Goal: Task Accomplishment & Management: Manage account settings

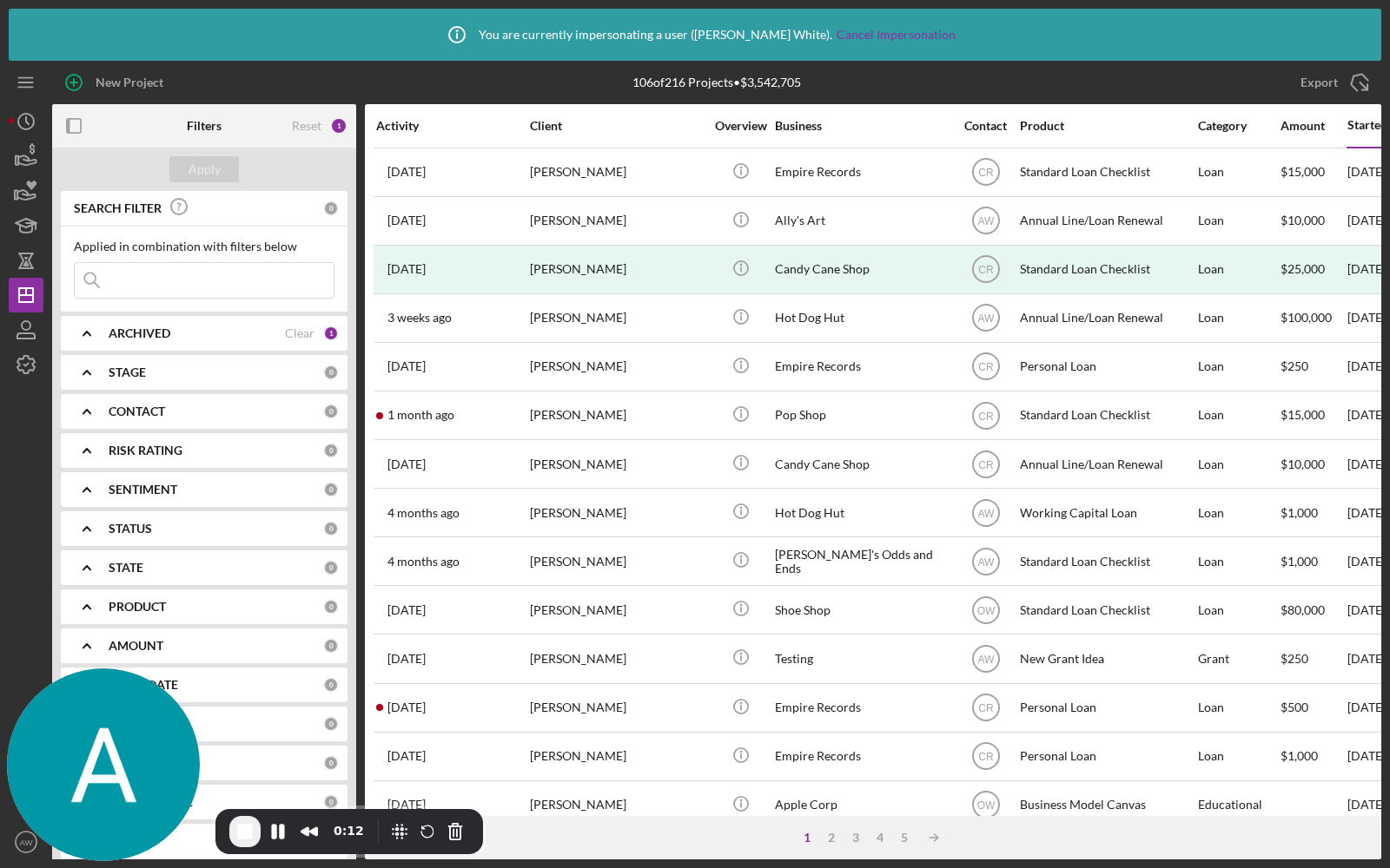
click at [208, 278] on input at bounding box center [203, 280] width 259 height 35
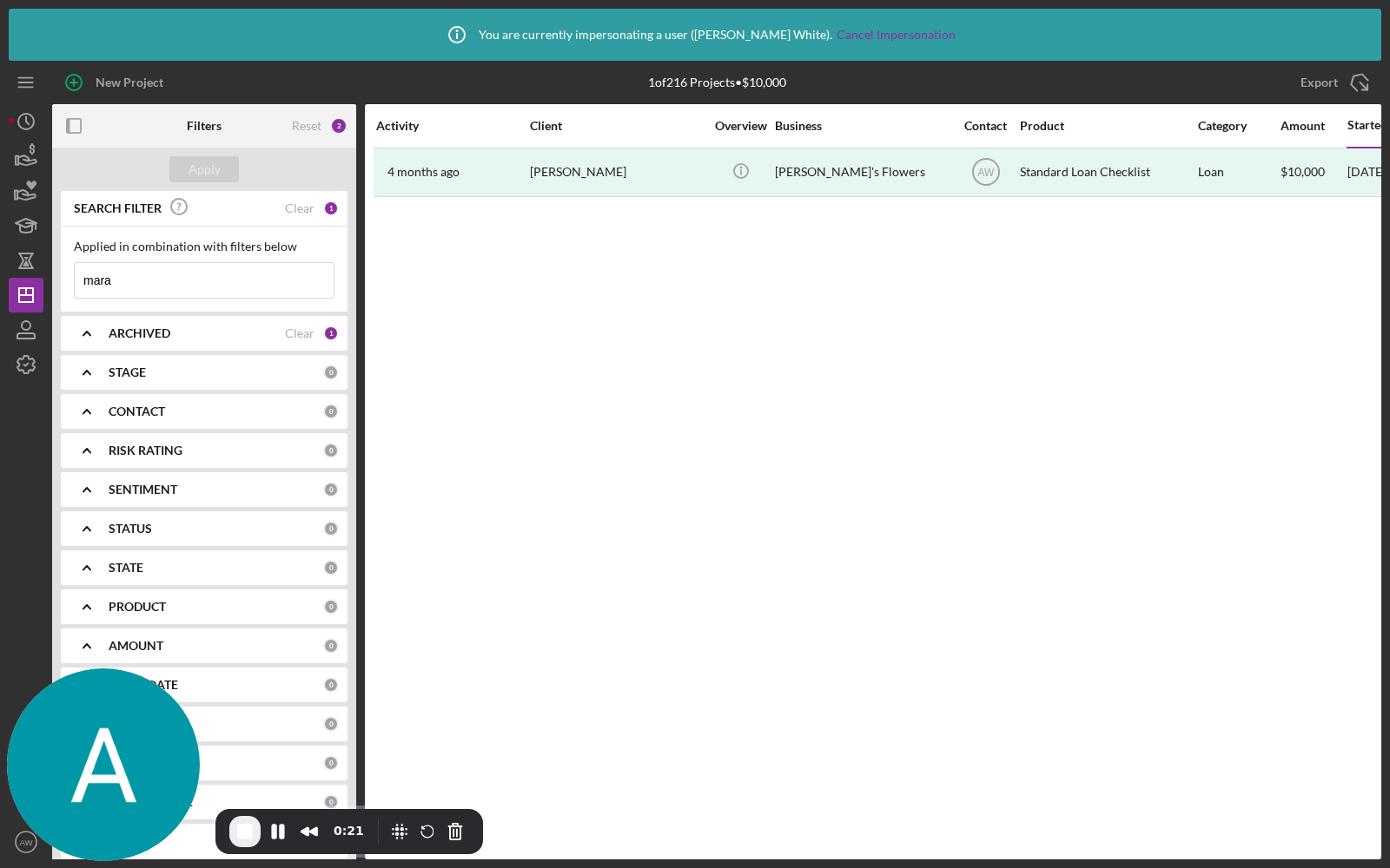
type input "mara"
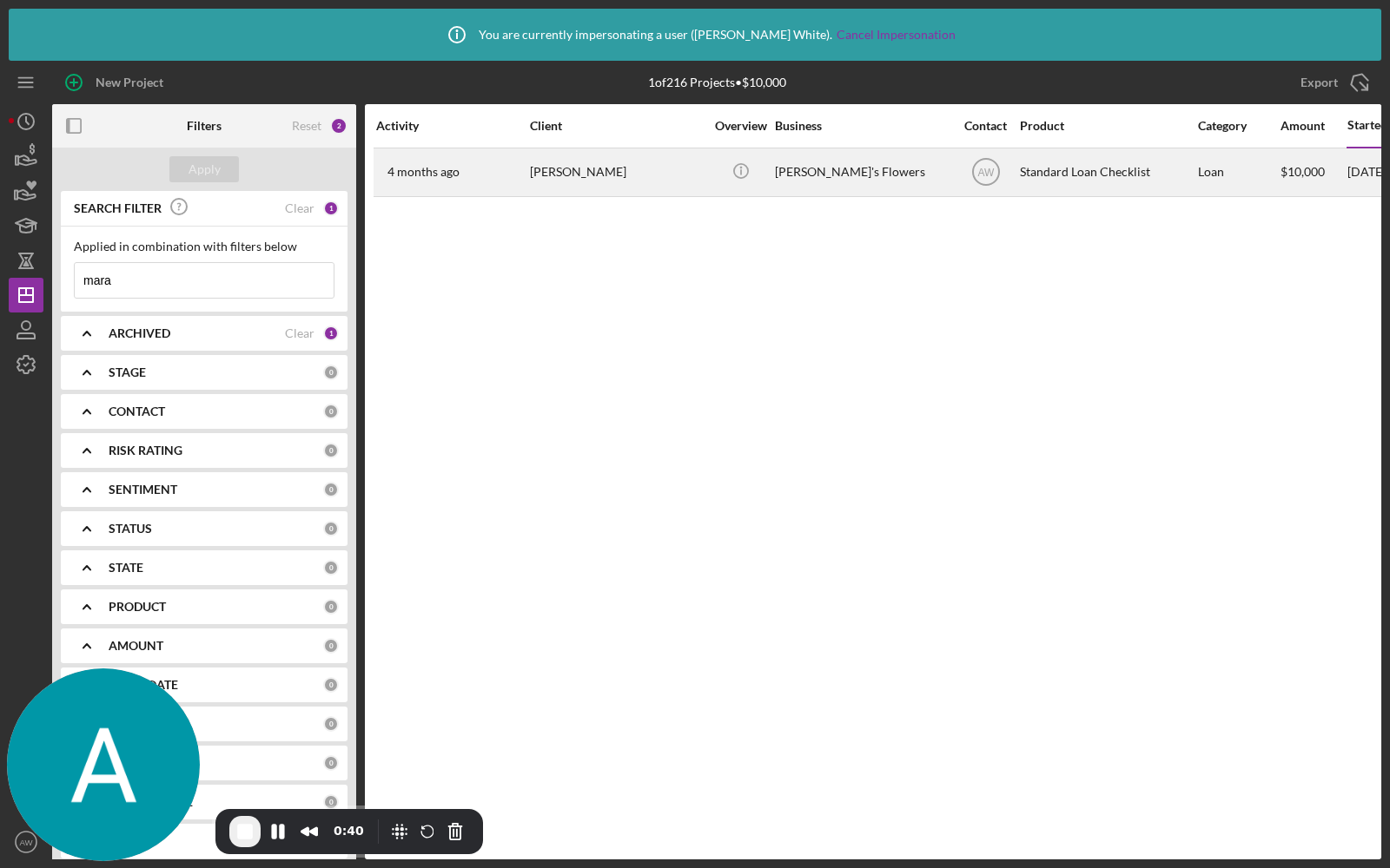
click at [567, 182] on div "[PERSON_NAME]" at bounding box center [616, 172] width 174 height 46
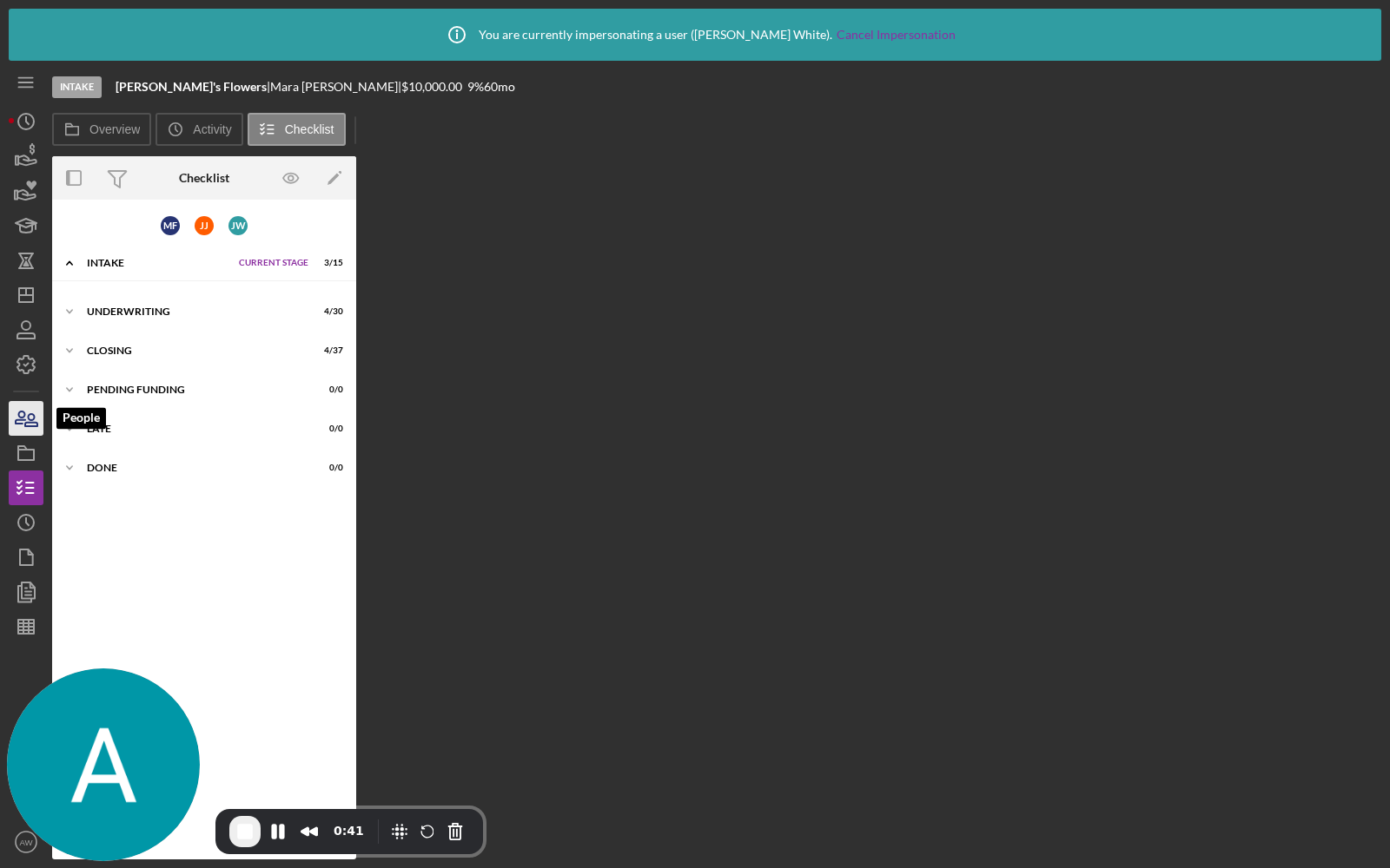
click at [23, 424] on icon "button" at bounding box center [25, 418] width 43 height 43
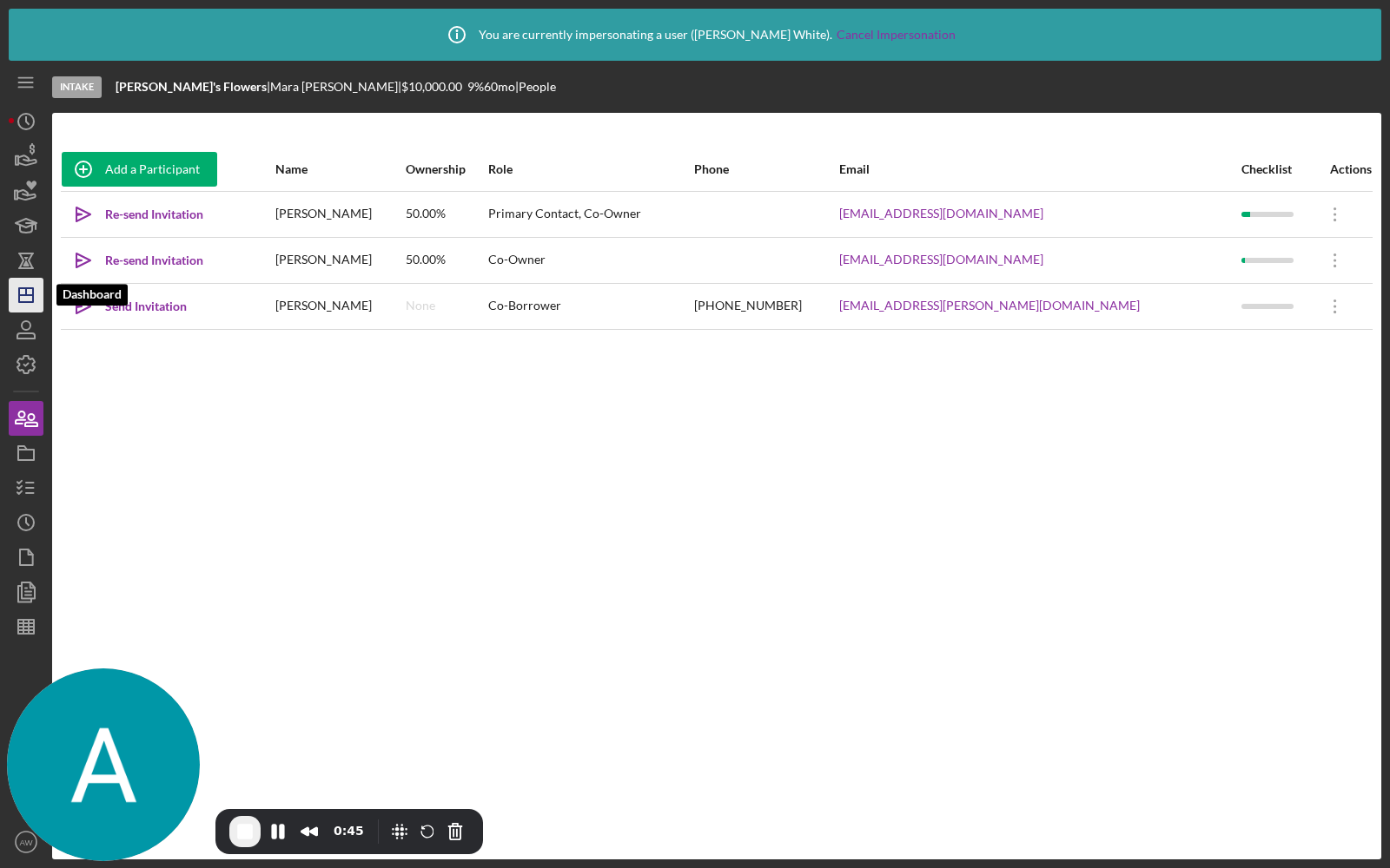
click at [27, 295] on line "button" at bounding box center [26, 295] width 14 height 0
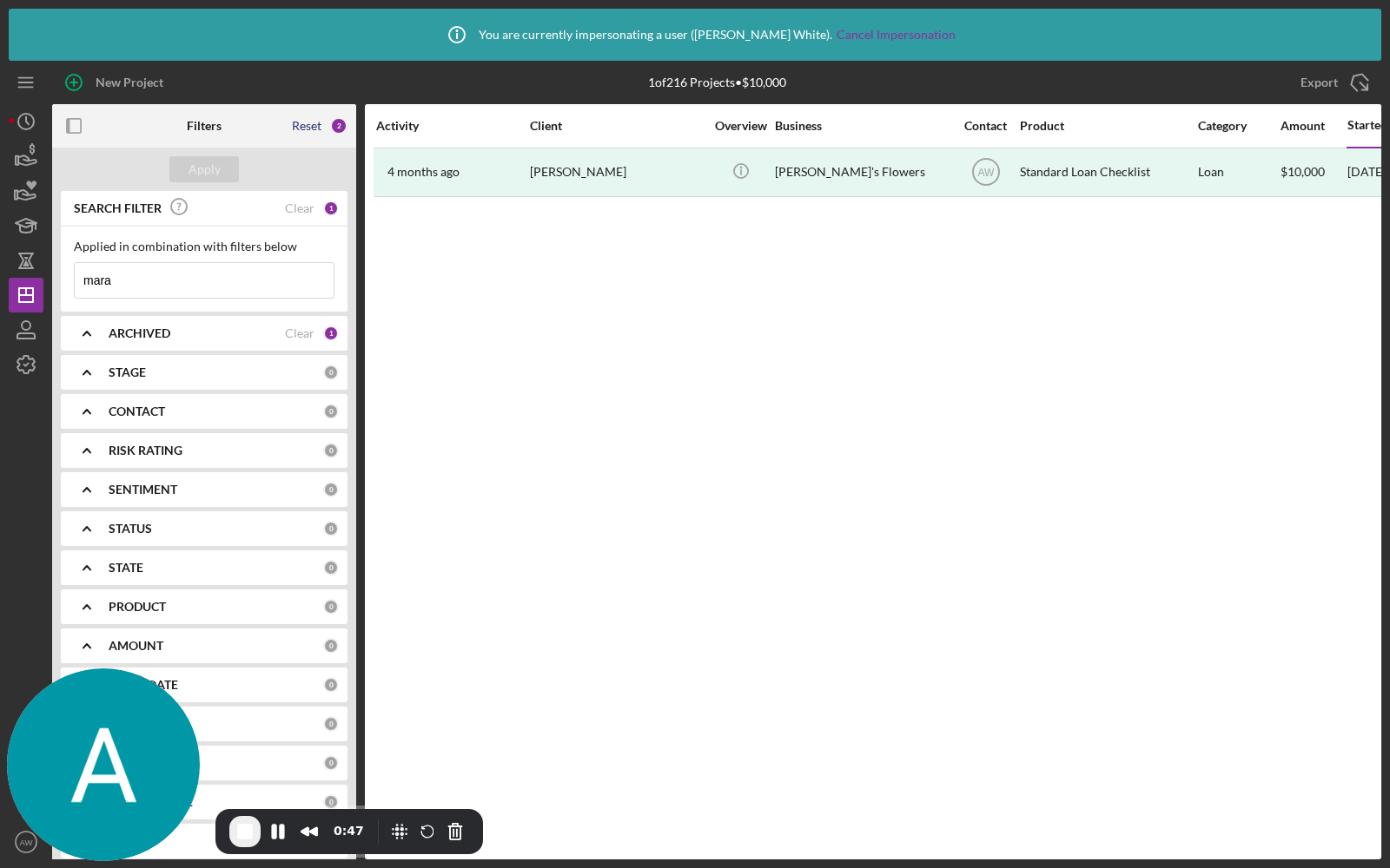
click at [305, 123] on div "Reset" at bounding box center [307, 126] width 29 height 14
click at [194, 161] on div "Apply" at bounding box center [204, 169] width 32 height 26
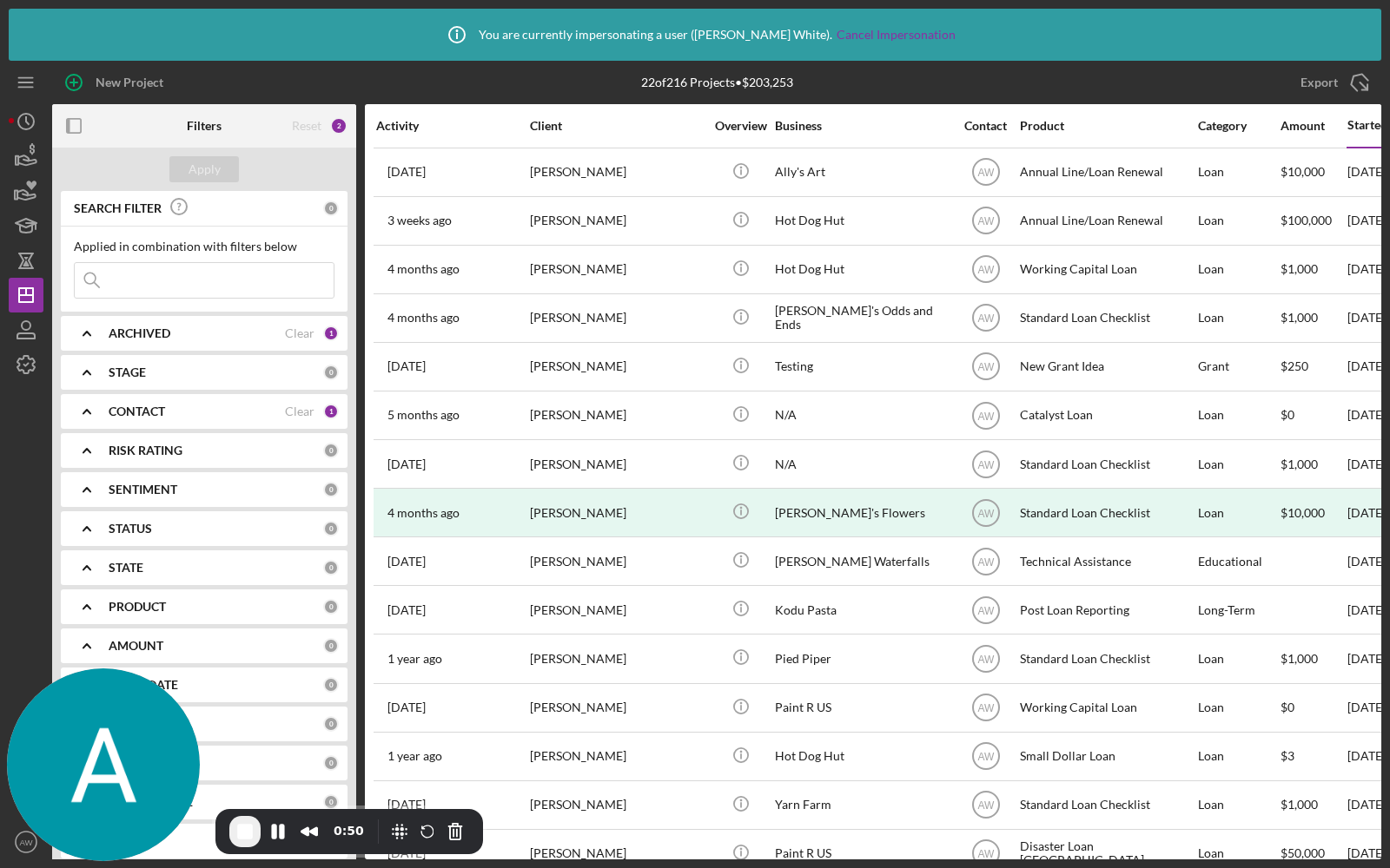
click at [157, 280] on input at bounding box center [203, 280] width 259 height 35
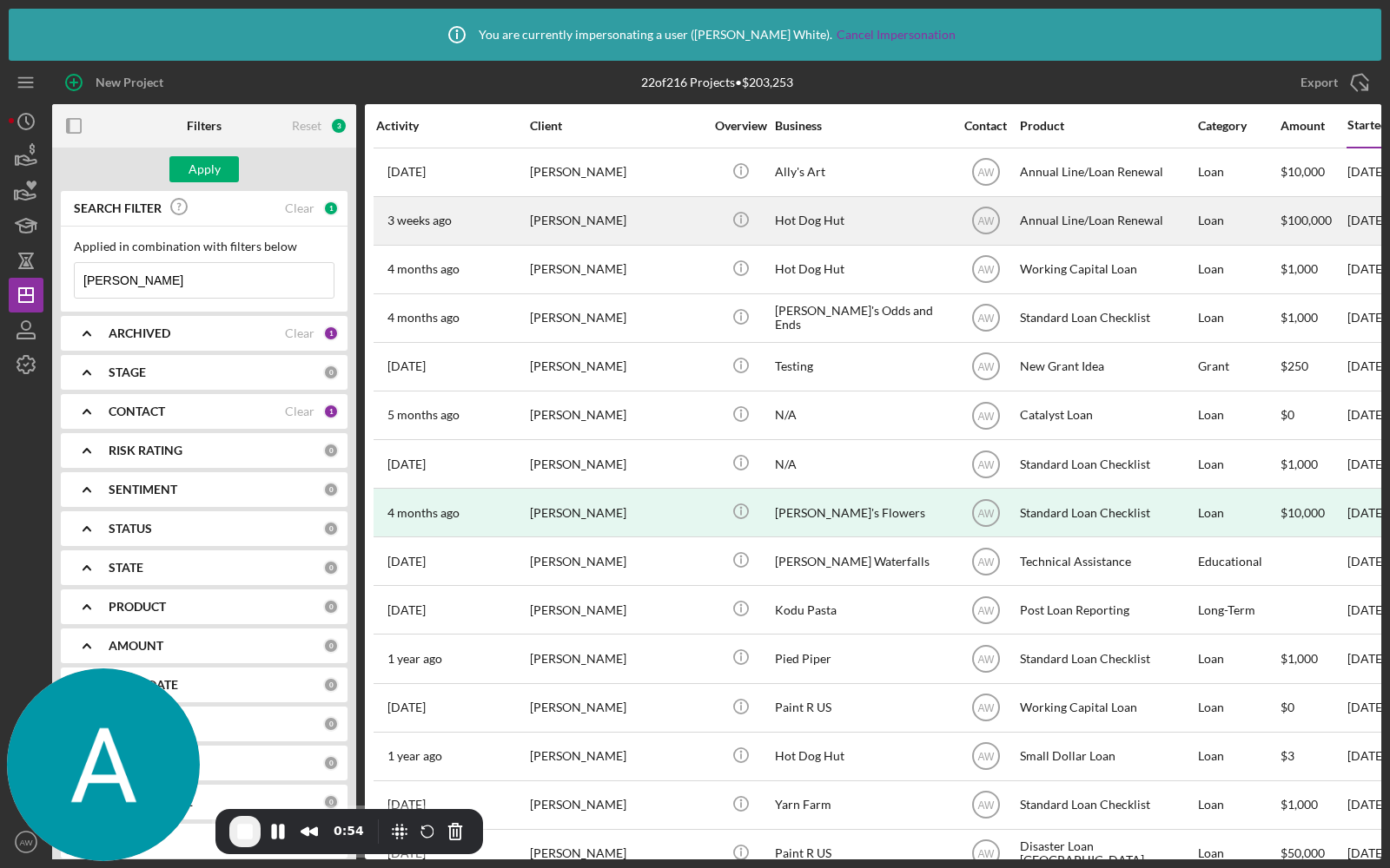
type input "anna v"
click at [461, 224] on div "3 weeks ago Anna Valga" at bounding box center [452, 221] width 152 height 46
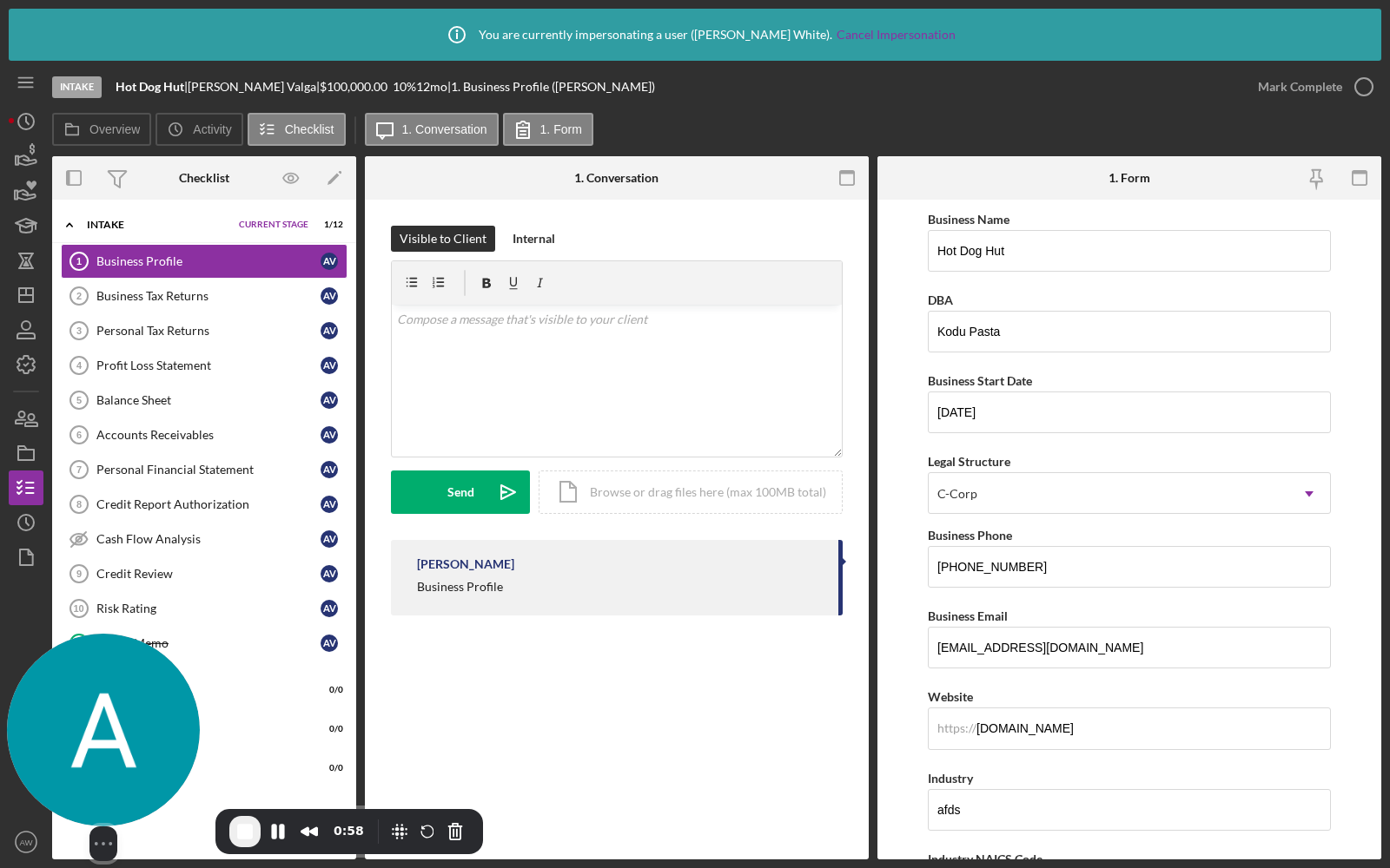
drag, startPoint x: 114, startPoint y: 701, endPoint x: 93, endPoint y: 742, distance: 46.1
click at [93, 743] on img at bounding box center [103, 729] width 192 height 192
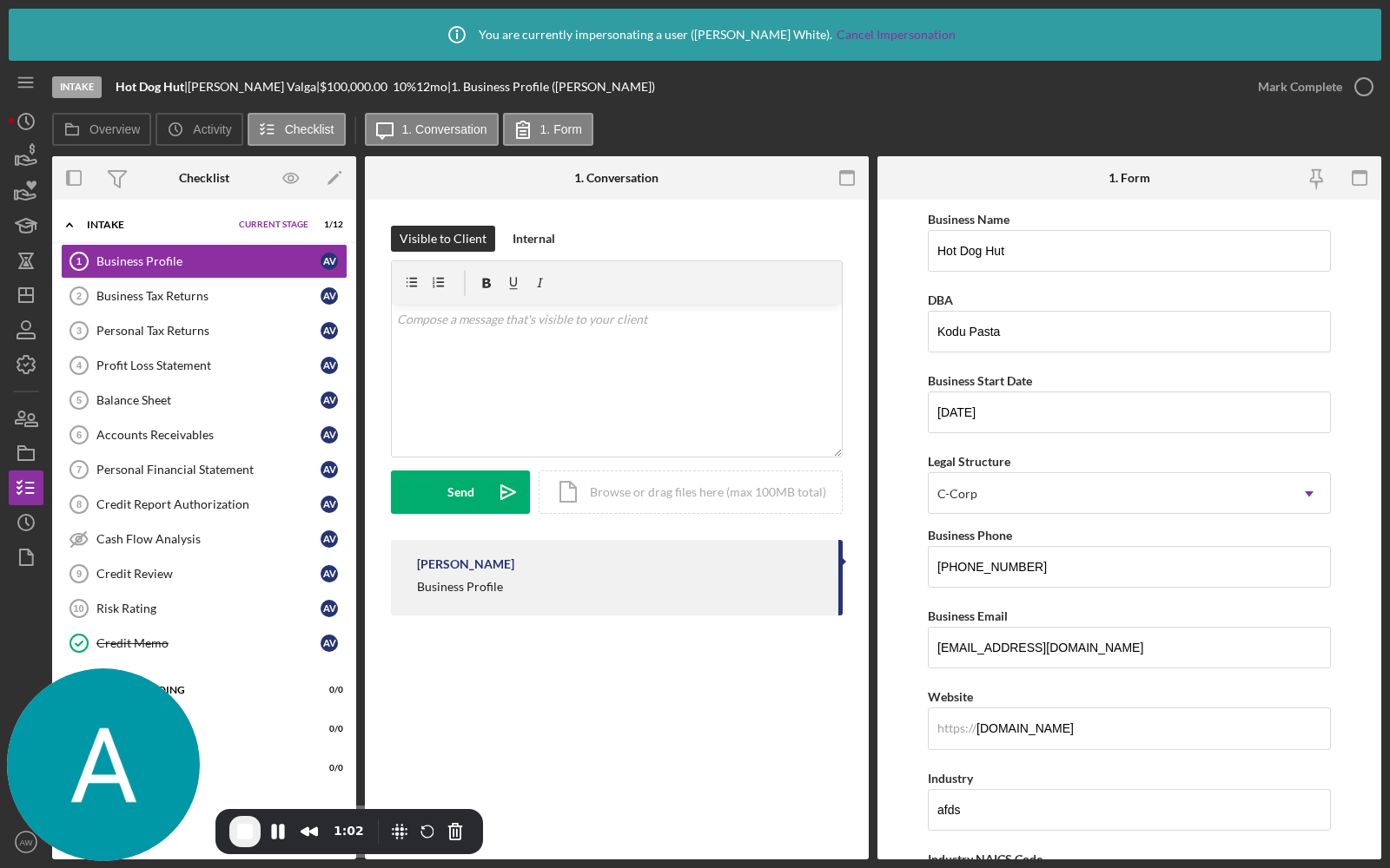
click at [247, 827] on span "End Recording" at bounding box center [244, 831] width 21 height 21
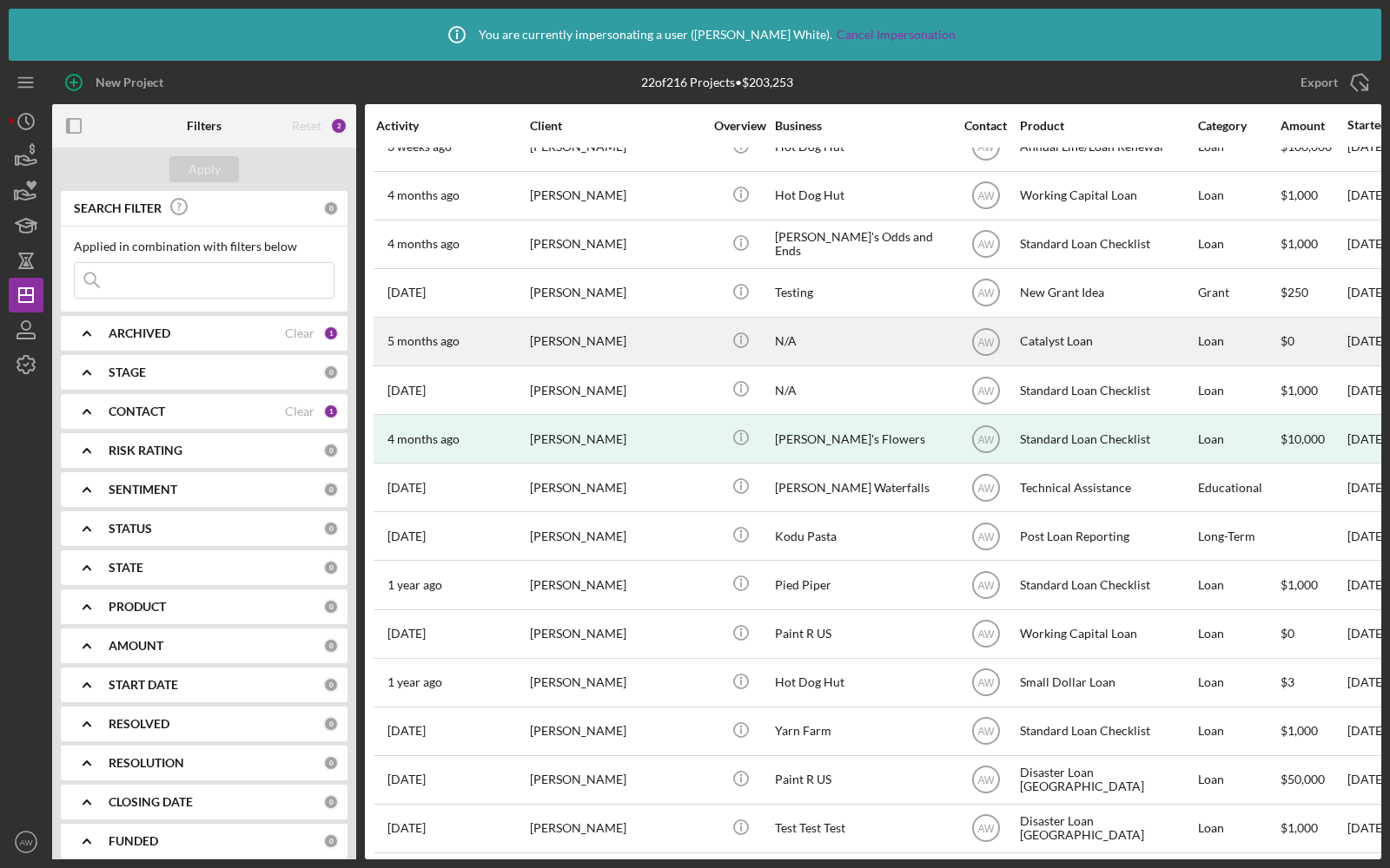
scroll to position [114, 0]
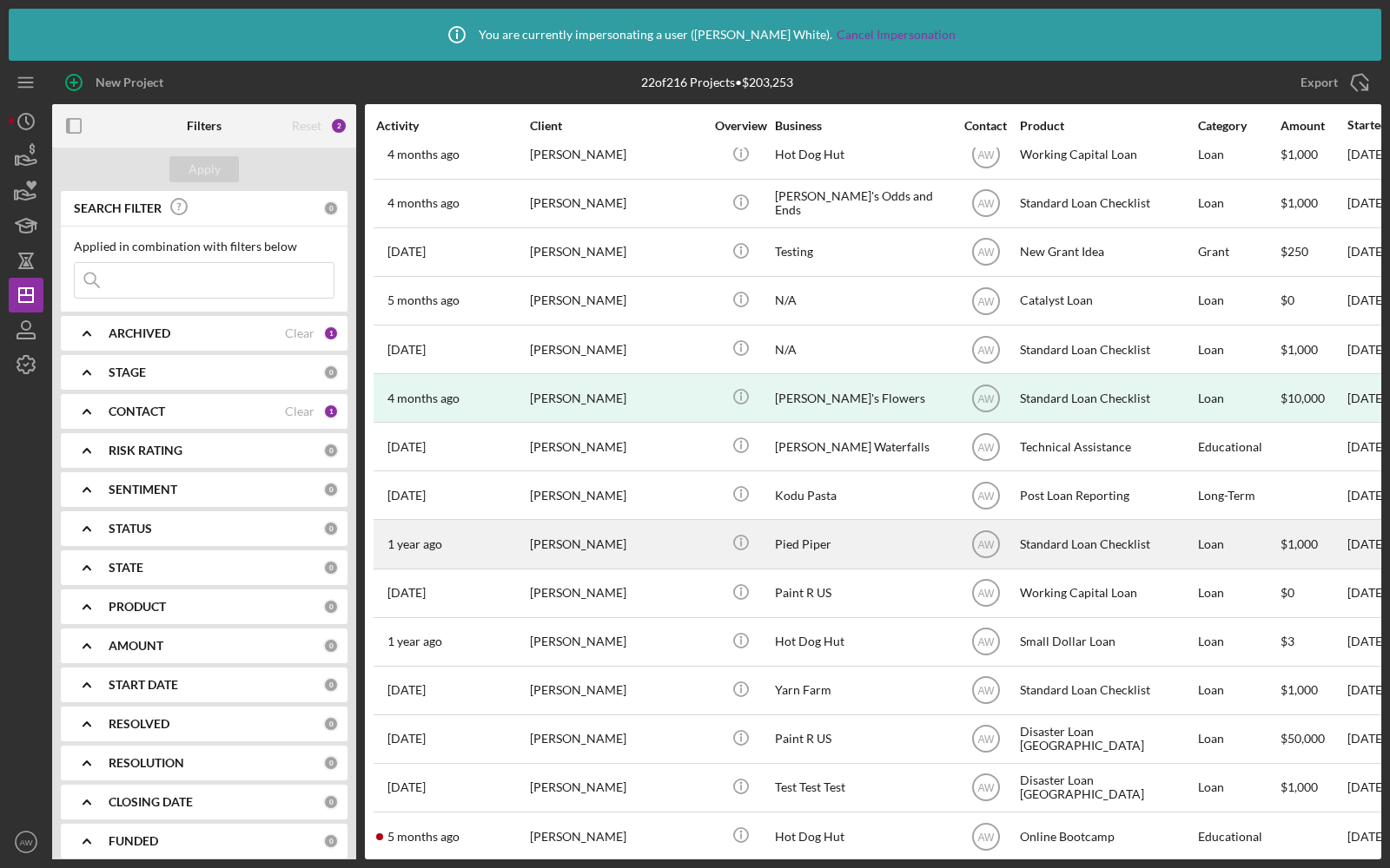
click at [620, 541] on div "[PERSON_NAME]" at bounding box center [616, 544] width 174 height 46
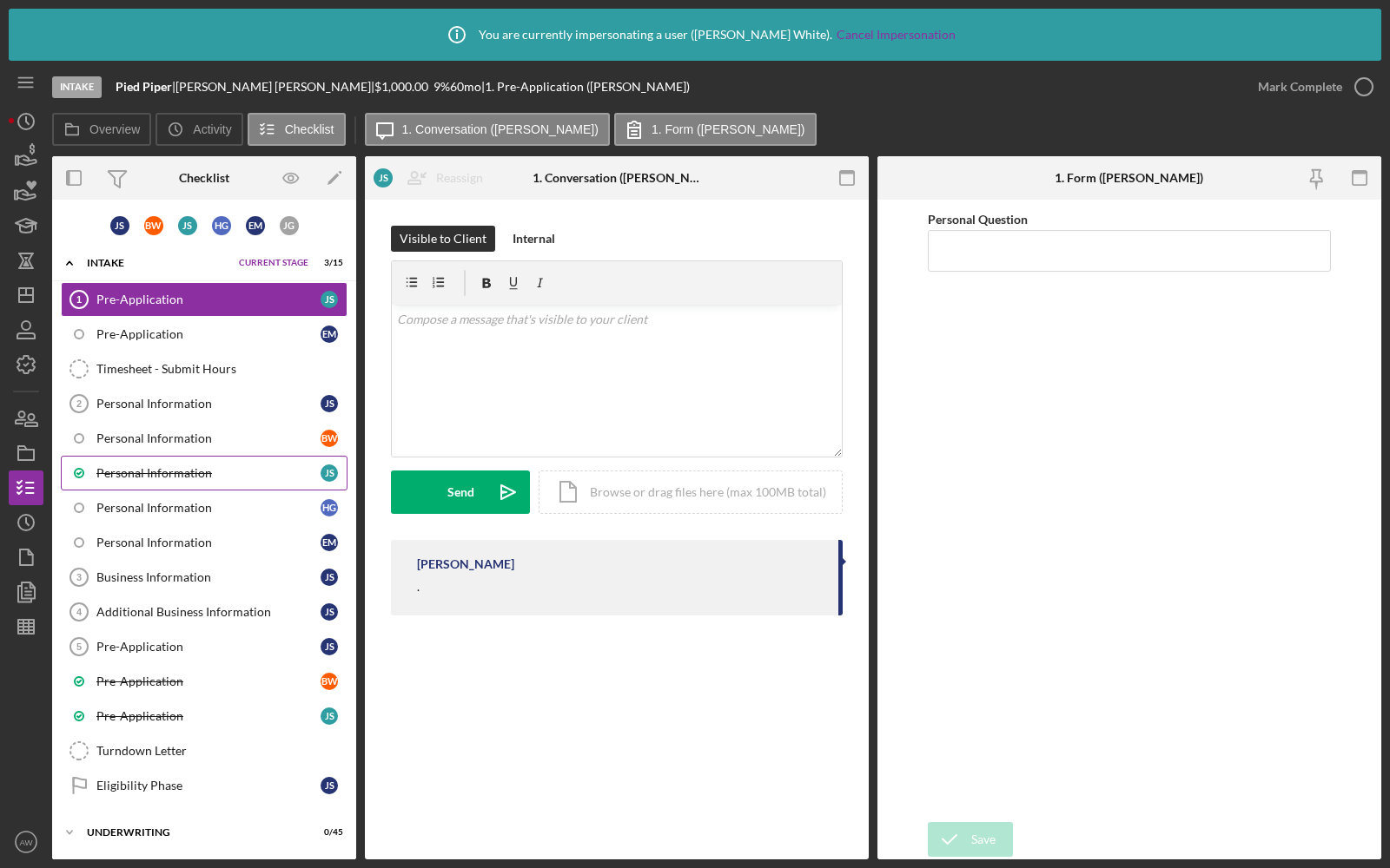
scroll to position [144, 0]
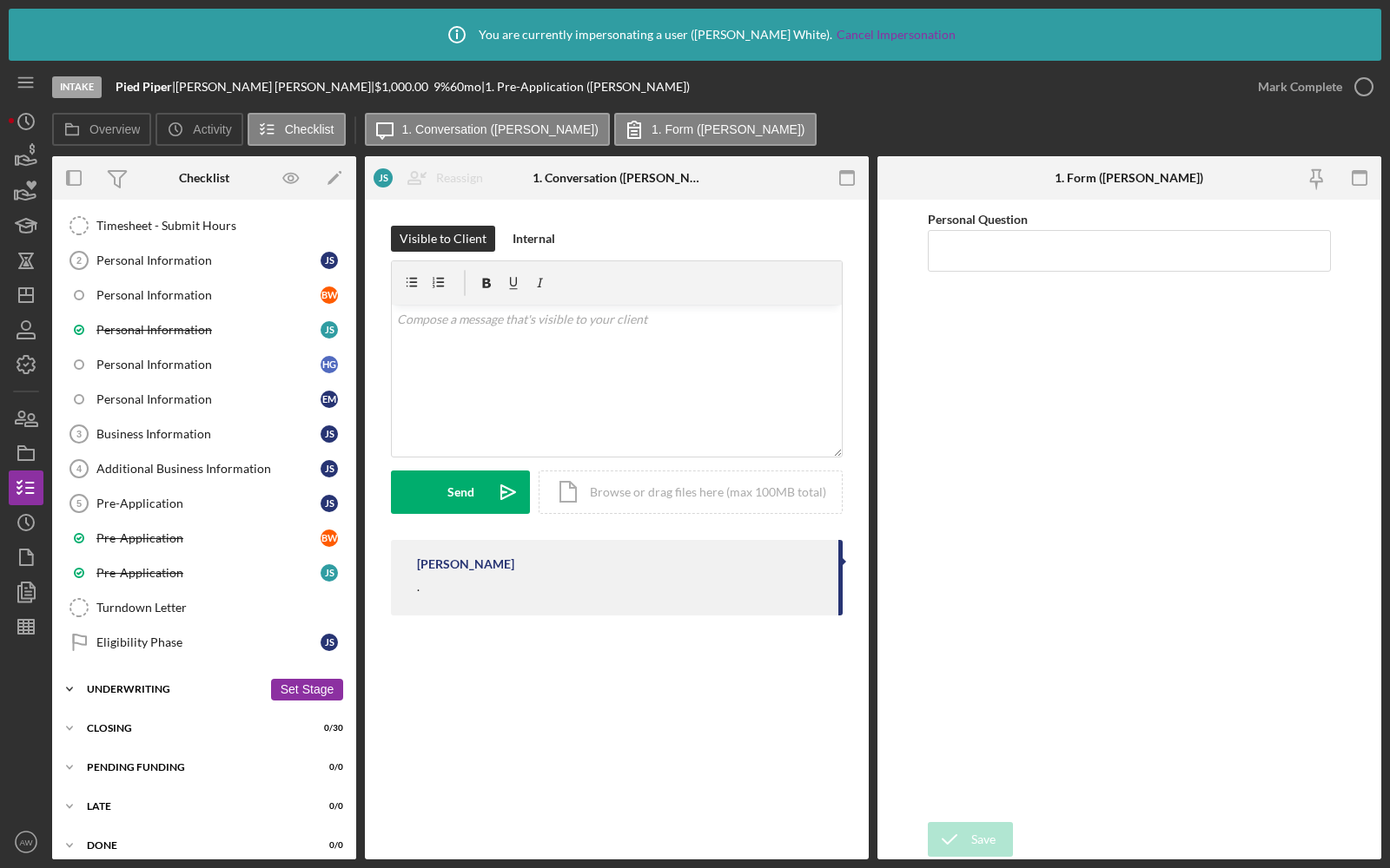
click at [93, 684] on div "Underwriting" at bounding box center [175, 689] width 176 height 11
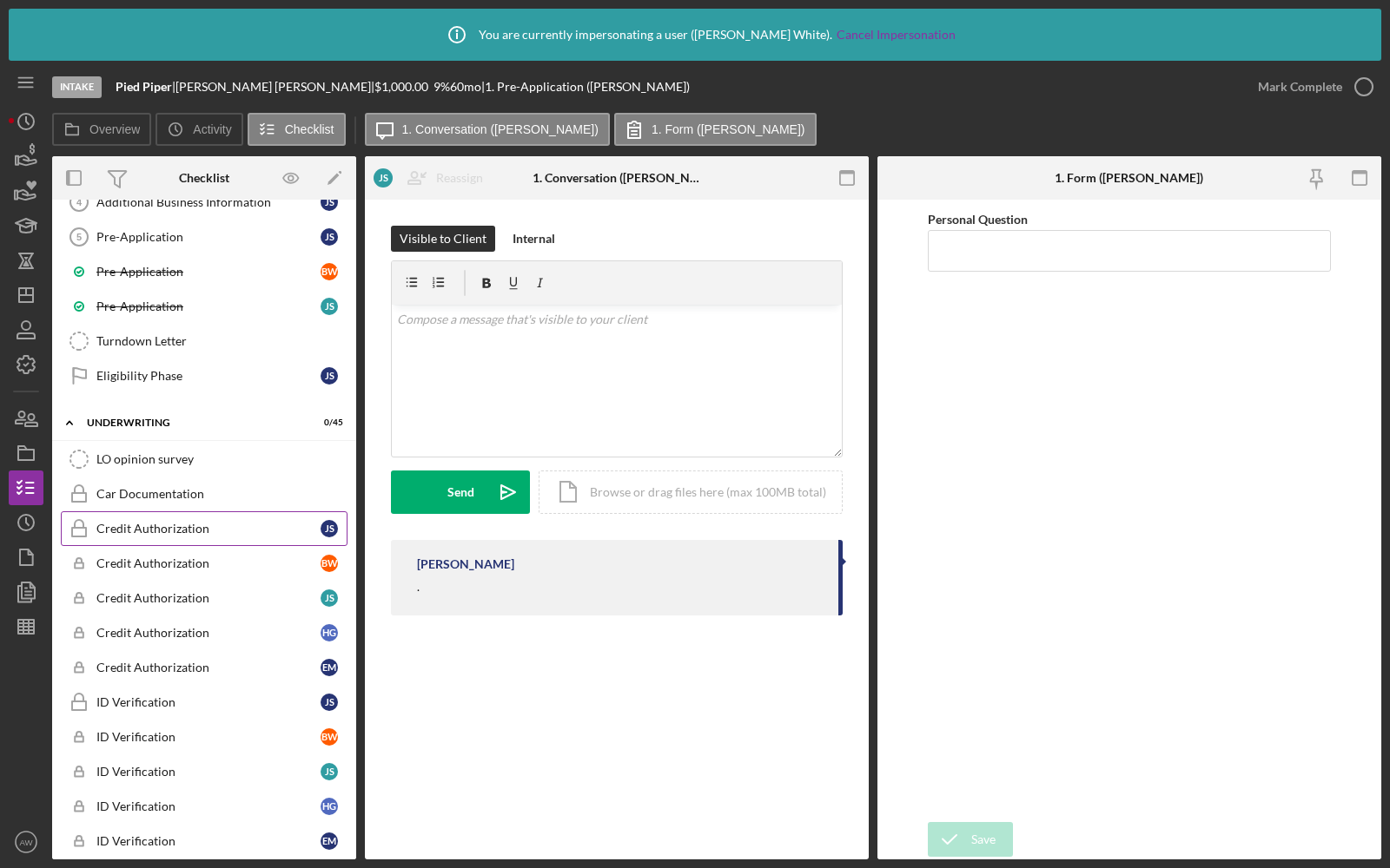
scroll to position [403, 0]
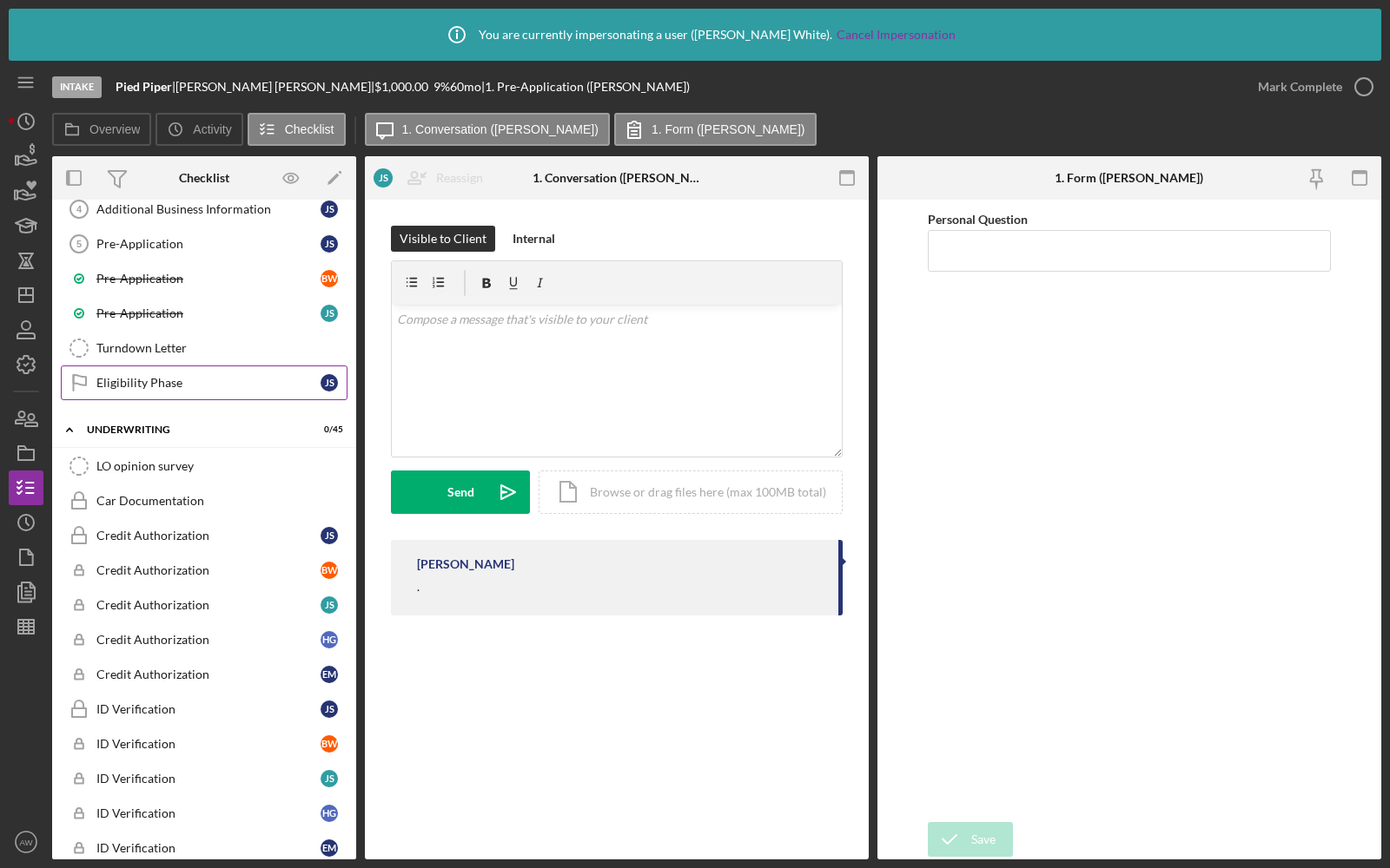
click at [180, 381] on link "Eligibility Phase Eligibility Phase J S" at bounding box center [203, 383] width 286 height 35
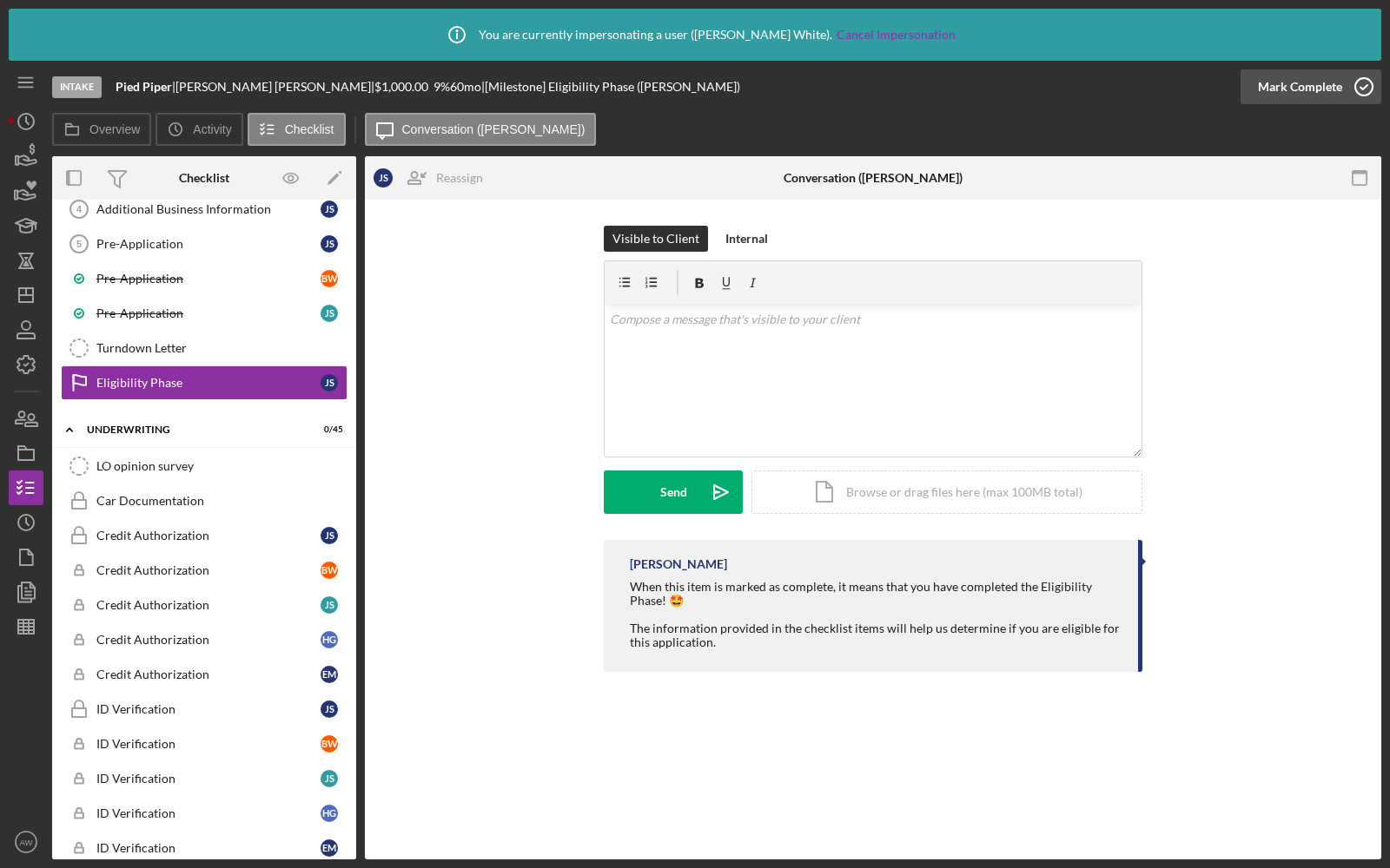
click at [1276, 94] on div "Mark Complete" at bounding box center [1300, 87] width 84 height 35
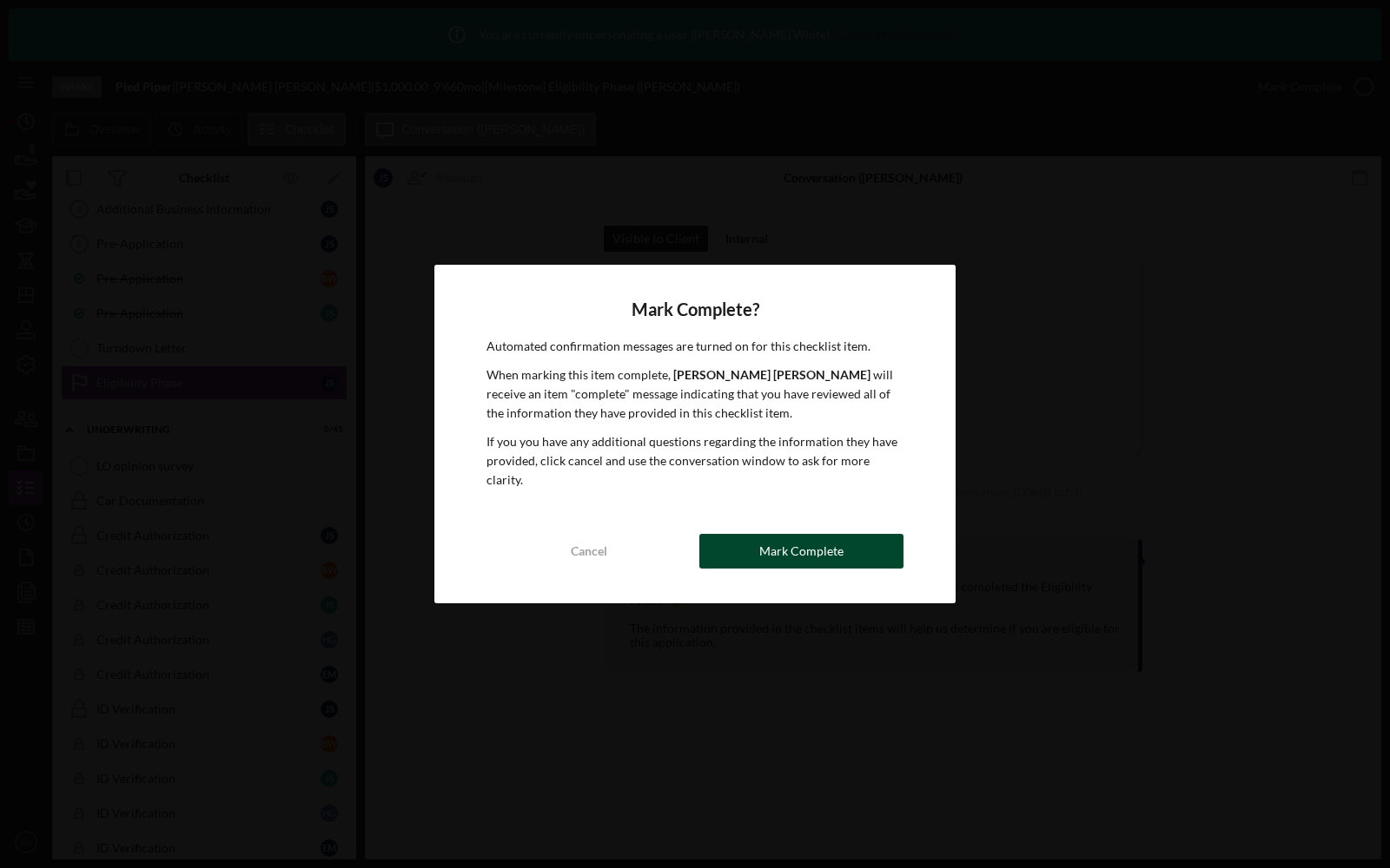
click at [793, 534] on div "Mark Complete" at bounding box center [801, 552] width 84 height 35
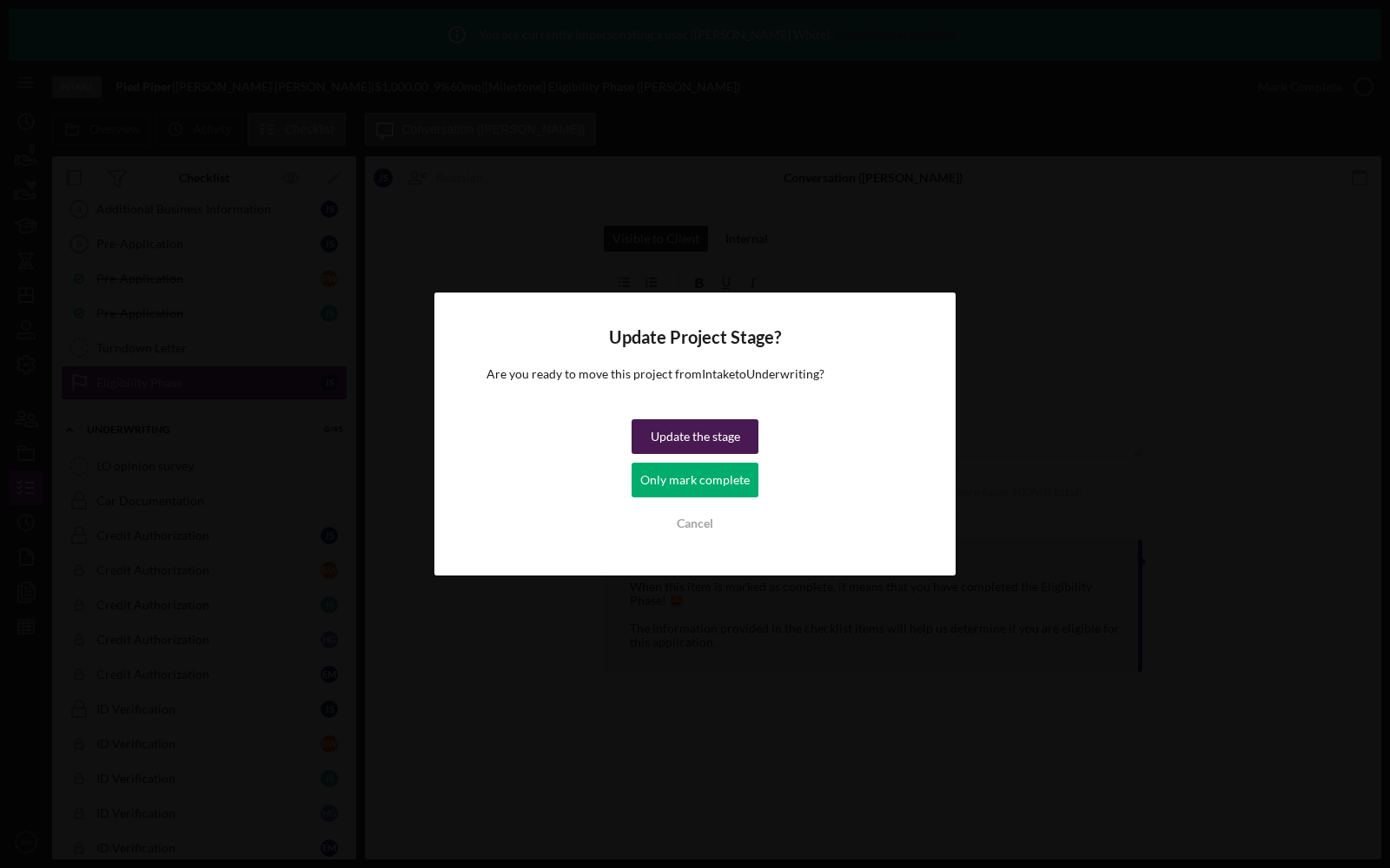
click at [718, 443] on div "Update the stage" at bounding box center [695, 437] width 90 height 35
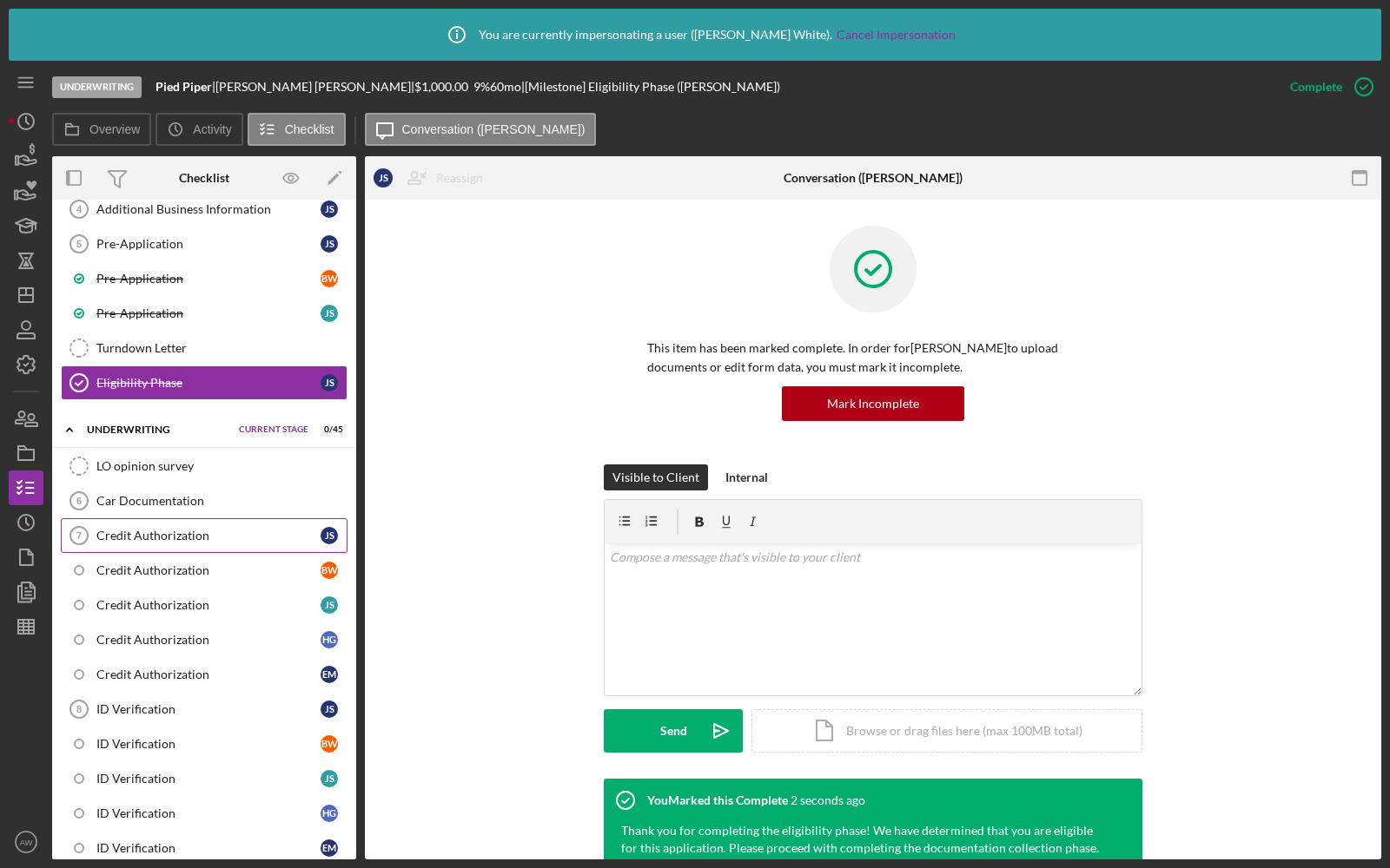
click at [148, 529] on div "Credit Authorization" at bounding box center [208, 536] width 224 height 14
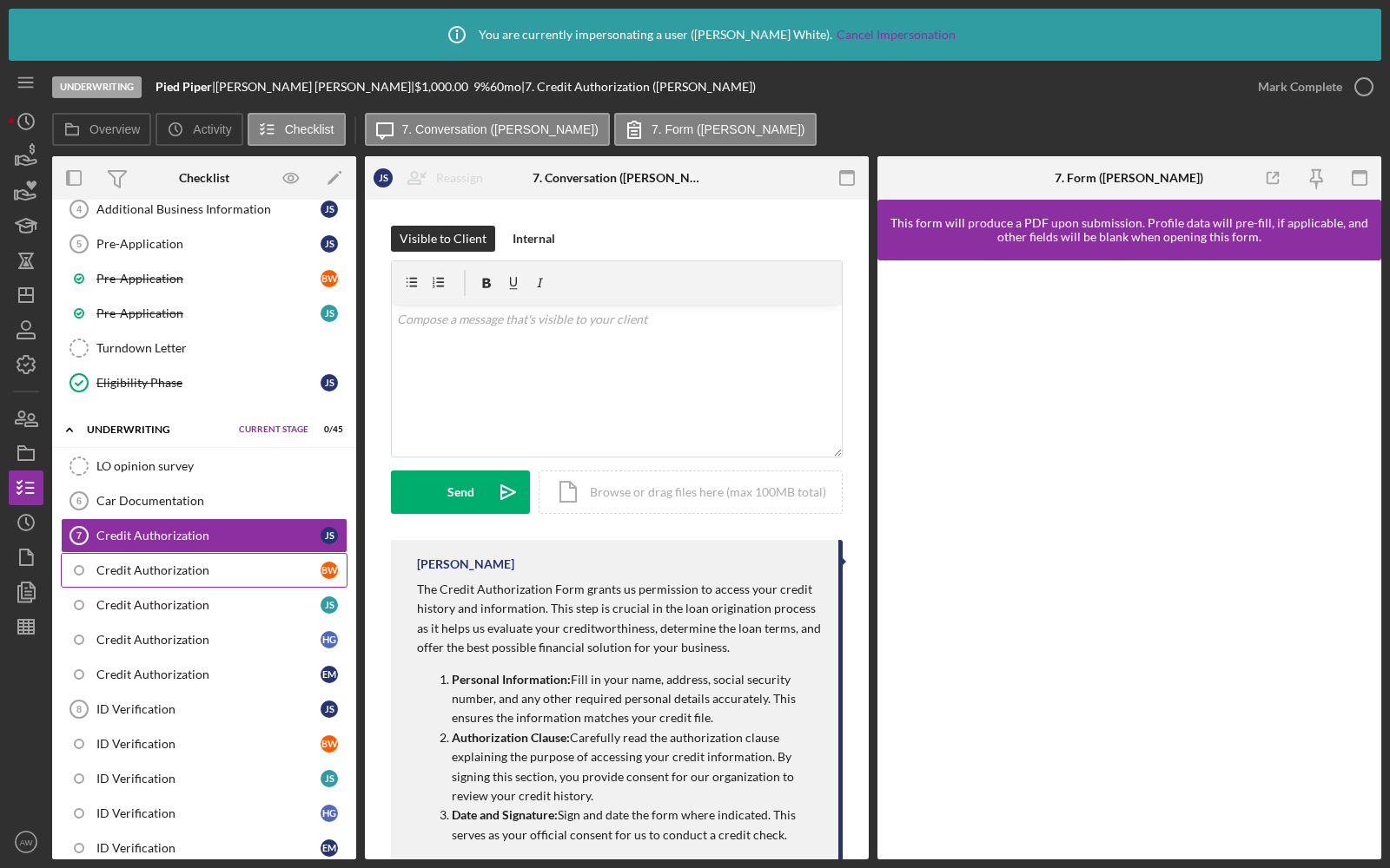
click at [271, 563] on div "Credit Authorization" at bounding box center [208, 570] width 224 height 14
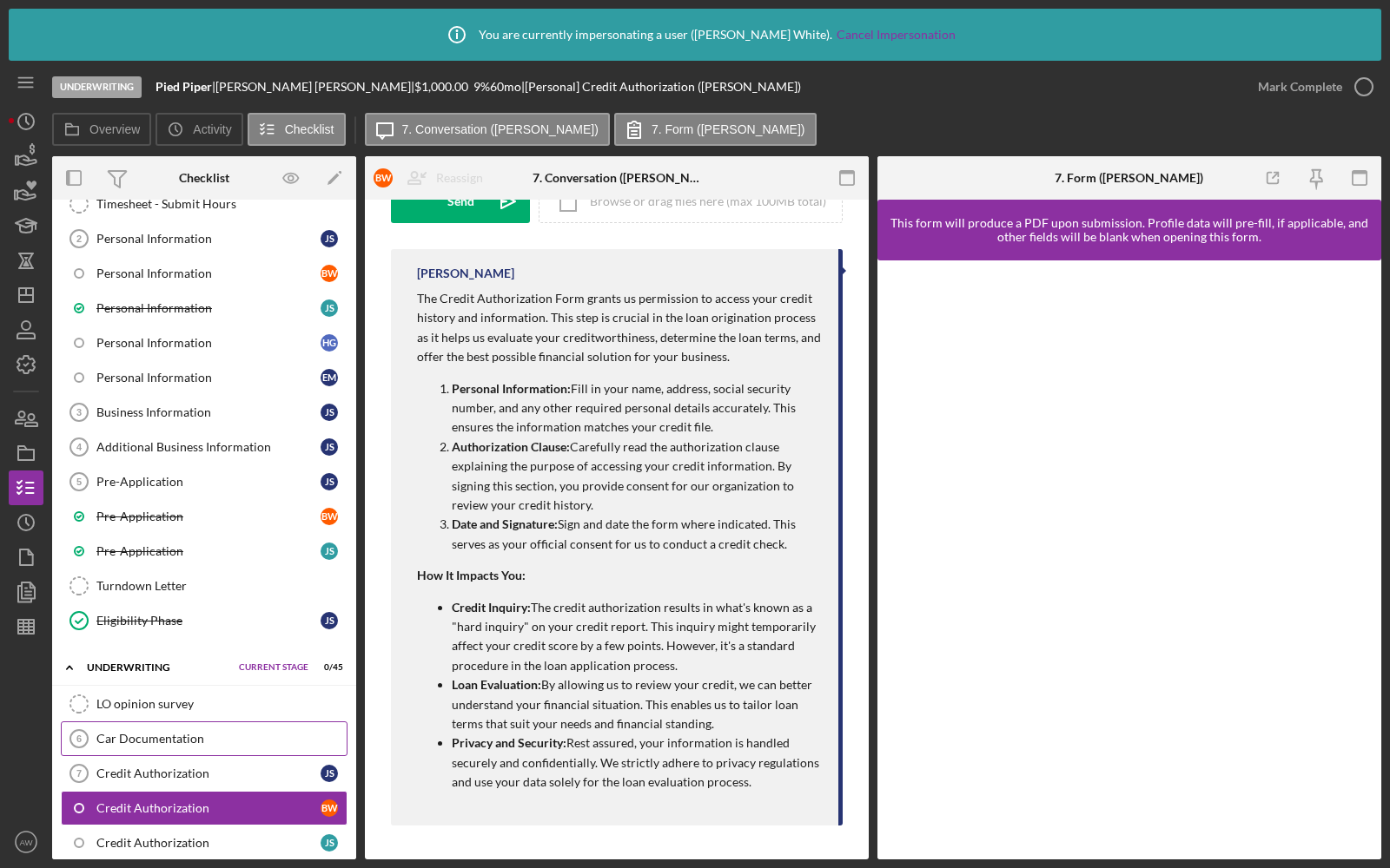
scroll to position [85, 0]
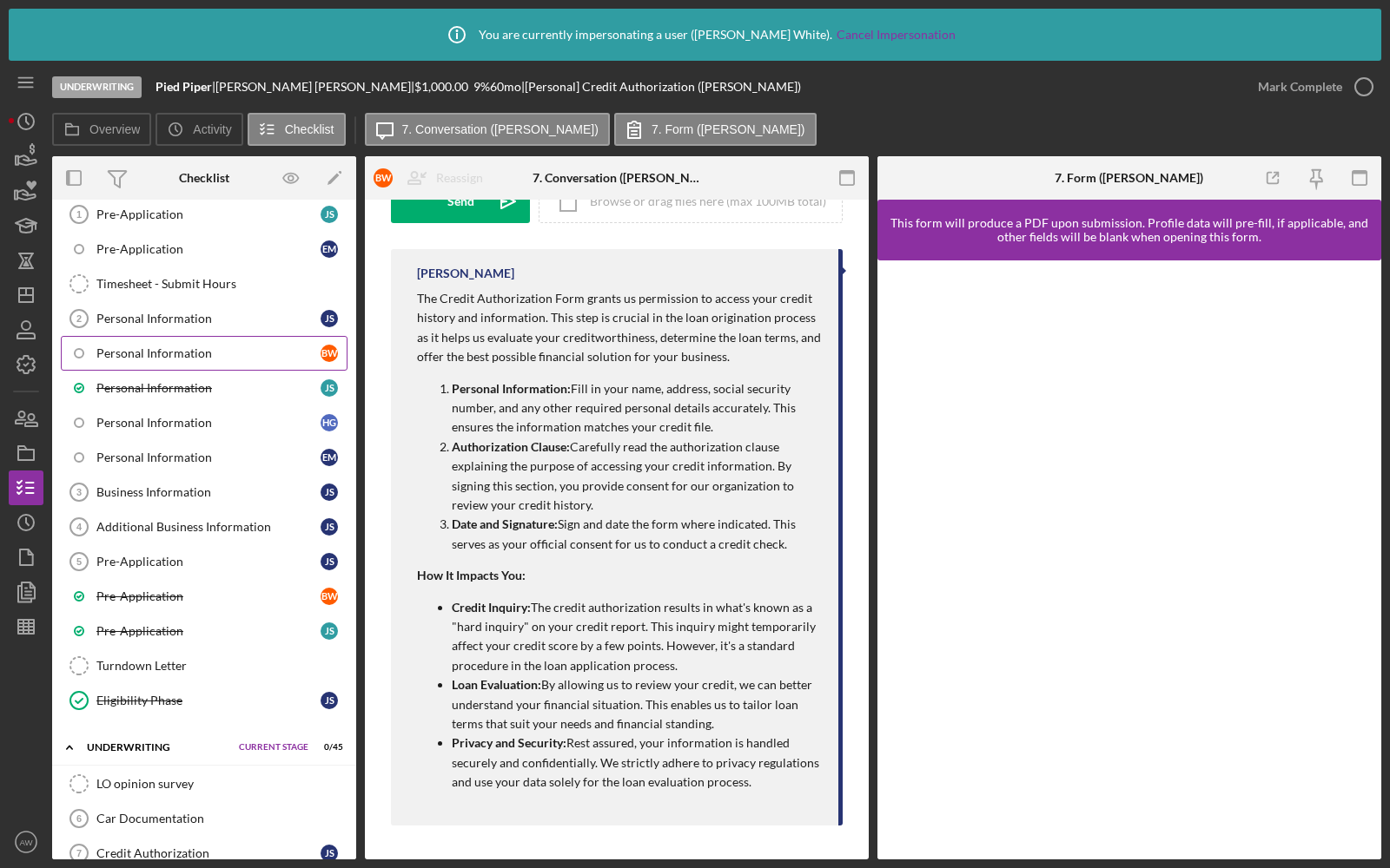
click at [157, 351] on div "Personal Information" at bounding box center [208, 353] width 224 height 14
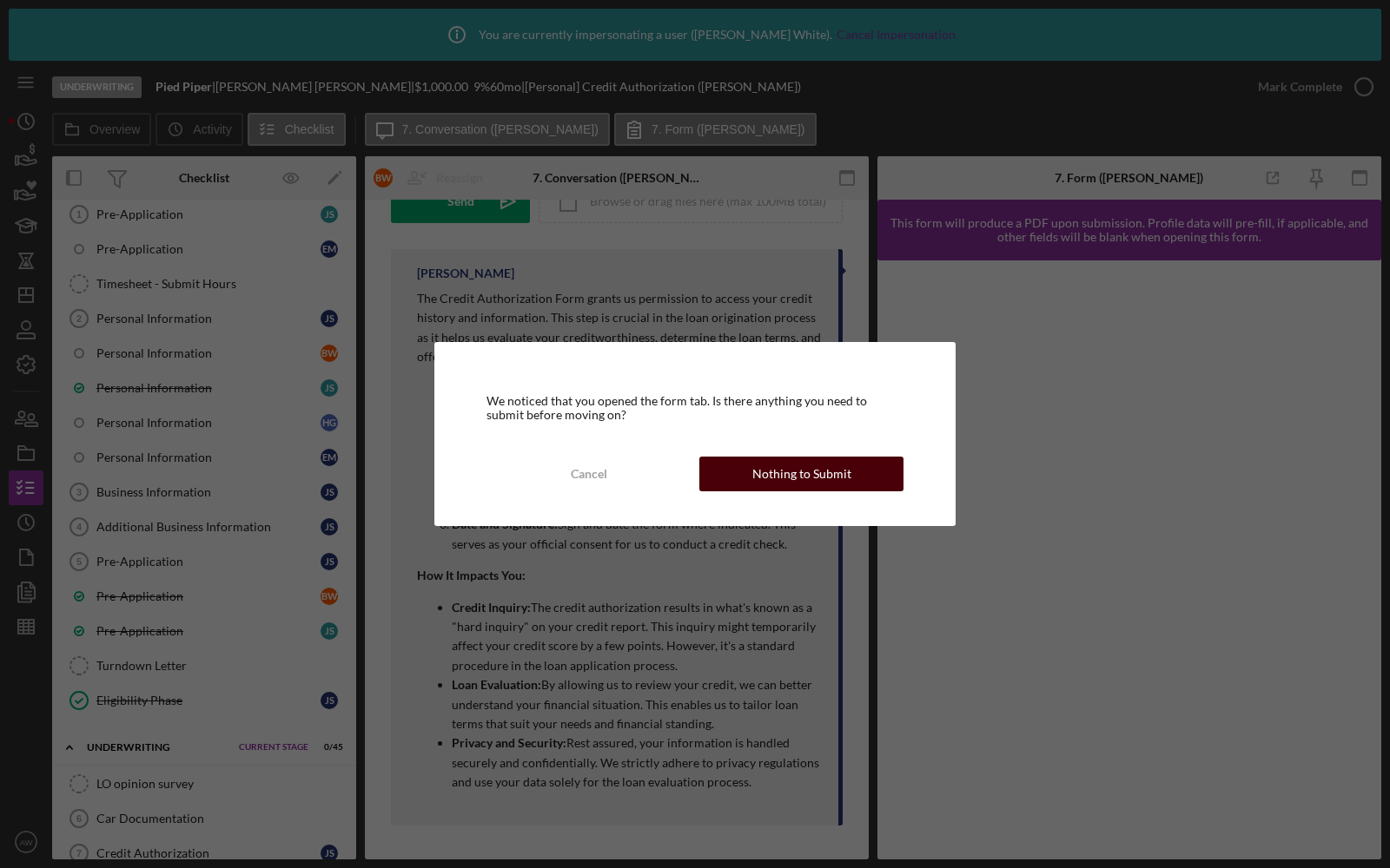
click at [788, 479] on div "Nothing to Submit" at bounding box center [801, 475] width 99 height 35
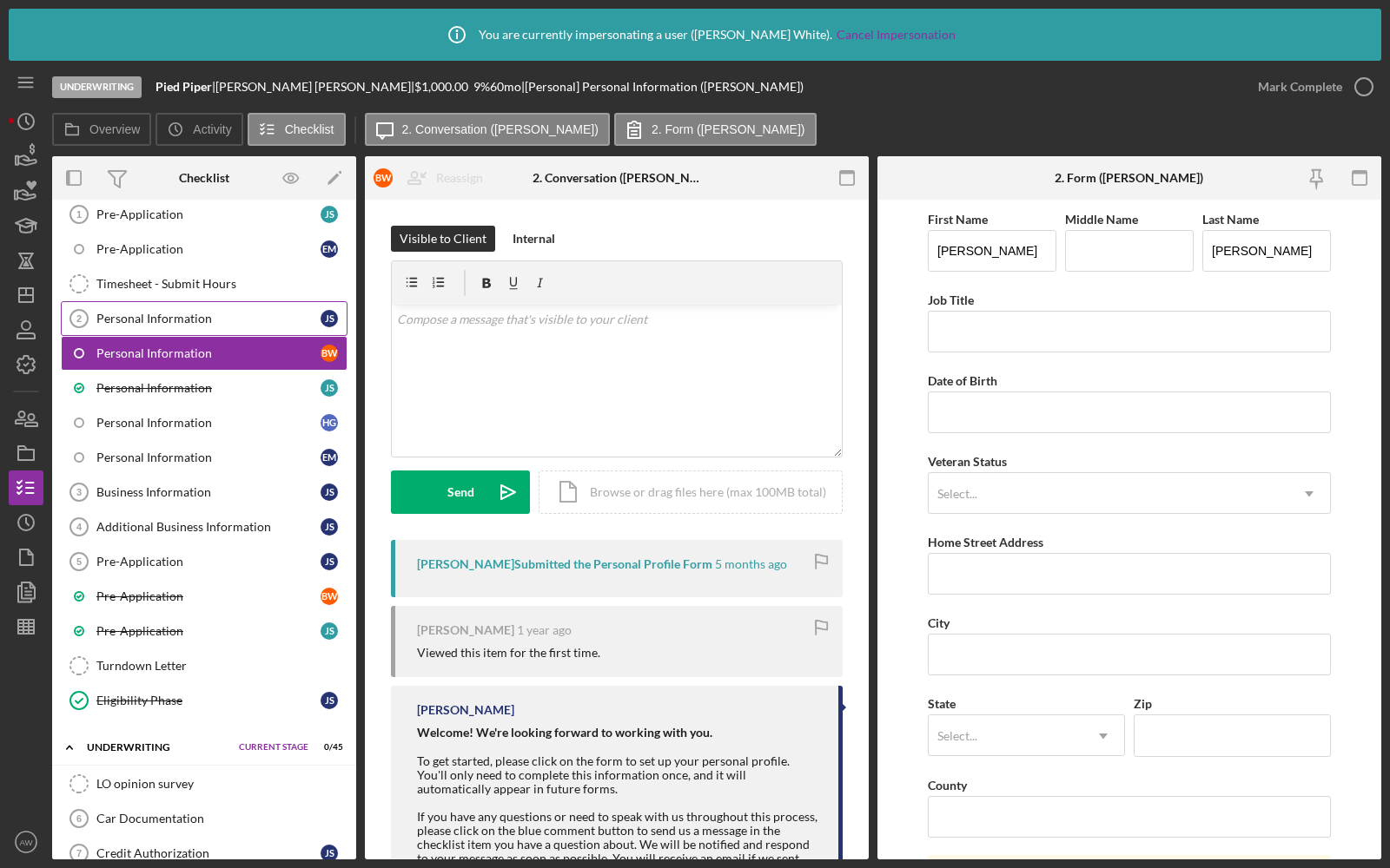
click at [188, 311] on div "Personal Information" at bounding box center [208, 318] width 224 height 14
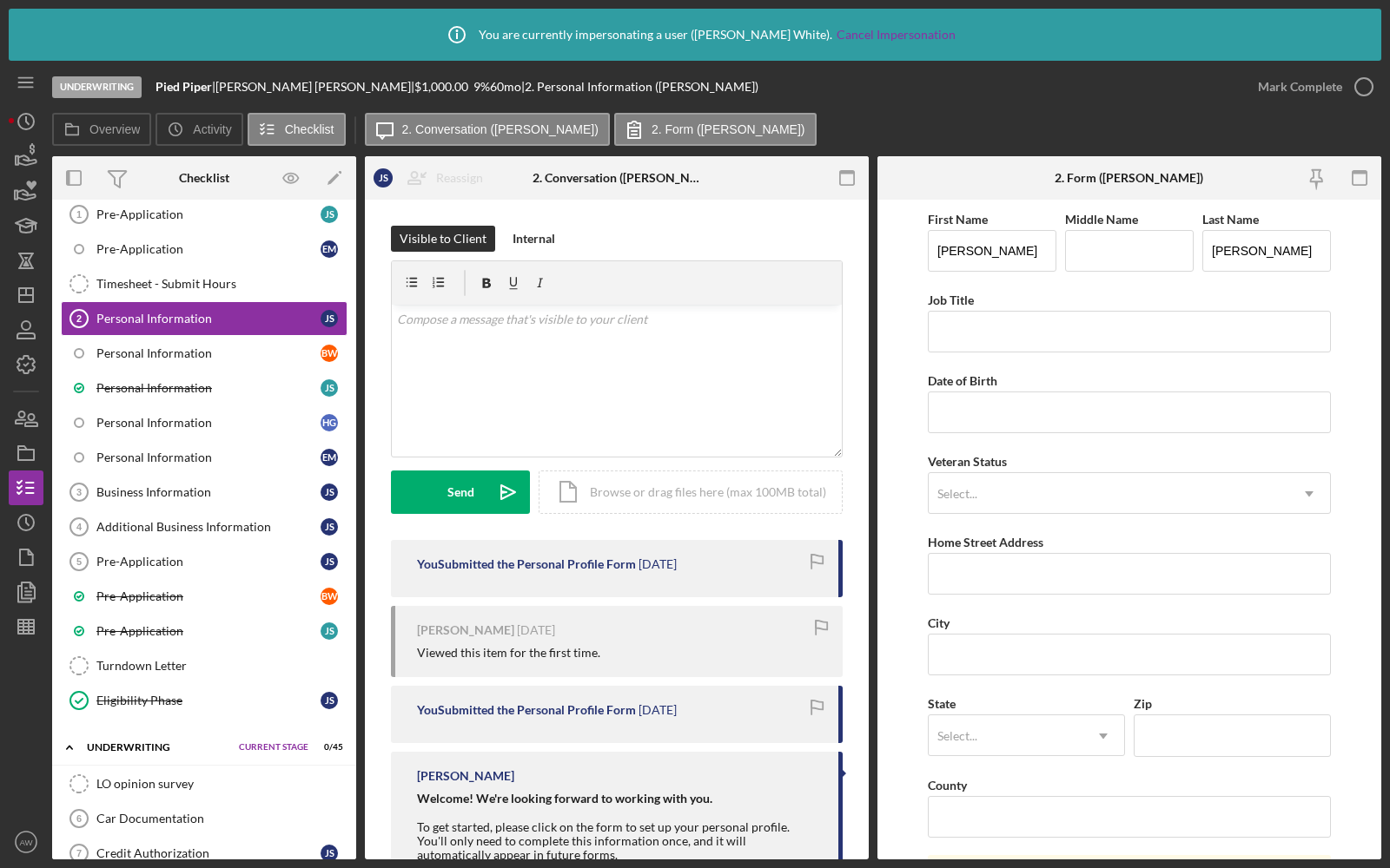
scroll to position [90, 0]
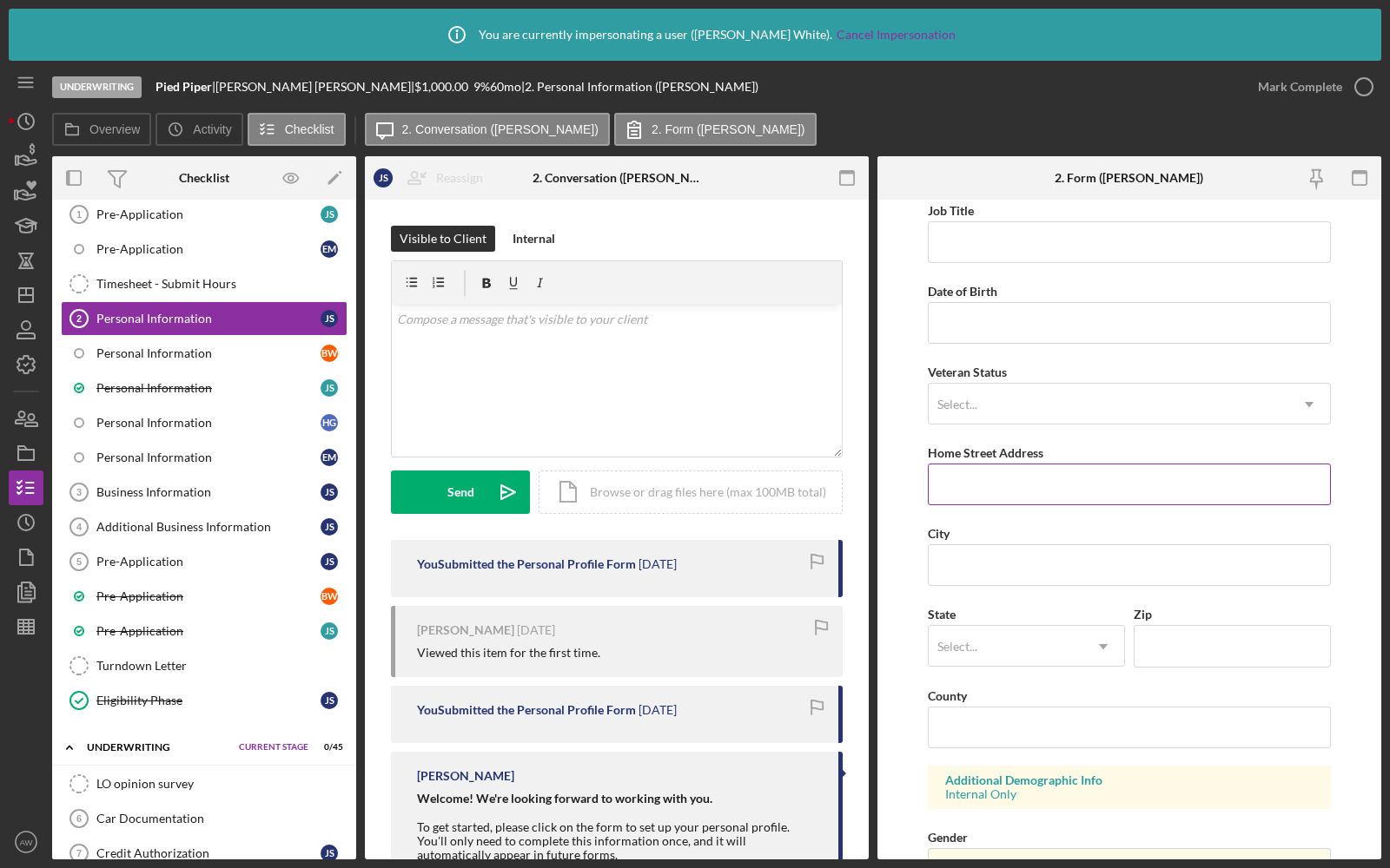
click at [953, 500] on input "Home Street Address" at bounding box center [1129, 484] width 403 height 42
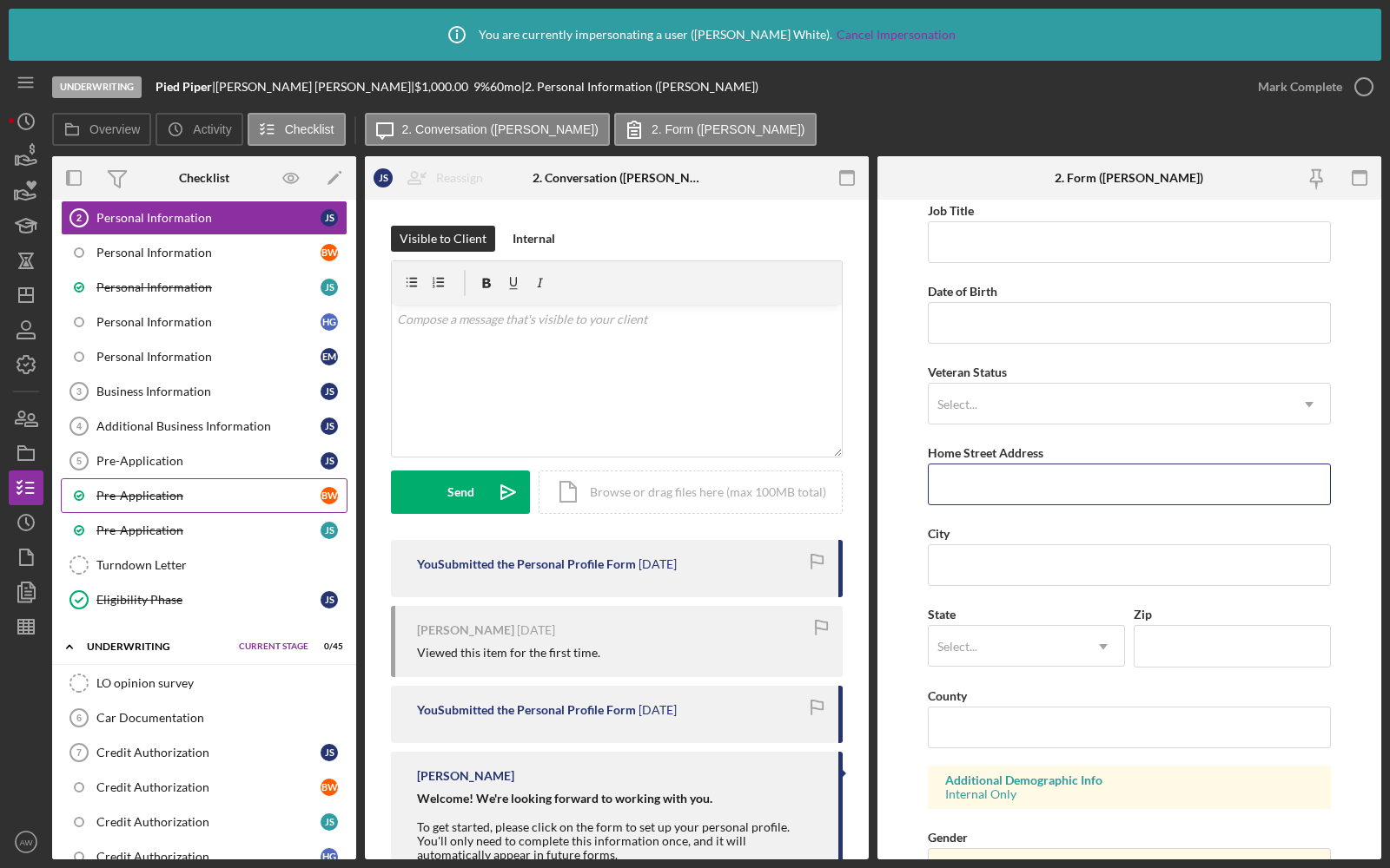
scroll to position [370, 0]
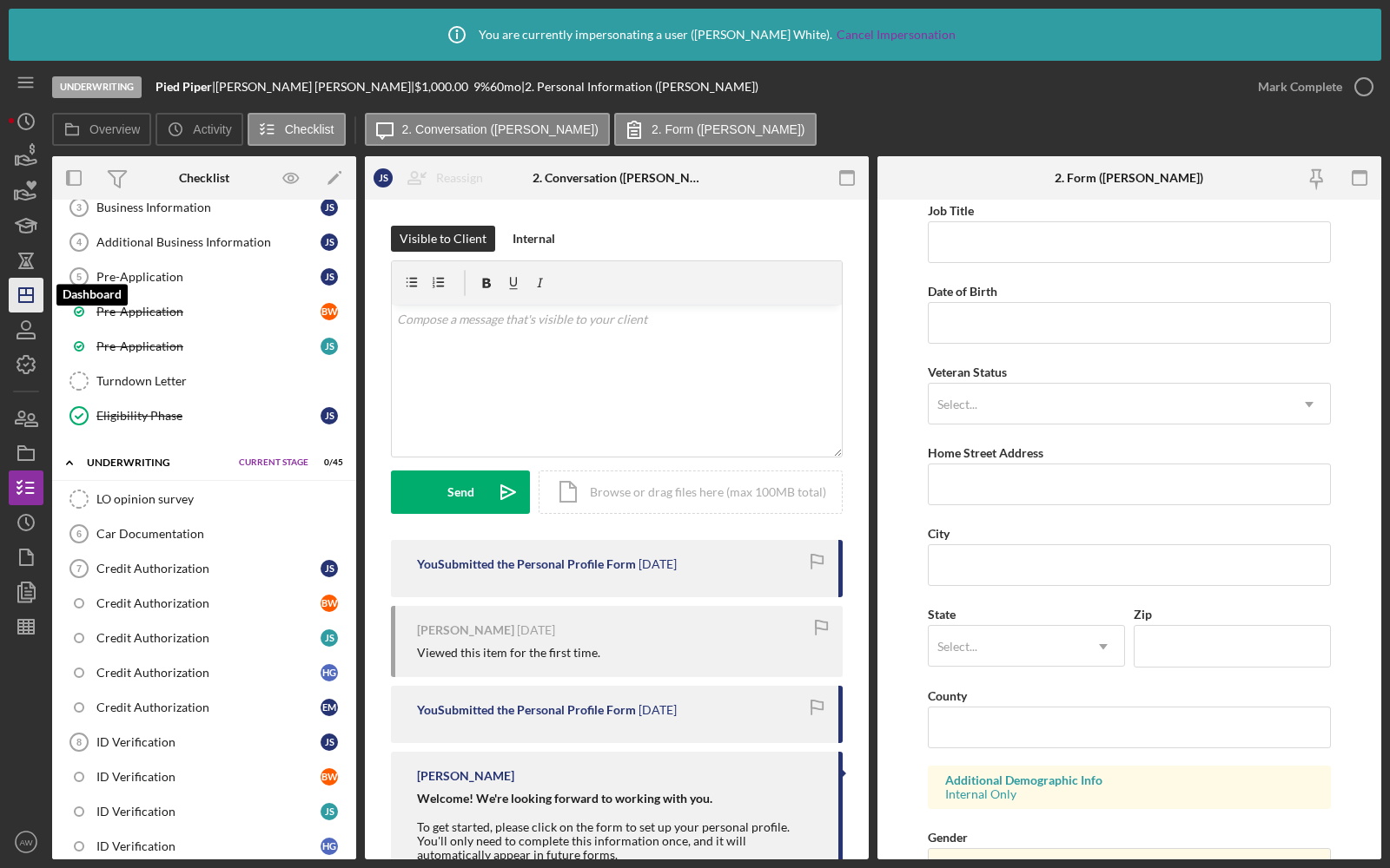
click at [31, 295] on line "button" at bounding box center [26, 295] width 14 height 0
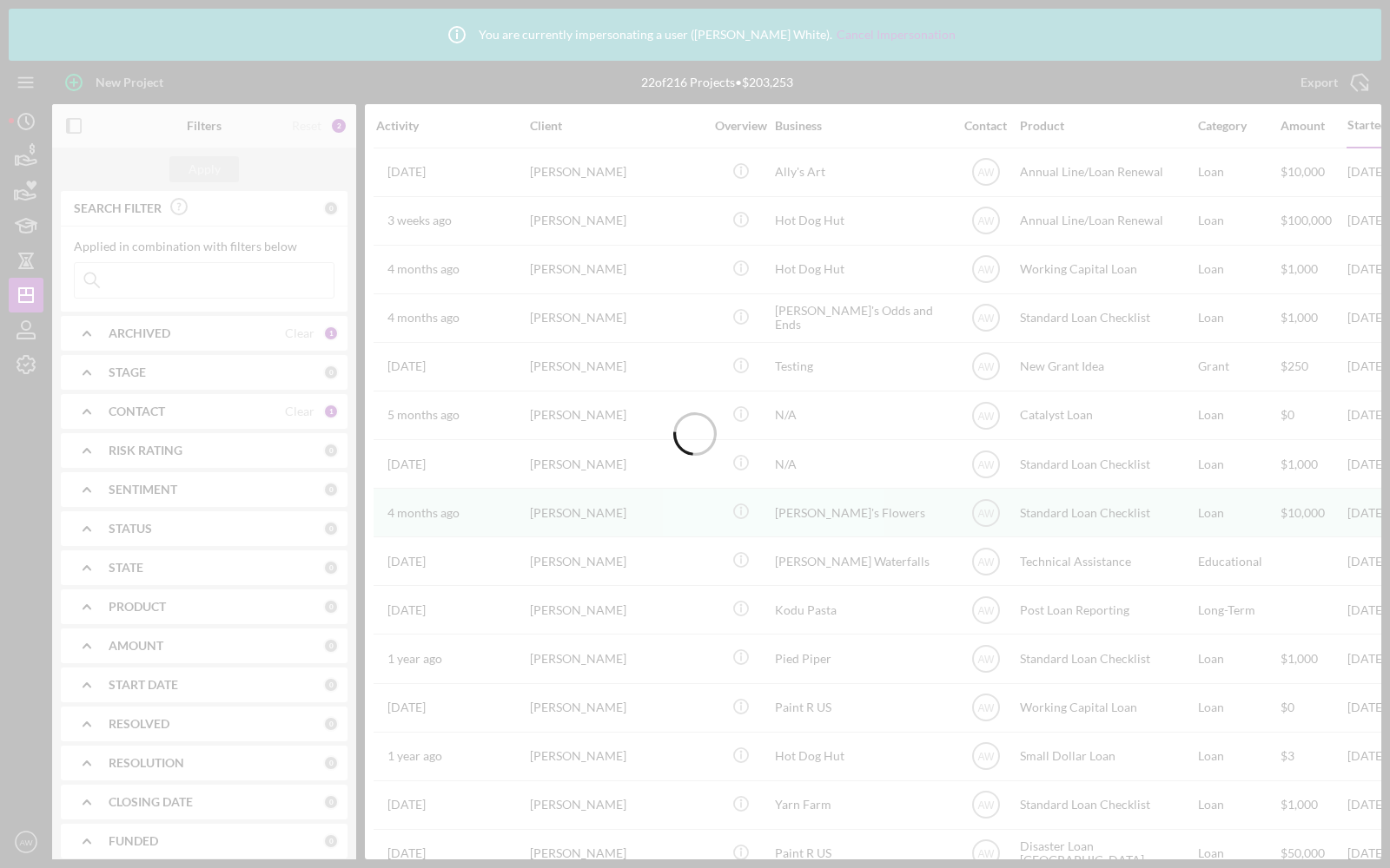
click at [139, 279] on div at bounding box center [695, 434] width 1390 height 868
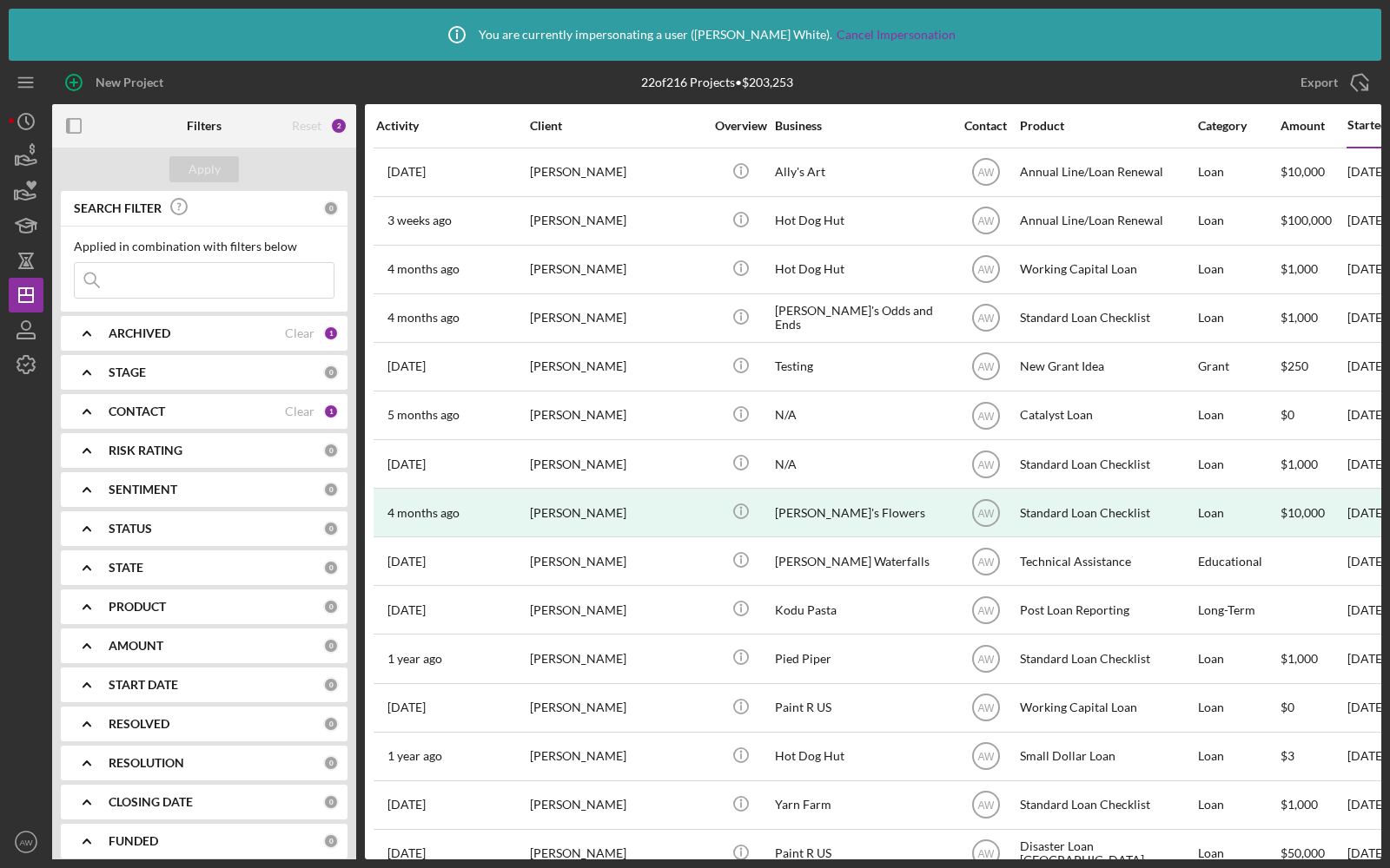
click at [161, 273] on input at bounding box center [203, 280] width 259 height 35
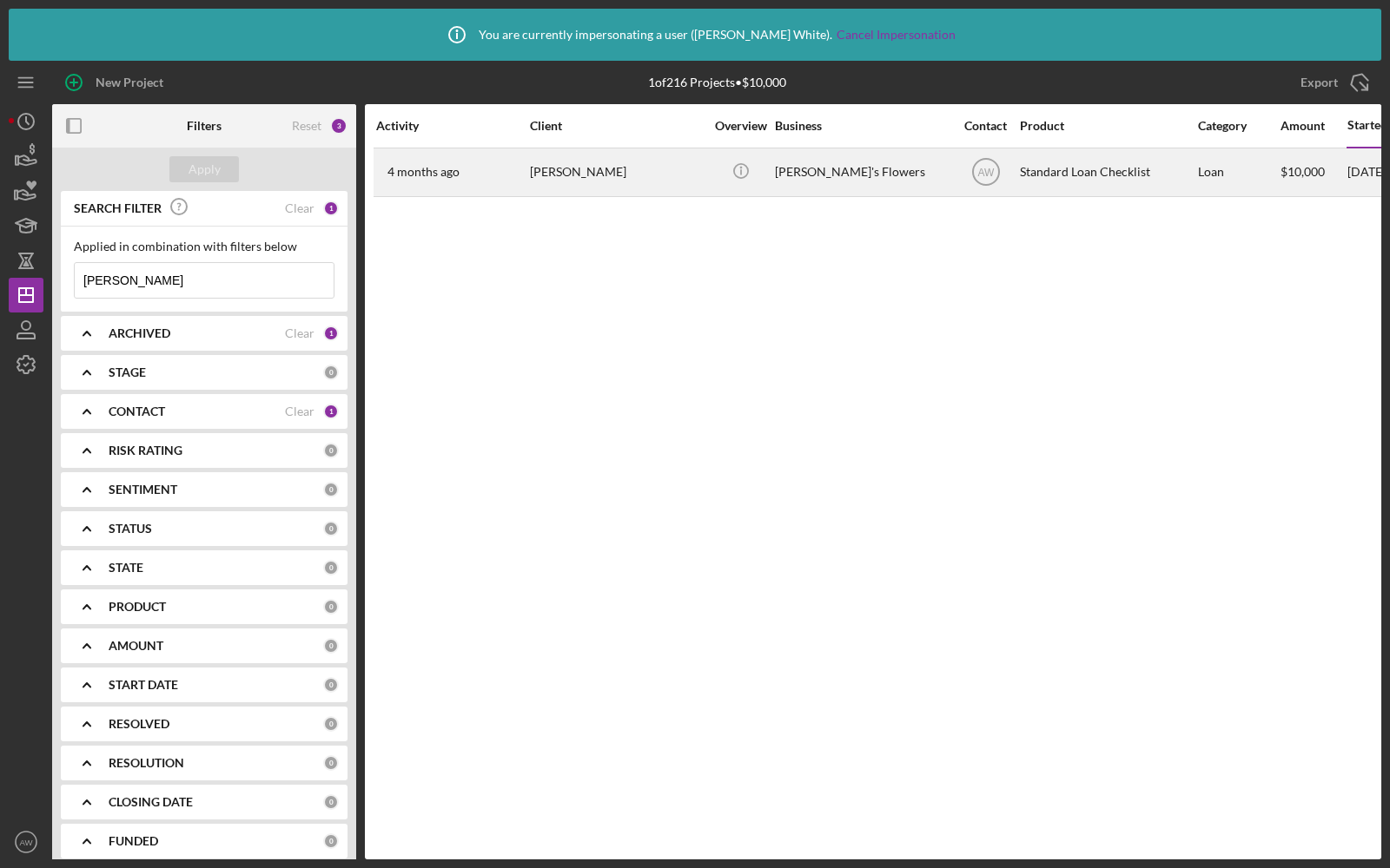
type input "mara flores"
click at [537, 183] on div "Mara Flores" at bounding box center [616, 172] width 174 height 46
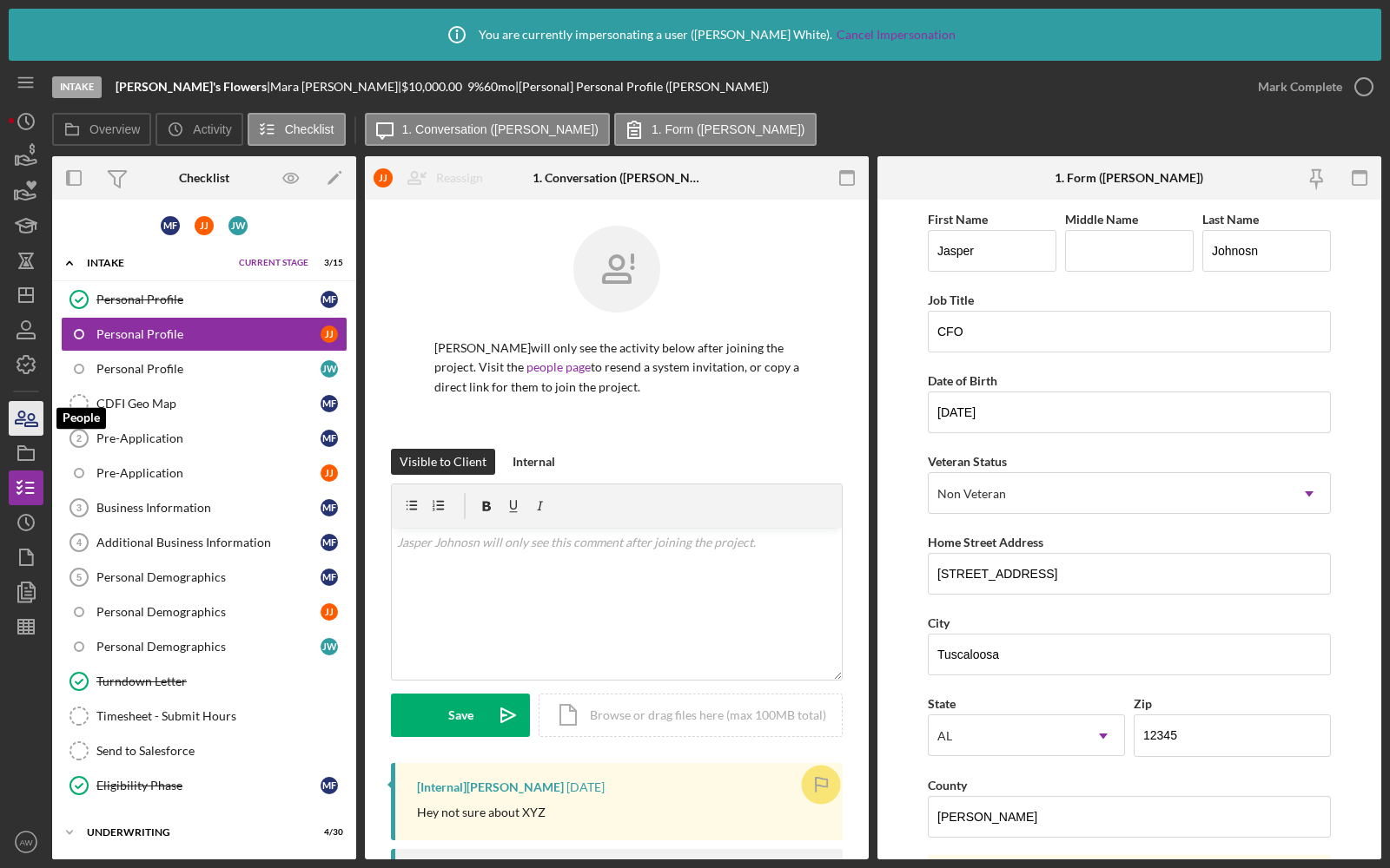
click at [36, 419] on icon "button" at bounding box center [25, 418] width 43 height 43
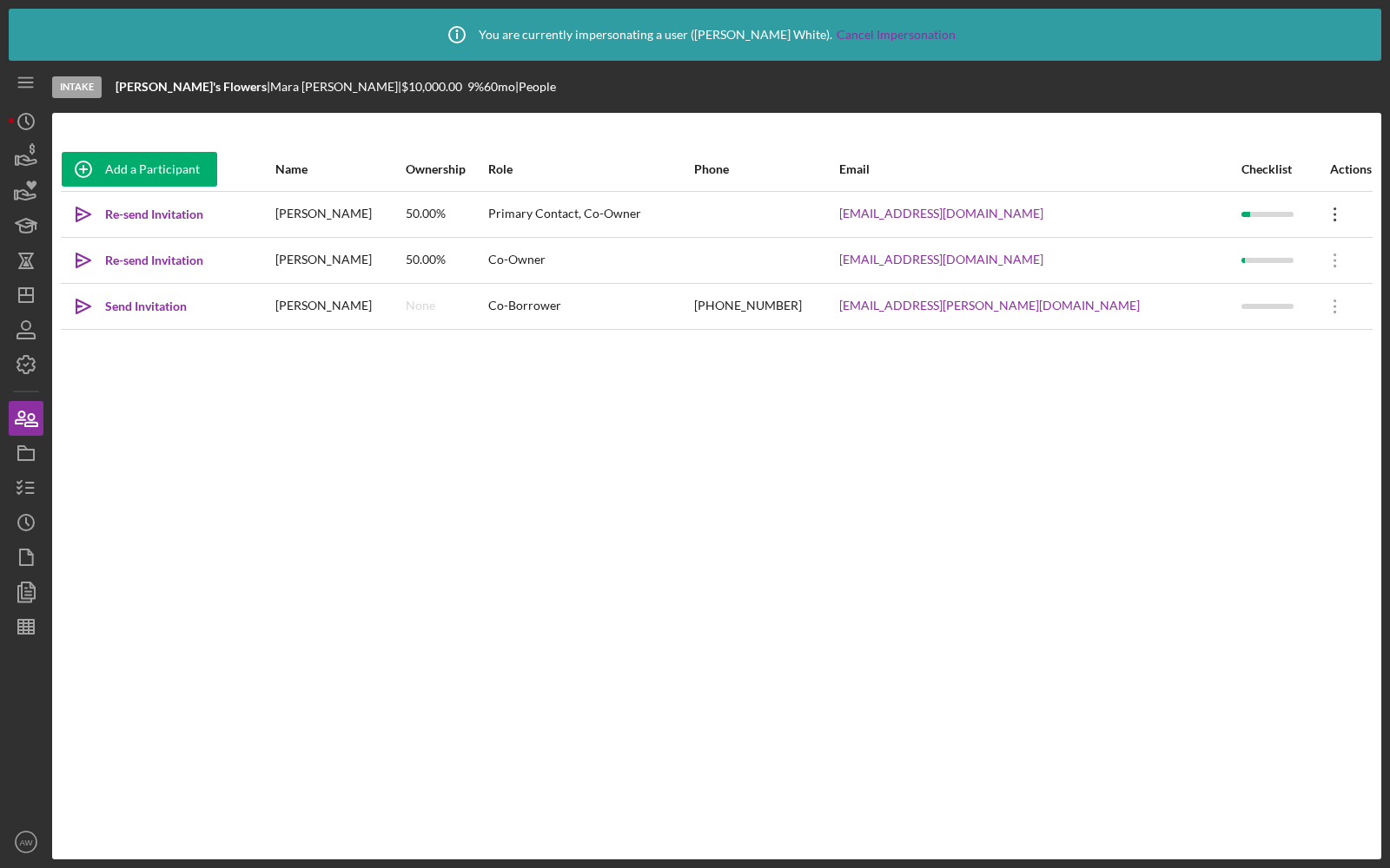
click at [1318, 216] on icon "Icon/Overflow" at bounding box center [1335, 214] width 43 height 43
click at [1232, 283] on button "Icon/Link Get Invitation Link" at bounding box center [1245, 295] width 191 height 35
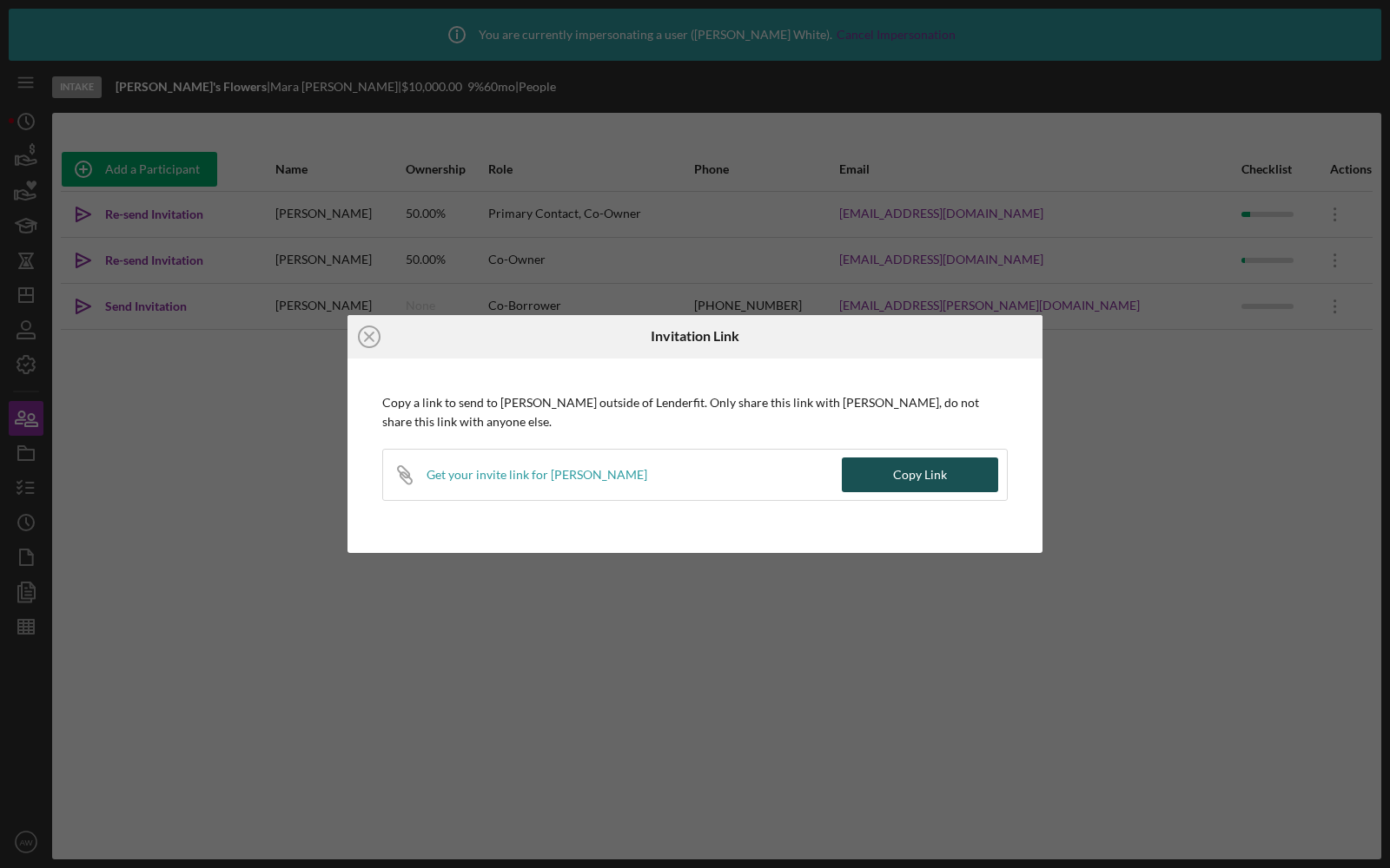
click at [907, 474] on div "Copy Link" at bounding box center [919, 475] width 54 height 35
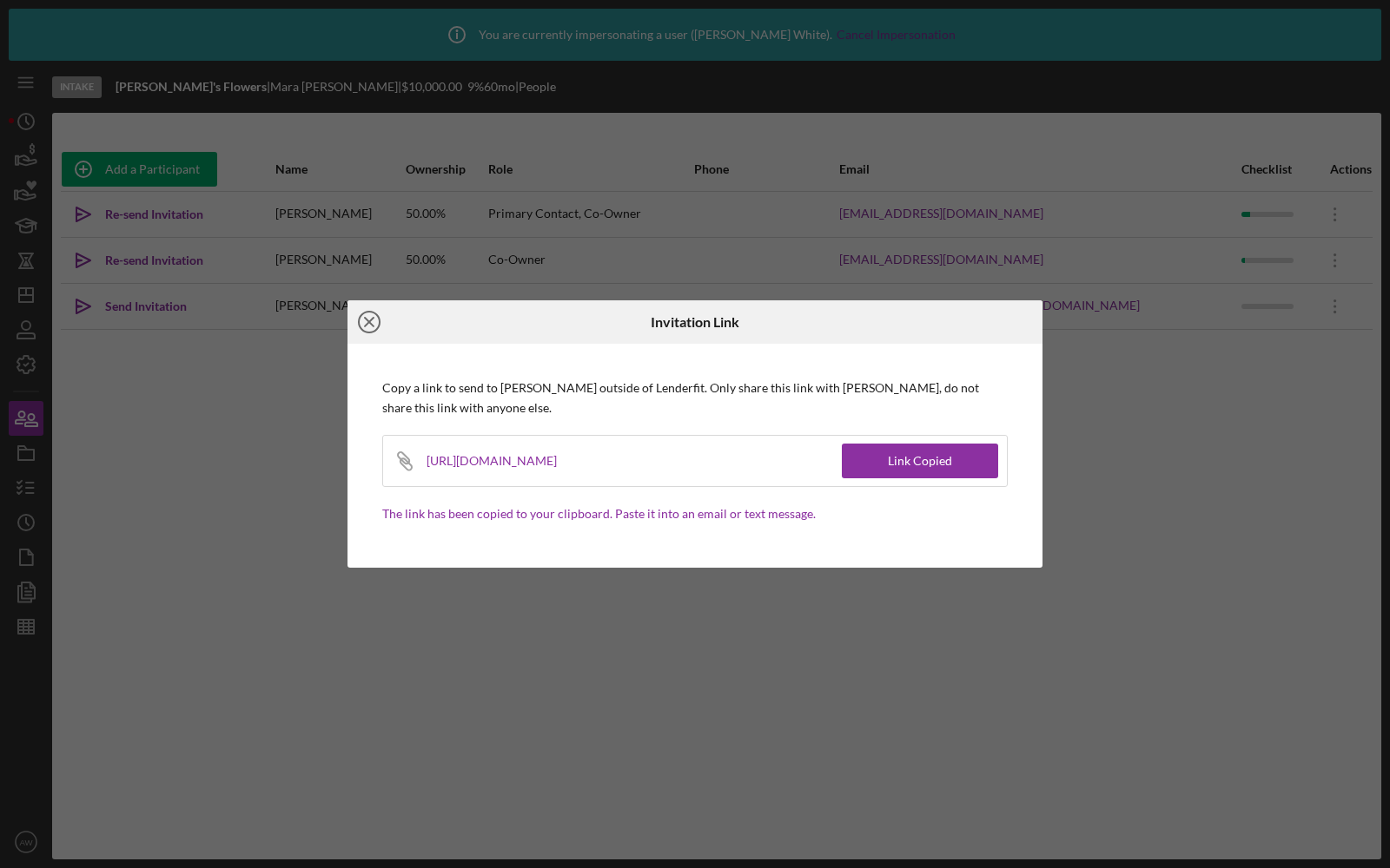
click at [370, 319] on icon "Icon/Close" at bounding box center [369, 322] width 43 height 43
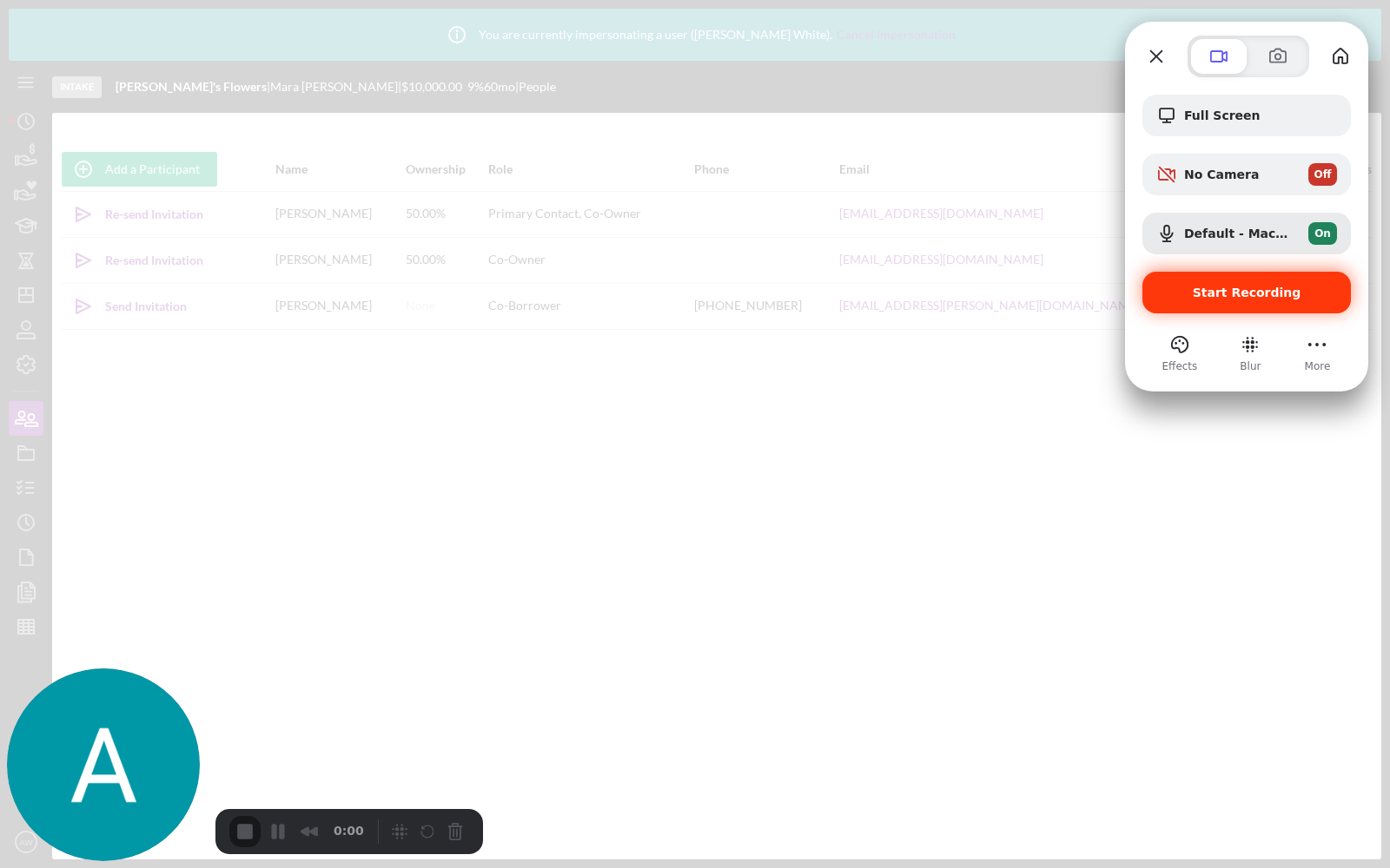
click at [1200, 277] on div "Start Recording" at bounding box center [1245, 292] width 208 height 42
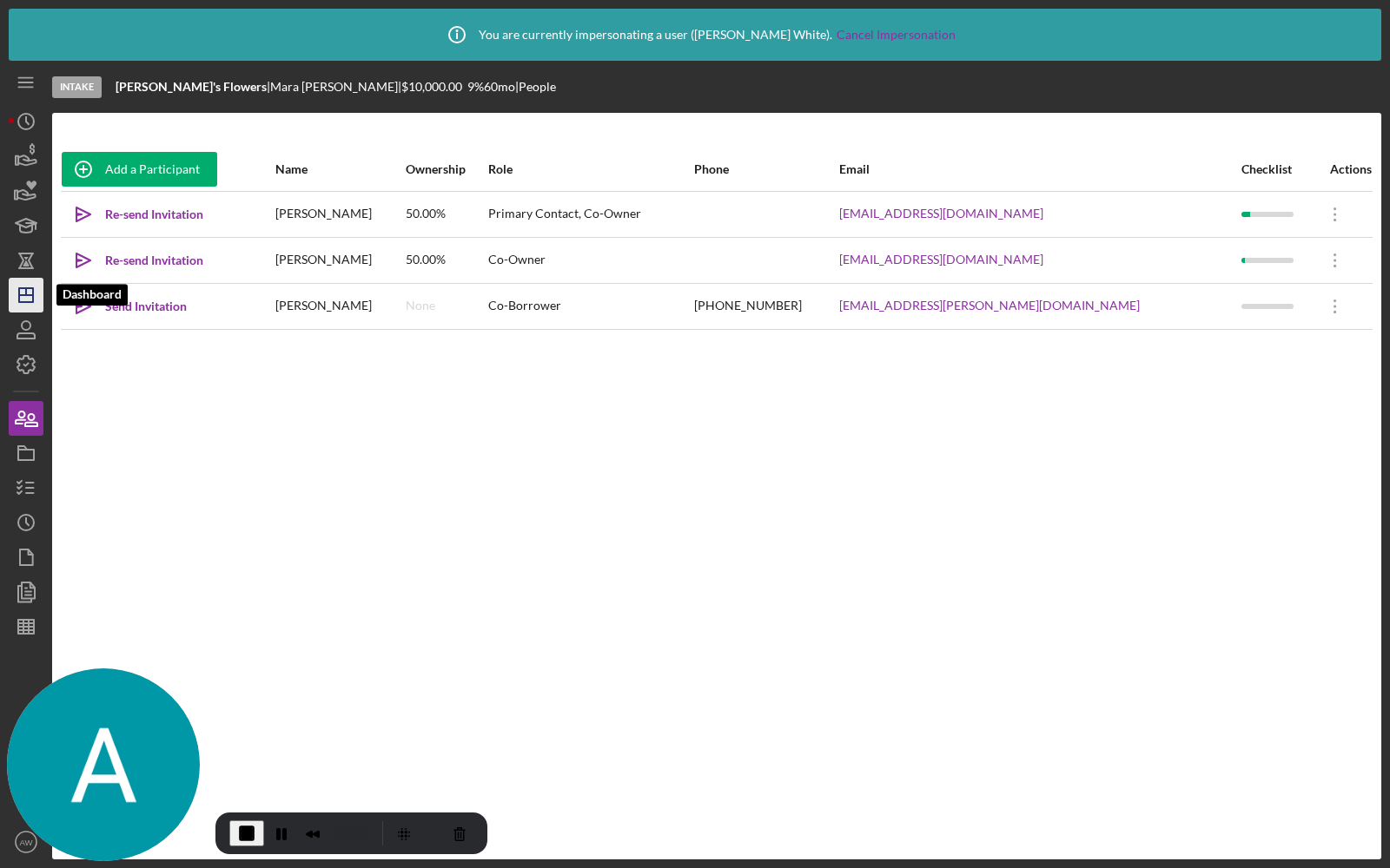
click at [22, 299] on icon "Icon/Dashboard" at bounding box center [25, 295] width 43 height 43
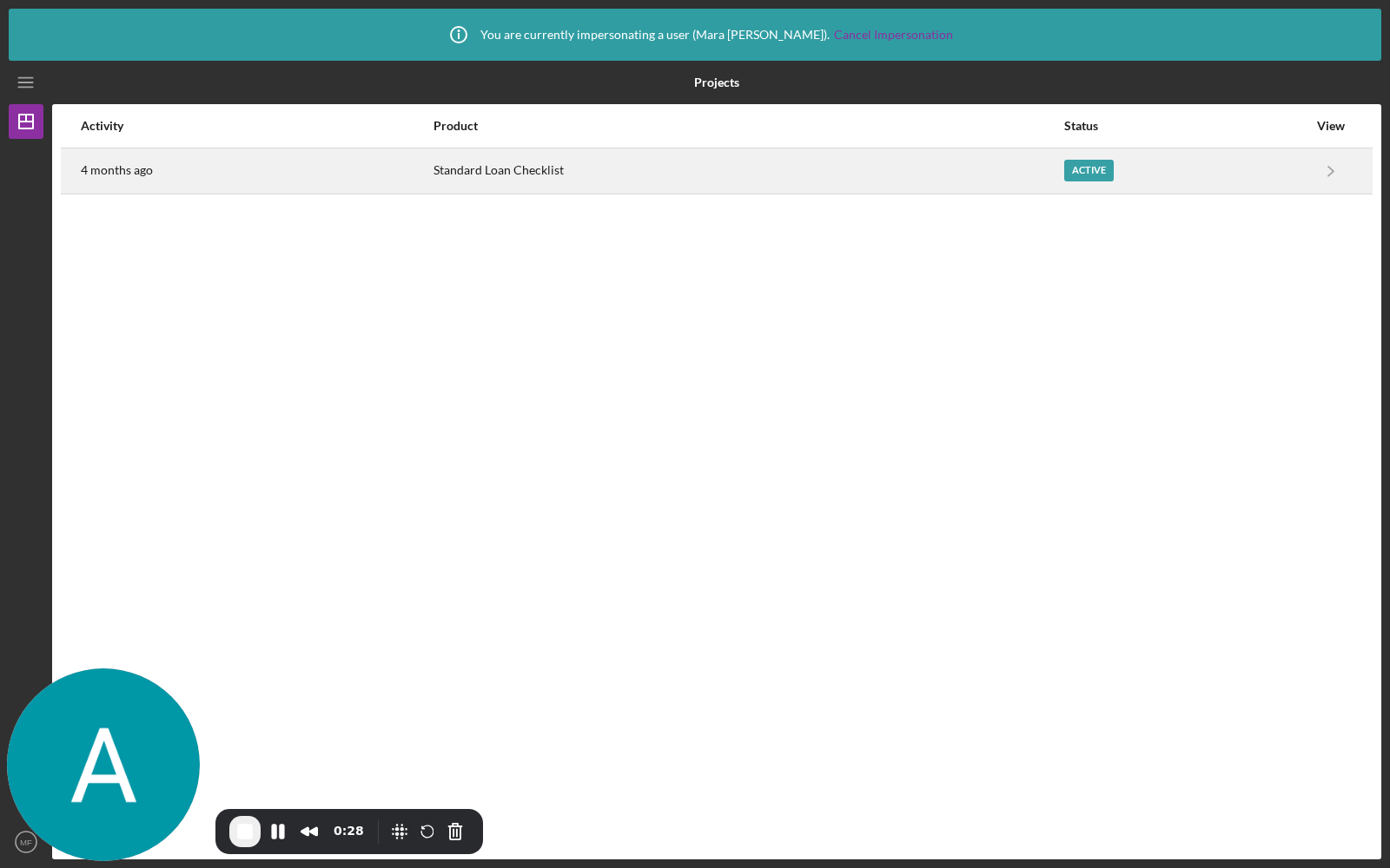
click at [376, 153] on div "4 months ago" at bounding box center [256, 171] width 351 height 43
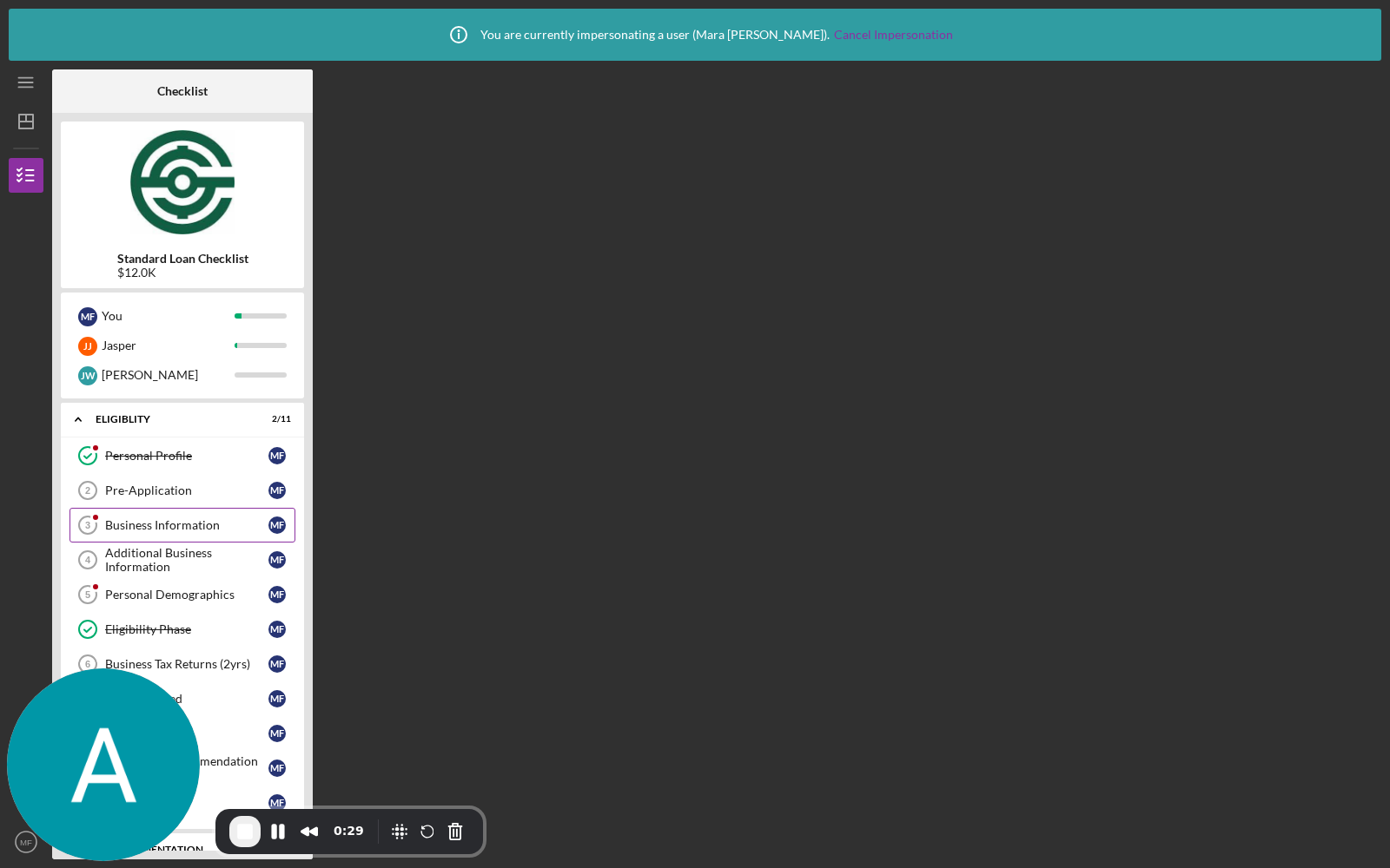
scroll to position [173, 0]
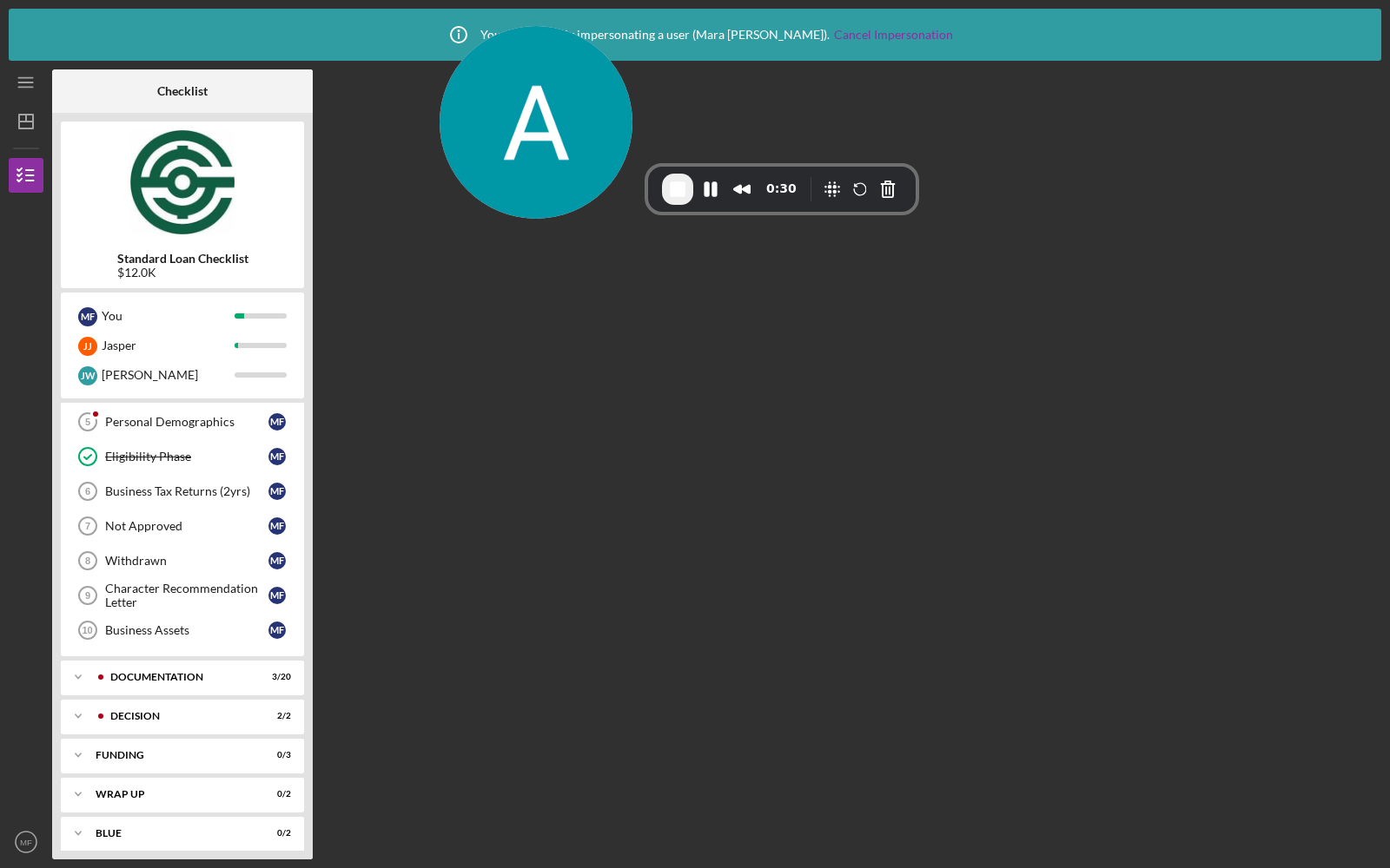
drag, startPoint x: 98, startPoint y: 693, endPoint x: 534, endPoint y: 43, distance: 782.7
click at [534, 43] on img at bounding box center [535, 122] width 192 height 192
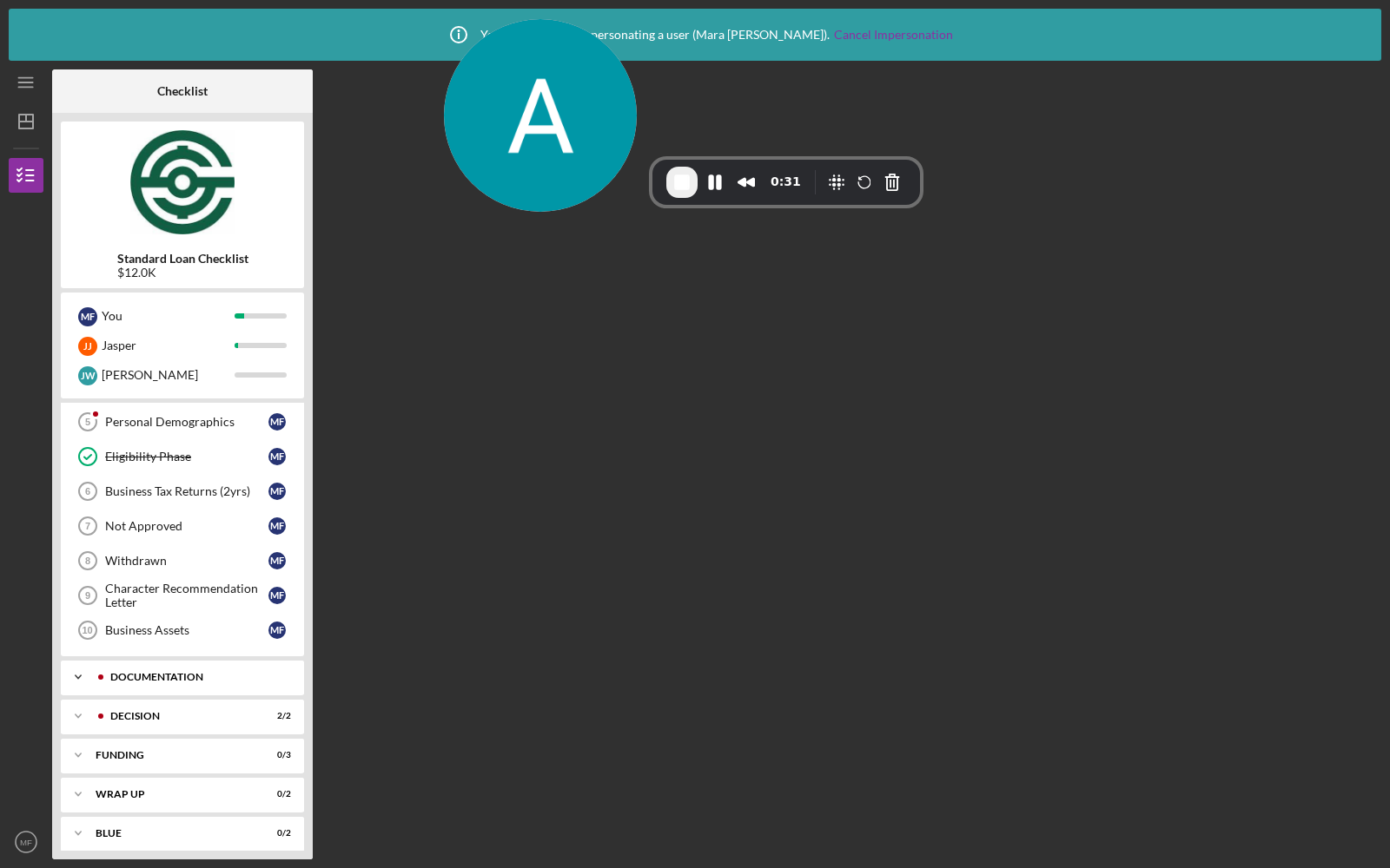
click at [91, 675] on icon "Icon/Expander" at bounding box center [78, 678] width 35 height 35
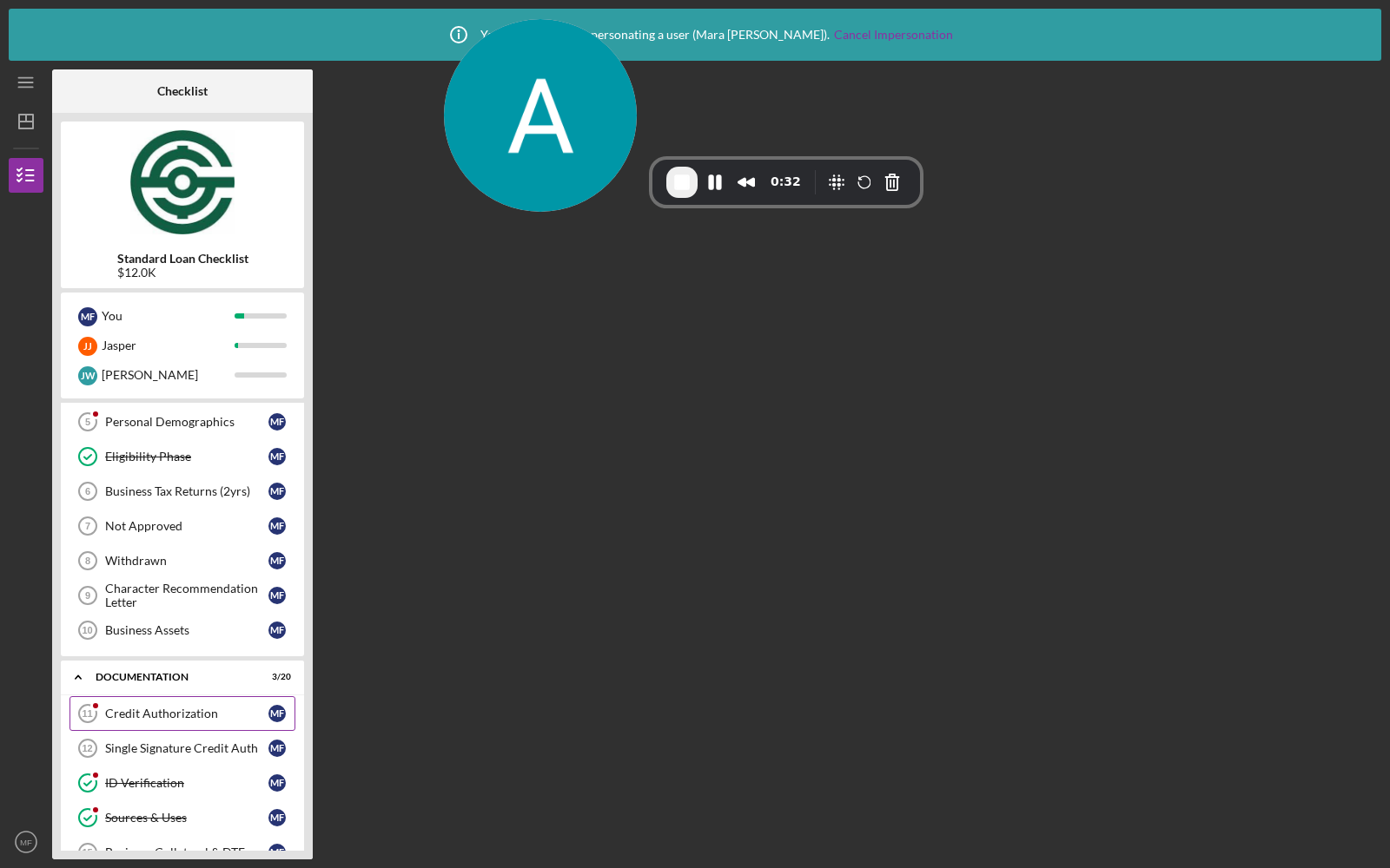
scroll to position [202, 0]
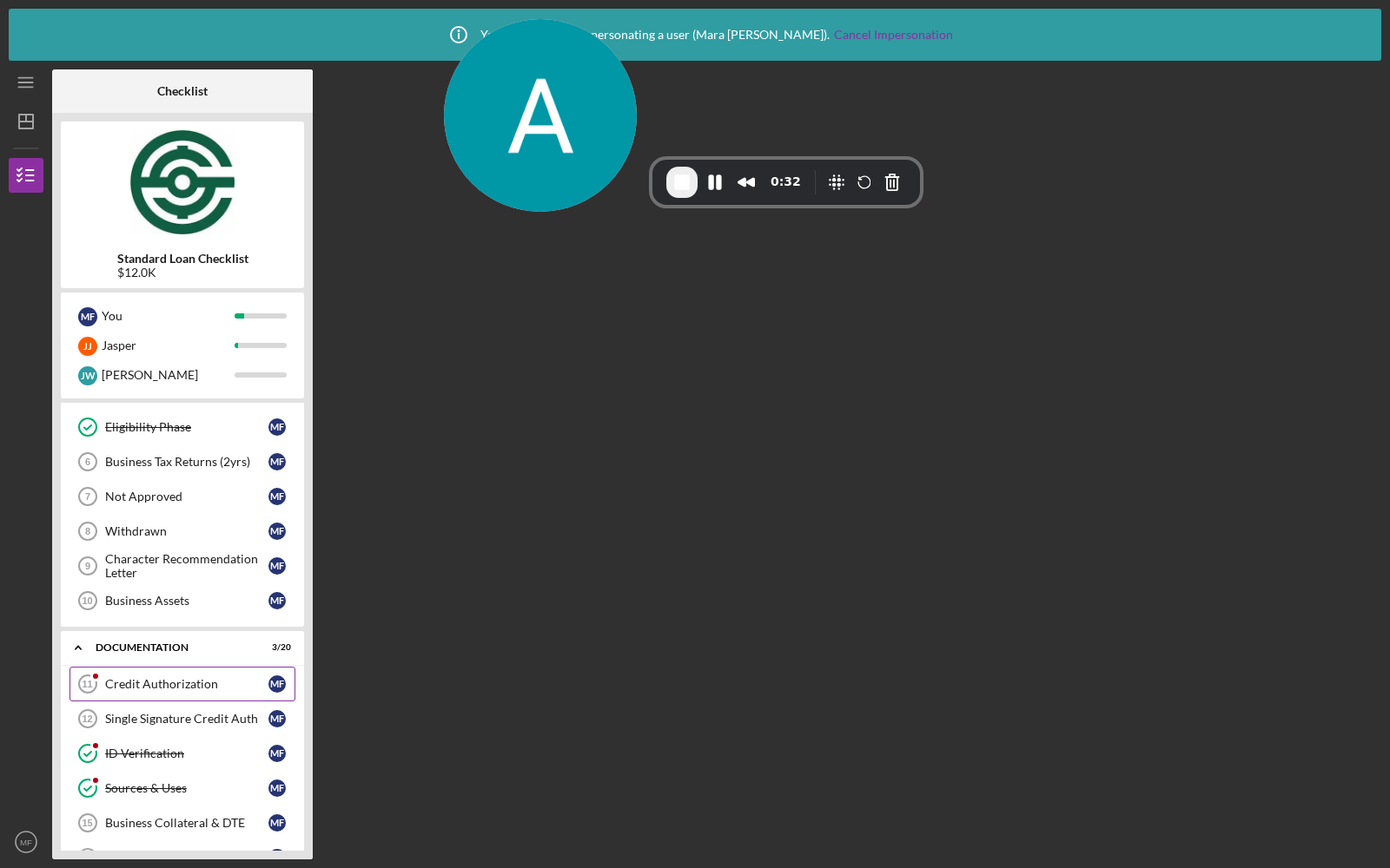
click at [172, 678] on div "Credit Authorization" at bounding box center [187, 684] width 163 height 14
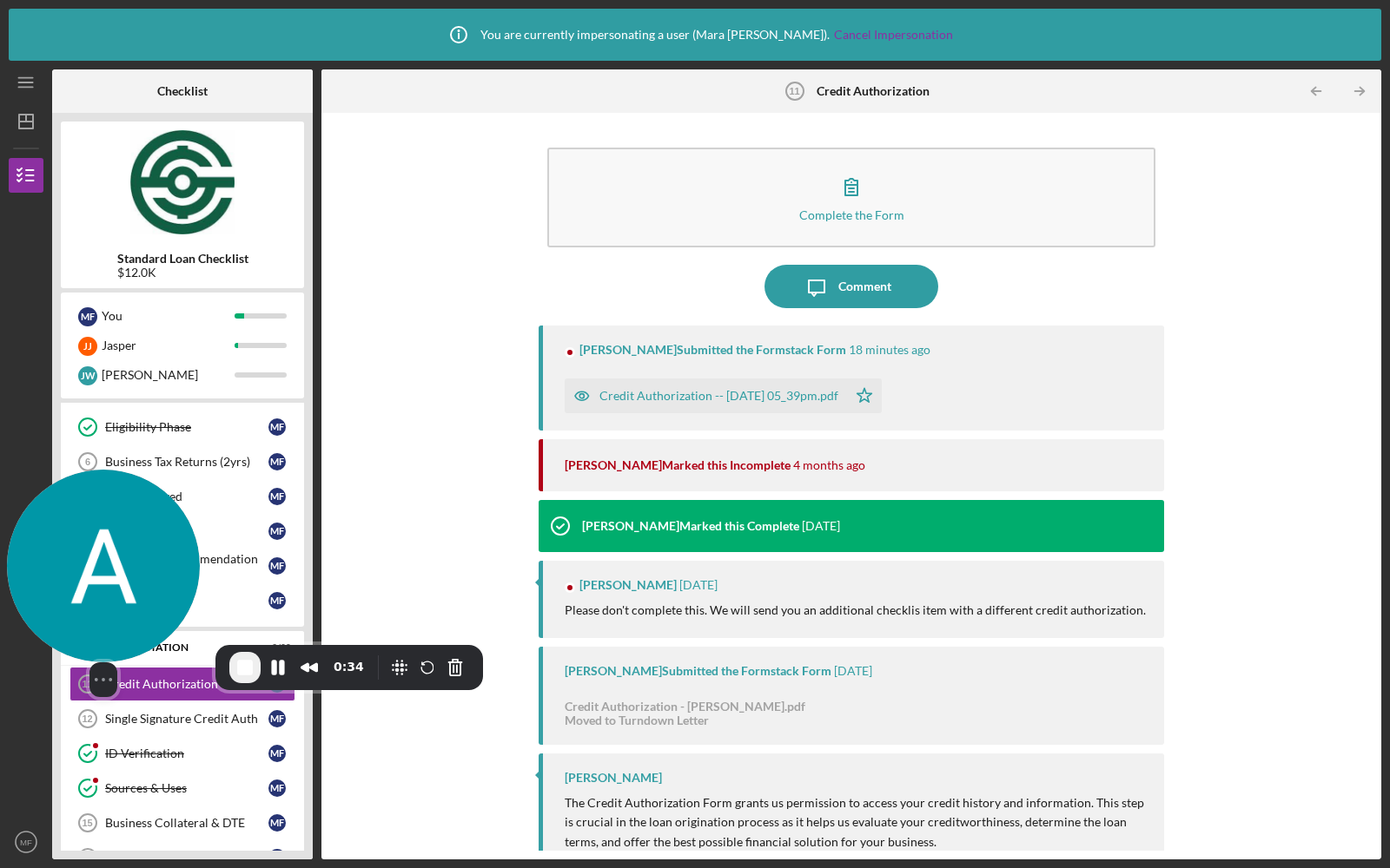
drag, startPoint x: 532, startPoint y: 94, endPoint x: 55, endPoint y: 650, distance: 732.6
click at [55, 650] on img at bounding box center [103, 565] width 192 height 192
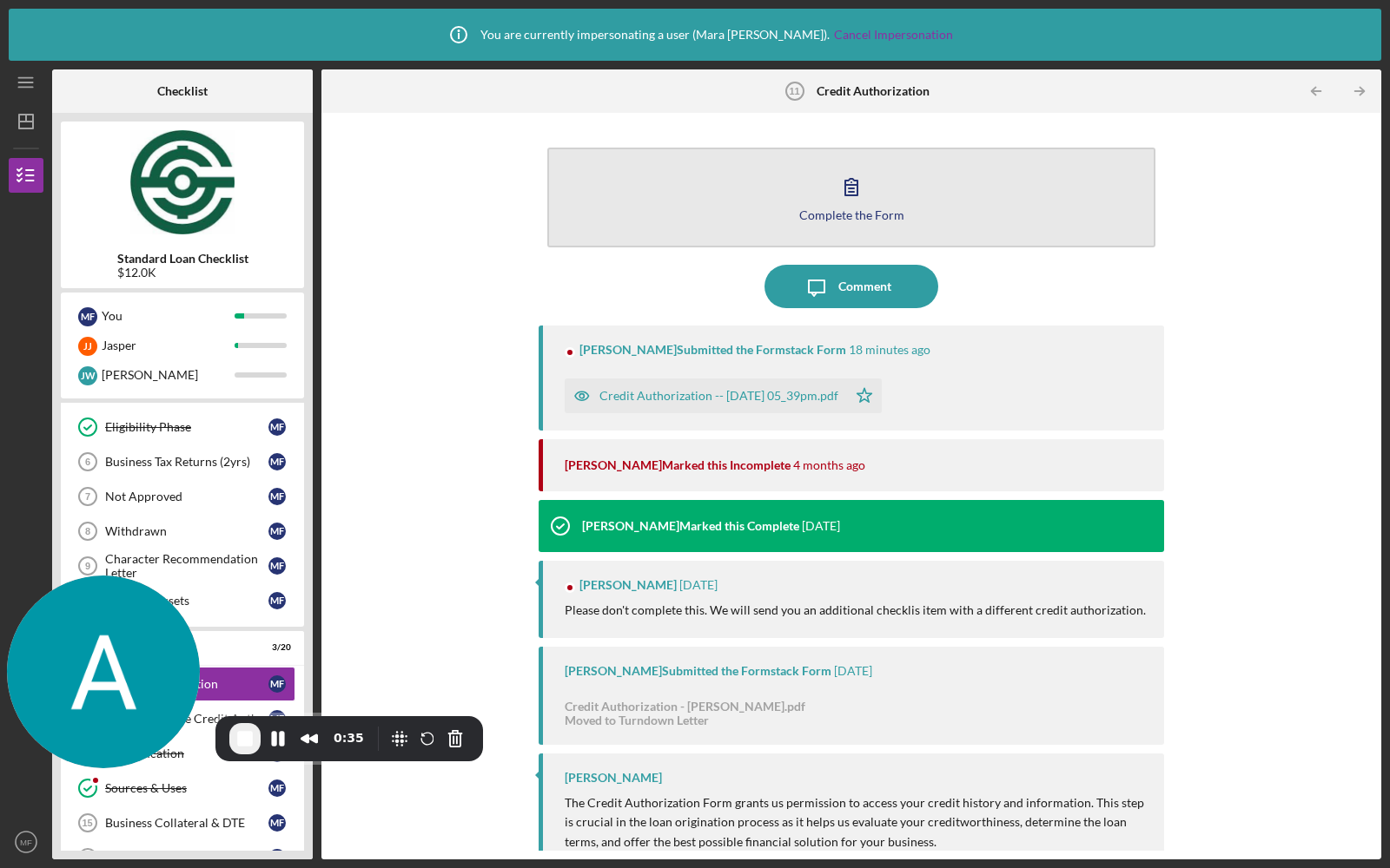
click at [783, 209] on button "Complete the Form Form" at bounding box center [851, 197] width 608 height 100
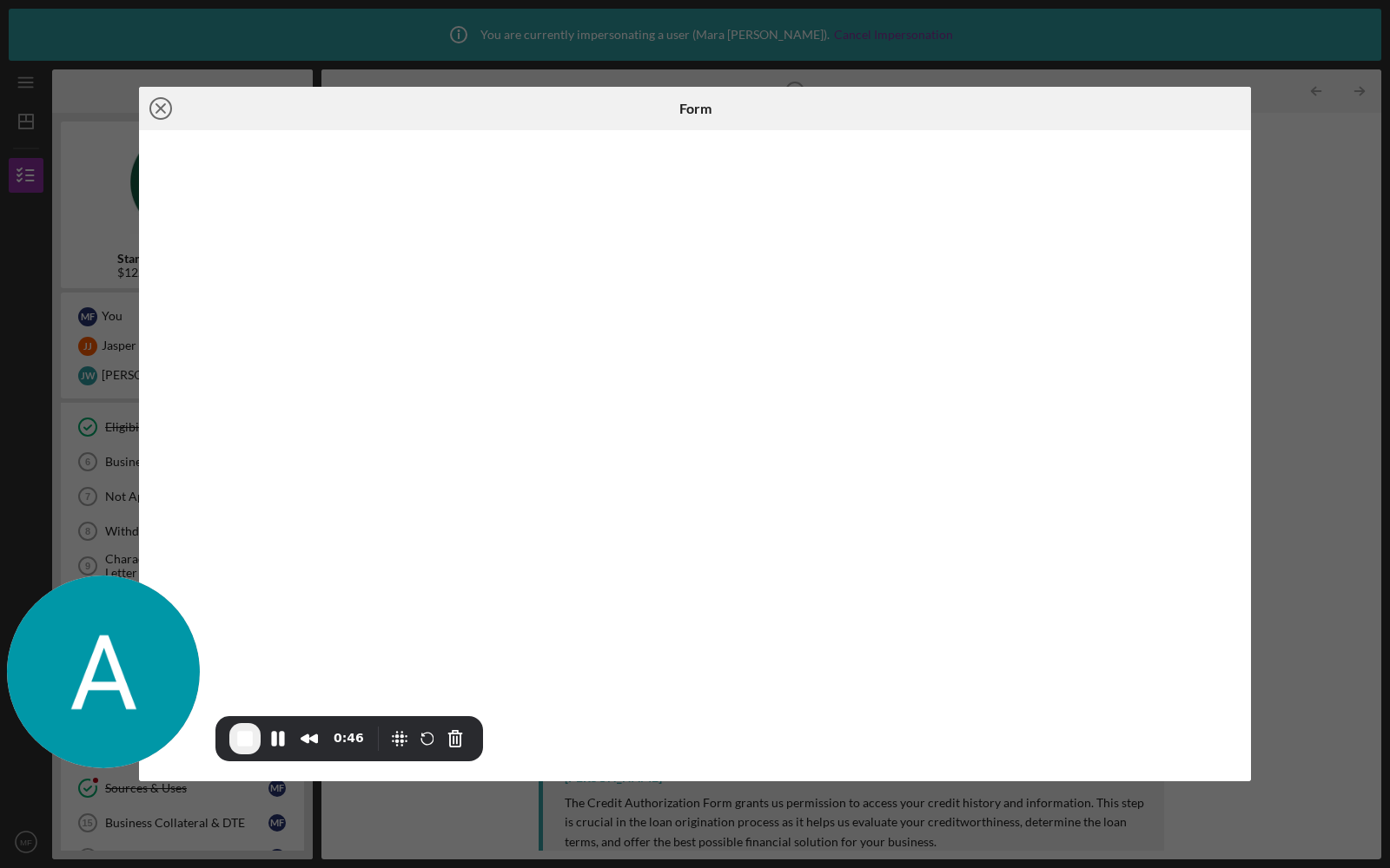
click at [159, 106] on line at bounding box center [160, 108] width 9 height 9
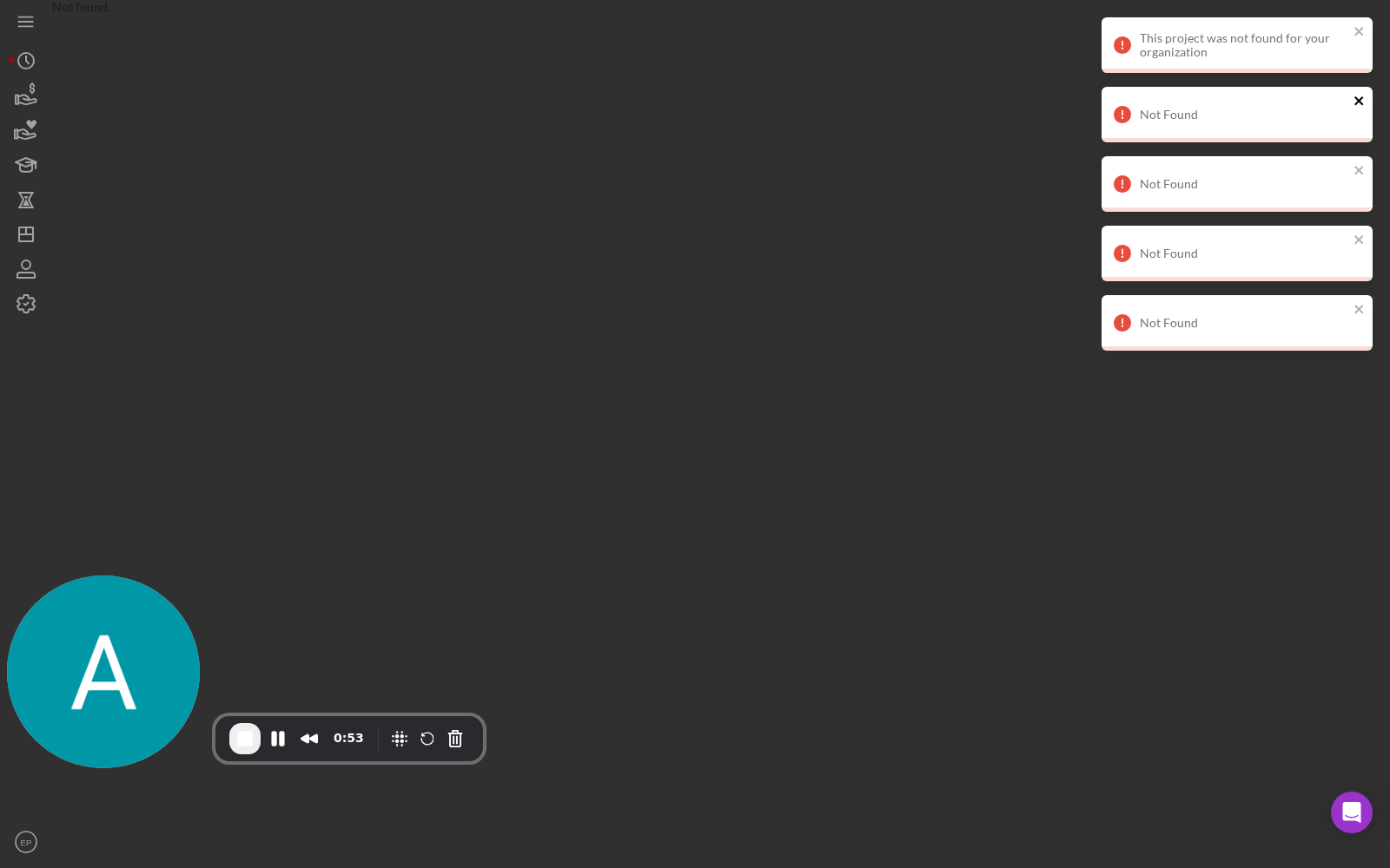
click at [1356, 101] on icon "close" at bounding box center [1360, 101] width 12 height 14
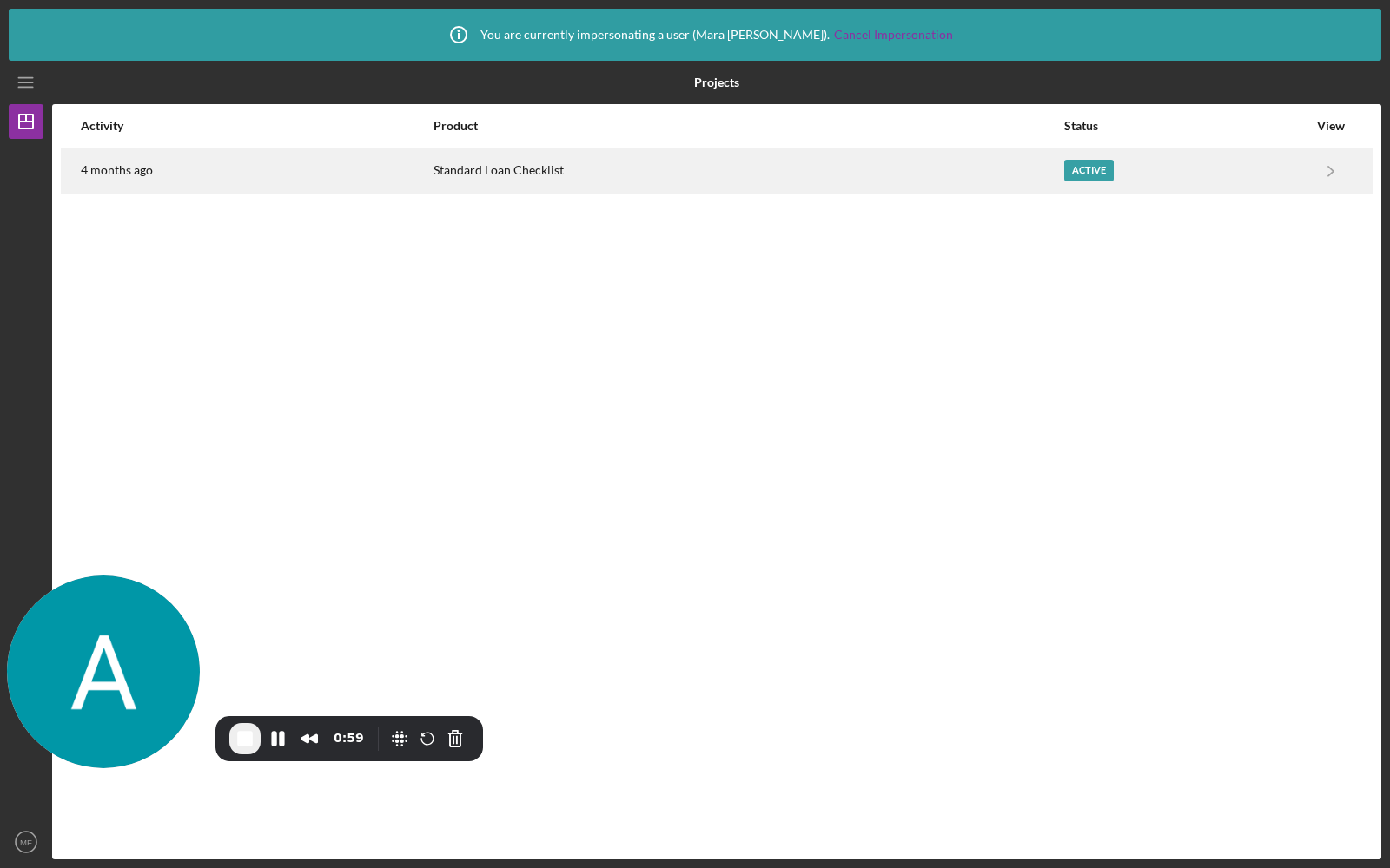
click at [221, 164] on div "4 months ago" at bounding box center [256, 171] width 351 height 43
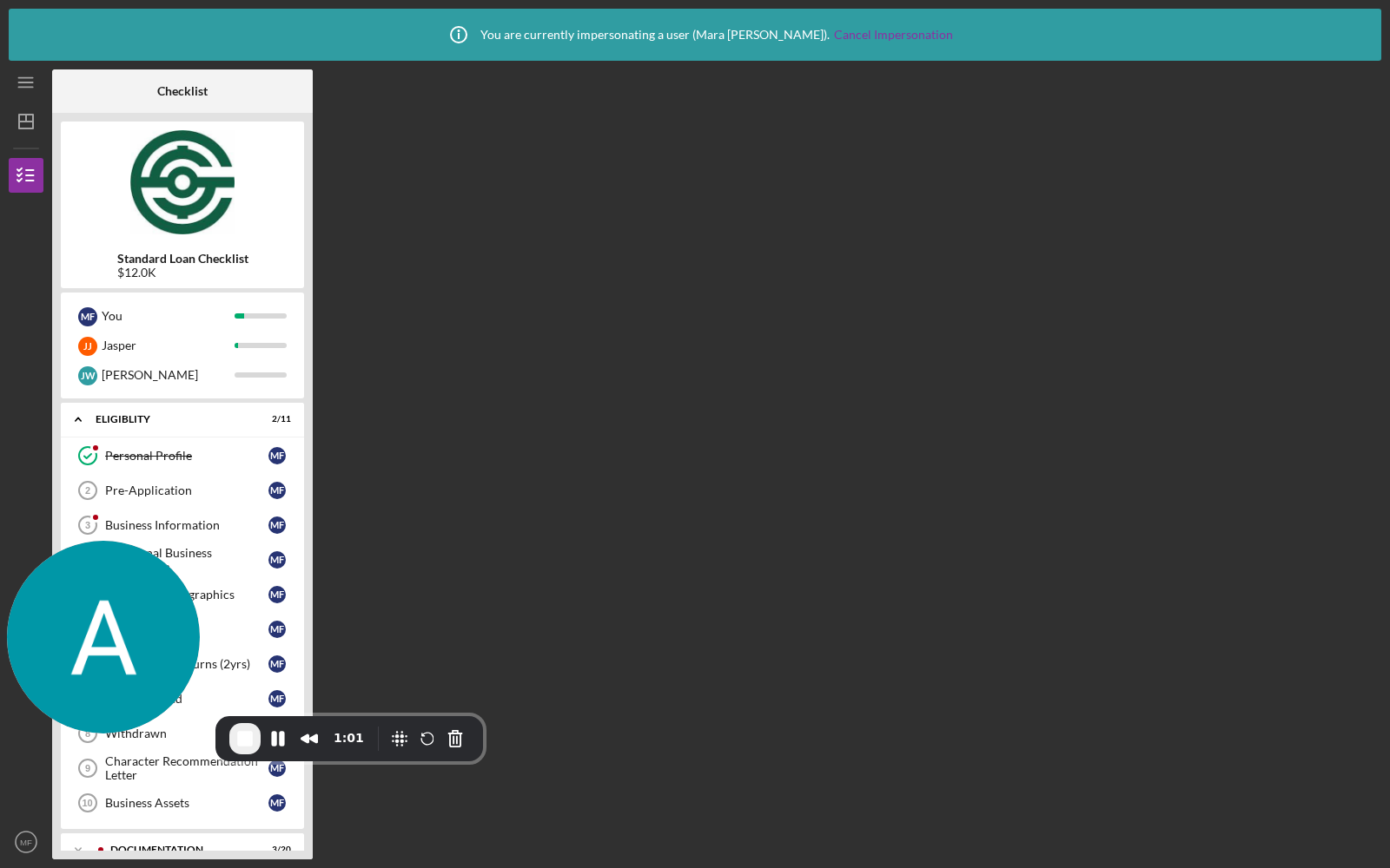
drag, startPoint x: 113, startPoint y: 610, endPoint x: 427, endPoint y: 145, distance: 561.1
click at [200, 541] on img at bounding box center [103, 637] width 192 height 192
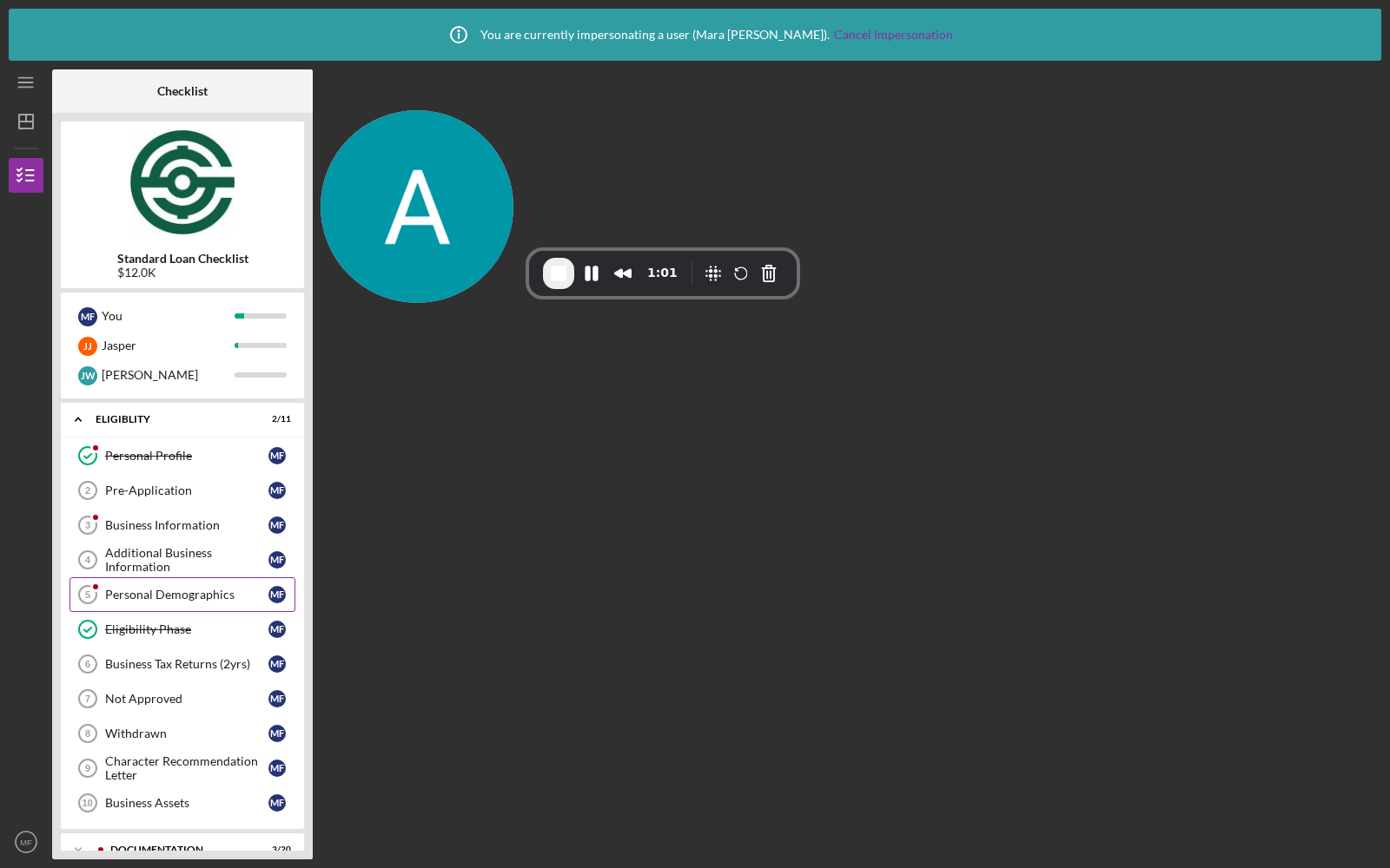
scroll to position [173, 0]
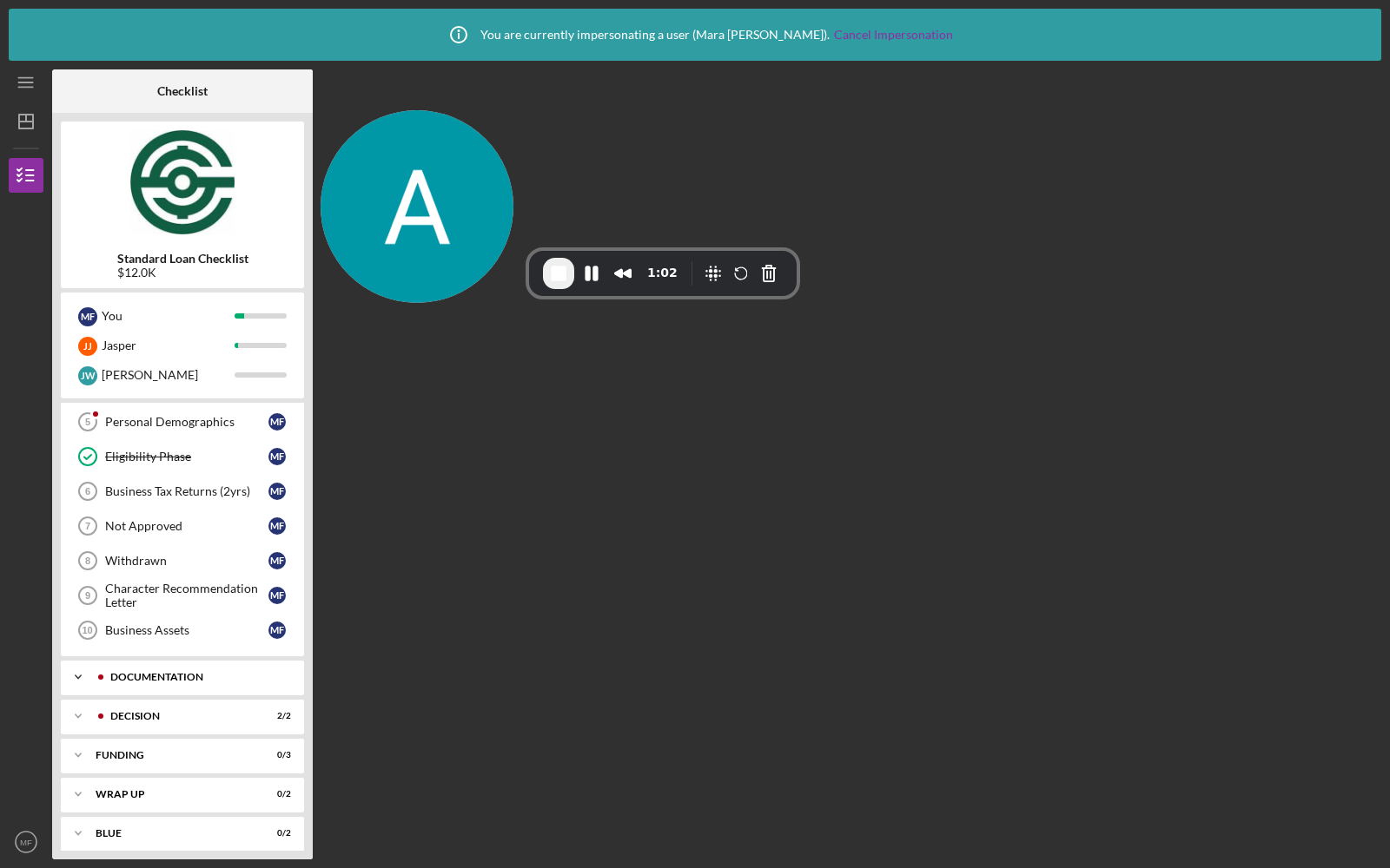
click at [74, 672] on icon "Icon/Expander" at bounding box center [78, 678] width 35 height 35
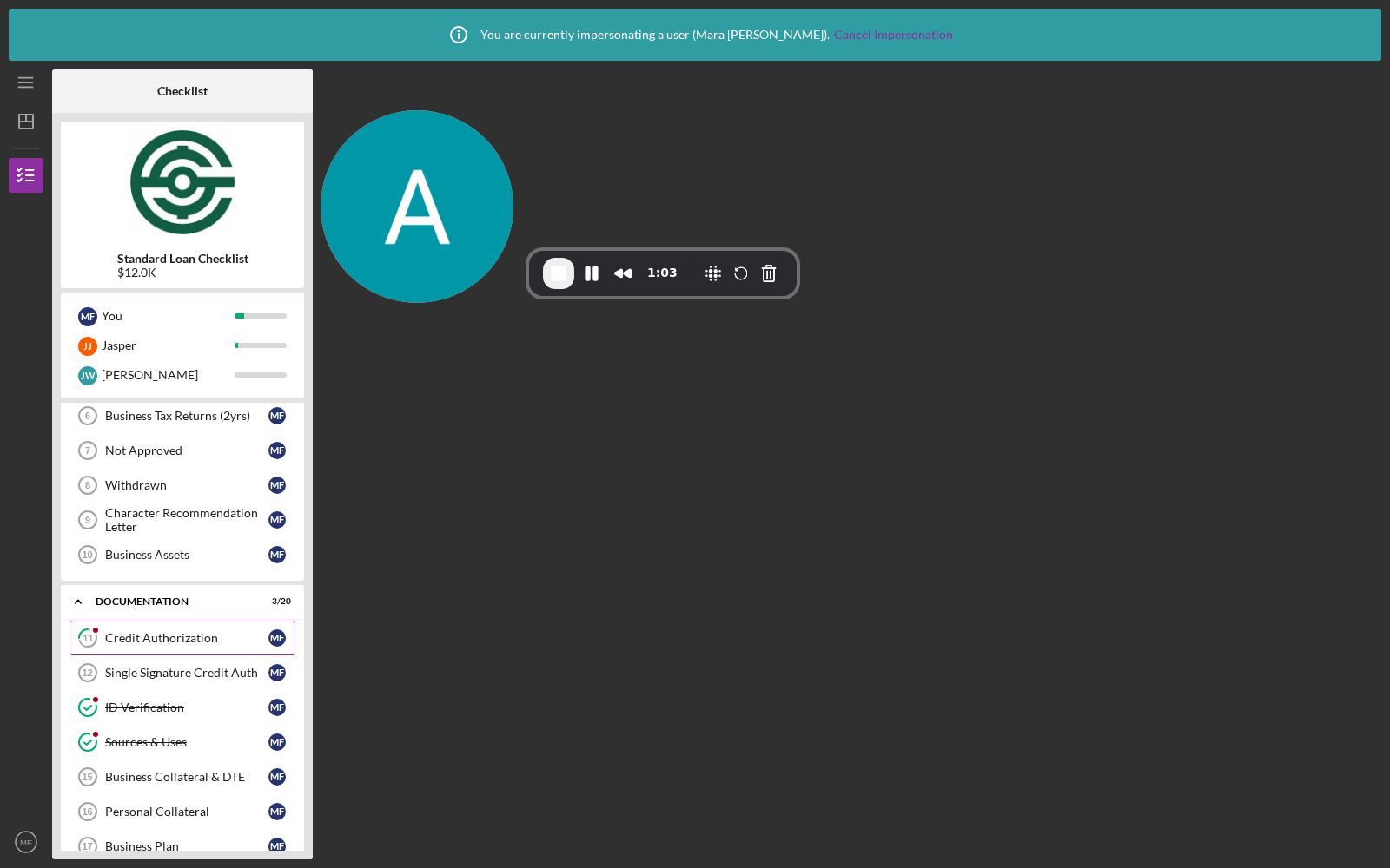
click at [138, 632] on div "Credit Authorization" at bounding box center [187, 639] width 163 height 14
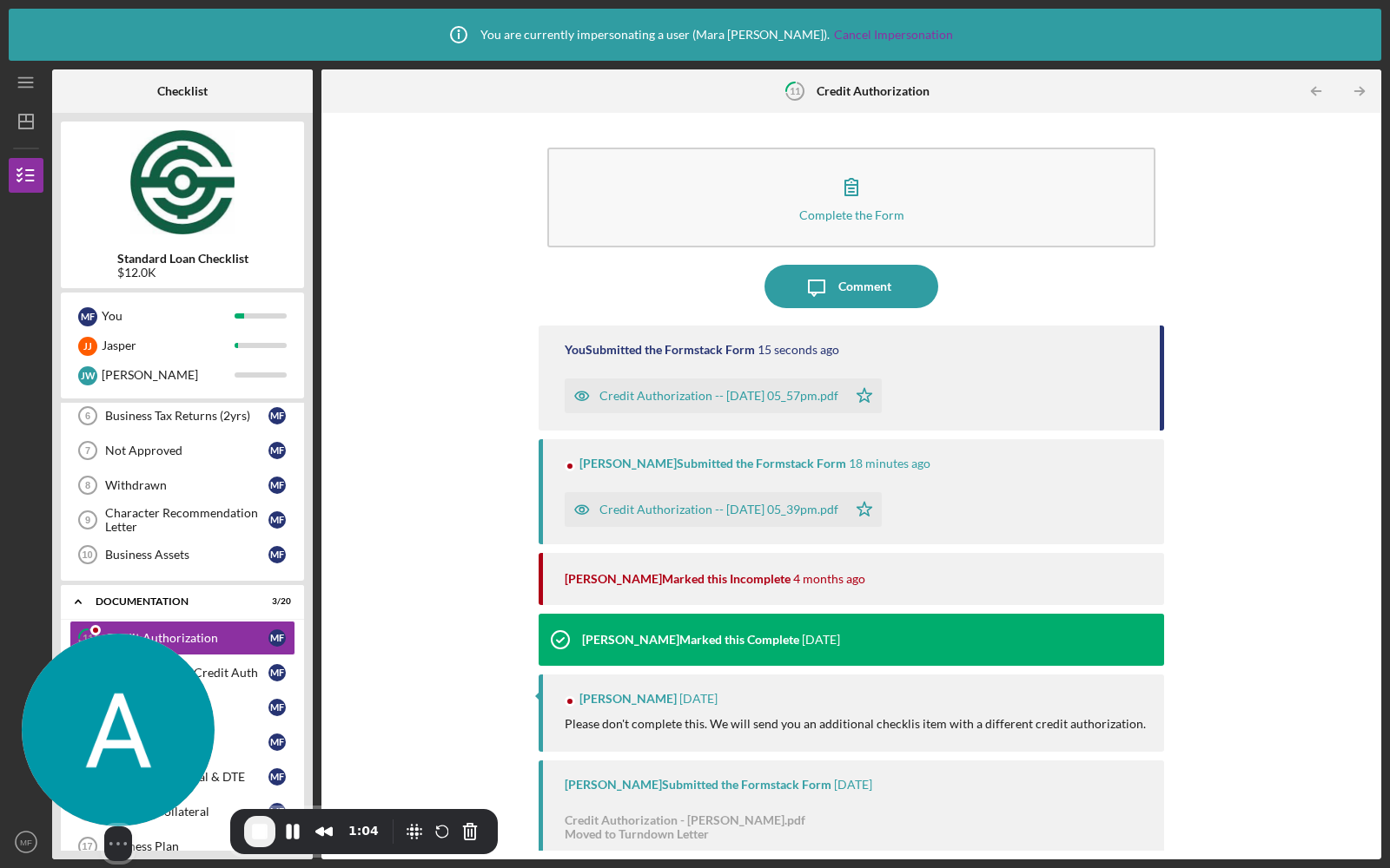
drag, startPoint x: 363, startPoint y: 219, endPoint x: 61, endPoint y: 813, distance: 666.4
click at [61, 813] on div "Select video screen size" at bounding box center [117, 747] width 192 height 227
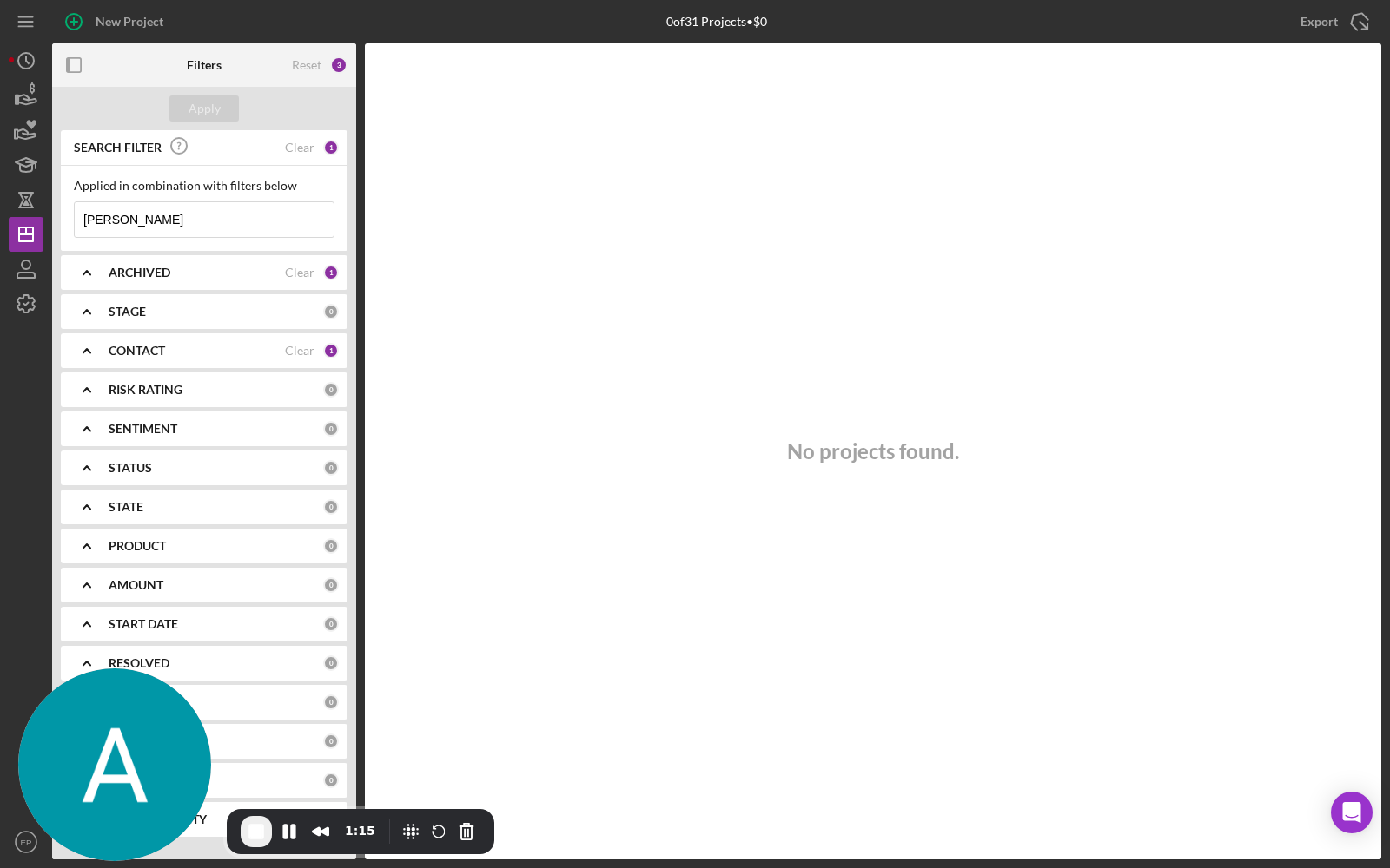
click at [231, 230] on input "[PERSON_NAME]" at bounding box center [203, 220] width 259 height 35
type input "mara"
click at [198, 109] on div "Apply" at bounding box center [204, 108] width 32 height 26
click at [298, 344] on div "Clear" at bounding box center [300, 351] width 29 height 14
click at [215, 103] on div "Apply" at bounding box center [204, 108] width 32 height 26
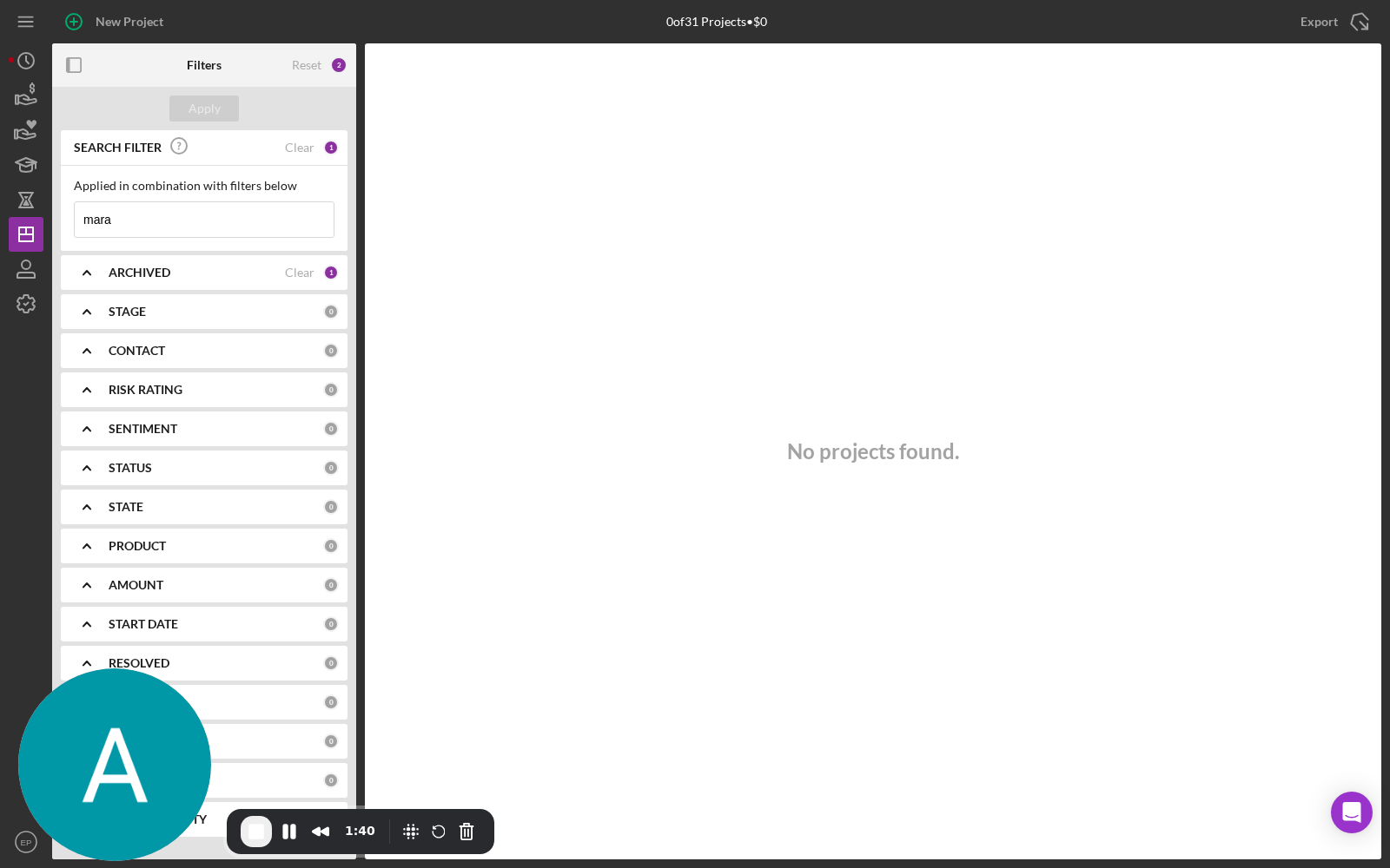
click at [142, 216] on input "mara" at bounding box center [203, 220] width 259 height 35
click at [133, 221] on input "mar" at bounding box center [203, 220] width 259 height 35
type input "mara"
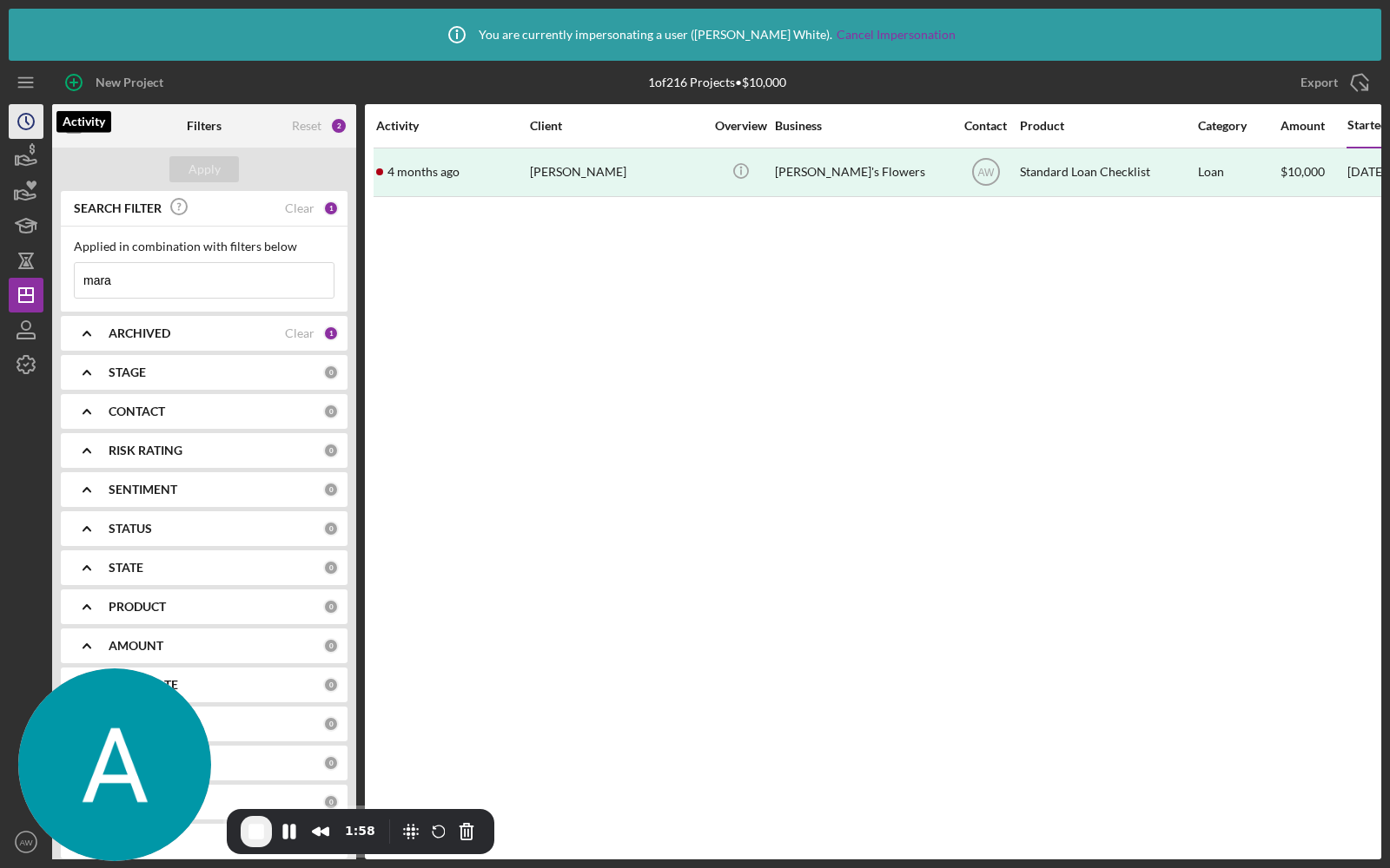
click at [17, 128] on icon "Icon/History" at bounding box center [25, 121] width 43 height 43
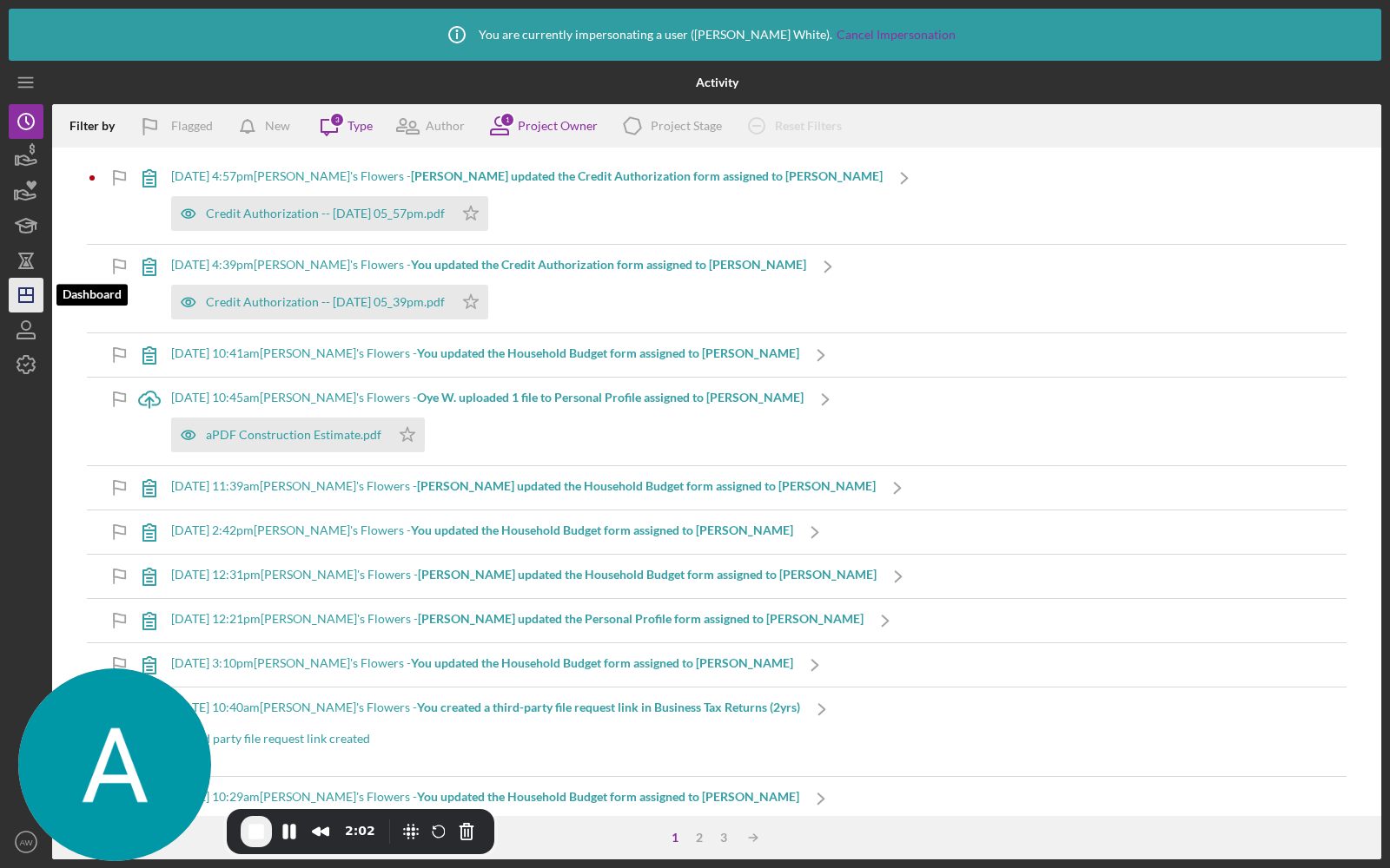
click at [22, 289] on icon "Icon/Dashboard" at bounding box center [25, 295] width 43 height 43
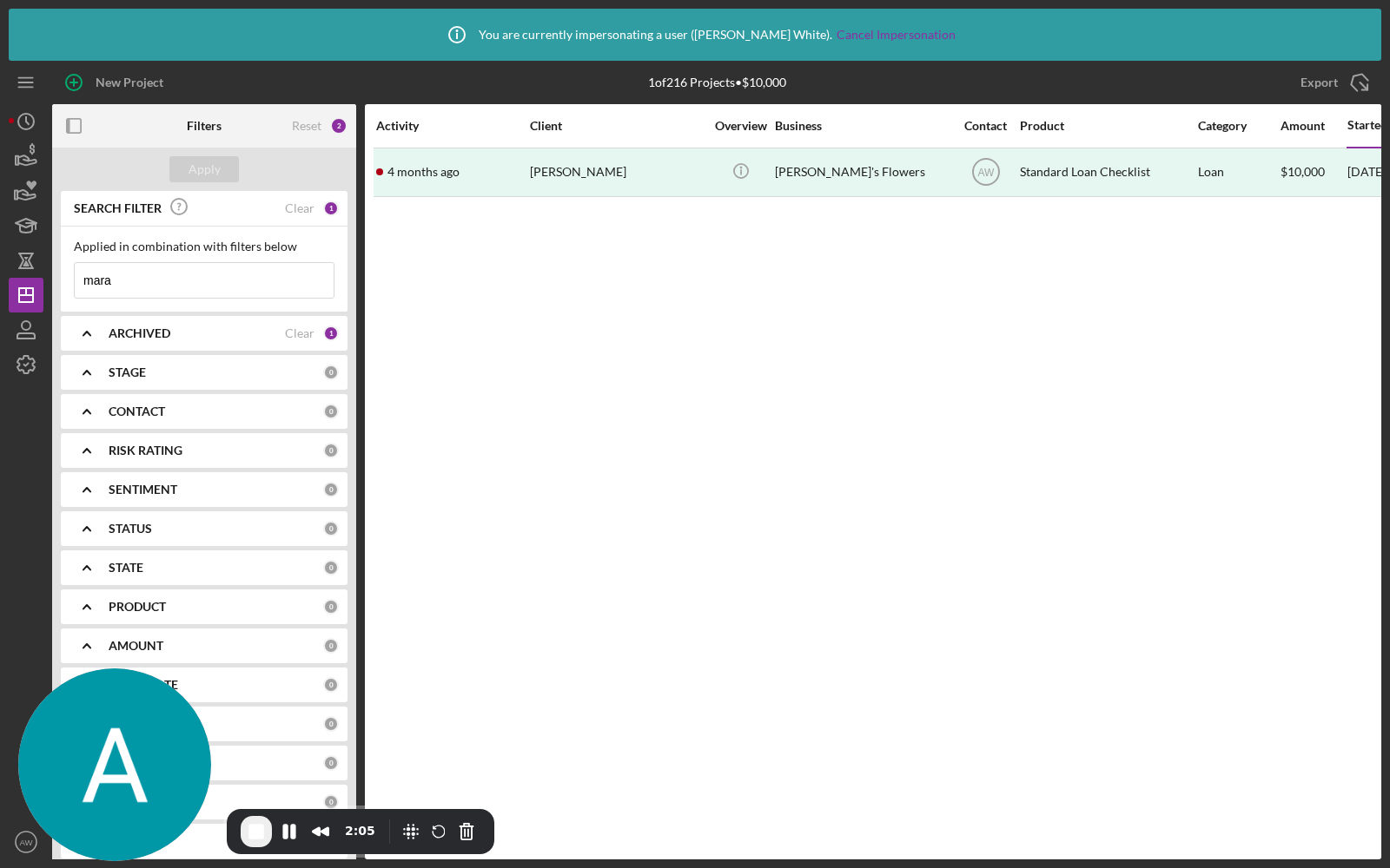
click at [260, 818] on button "End Recording" at bounding box center [256, 832] width 31 height 31
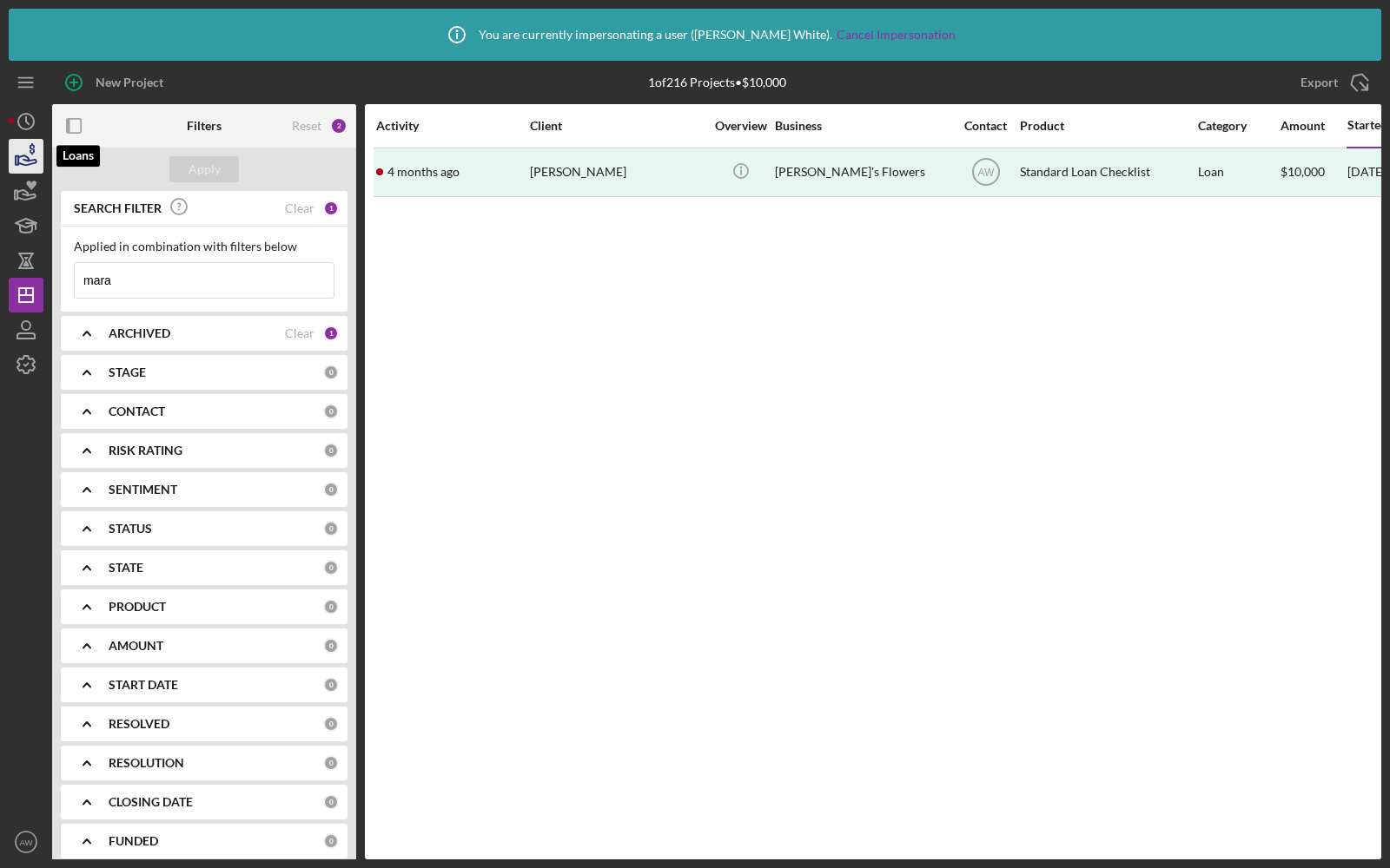
click at [27, 164] on icon "button" at bounding box center [27, 160] width 19 height 10
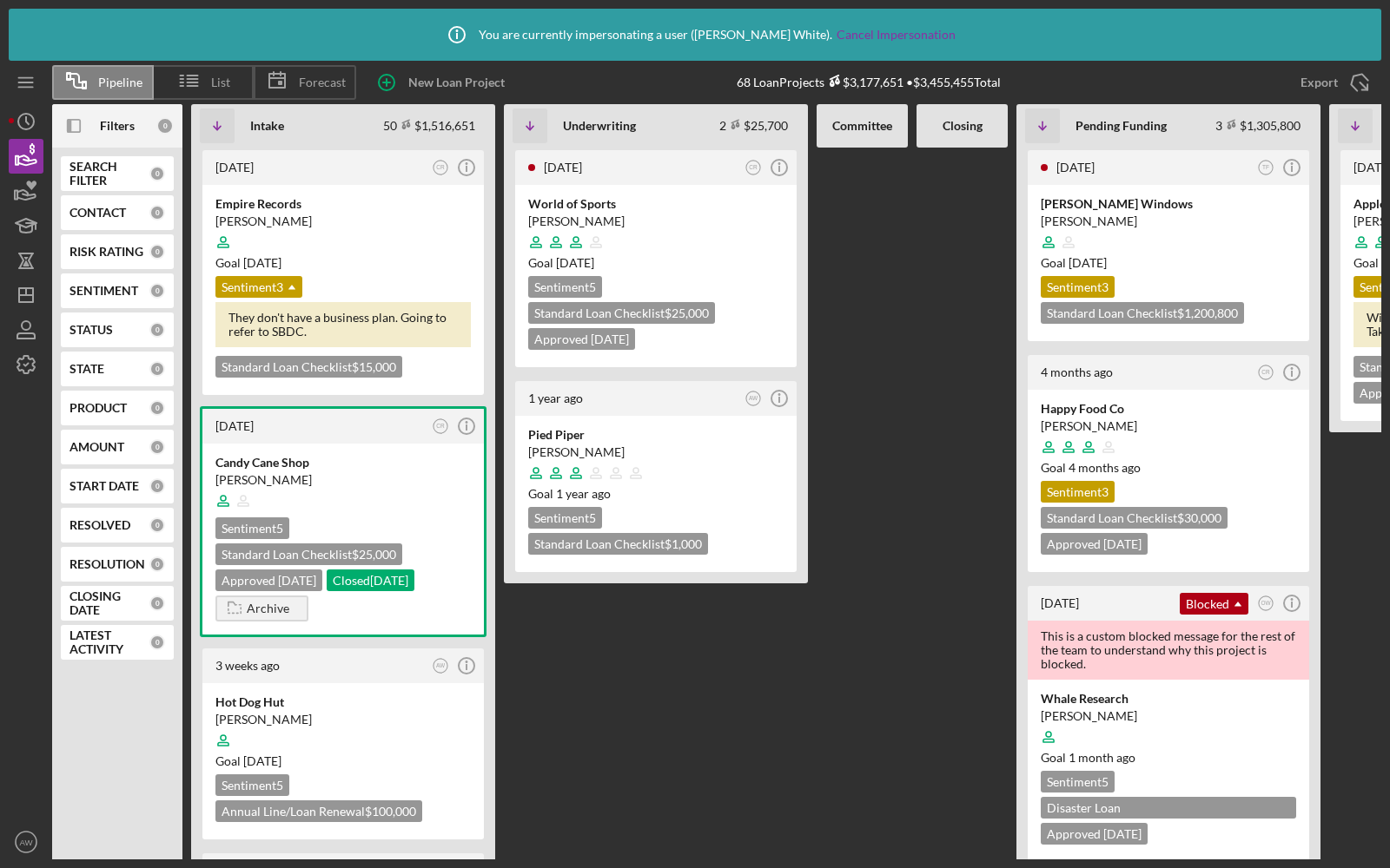
click at [110, 114] on div "Filters" at bounding box center [117, 126] width 35 height 43
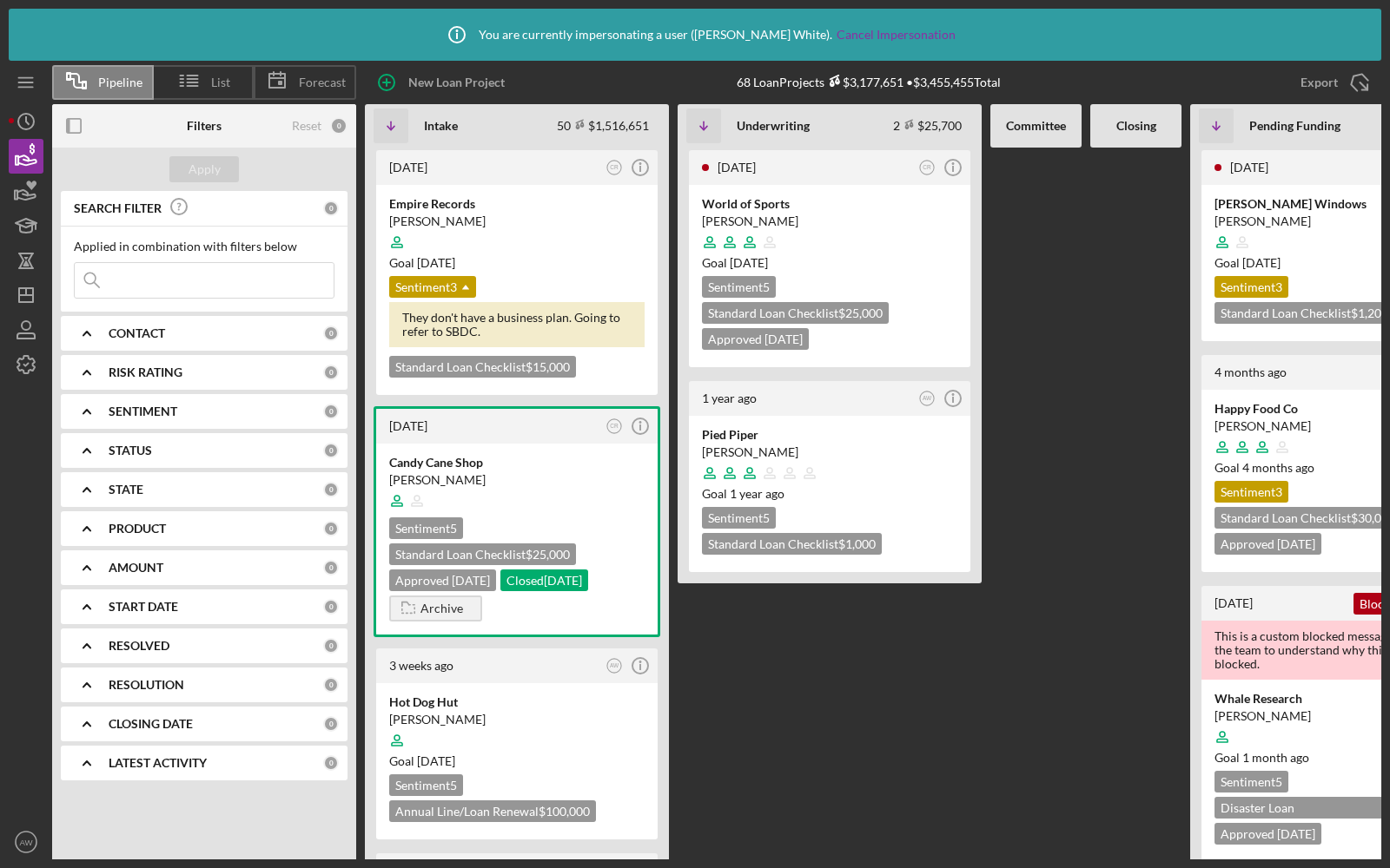
click at [152, 264] on input at bounding box center [203, 280] width 259 height 35
type input "mara"
click at [197, 160] on div "Apply" at bounding box center [204, 169] width 32 height 26
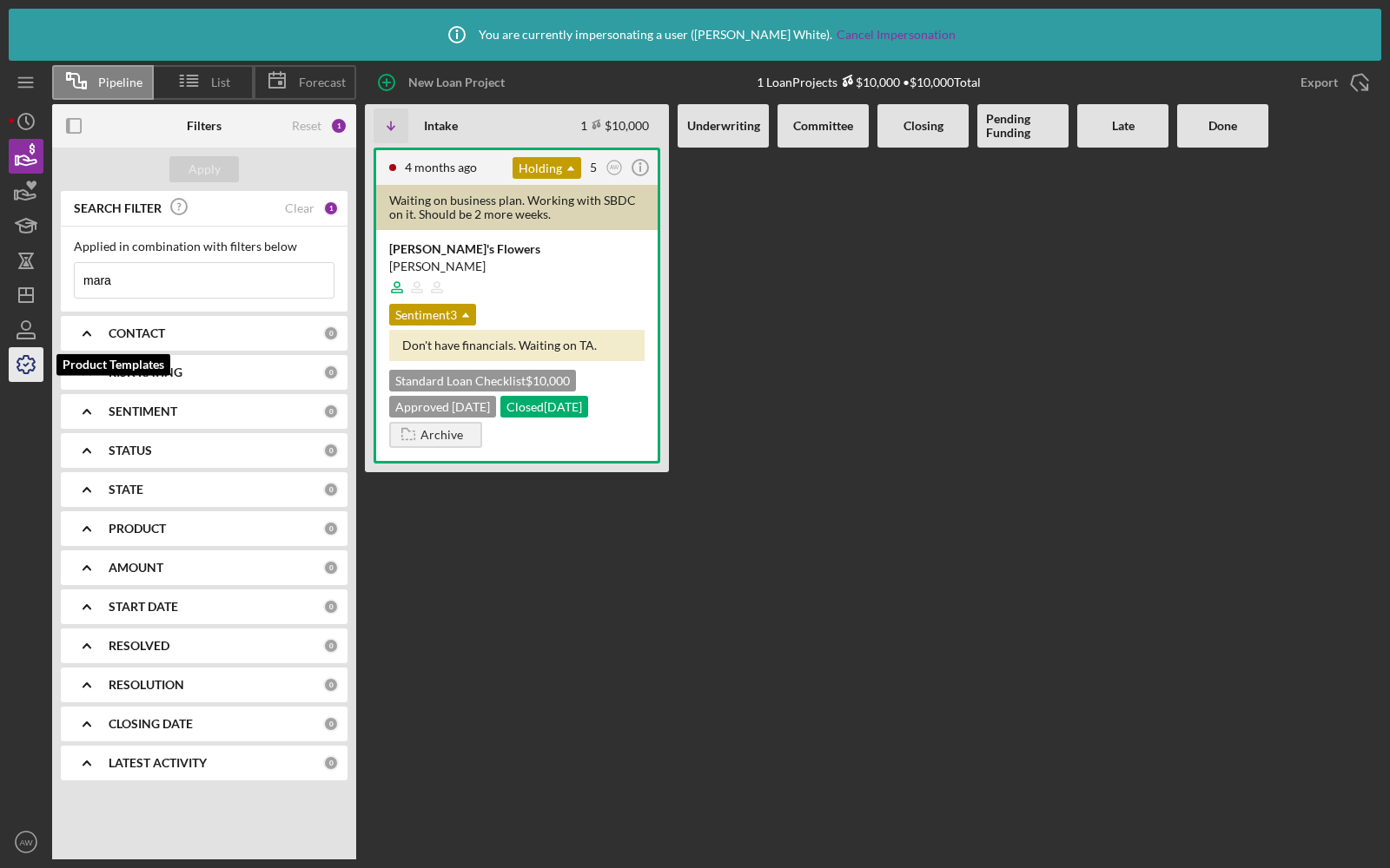
click at [19, 362] on icon "button" at bounding box center [26, 365] width 18 height 18
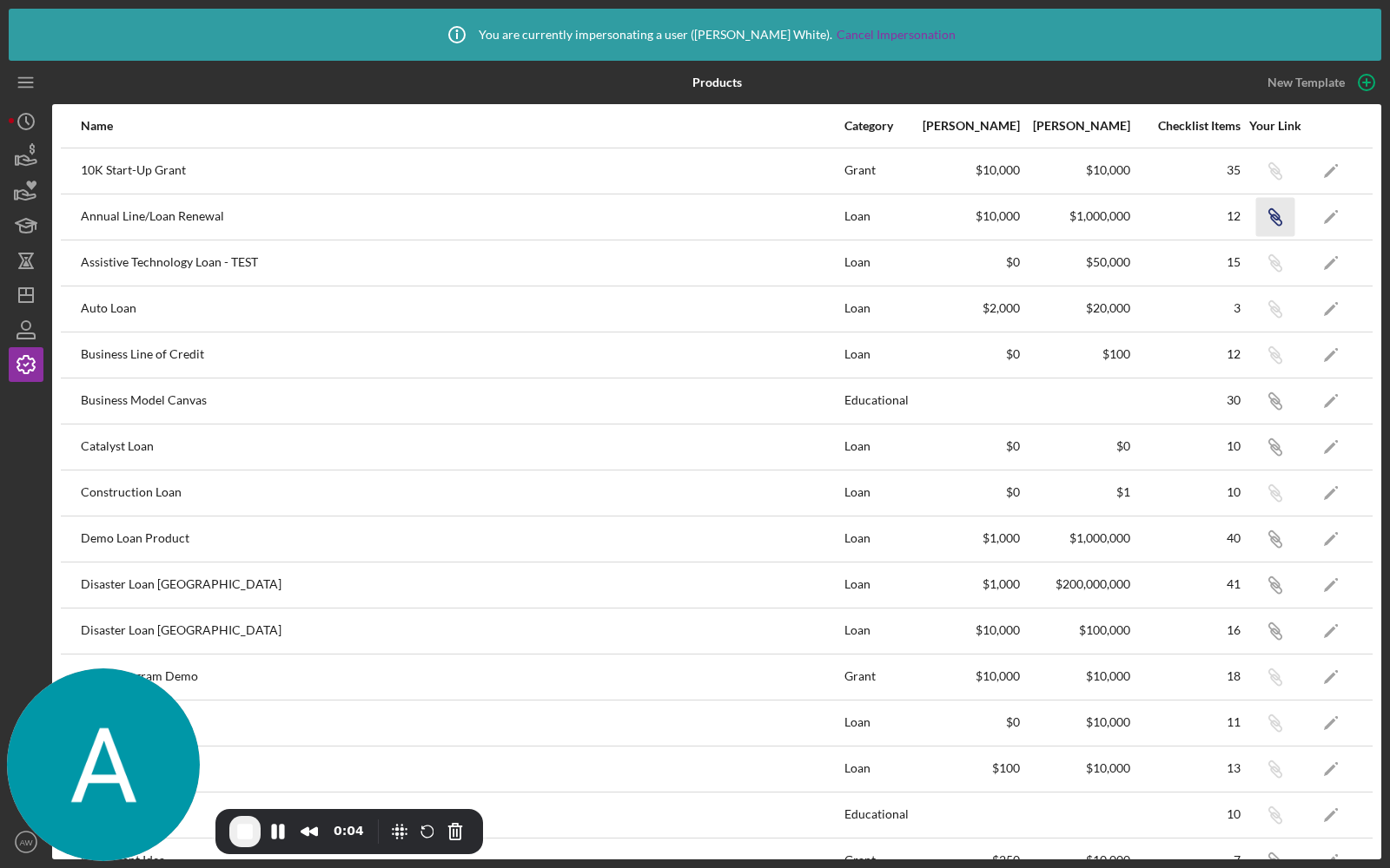
click at [1265, 220] on icon "Icon/Link" at bounding box center [1275, 217] width 39 height 39
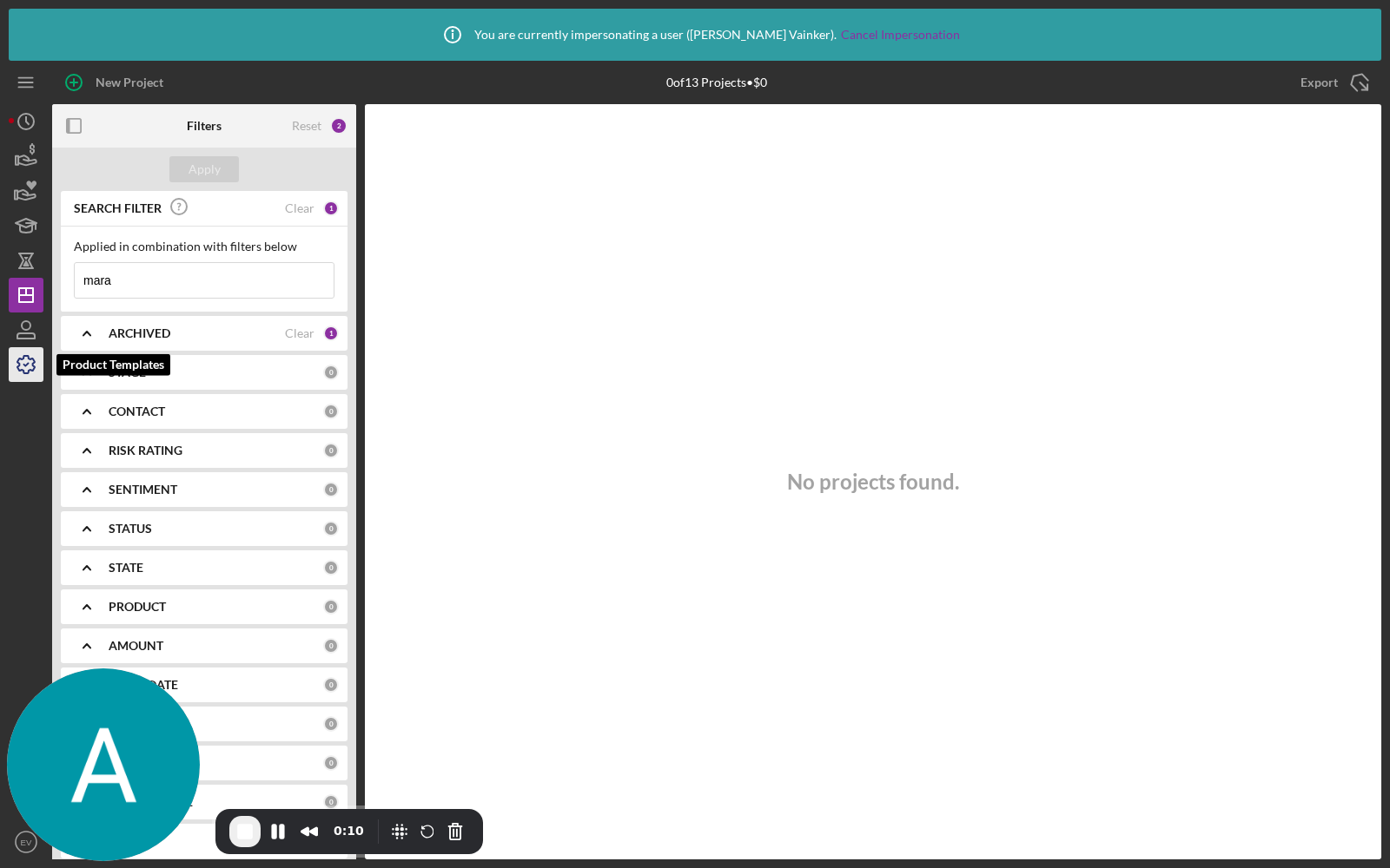
click at [22, 356] on icon "button" at bounding box center [25, 364] width 43 height 43
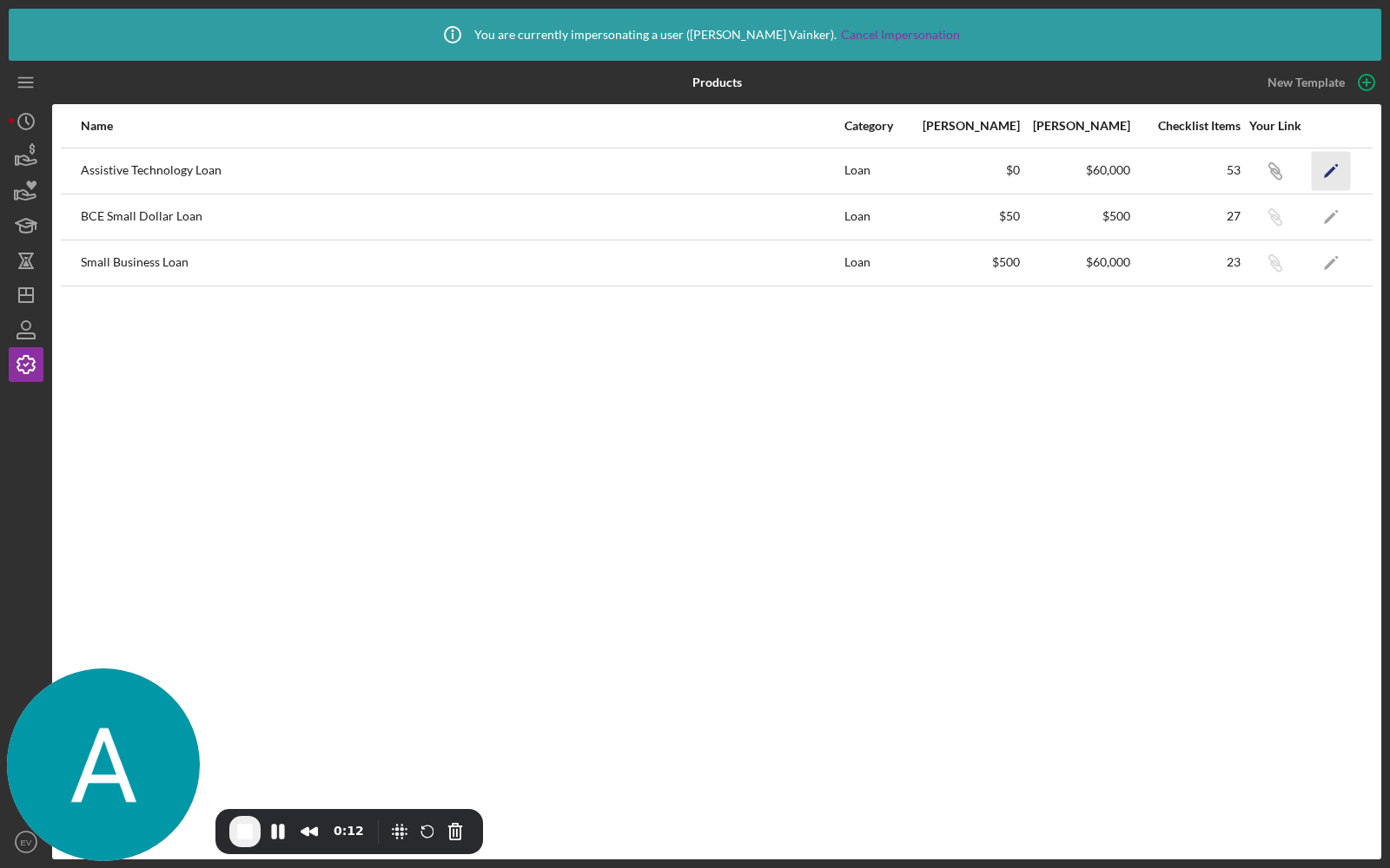
click at [1327, 172] on icon "Icon/Edit" at bounding box center [1331, 171] width 39 height 39
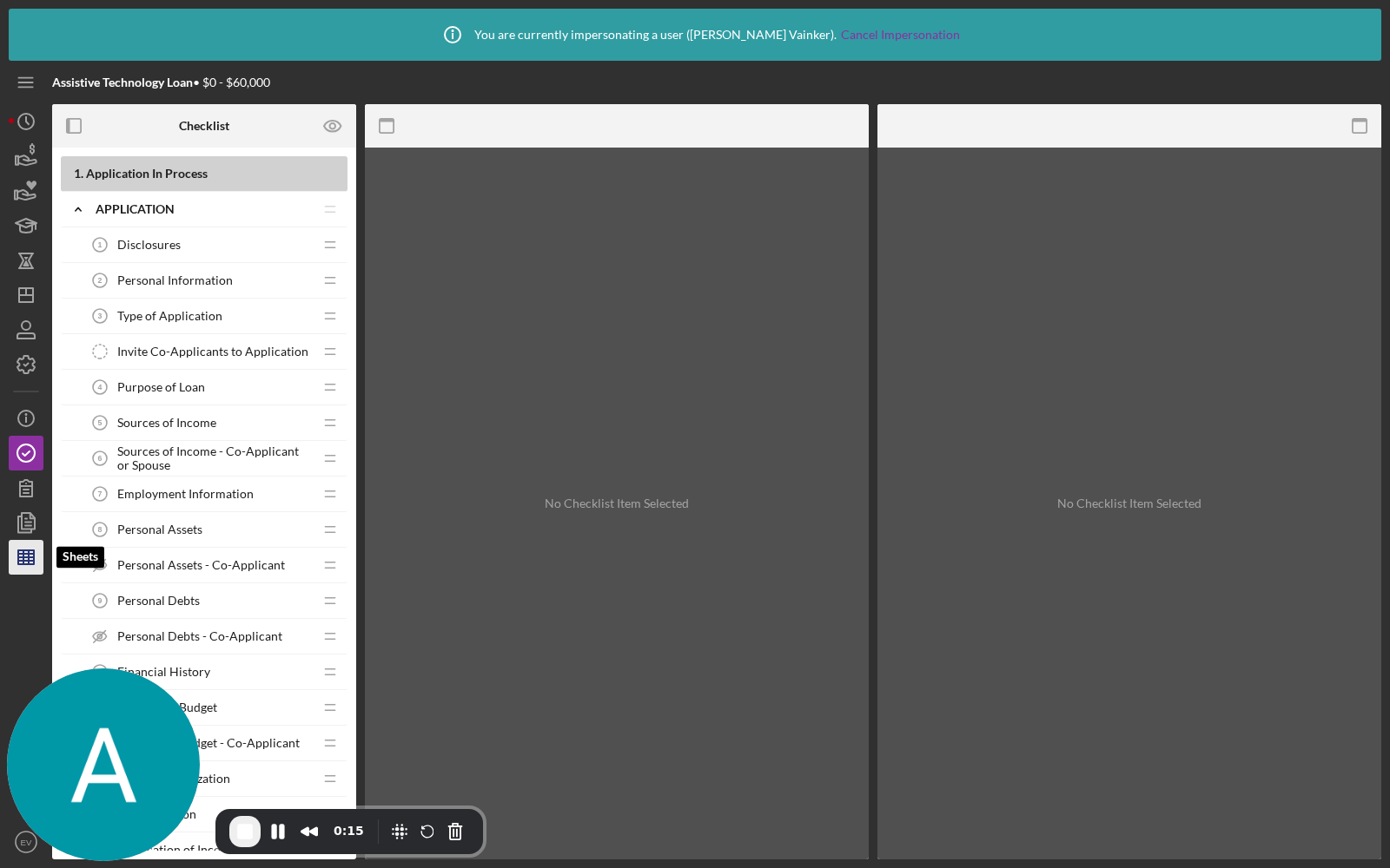
click at [20, 558] on icon "button" at bounding box center [25, 558] width 43 height 43
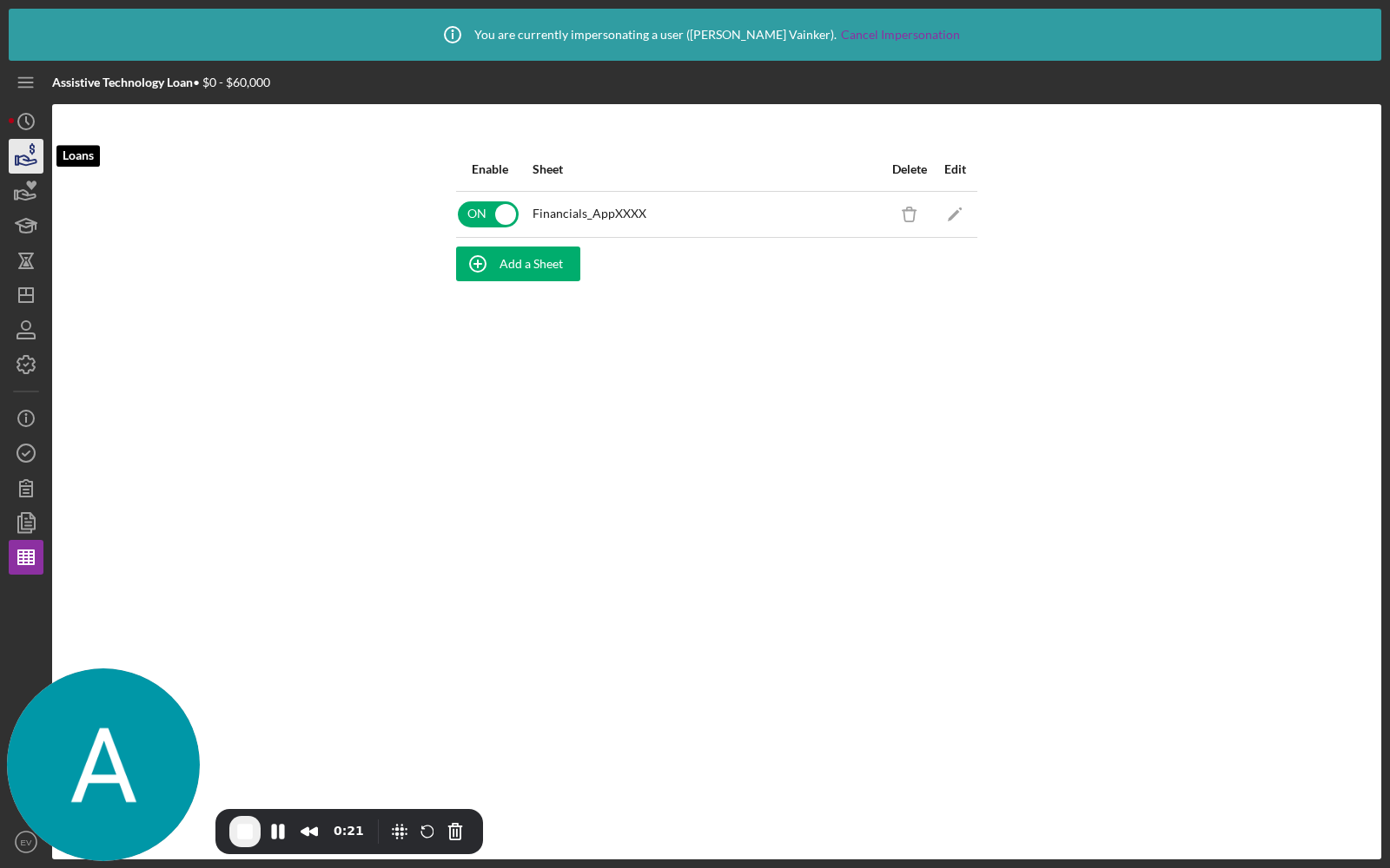
click at [30, 159] on icon "button" at bounding box center [25, 156] width 43 height 43
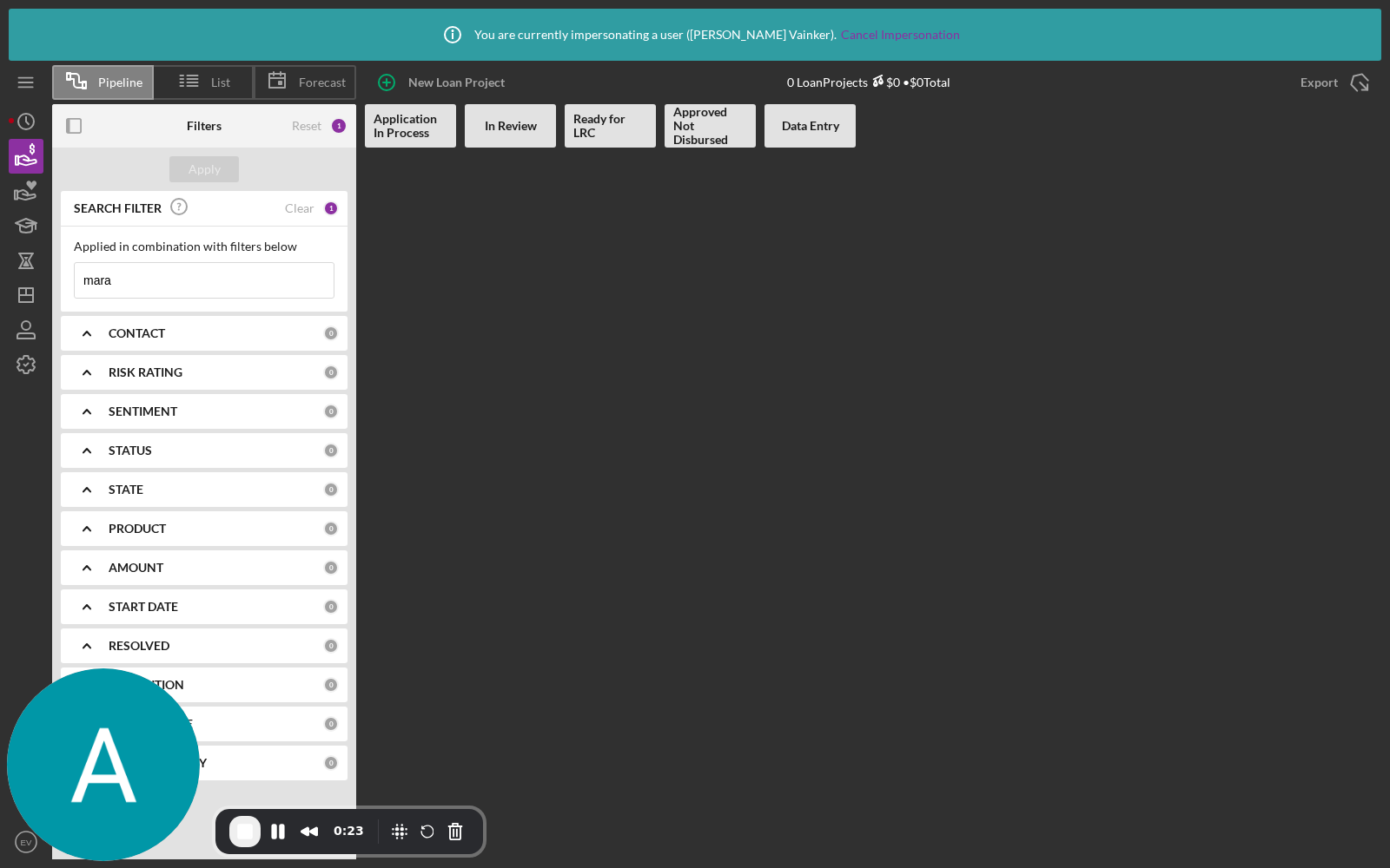
click at [145, 278] on input "mara" at bounding box center [203, 280] width 259 height 35
click at [170, 185] on div "Apply" at bounding box center [203, 169] width 304 height 43
click at [197, 166] on div "Apply" at bounding box center [204, 169] width 32 height 26
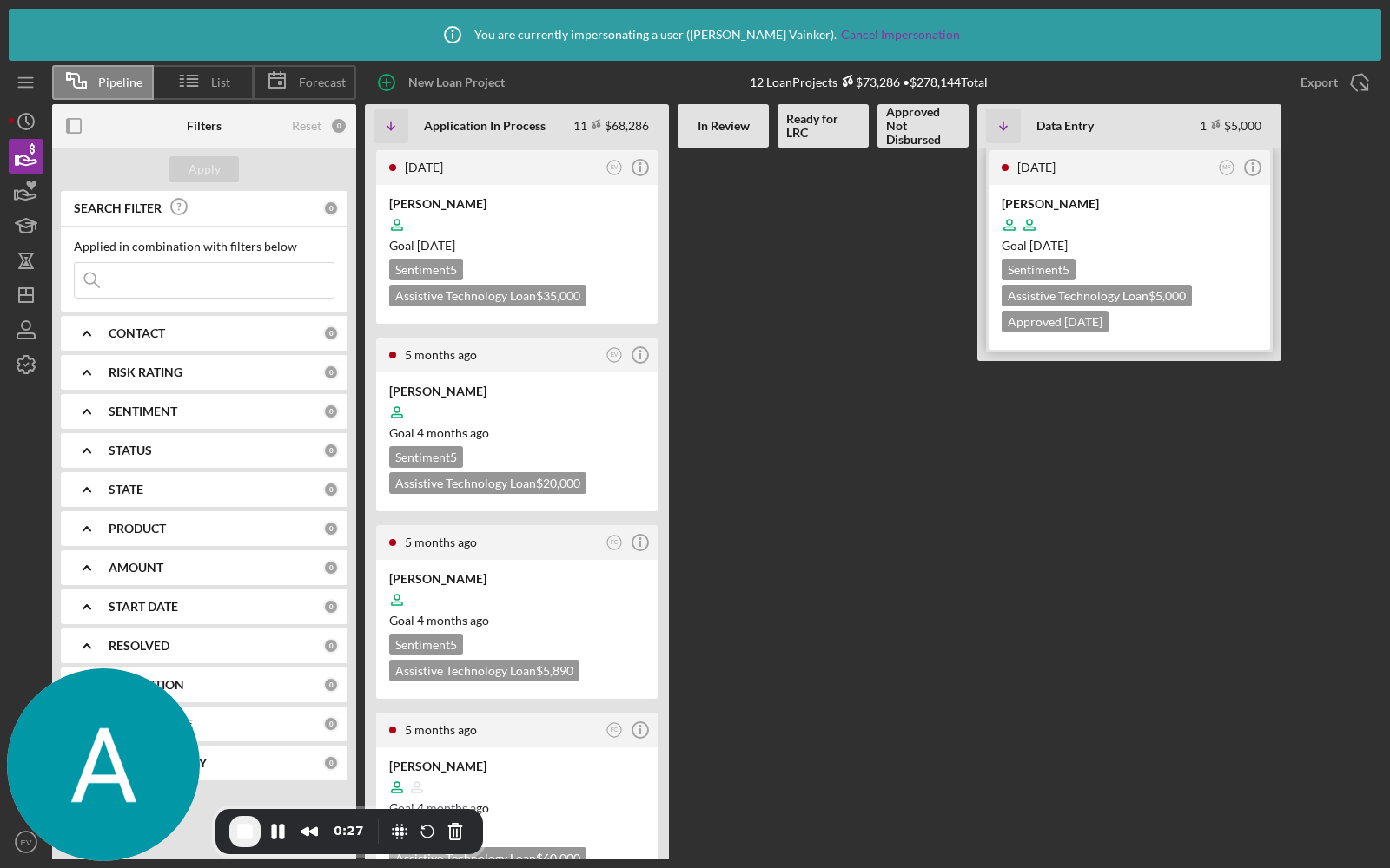
click at [1060, 227] on div at bounding box center [1128, 225] width 255 height 33
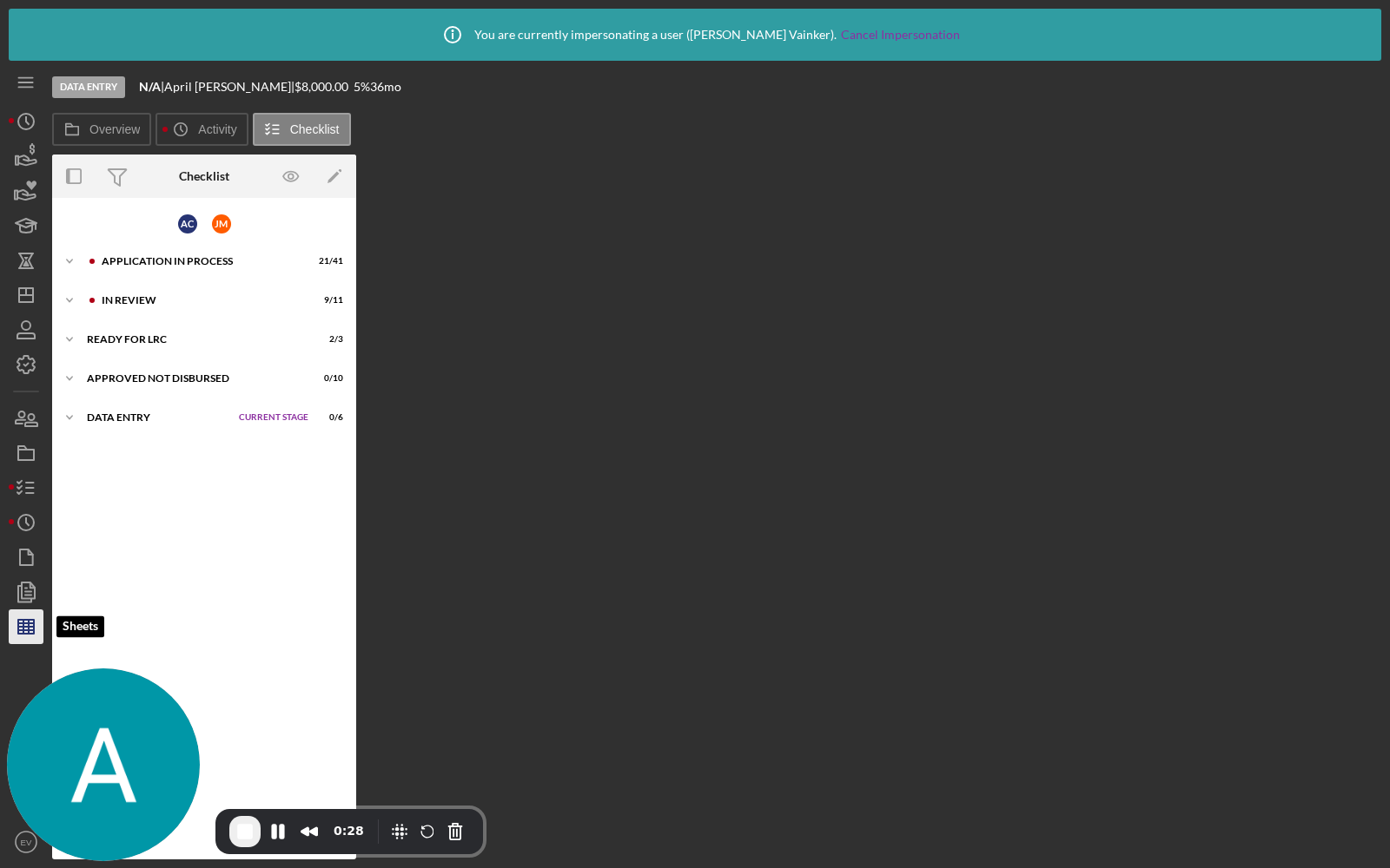
click at [21, 614] on icon "button" at bounding box center [25, 627] width 43 height 43
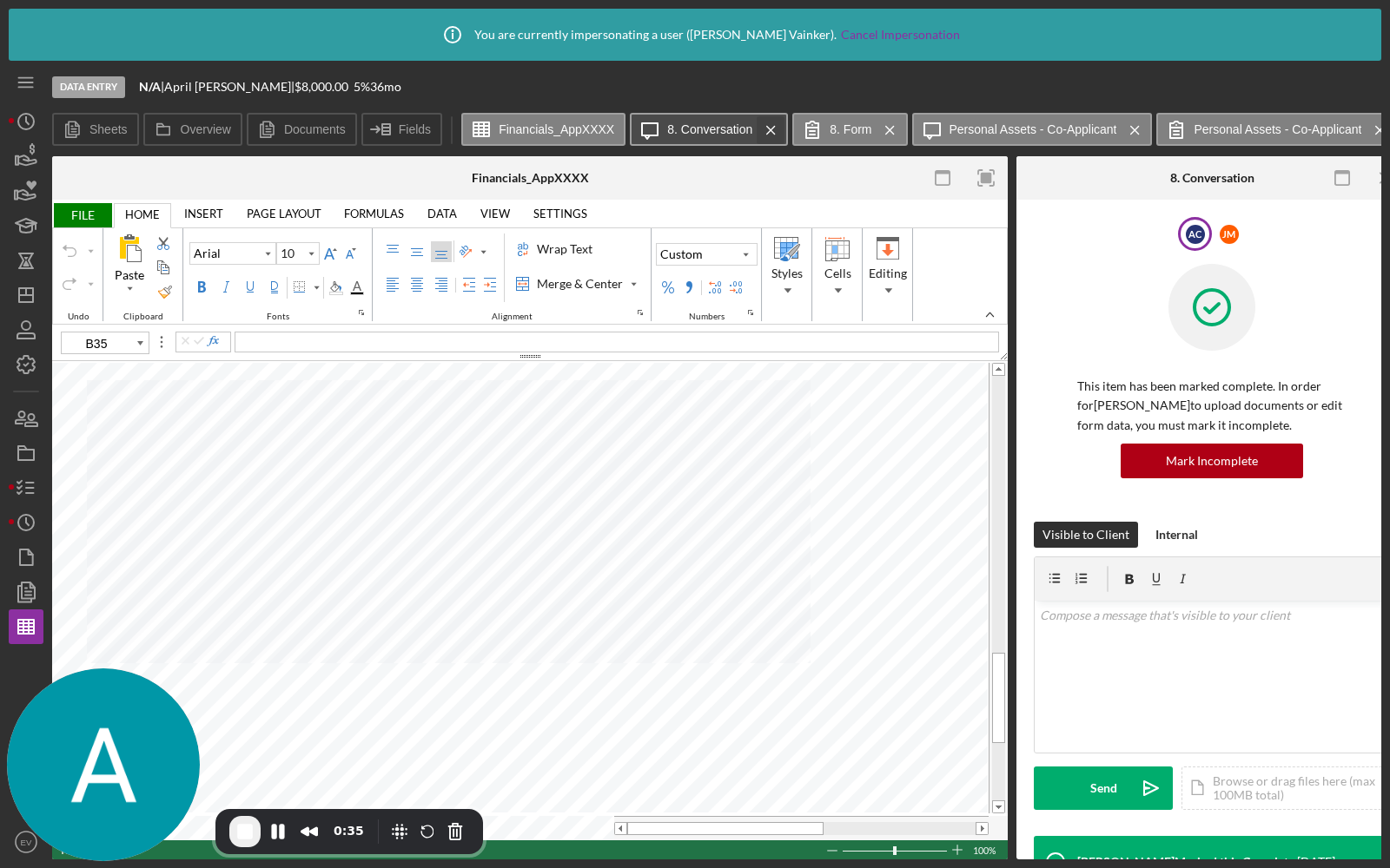
click at [769, 126] on icon "Icon/Menu Close" at bounding box center [771, 130] width 30 height 43
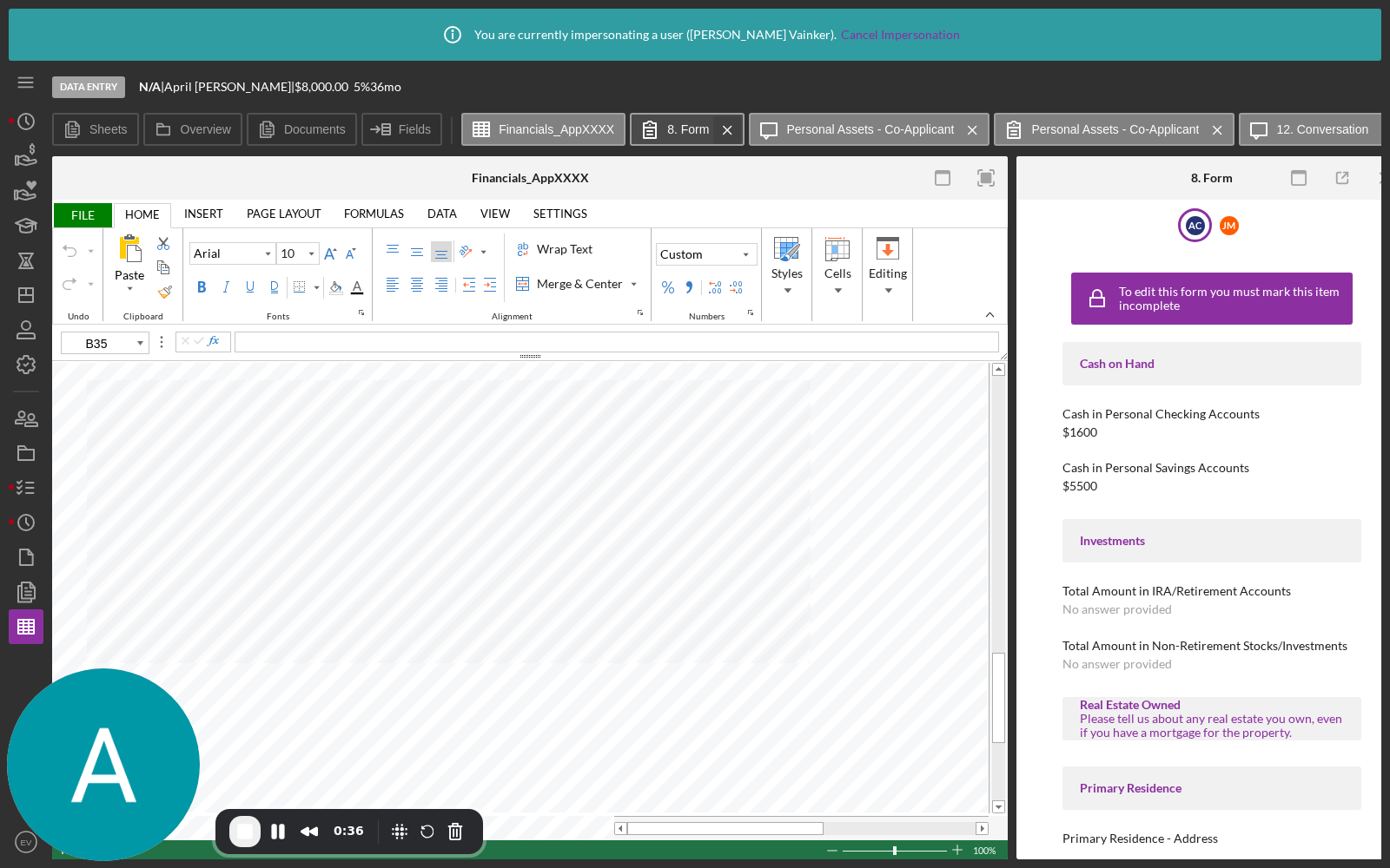
click at [726, 129] on icon "Icon/Menu Close" at bounding box center [727, 130] width 30 height 43
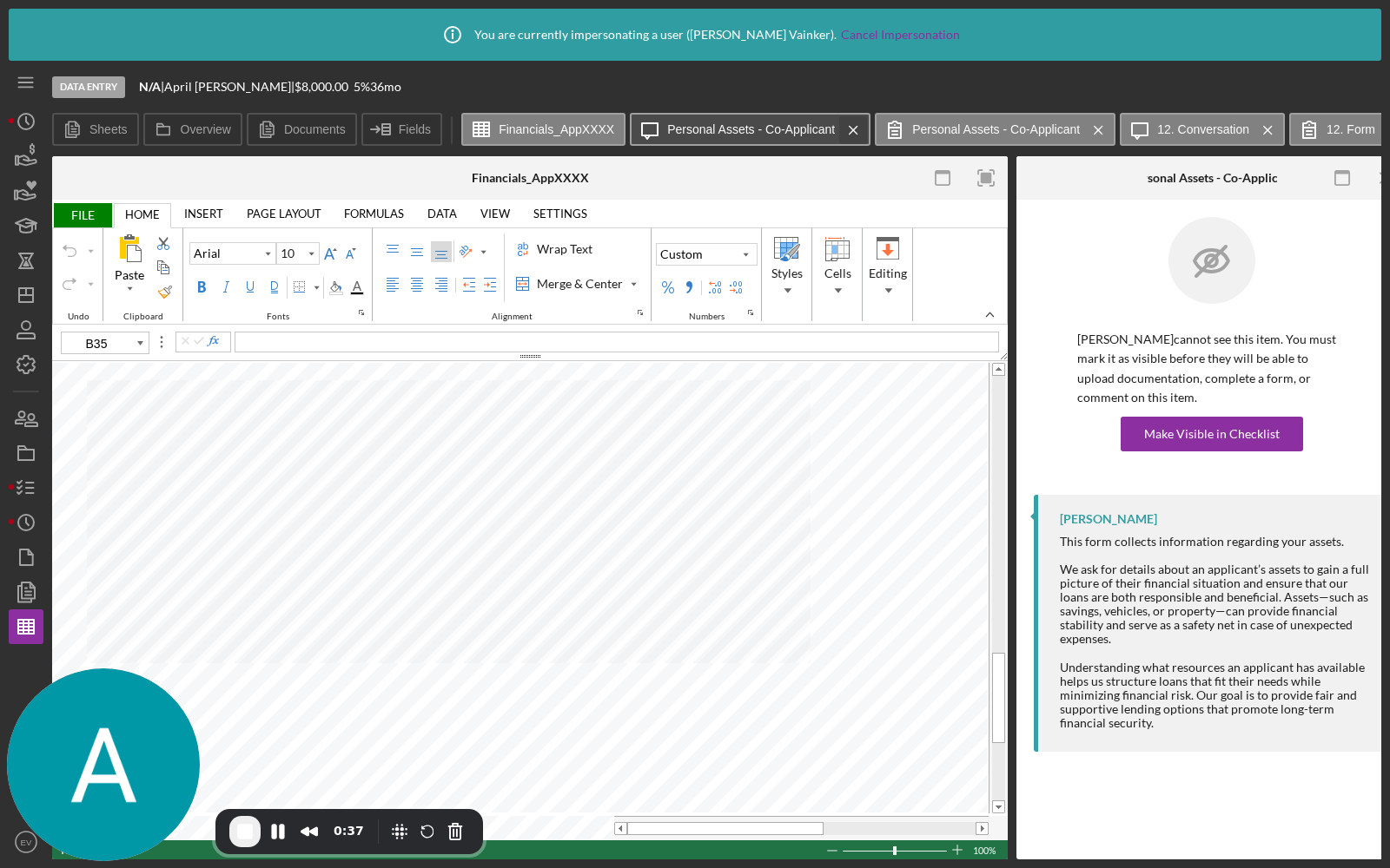
click at [861, 130] on icon "Icon/Menu Close" at bounding box center [853, 130] width 30 height 43
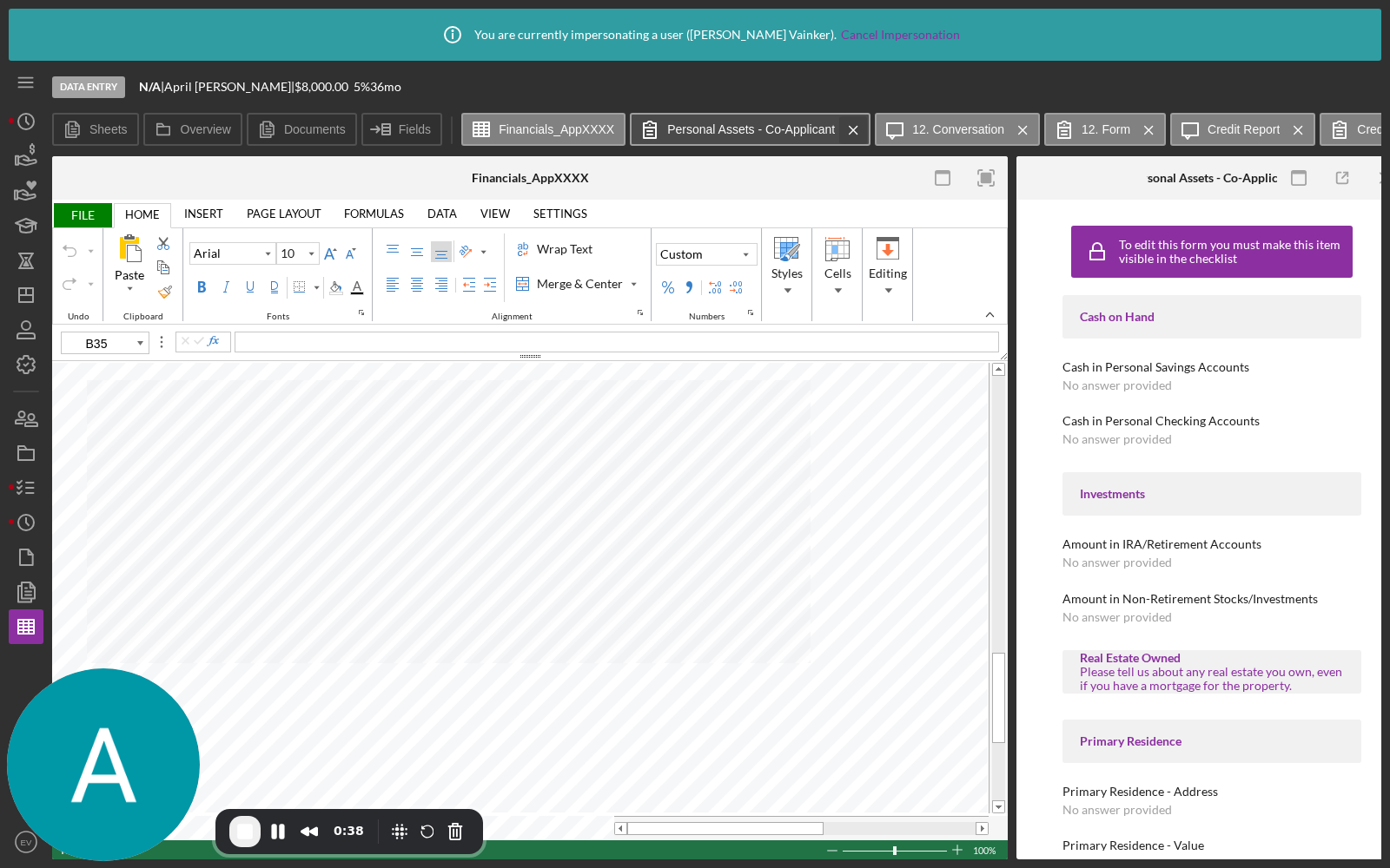
click at [848, 130] on icon "Icon/Menu Close" at bounding box center [853, 130] width 30 height 43
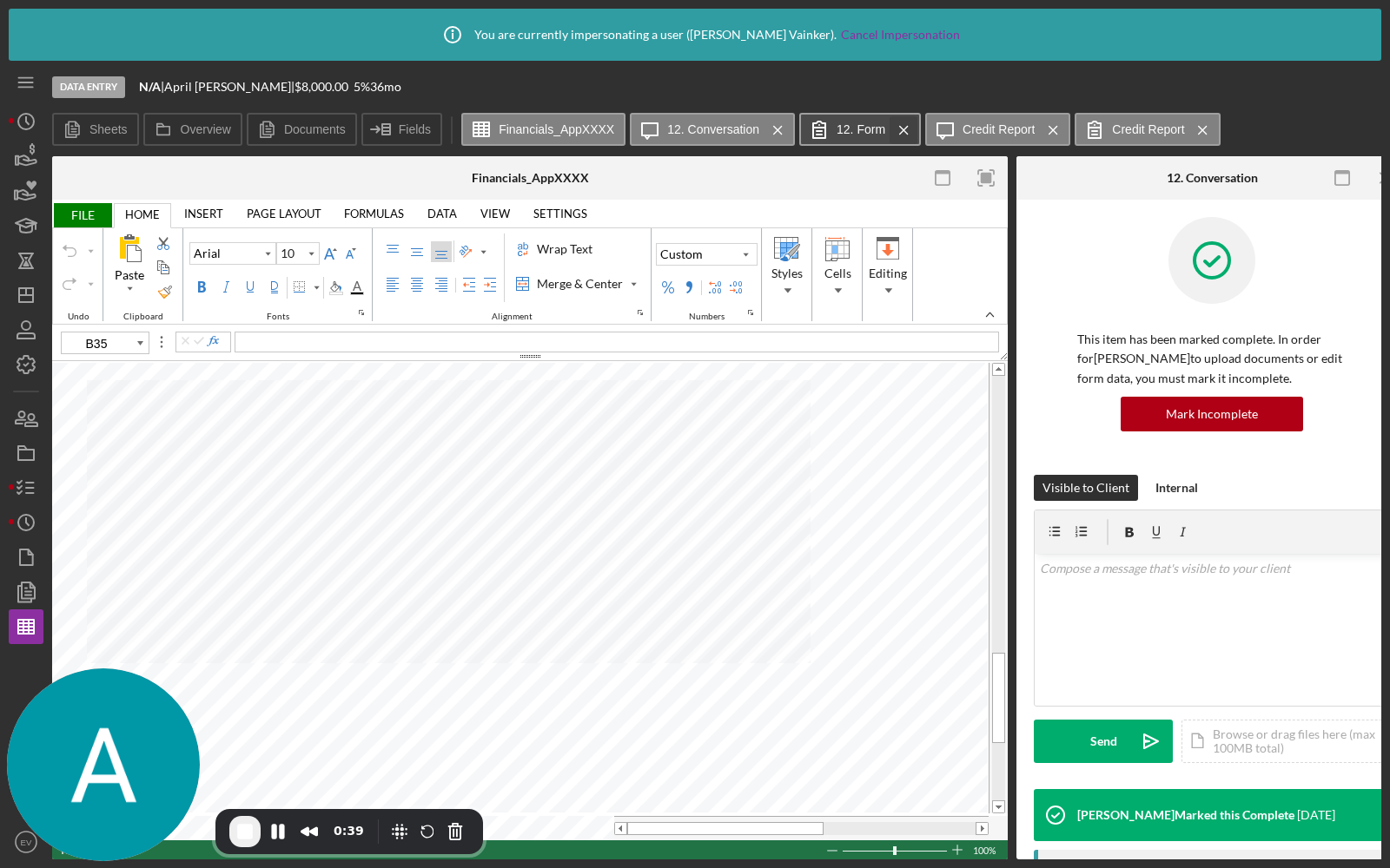
click at [895, 130] on icon "Icon/Menu Close" at bounding box center [904, 130] width 30 height 43
click at [923, 125] on icon "Icon/Menu Close" at bounding box center [927, 130] width 30 height 43
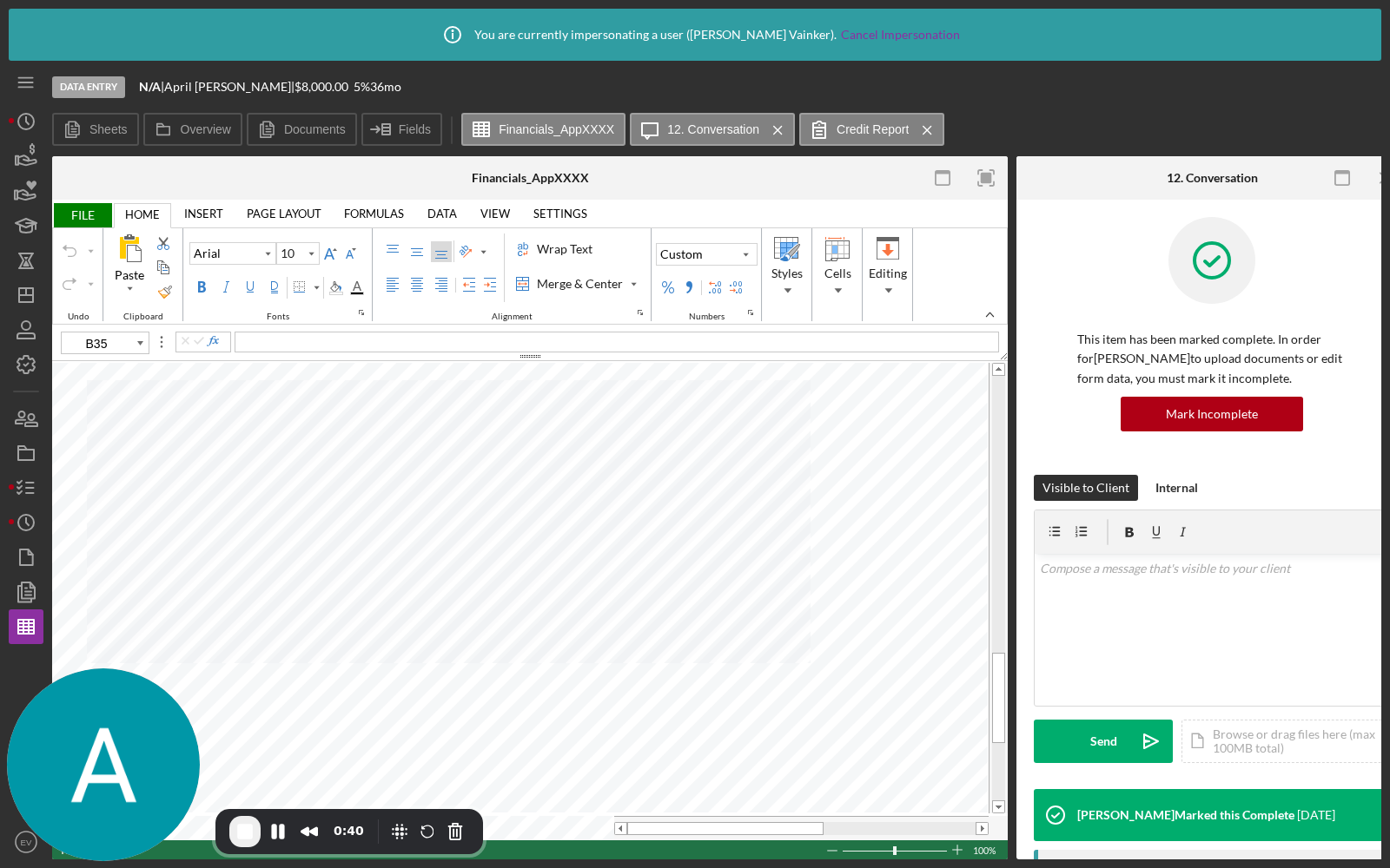
click at [923, 125] on icon "Icon/Menu Close" at bounding box center [927, 130] width 30 height 43
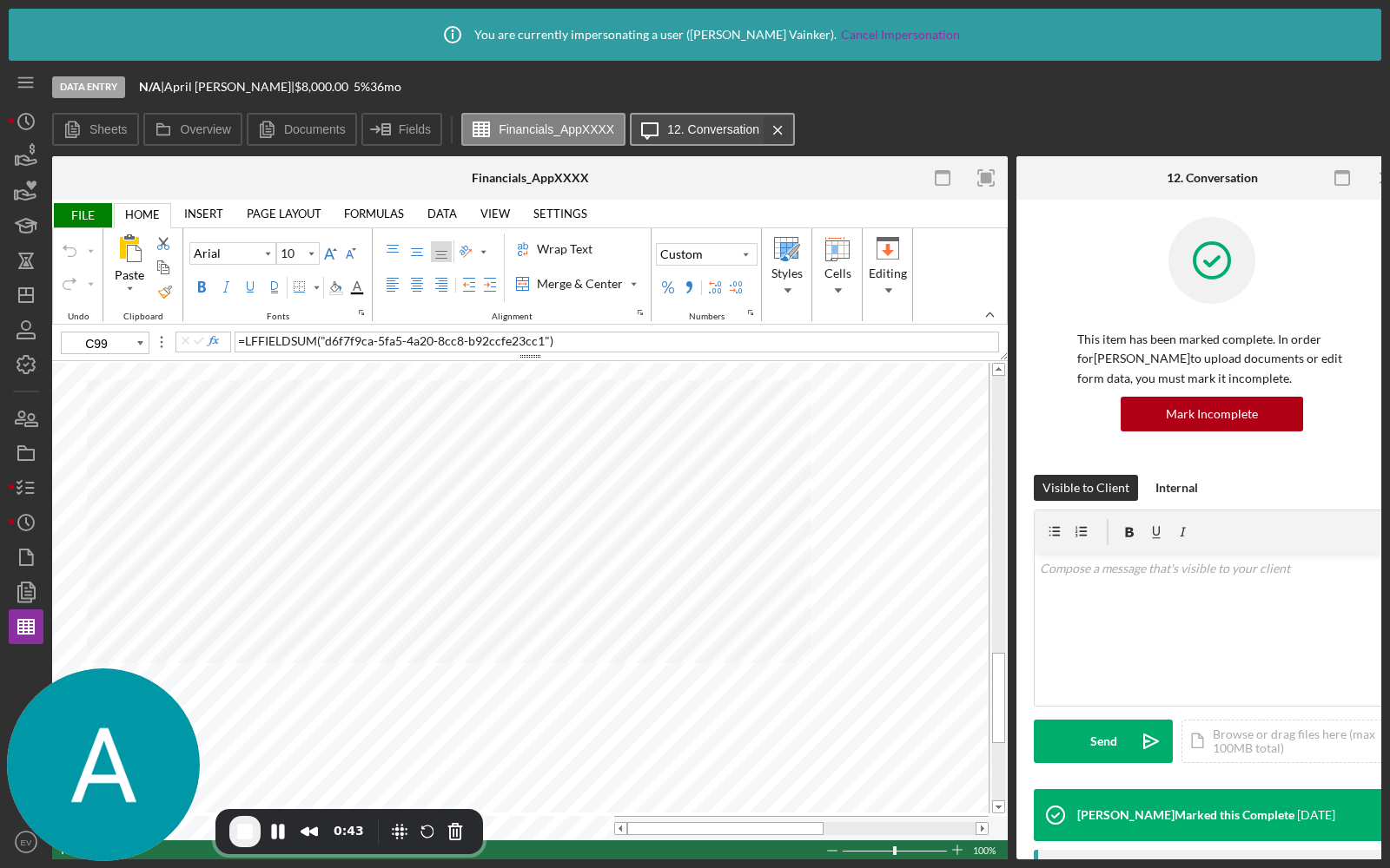
click at [779, 129] on icon "Icon/Menu Close" at bounding box center [778, 130] width 30 height 43
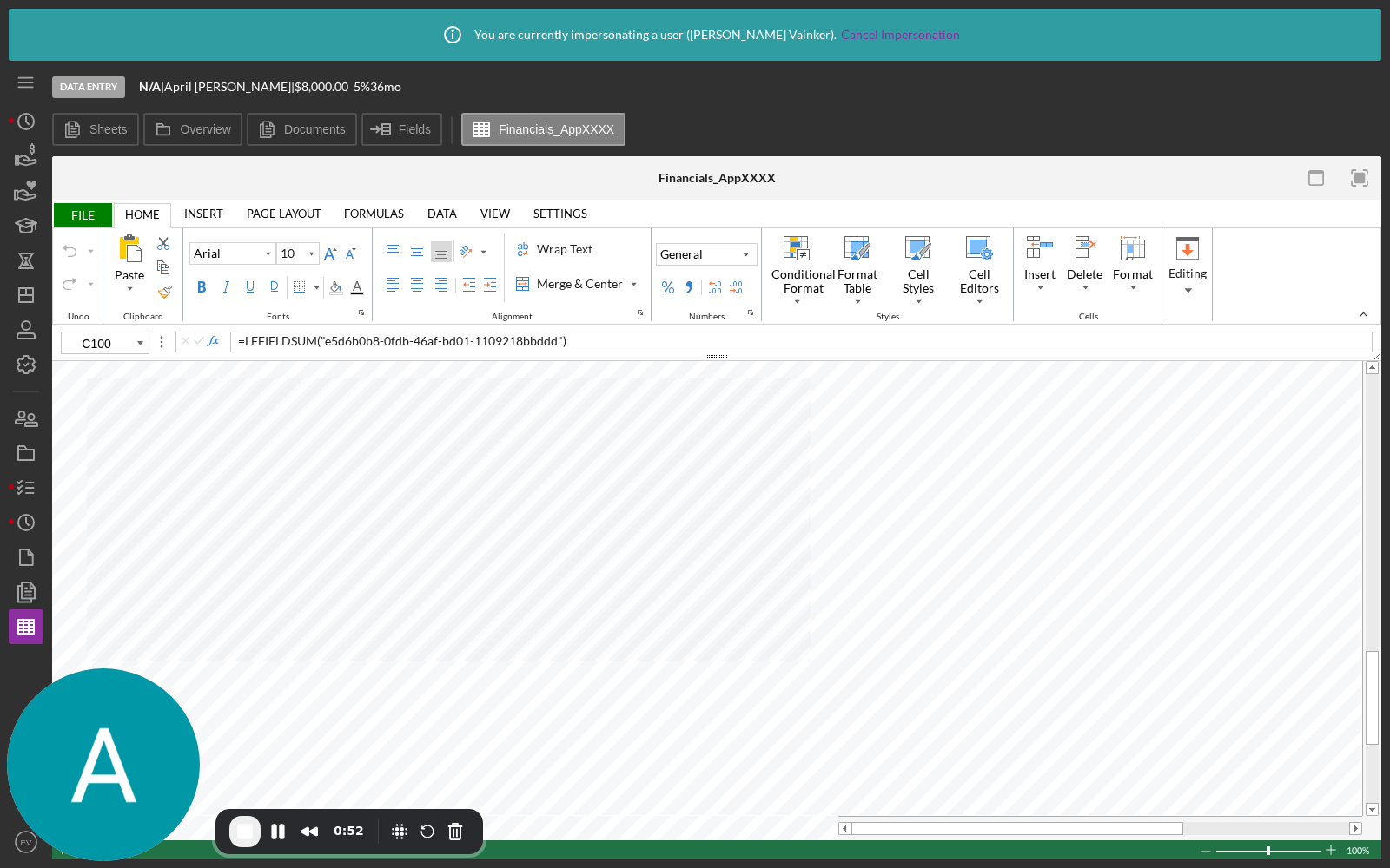
type input "C96"
click at [31, 489] on icon "button" at bounding box center [25, 488] width 43 height 43
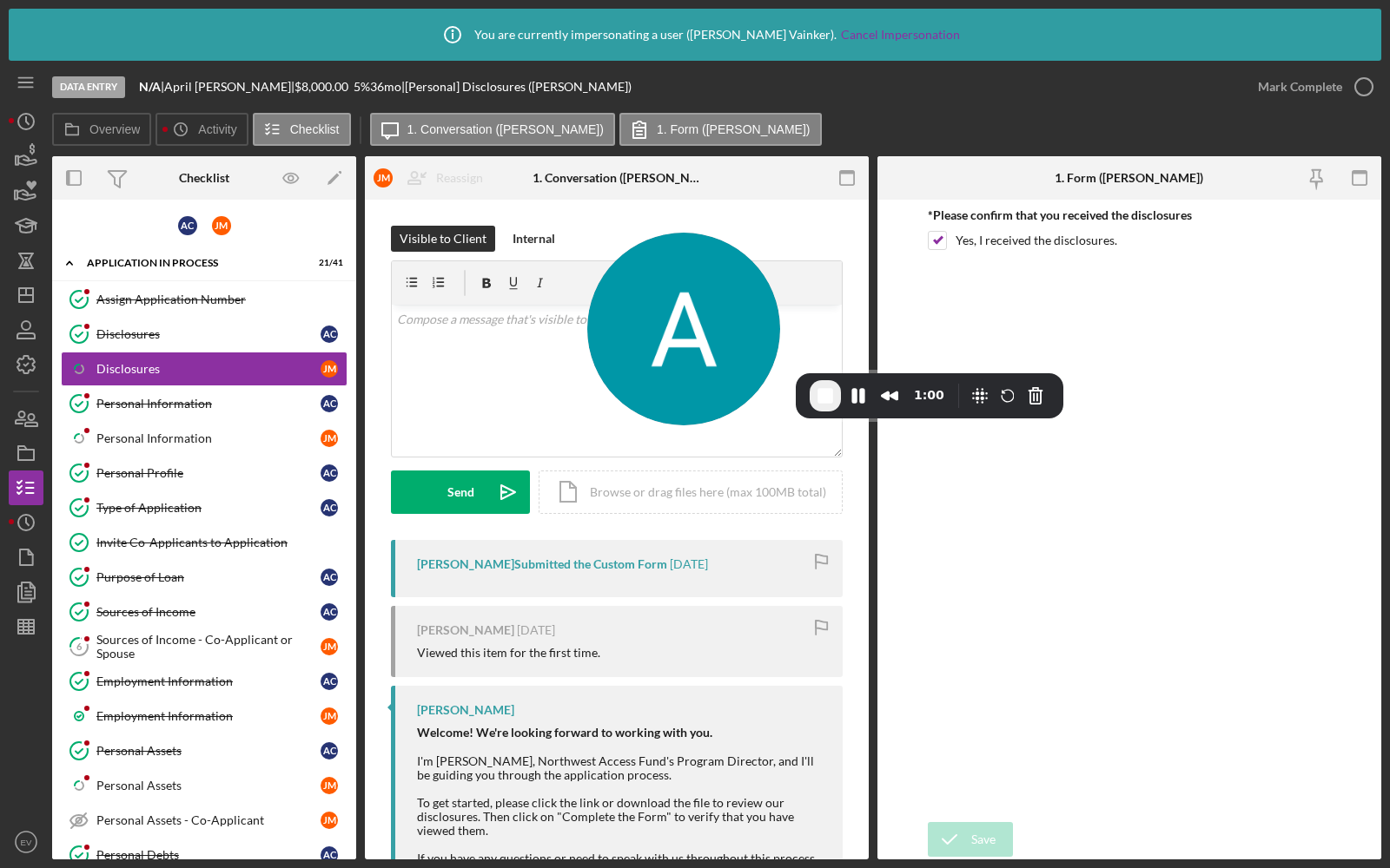
drag, startPoint x: 96, startPoint y: 696, endPoint x: 808, endPoint y: 200, distance: 867.7
click at [780, 232] on img at bounding box center [683, 328] width 192 height 192
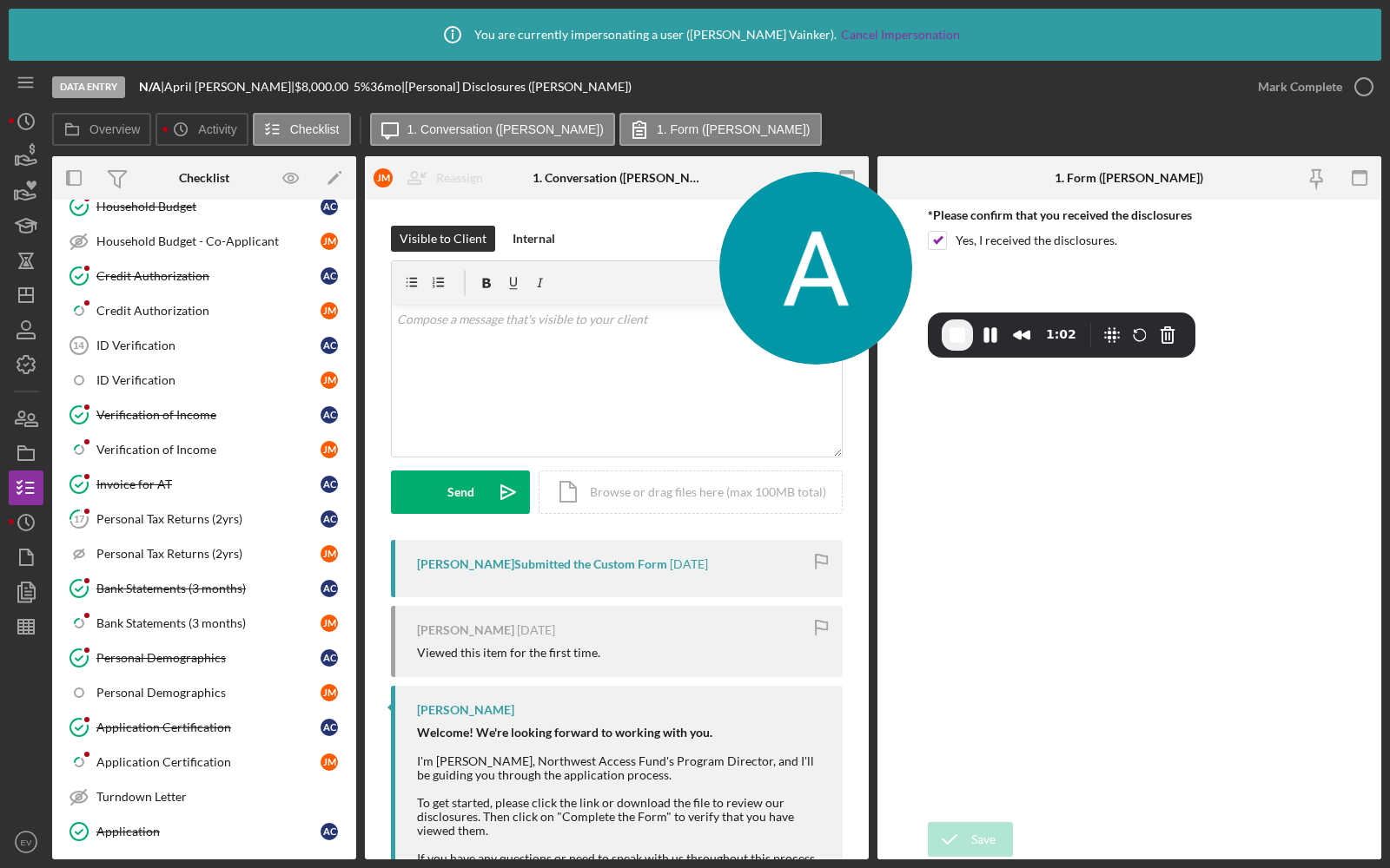
scroll to position [987, 0]
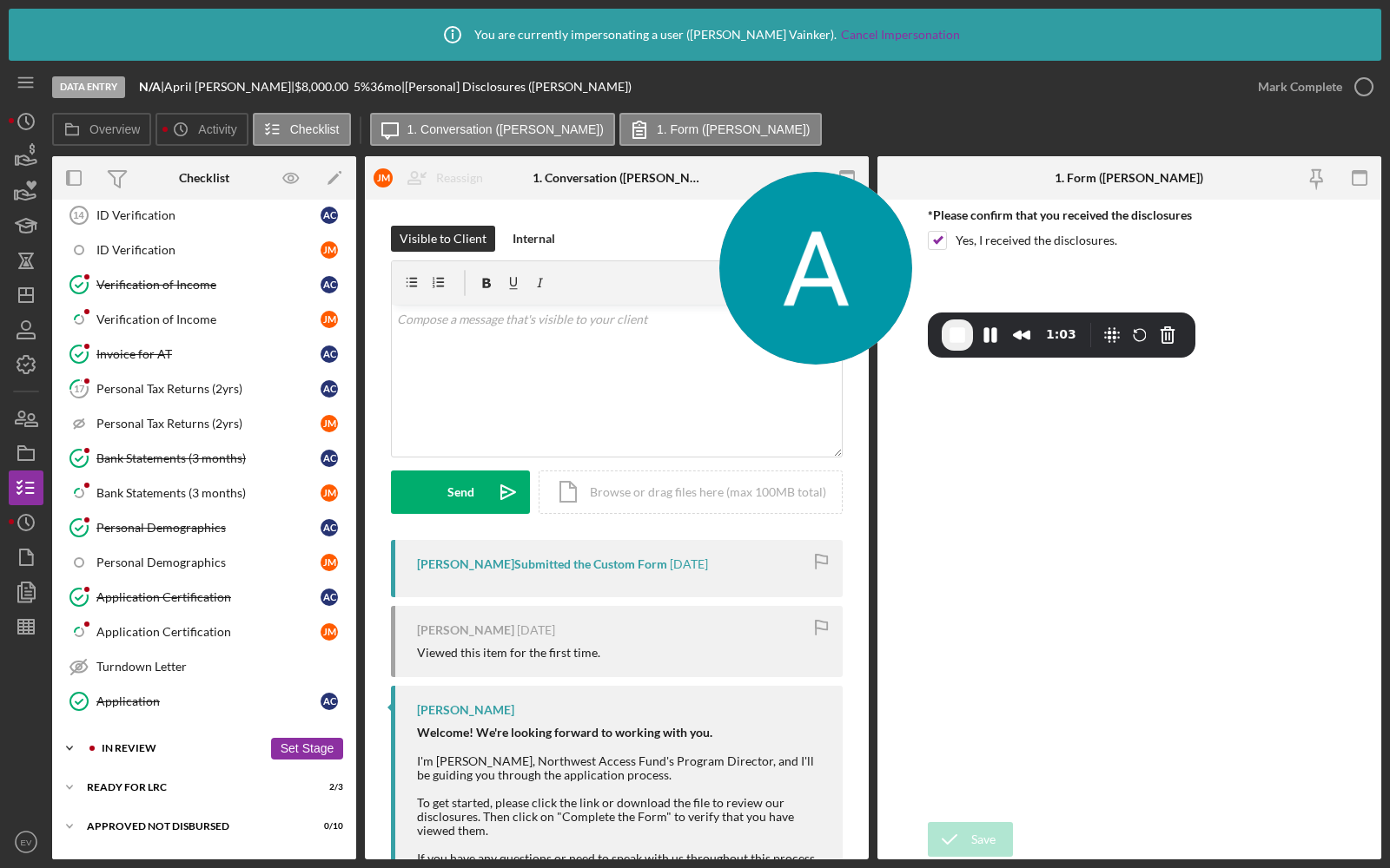
click at [113, 731] on div "Icon/Expander In Review 9 / 11 Set Stage" at bounding box center [203, 749] width 304 height 35
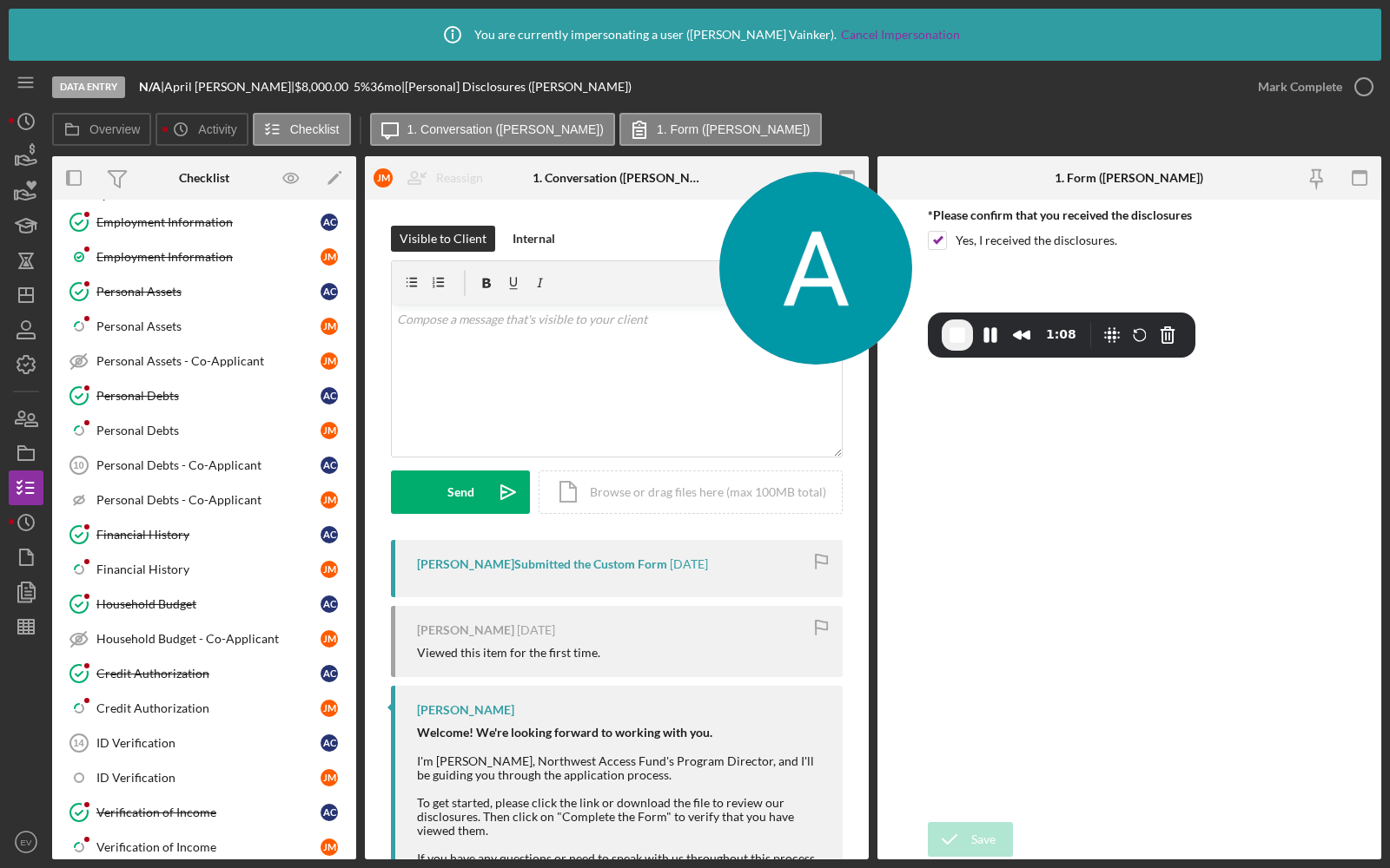
scroll to position [452, 0]
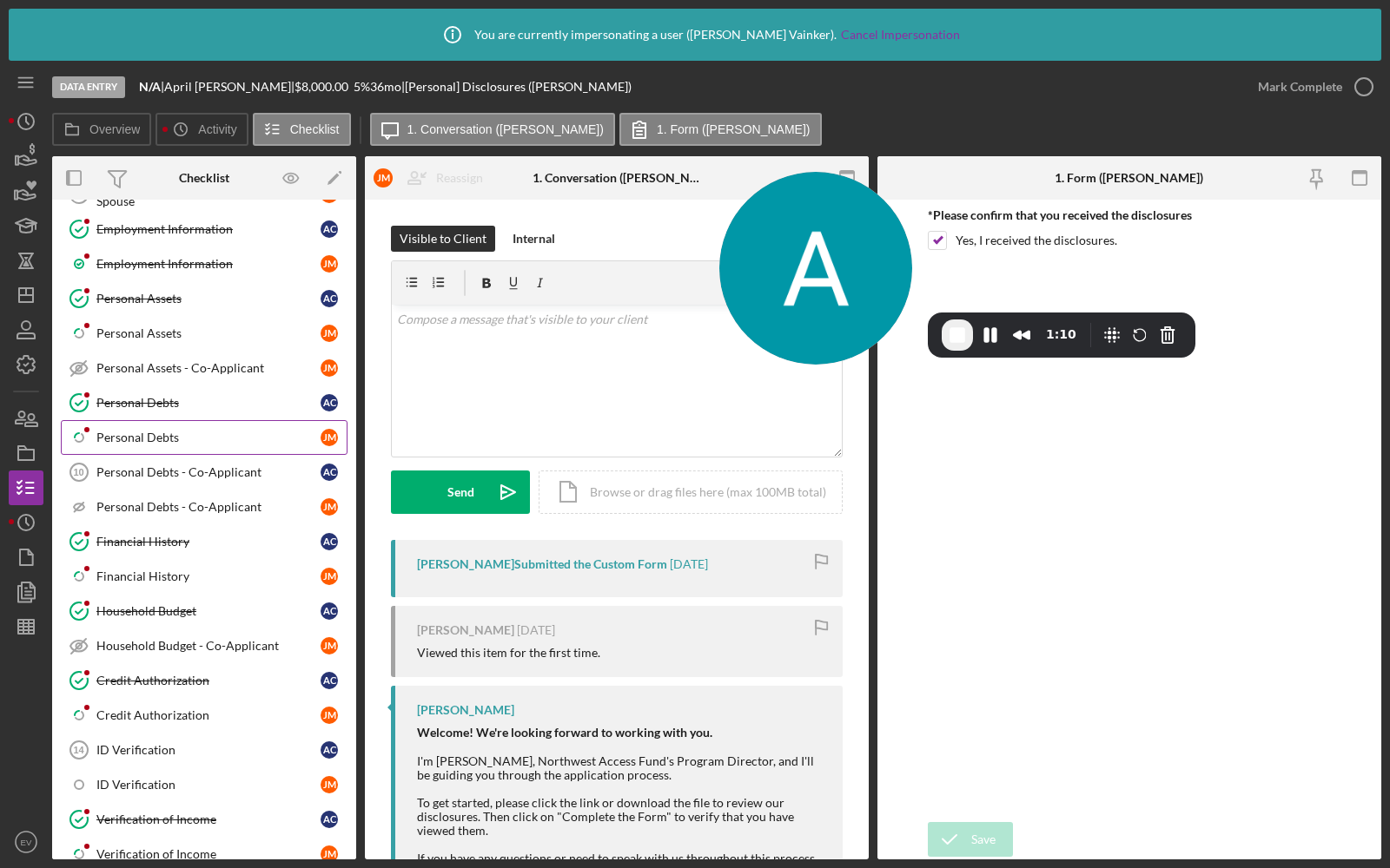
click at [192, 420] on link "Icon/Checklist Item Sub Partial Personal Debts [PERSON_NAME]" at bounding box center [203, 437] width 286 height 35
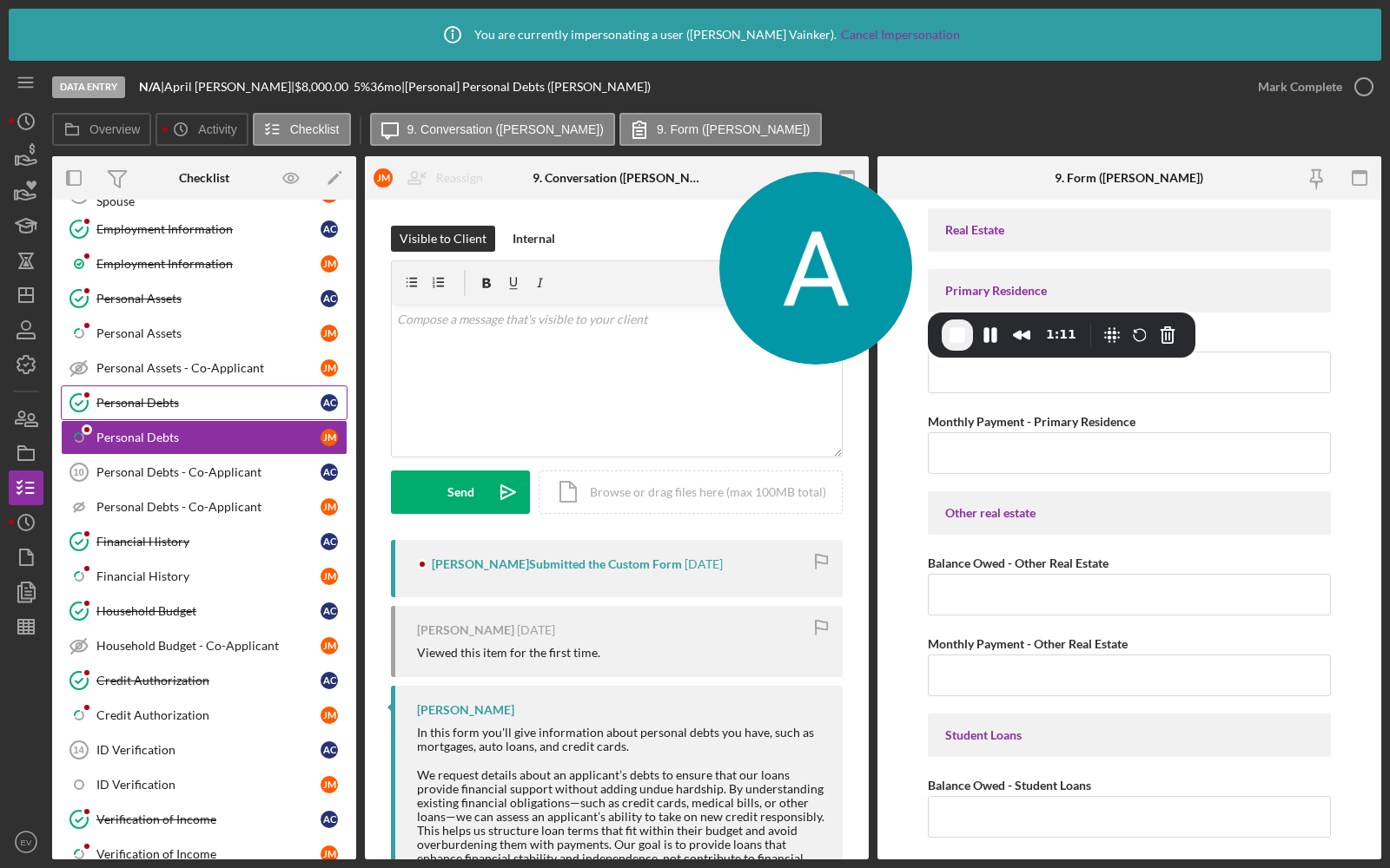
click at [191, 396] on div "Personal Debts" at bounding box center [208, 403] width 224 height 14
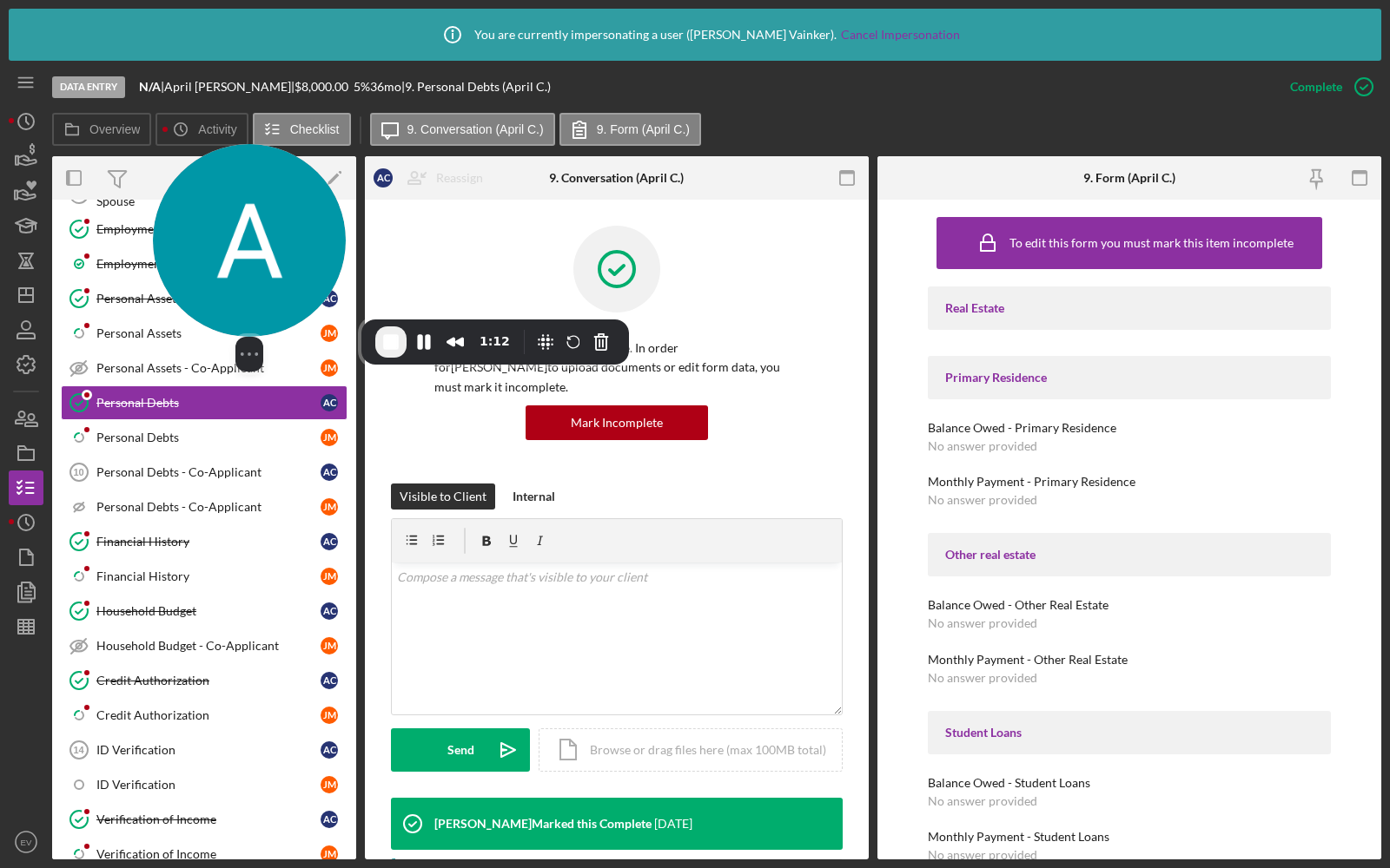
drag, startPoint x: 788, startPoint y: 251, endPoint x: 199, endPoint y: 259, distance: 589.1
click at [200, 259] on img at bounding box center [249, 240] width 192 height 192
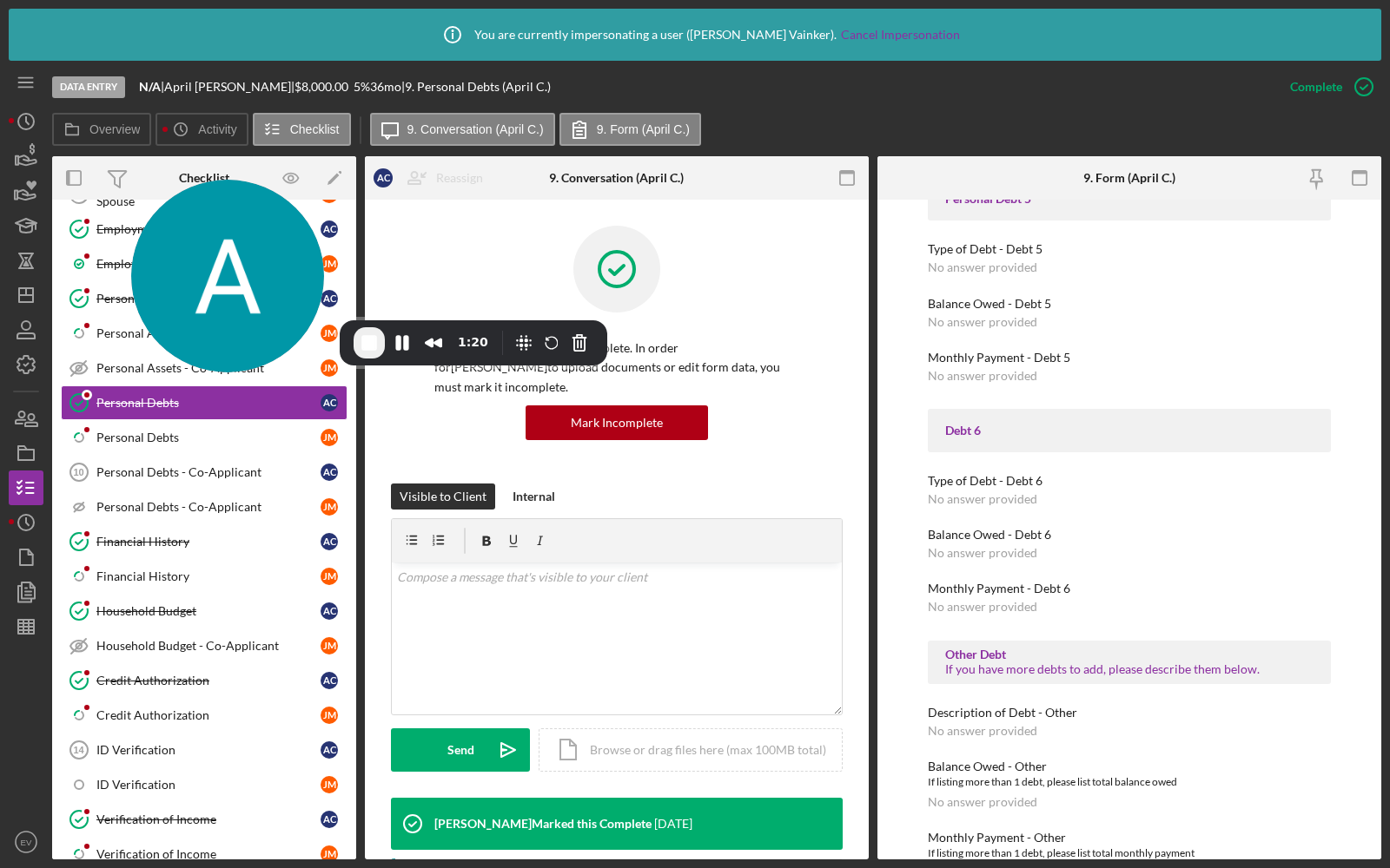
scroll to position [1753, 0]
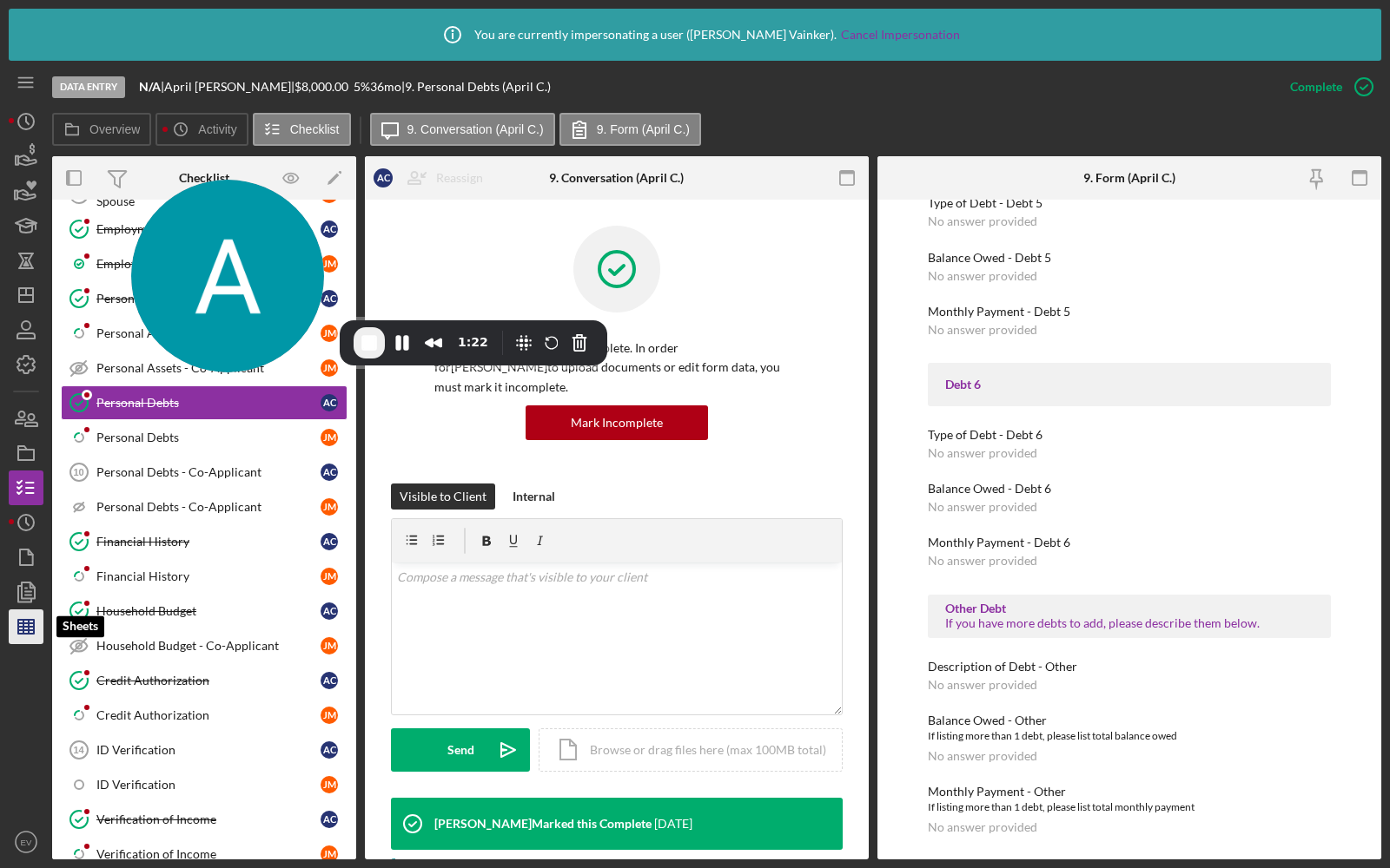
click at [26, 618] on icon "button" at bounding box center [25, 627] width 43 height 43
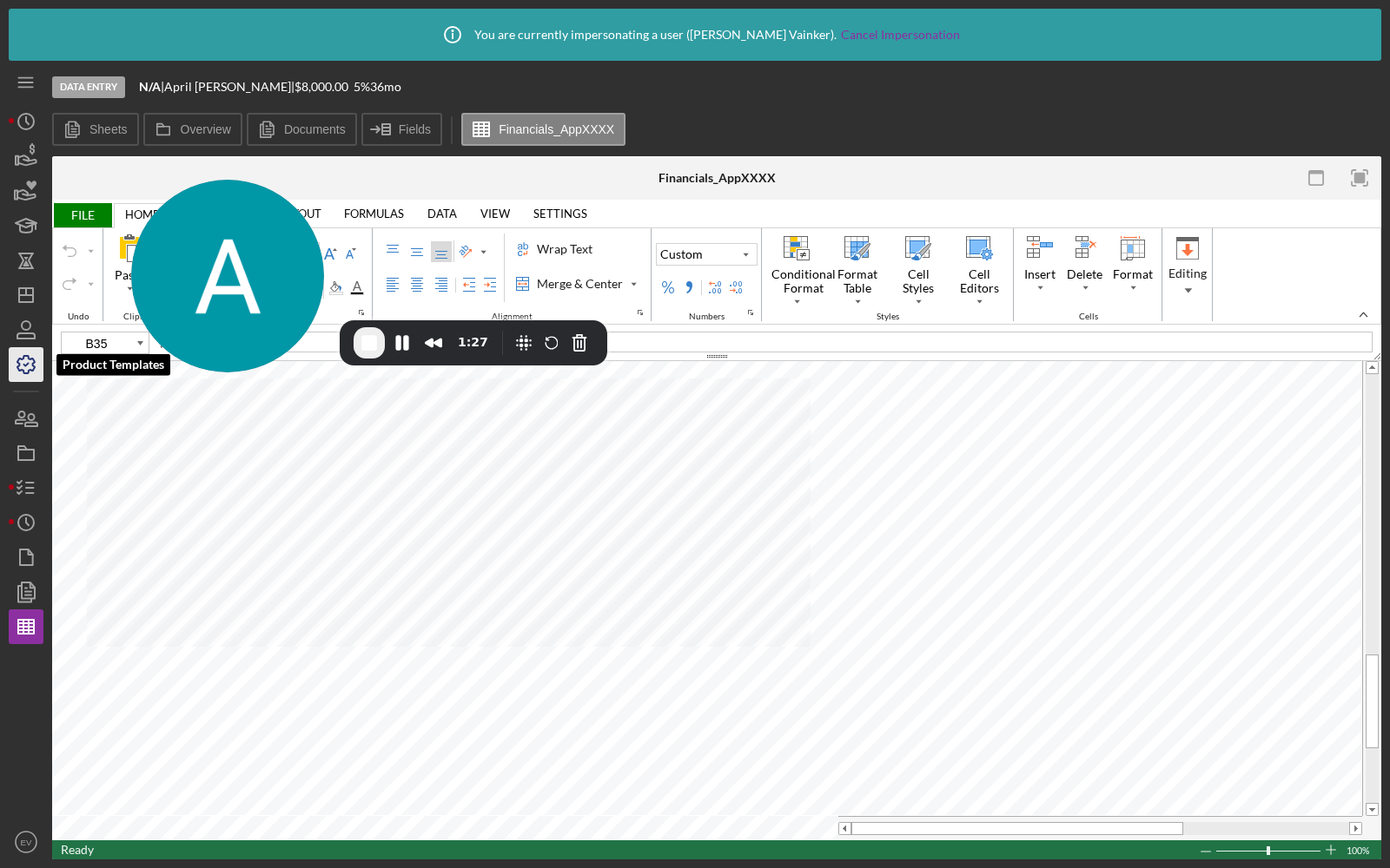
click at [22, 361] on icon "button" at bounding box center [25, 364] width 43 height 43
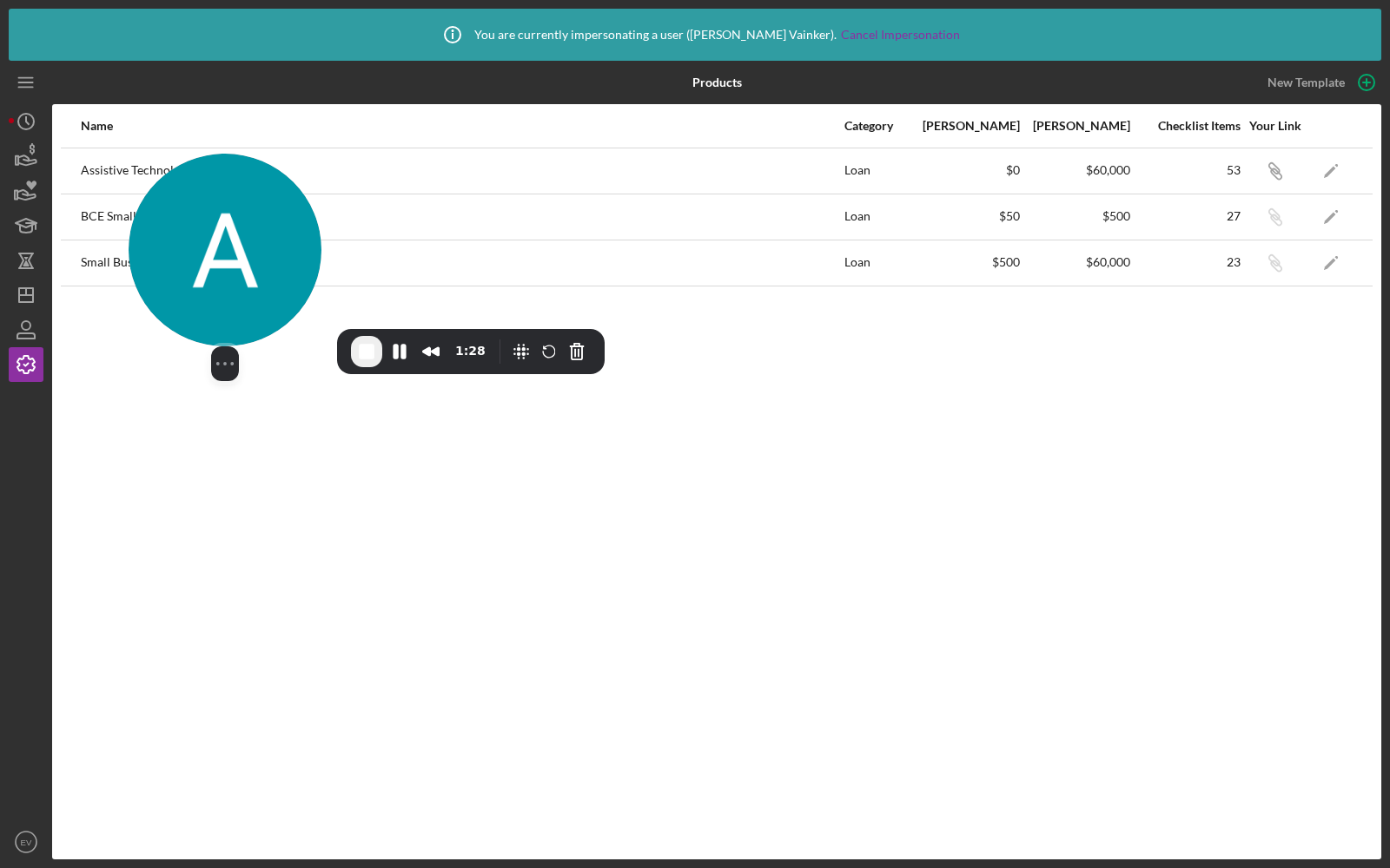
drag, startPoint x: 215, startPoint y: 238, endPoint x: 117, endPoint y: 534, distance: 311.8
click at [129, 347] on img at bounding box center [225, 249] width 192 height 192
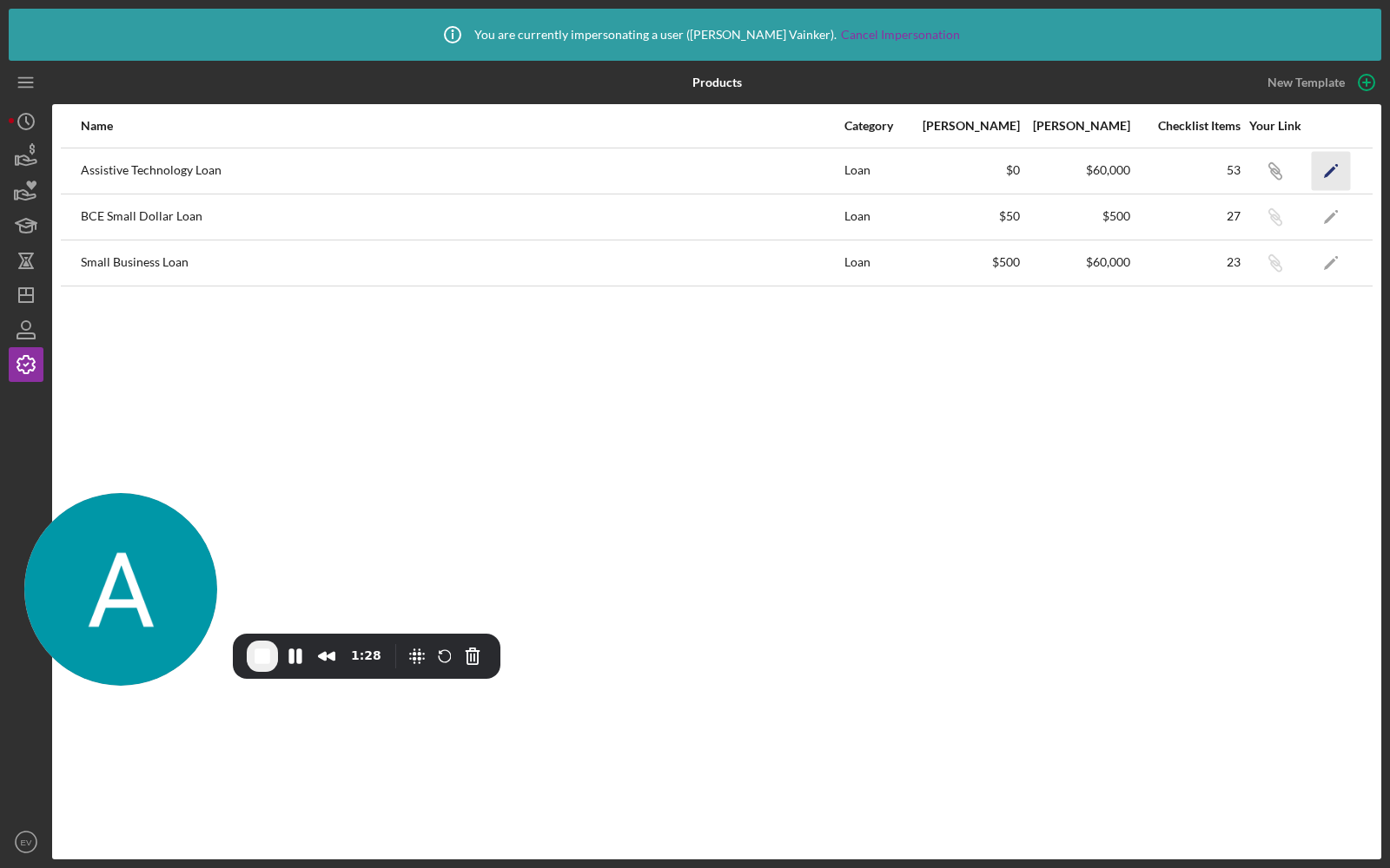
click at [1328, 169] on icon "Icon/Edit" at bounding box center [1331, 171] width 39 height 39
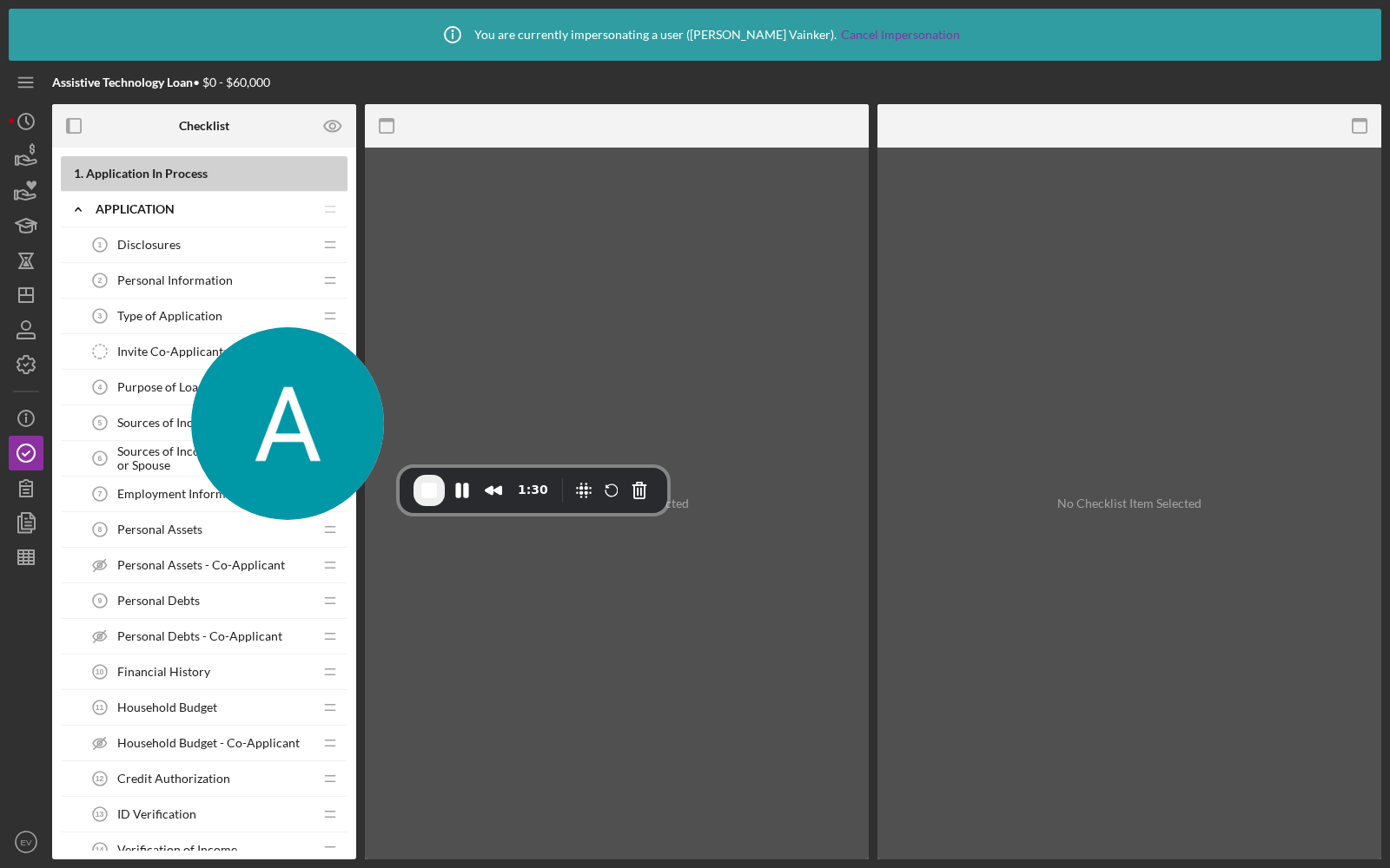
drag, startPoint x: 164, startPoint y: 550, endPoint x: 455, endPoint y: 274, distance: 401.1
click at [384, 327] on img at bounding box center [287, 423] width 192 height 192
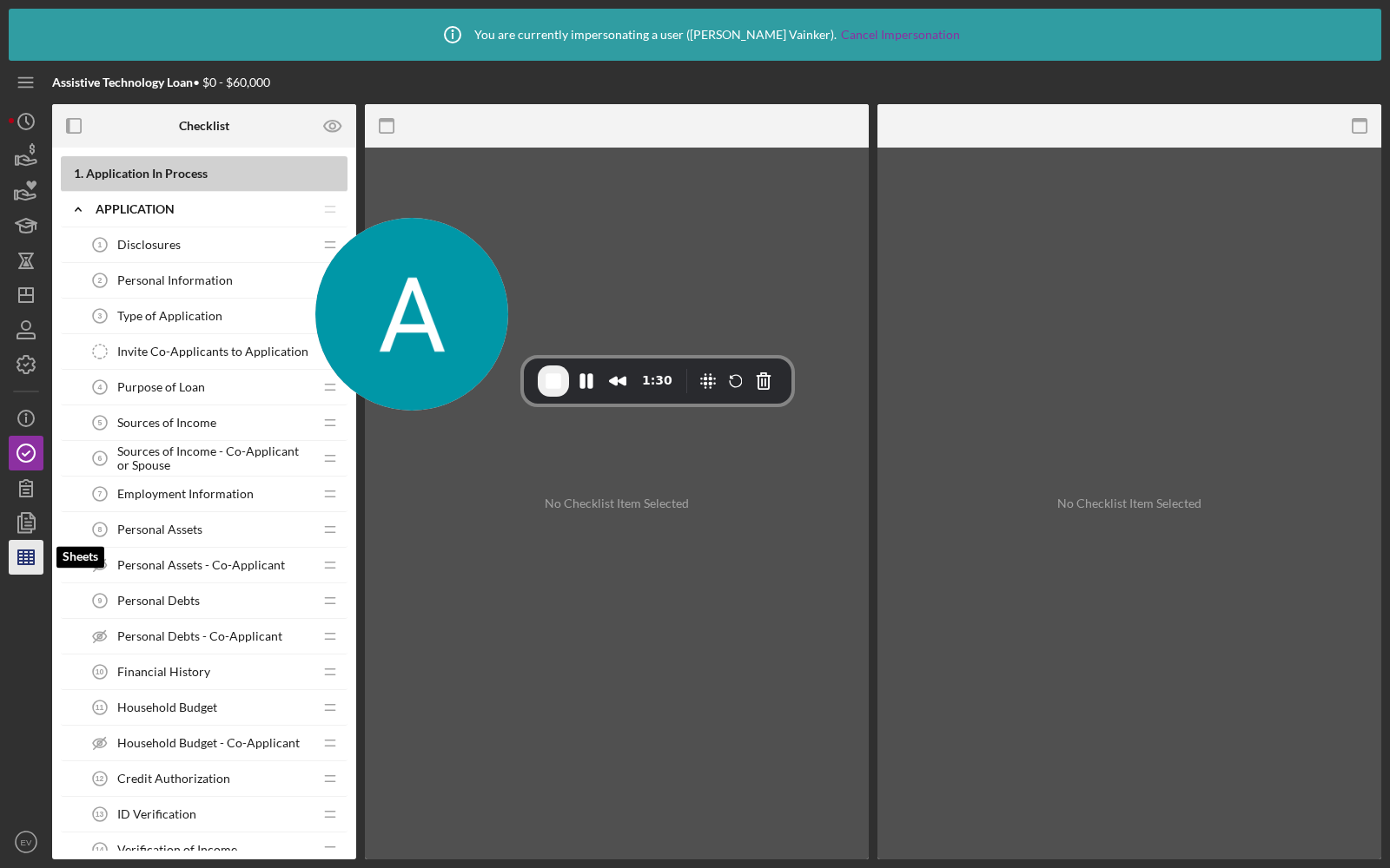
click at [21, 558] on line "button" at bounding box center [26, 558] width 16 height 0
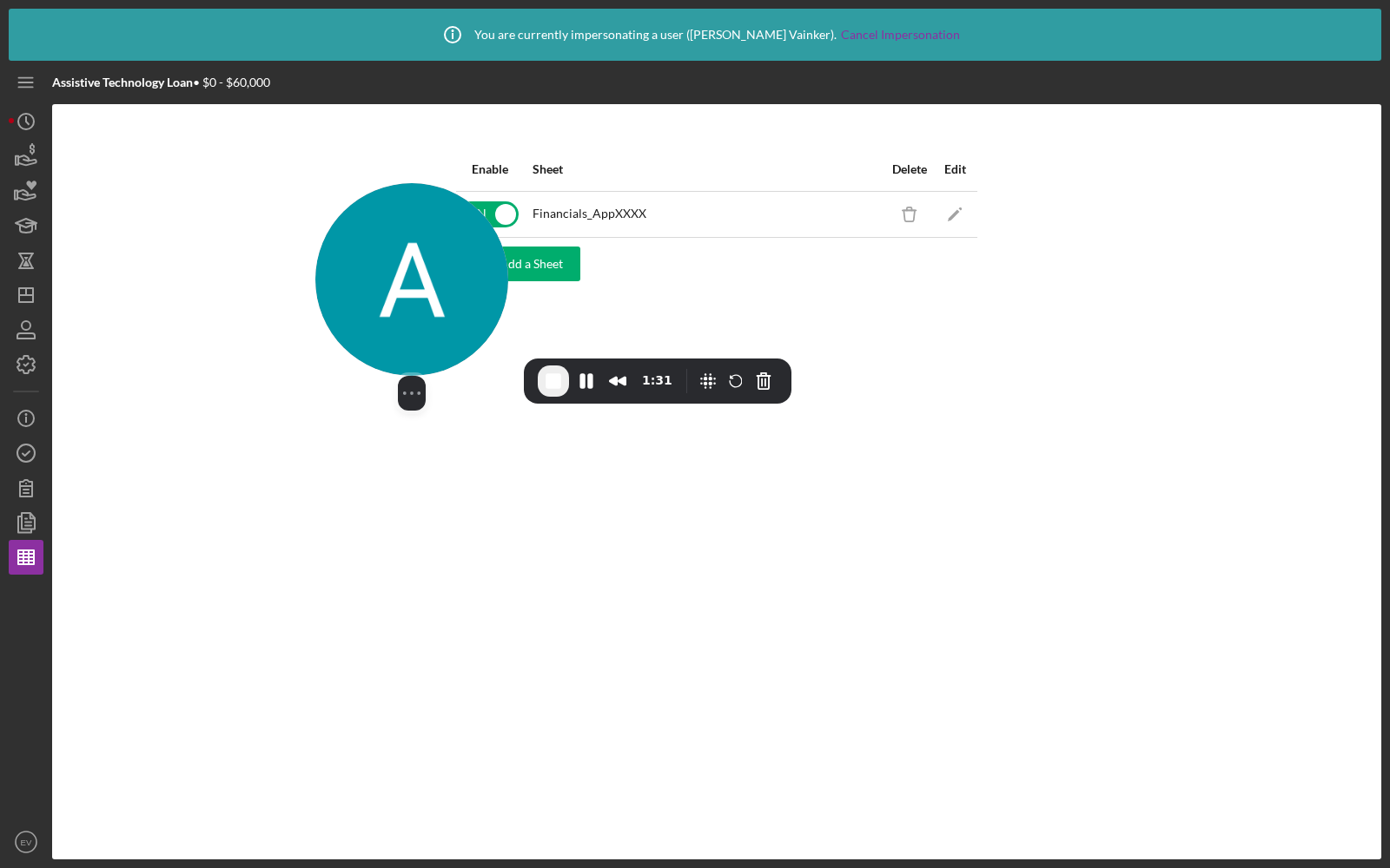
drag, startPoint x: 402, startPoint y: 304, endPoint x: 200, endPoint y: 189, distance: 232.4
click at [316, 189] on img at bounding box center [411, 279] width 192 height 192
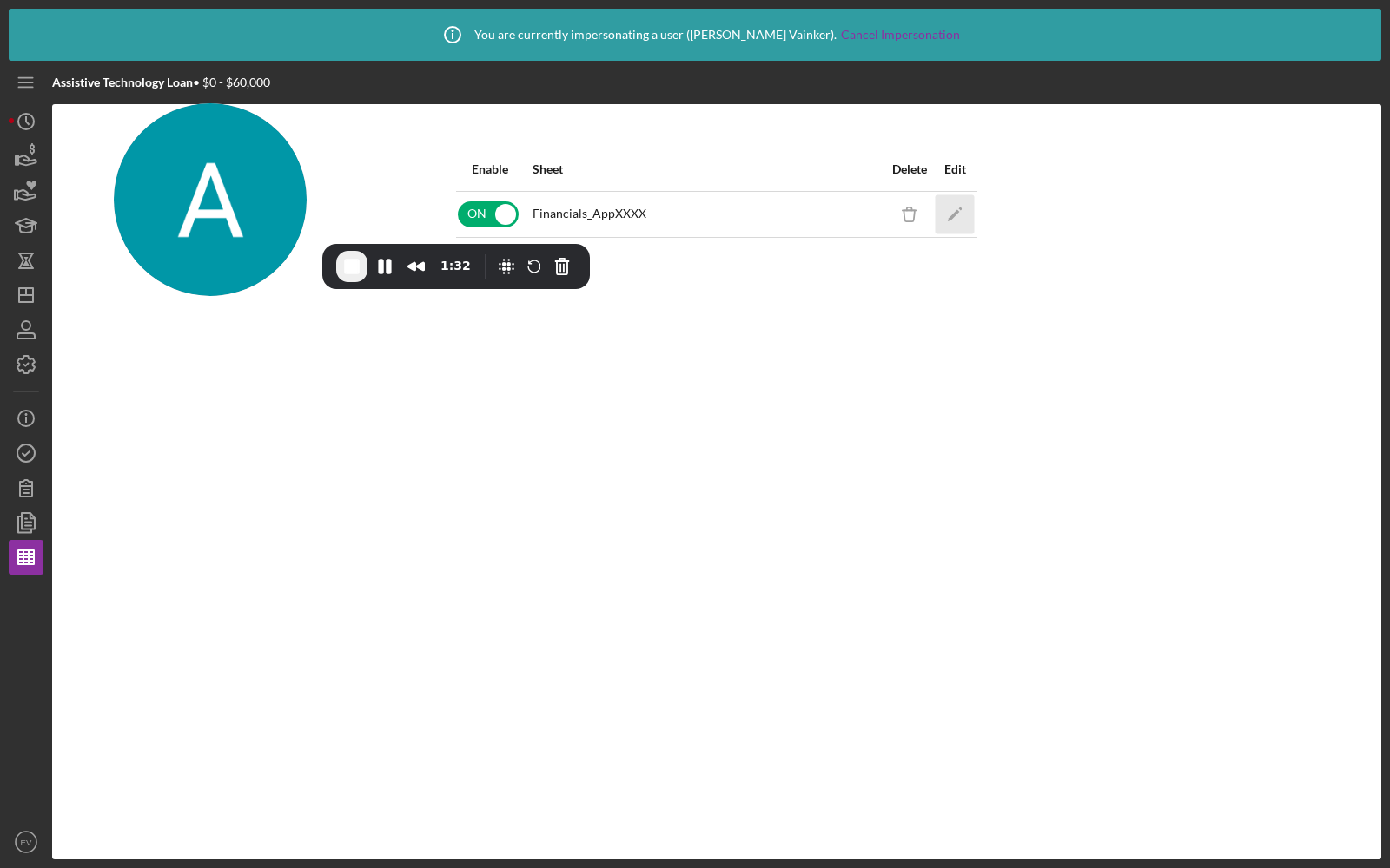
click at [958, 210] on polygon "button" at bounding box center [953, 215] width 12 height 12
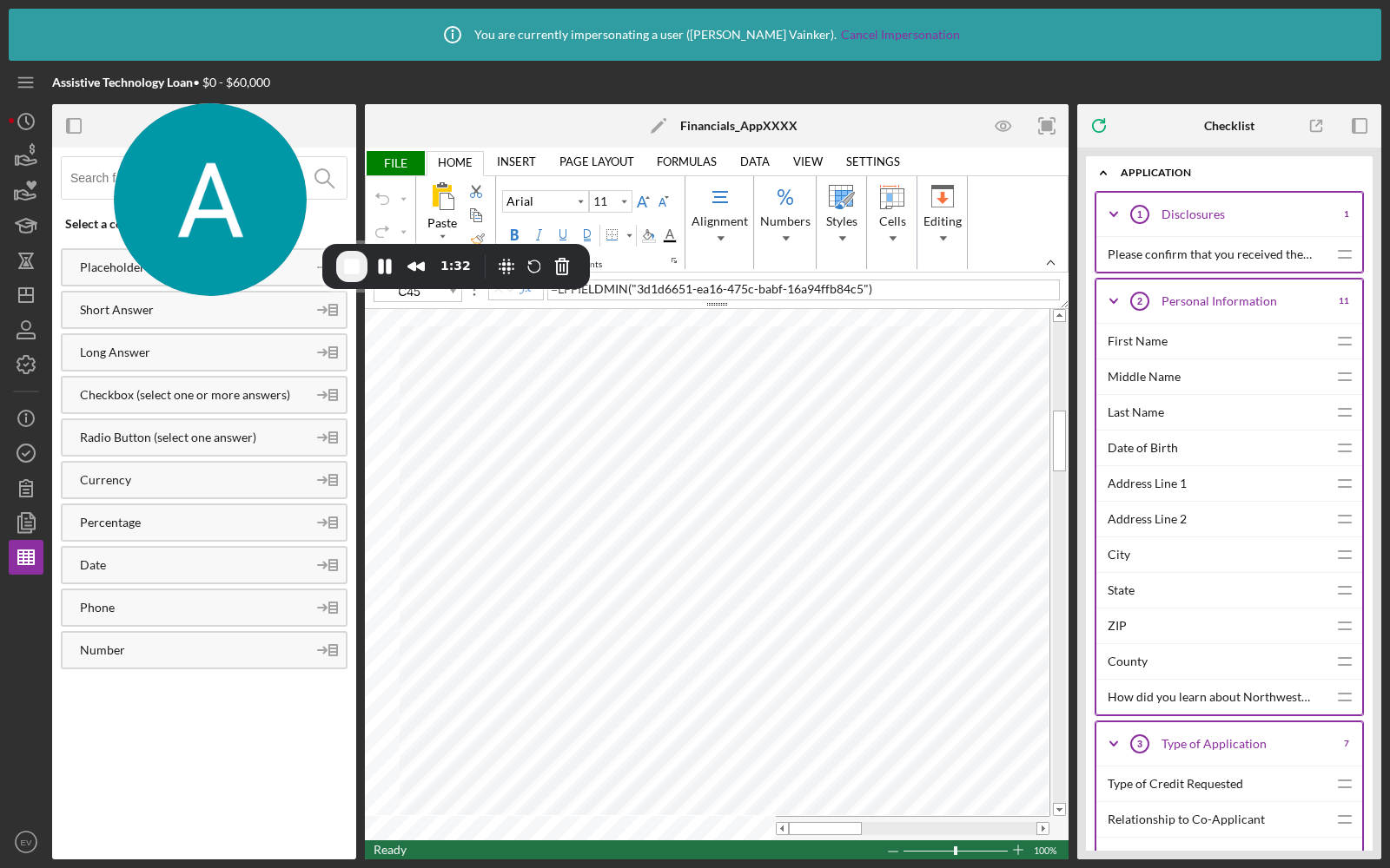
drag, startPoint x: 242, startPoint y: 183, endPoint x: 156, endPoint y: 68, distance: 143.6
click at [156, 103] on img at bounding box center [209, 199] width 192 height 192
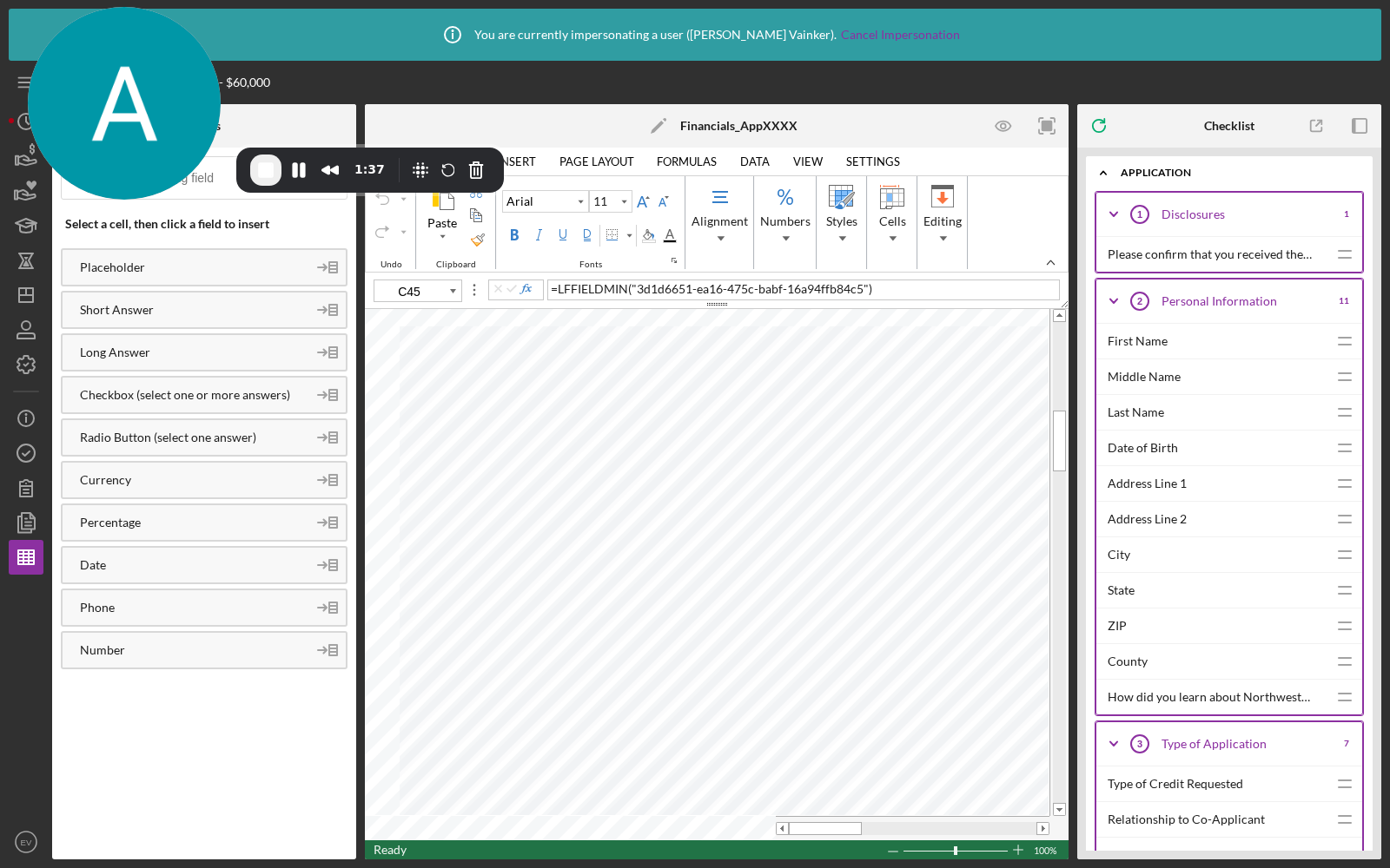
type input "10"
click at [784, 235] on span "Numbers" at bounding box center [785, 237] width 31 height 12
click at [788, 293] on div "Custom" at bounding box center [783, 299] width 50 height 18
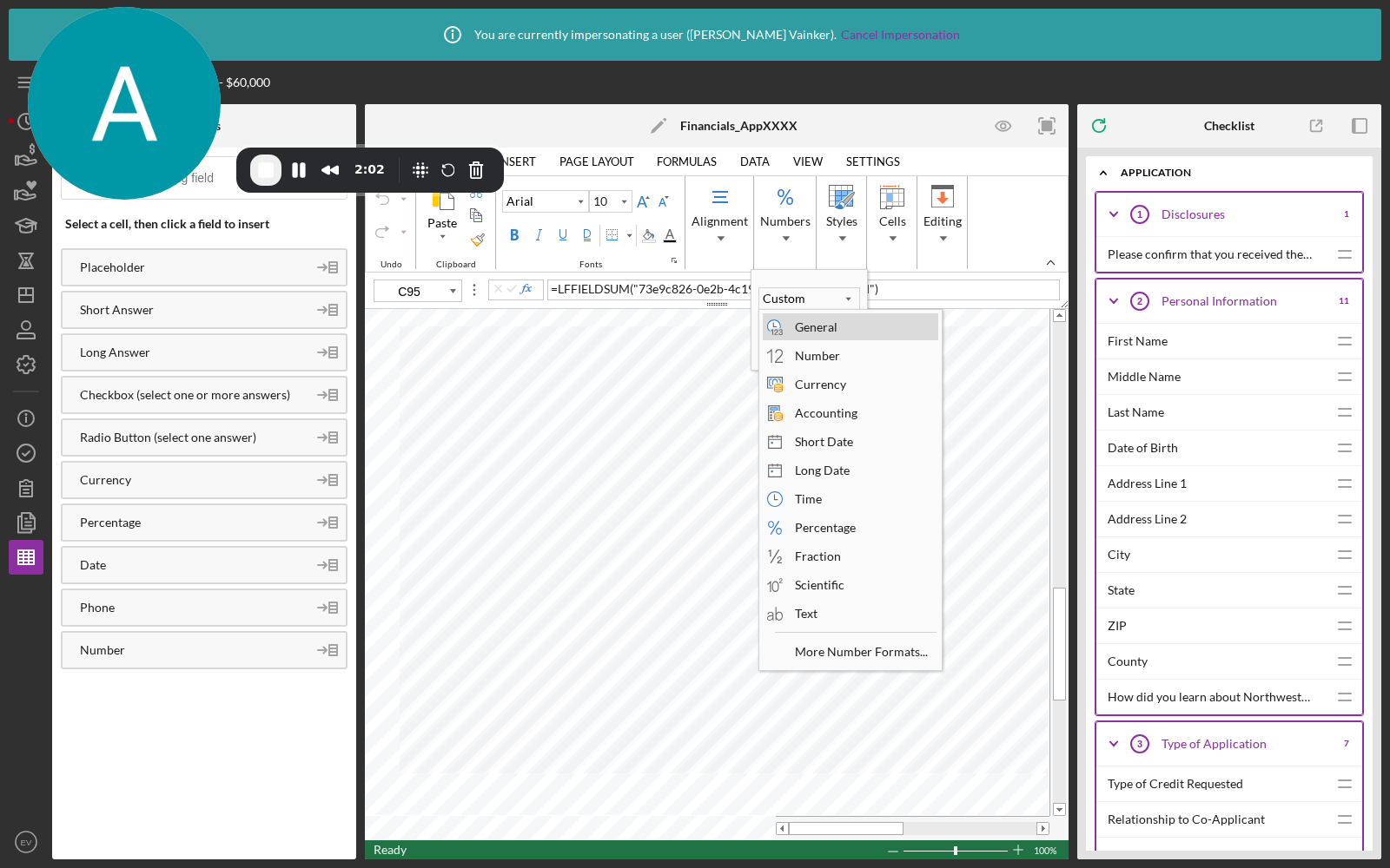
click at [791, 321] on div "General" at bounding box center [816, 327] width 60 height 23
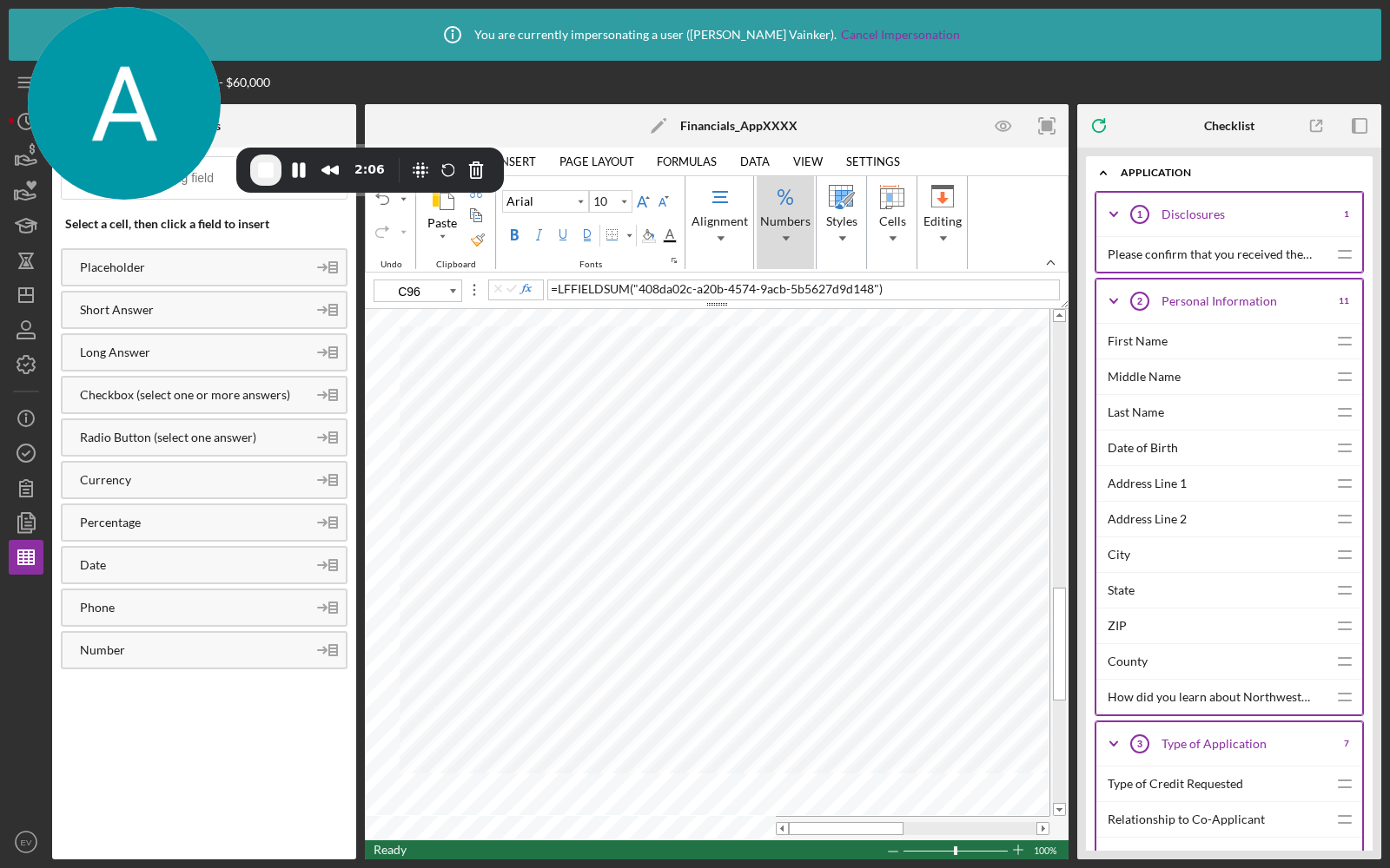
click at [775, 239] on span "Numbers" at bounding box center [785, 237] width 31 height 12
click at [780, 302] on div "Custom" at bounding box center [783, 299] width 50 height 18
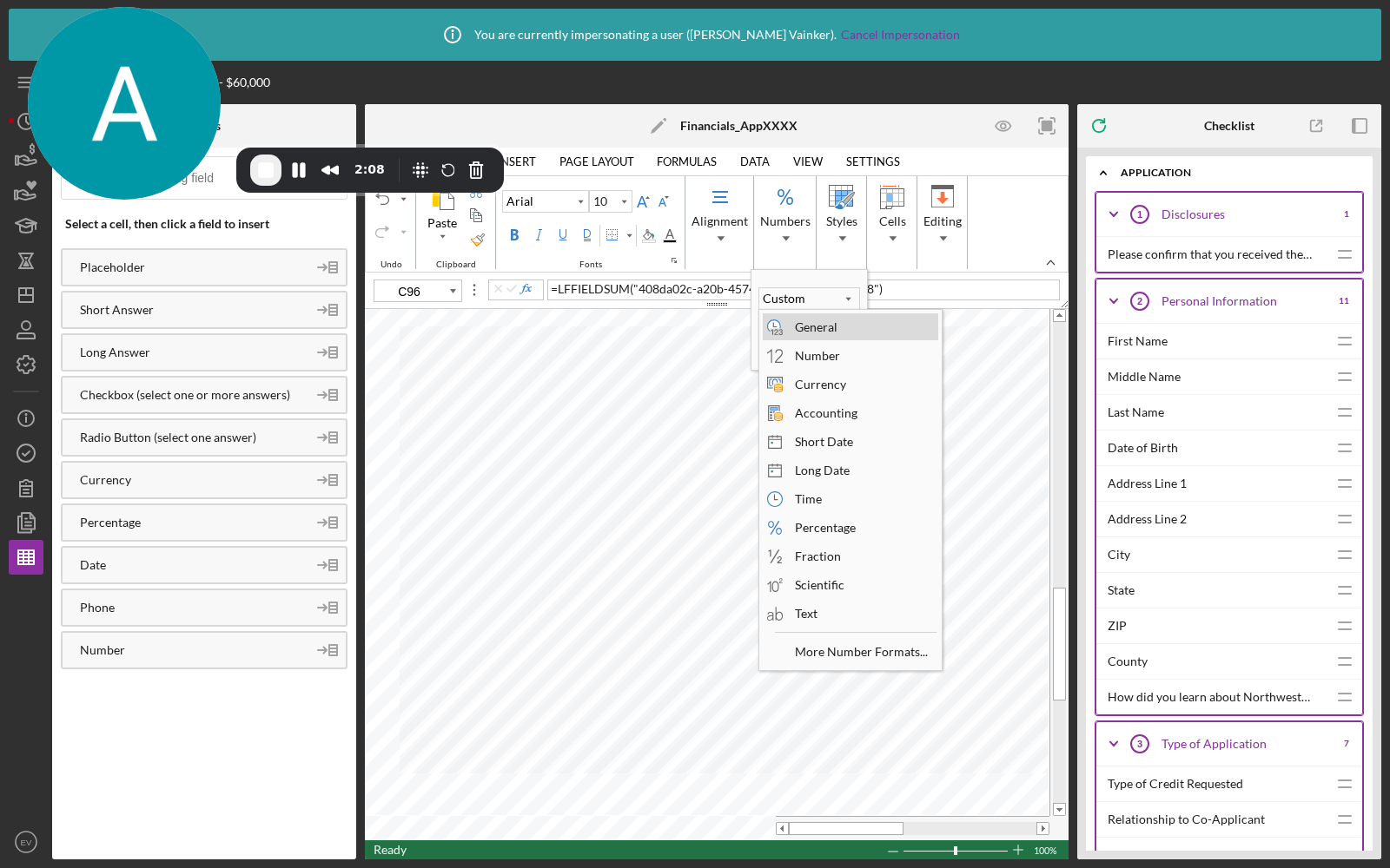
click at [795, 329] on div "General" at bounding box center [816, 327] width 60 height 23
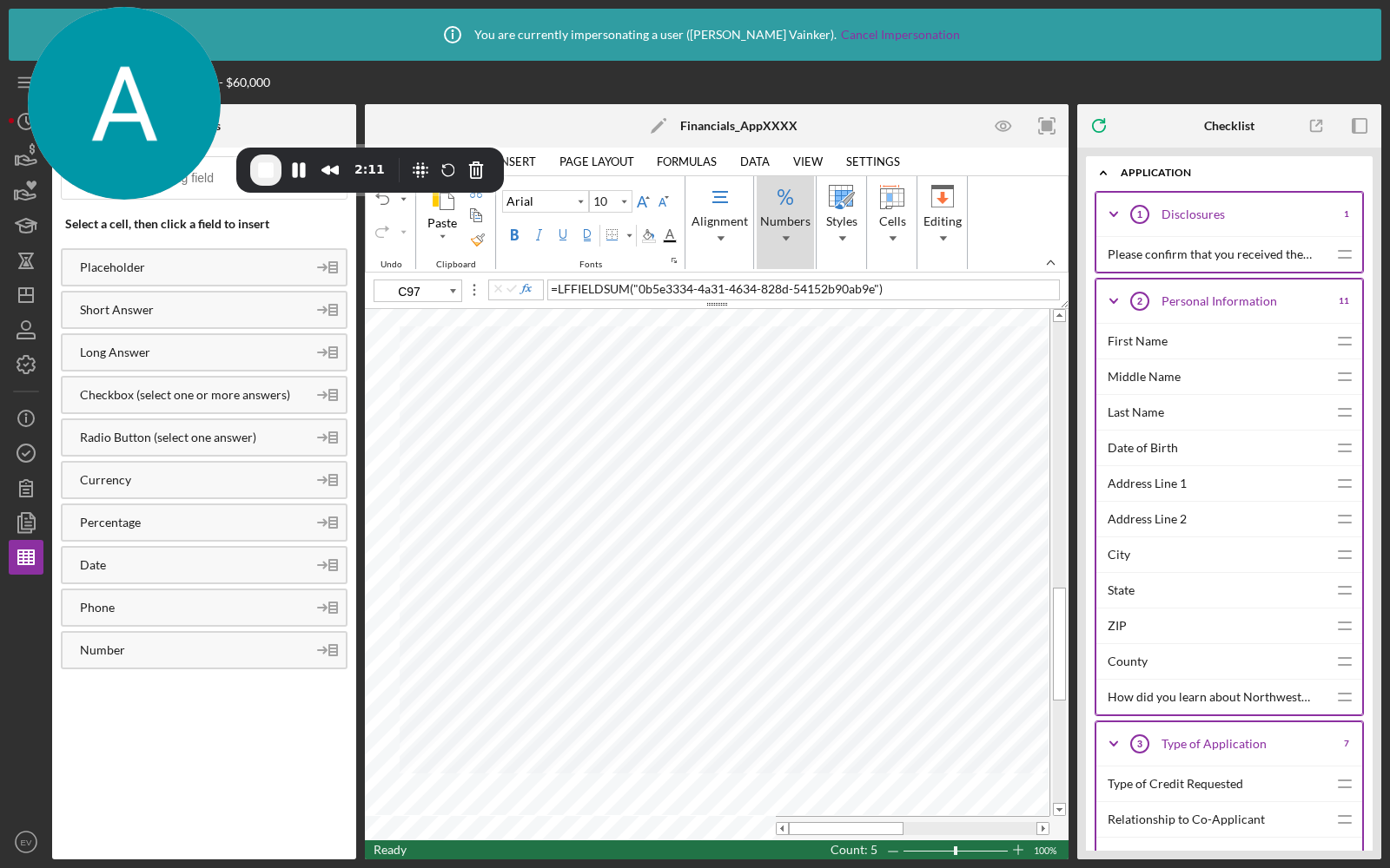
click at [771, 212] on div "Numbers" at bounding box center [785, 223] width 58 height 93
click at [796, 302] on div "Custom" at bounding box center [783, 299] width 50 height 18
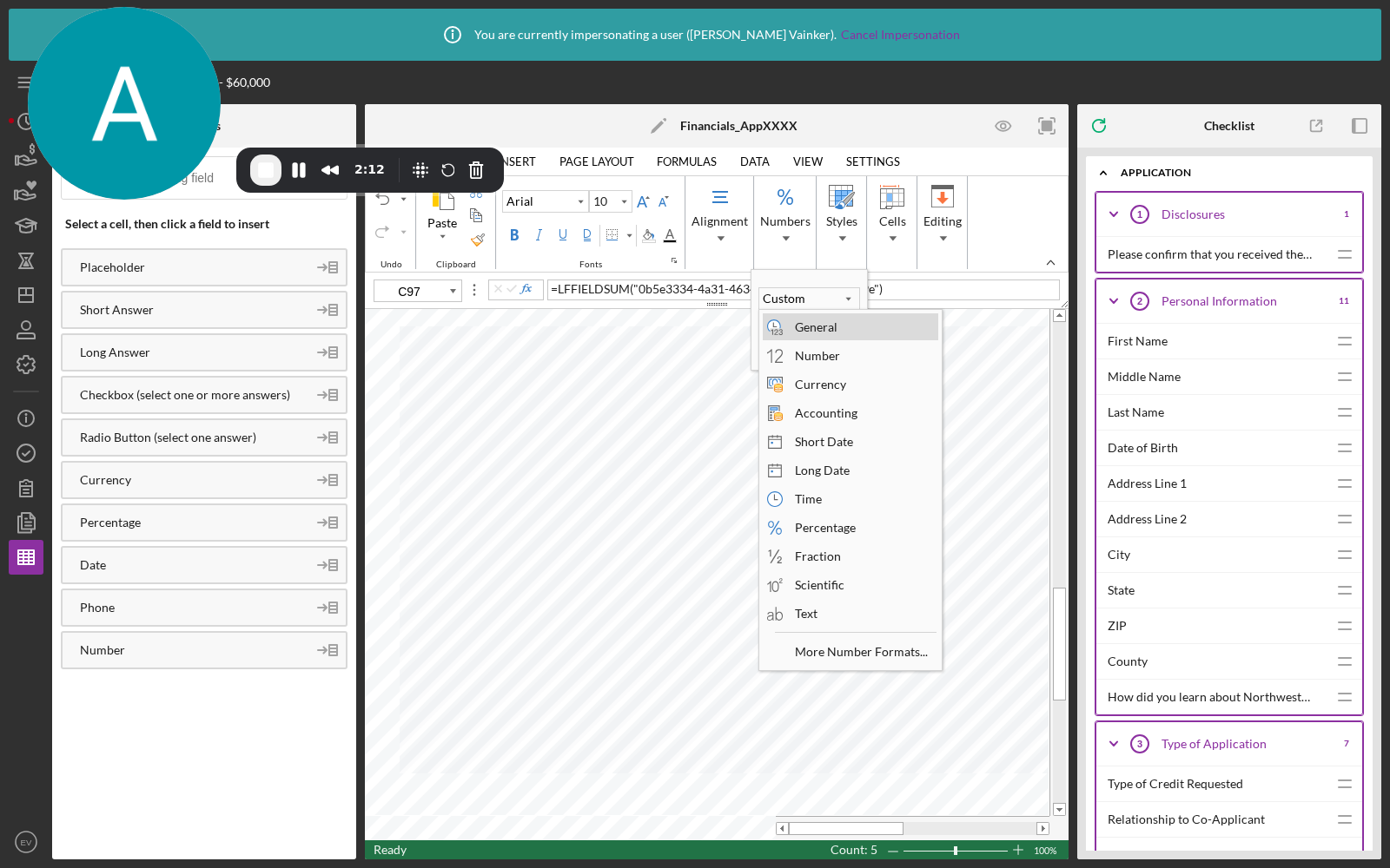
click at [803, 332] on div "General" at bounding box center [816, 327] width 60 height 23
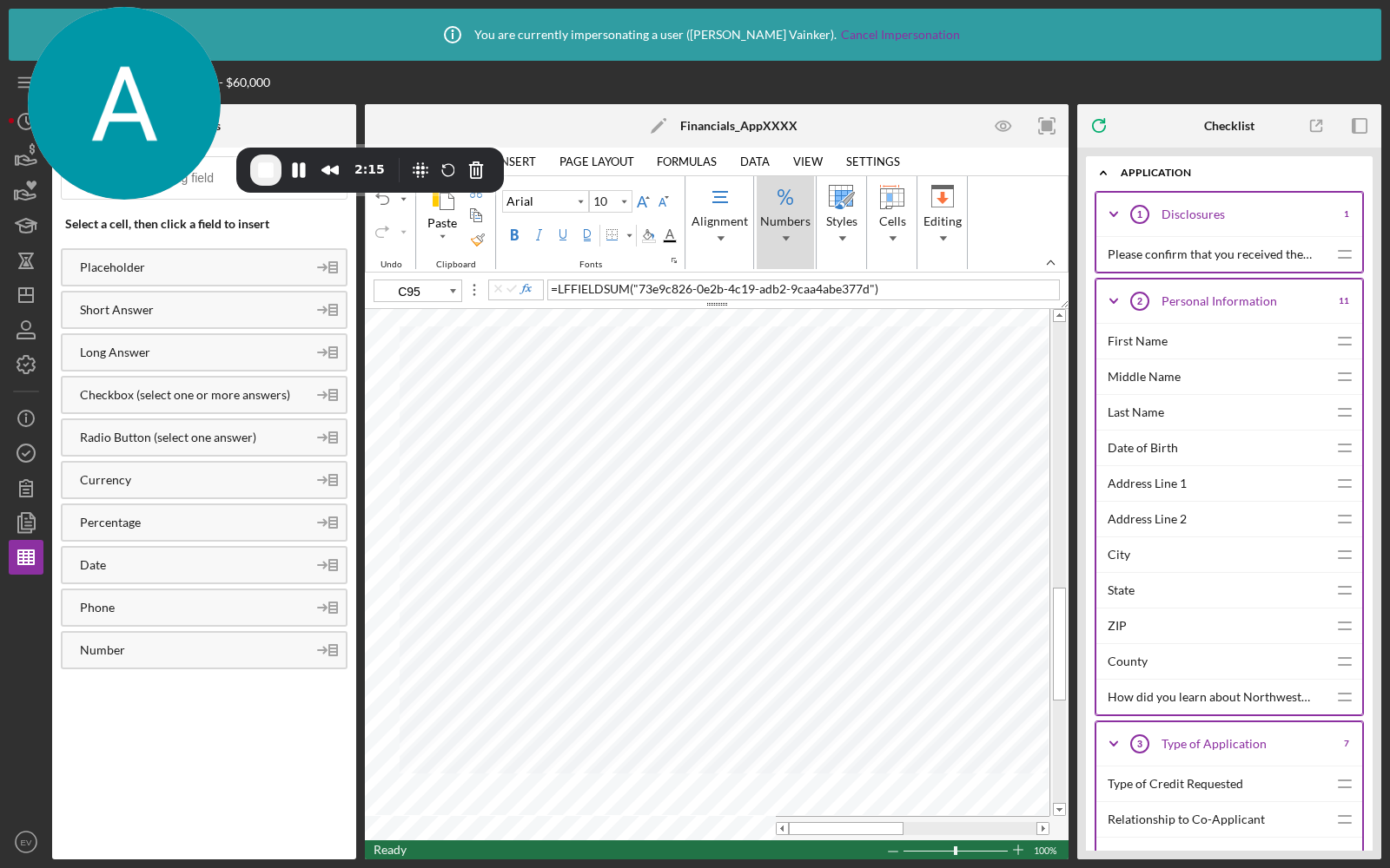
click at [770, 238] on span "Numbers" at bounding box center [785, 237] width 31 height 12
click at [763, 215] on span "Numbers" at bounding box center [785, 222] width 51 height 14
click at [783, 252] on div "Numbers" at bounding box center [785, 223] width 58 height 93
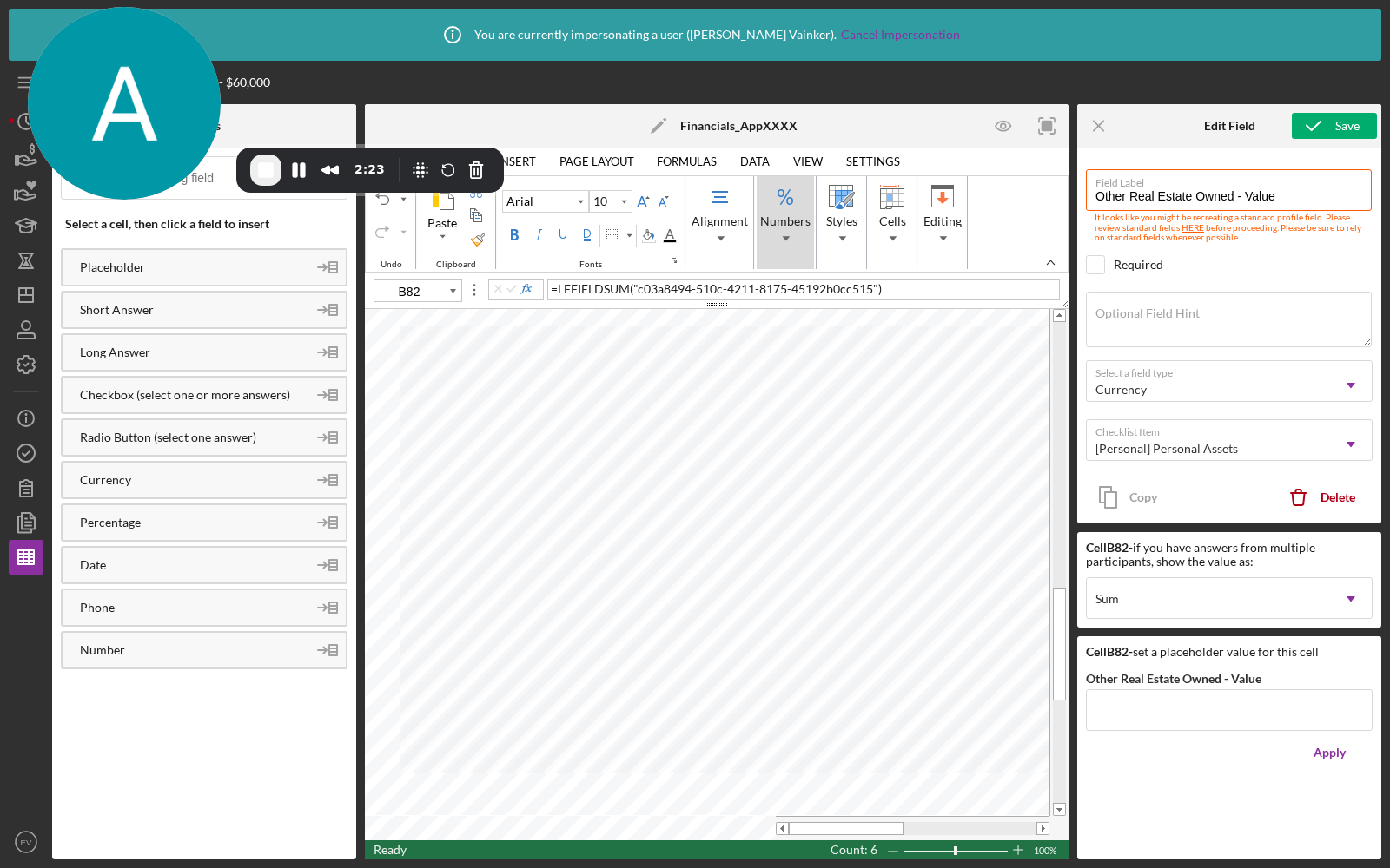
click at [770, 233] on span "Numbers" at bounding box center [785, 237] width 31 height 12
click at [778, 234] on span "Numbers" at bounding box center [785, 237] width 31 height 12
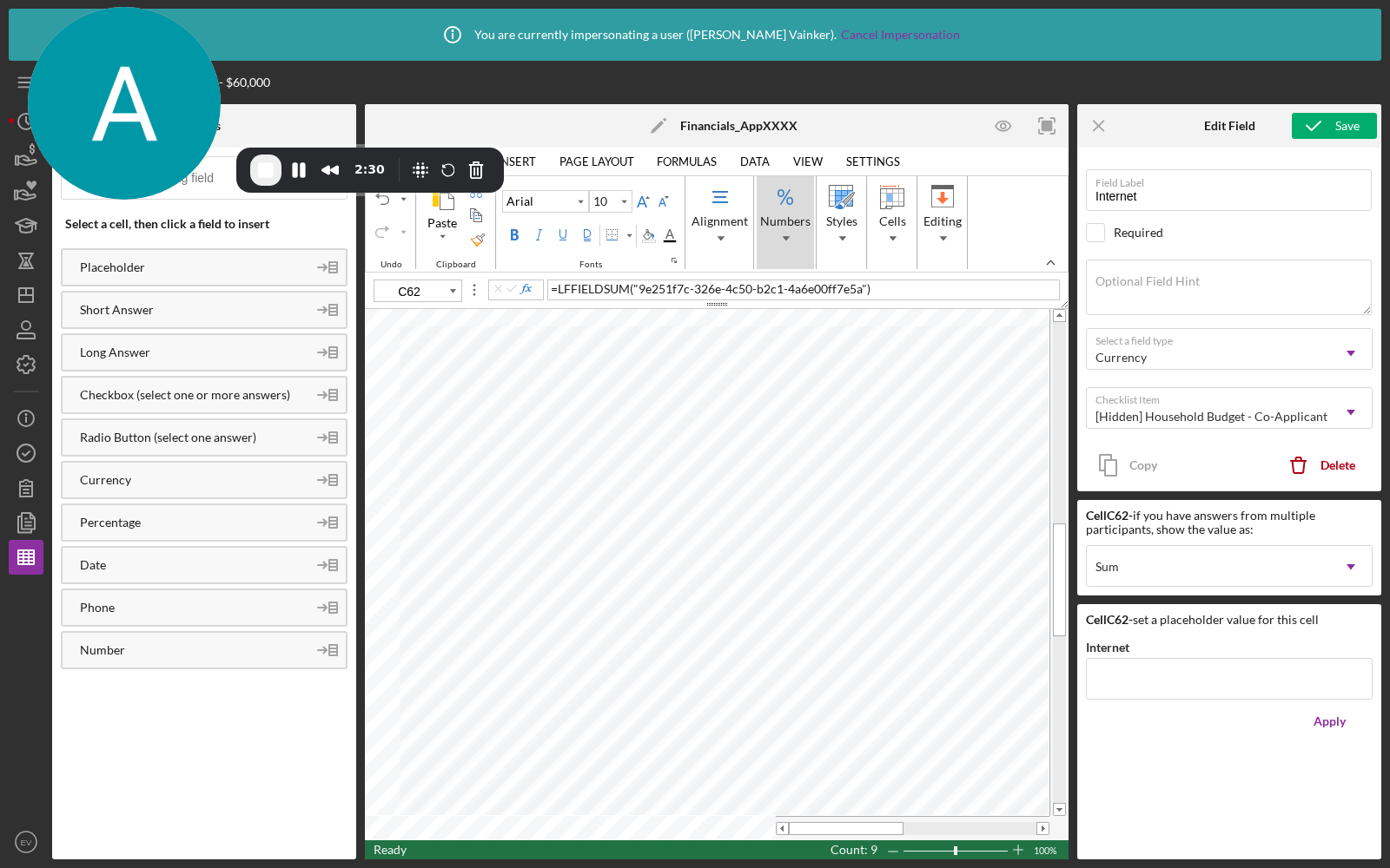
click at [776, 238] on span "Numbers" at bounding box center [785, 237] width 31 height 12
click at [786, 224] on span "Numbers" at bounding box center [785, 222] width 51 height 14
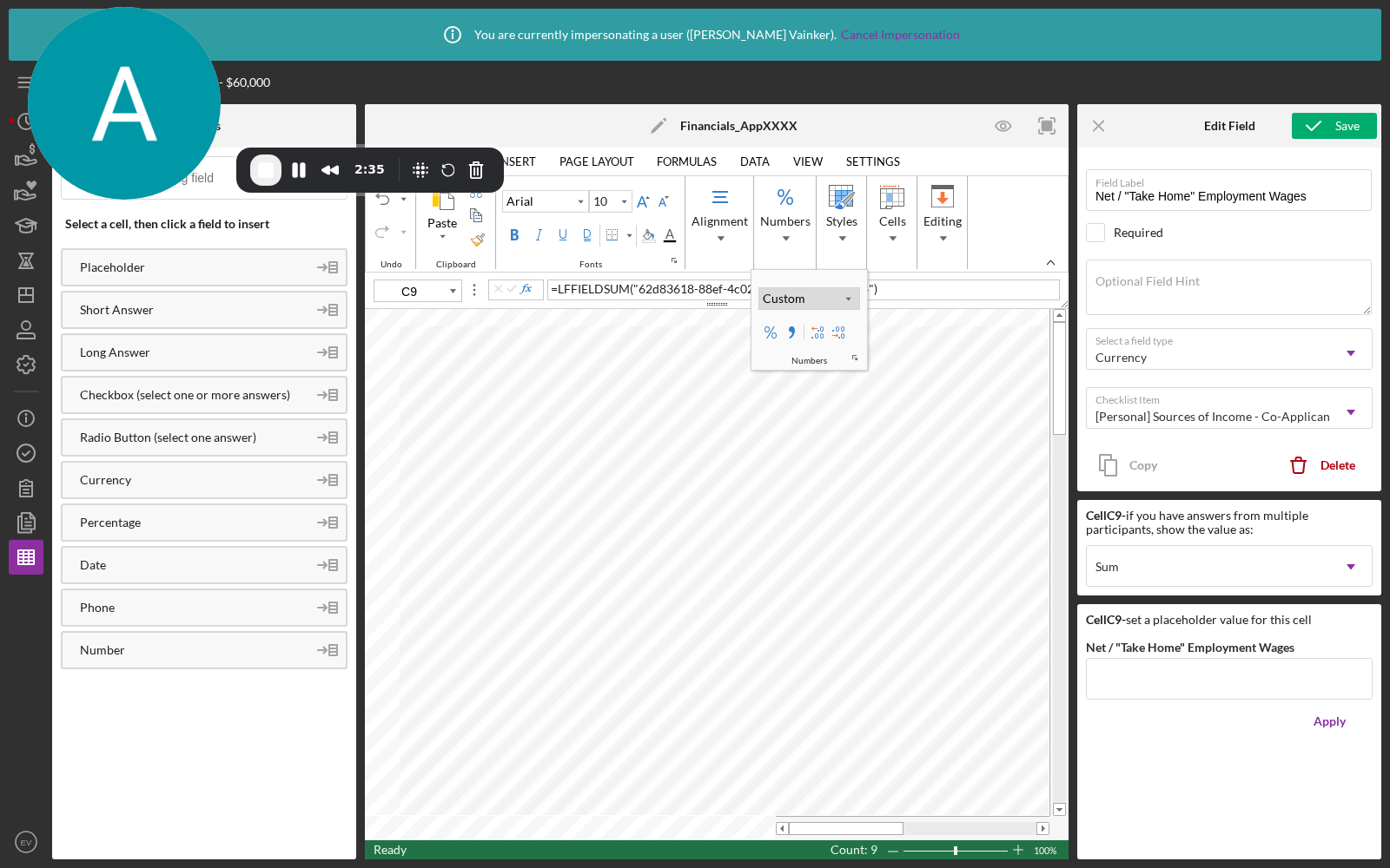
click at [788, 301] on div "Custom" at bounding box center [783, 299] width 50 height 18
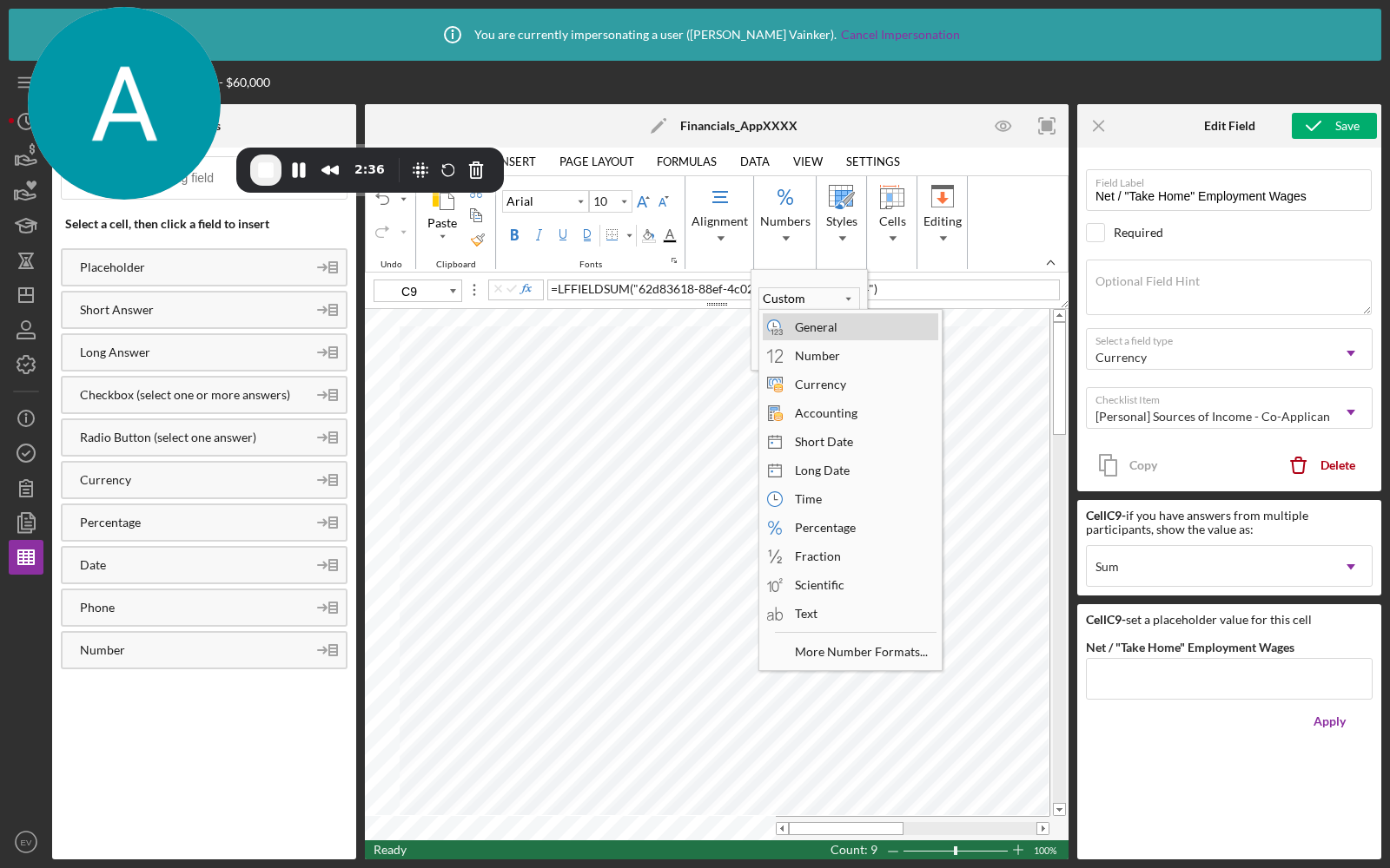
click at [799, 333] on div "General" at bounding box center [816, 327] width 60 height 23
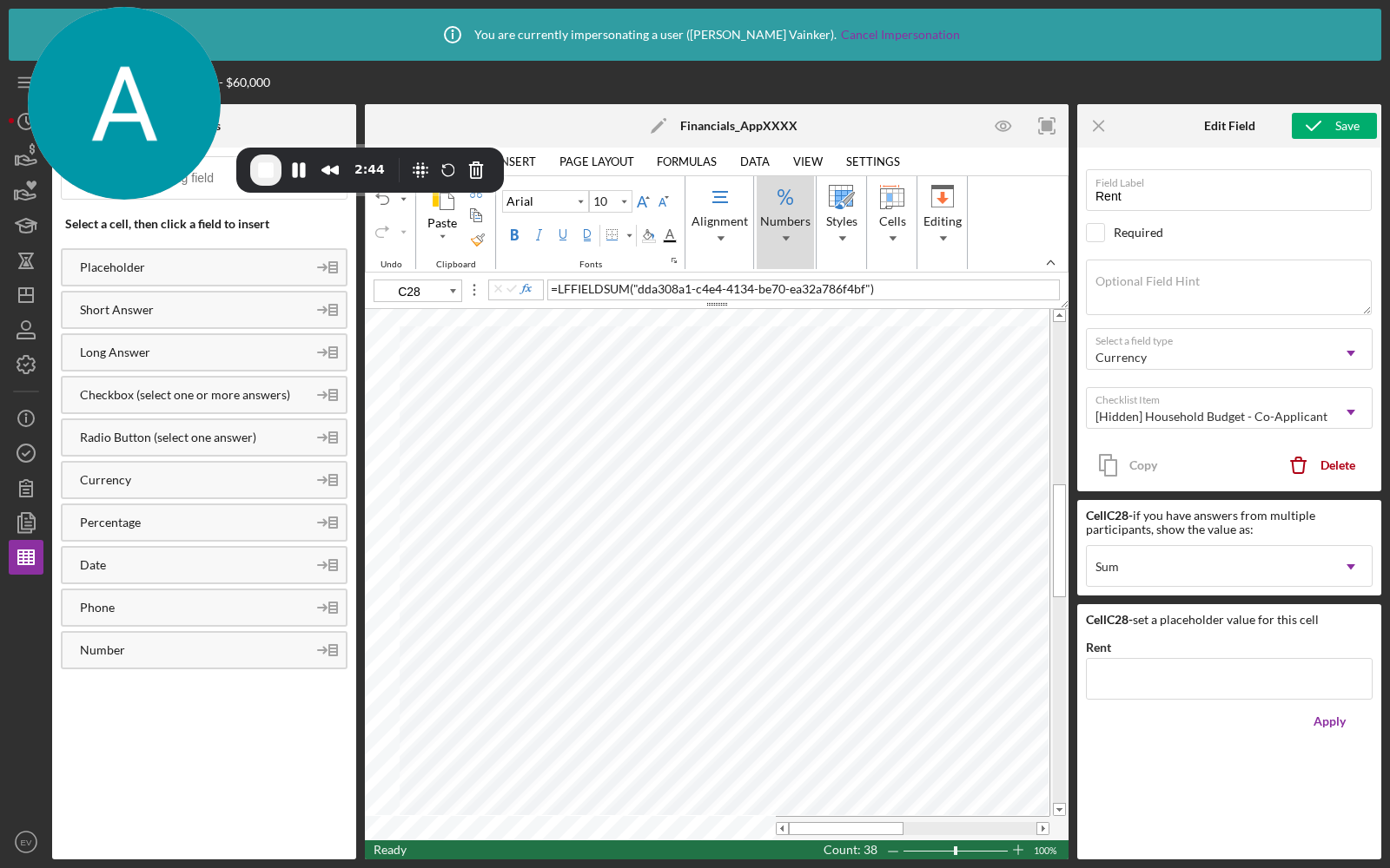
click at [774, 236] on span "Numbers" at bounding box center [785, 237] width 31 height 12
click at [781, 302] on div "Custom" at bounding box center [783, 299] width 50 height 18
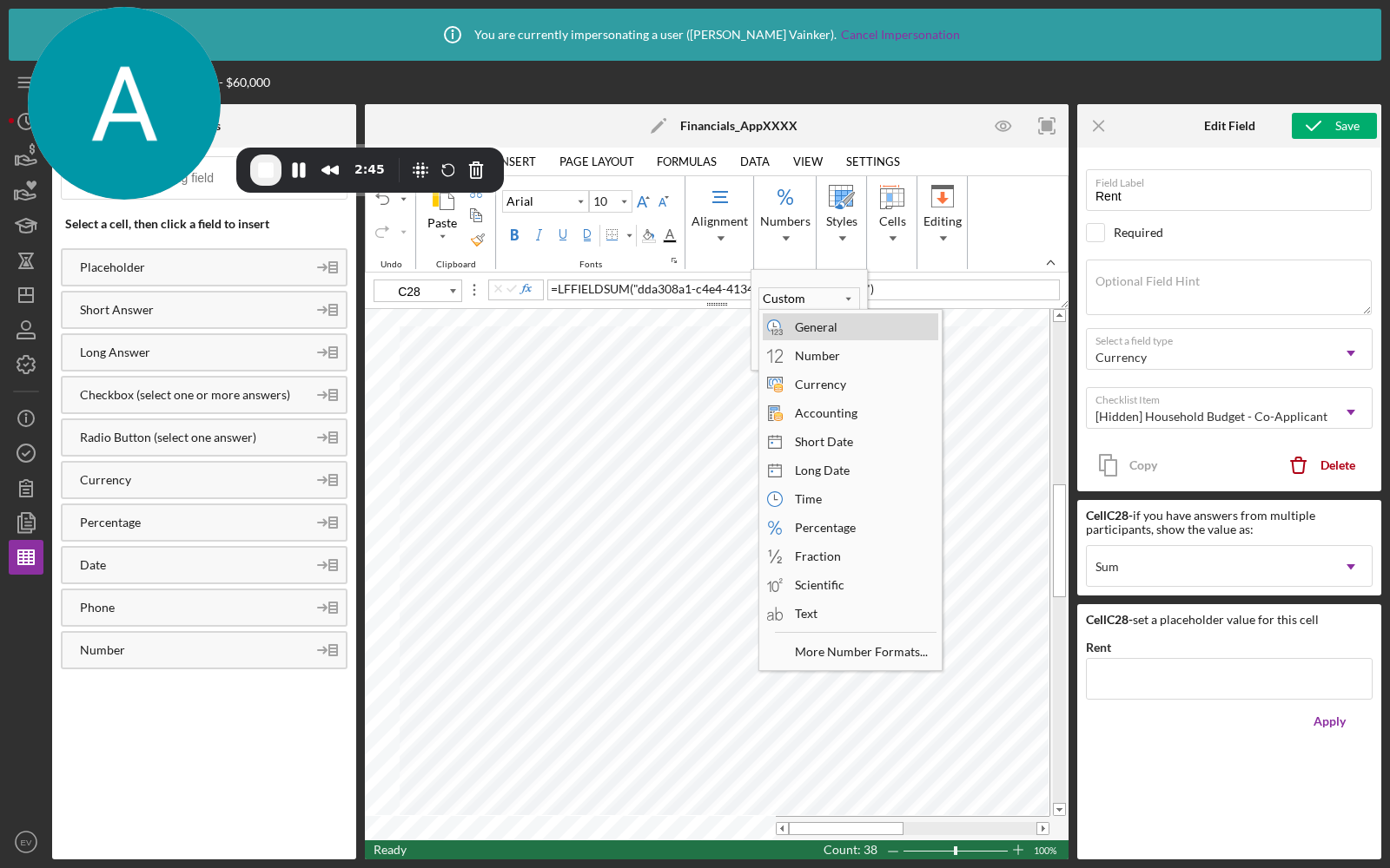
click at [796, 330] on div "General" at bounding box center [816, 327] width 60 height 23
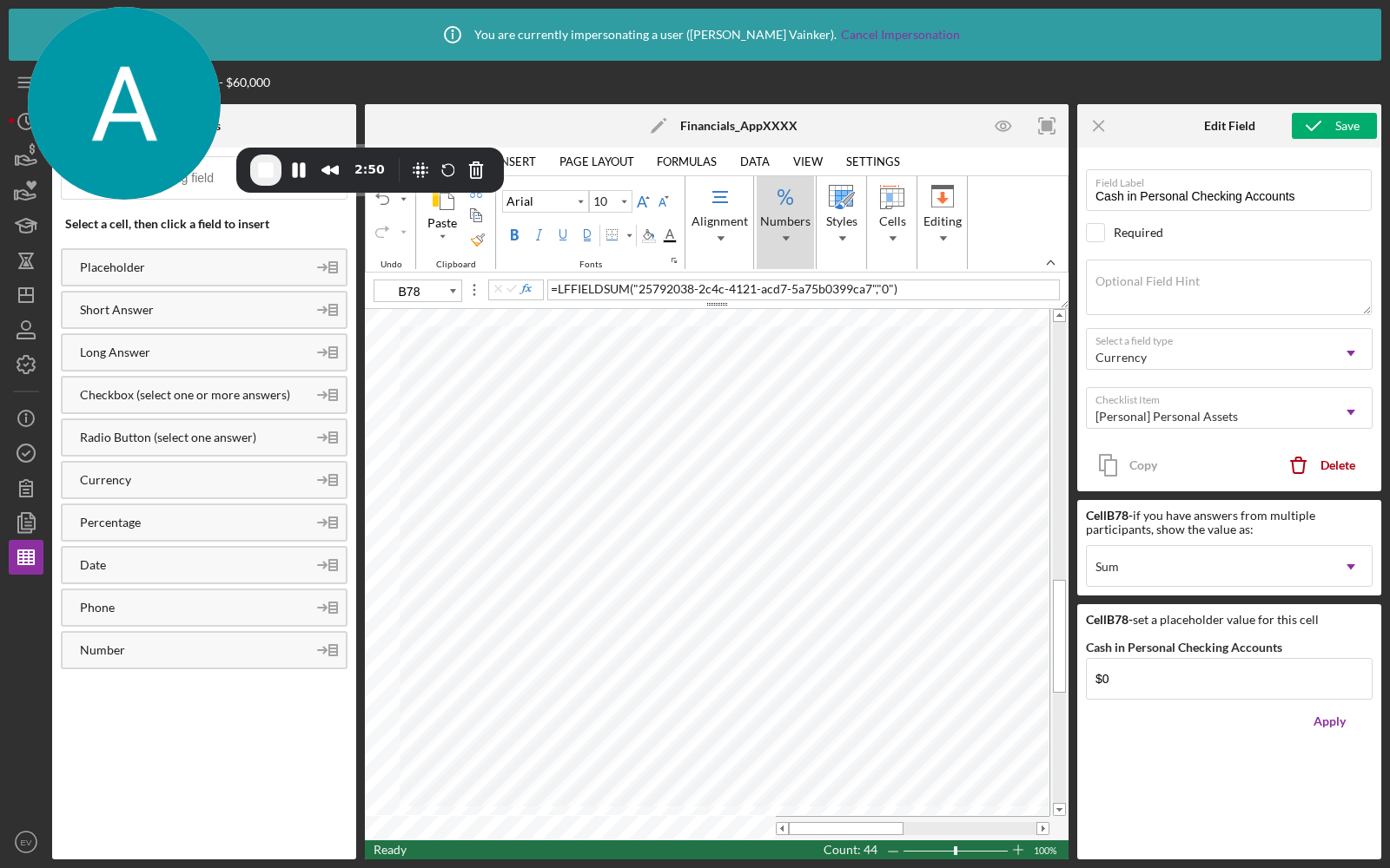
click at [782, 253] on div "Numbers" at bounding box center [785, 223] width 58 height 93
click at [783, 292] on div "General" at bounding box center [783, 299] width 50 height 18
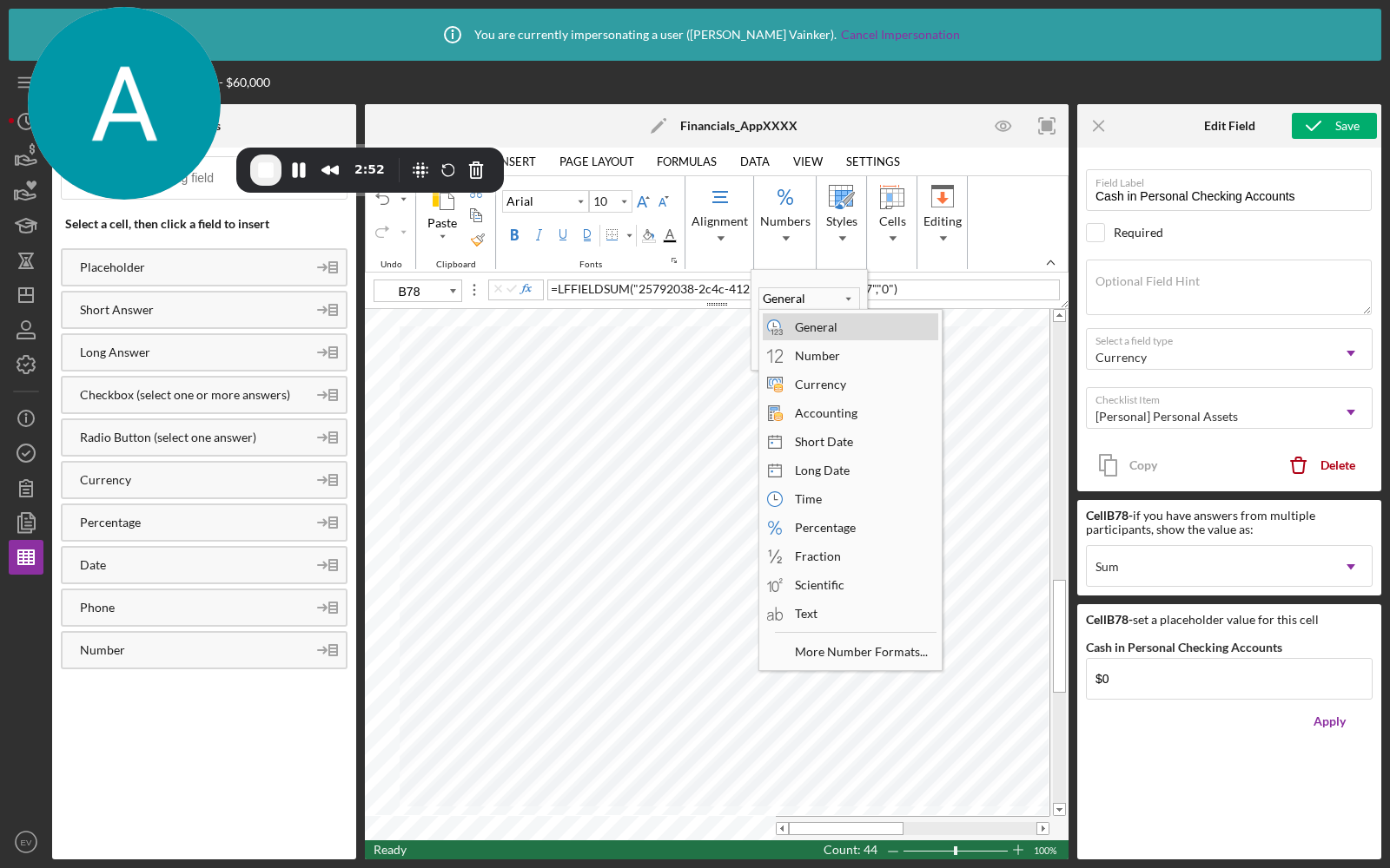
click at [793, 324] on div "General" at bounding box center [816, 327] width 60 height 23
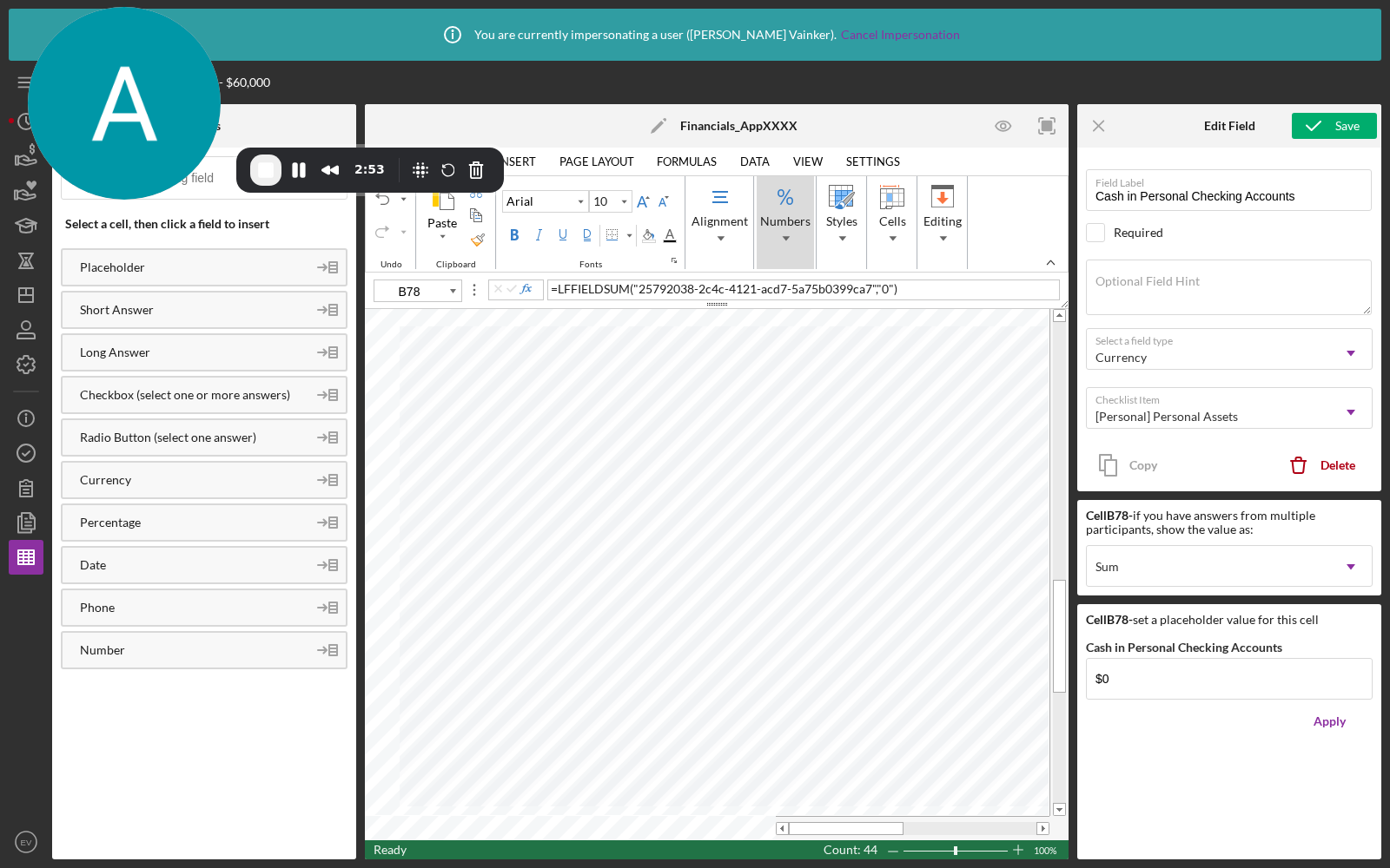
click at [800, 199] on div "Numbers" at bounding box center [785, 223] width 58 height 93
type input "A81"
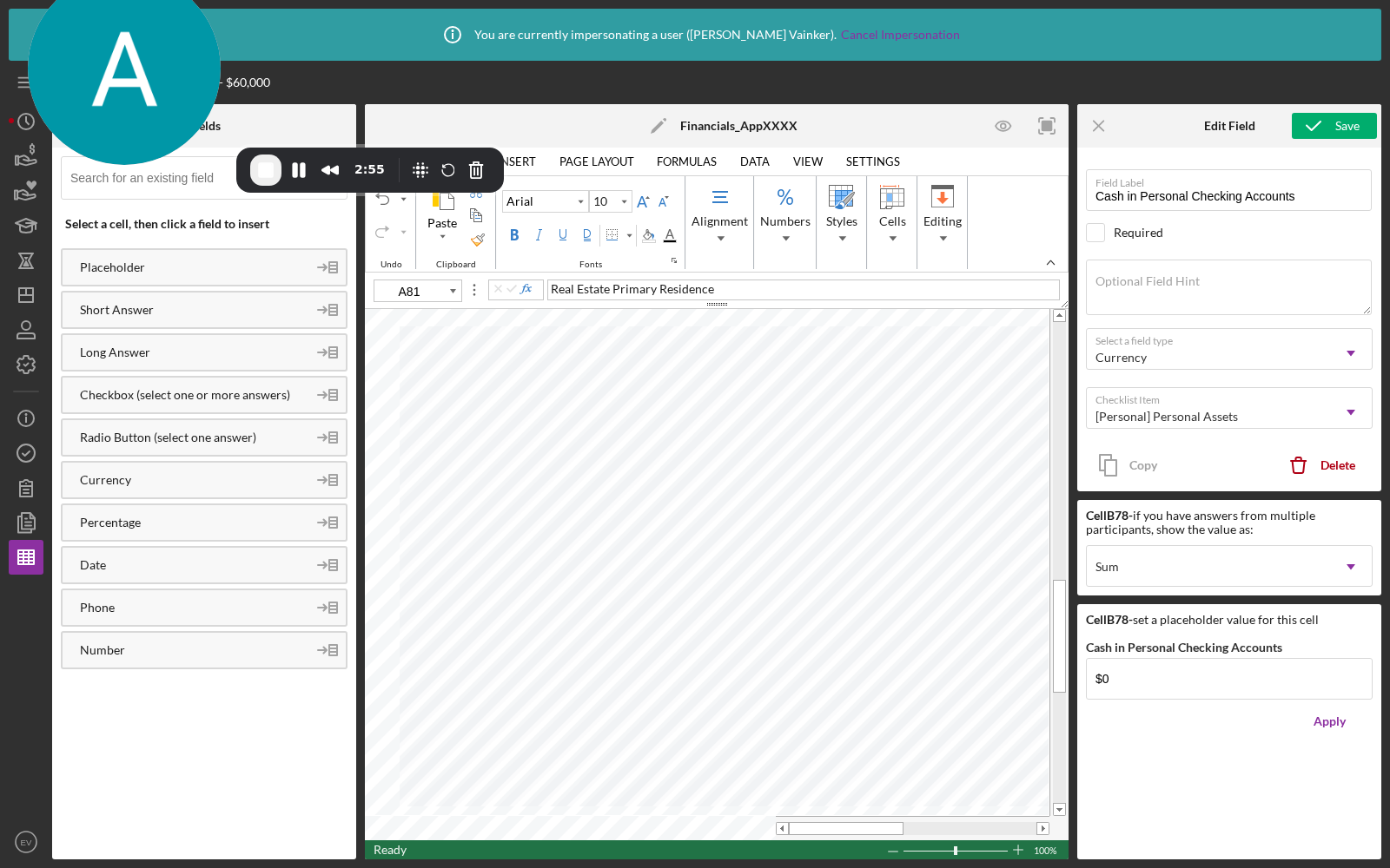
drag, startPoint x: 122, startPoint y: 117, endPoint x: 675, endPoint y: 0, distance: 565.2
click at [675, 0] on body "Icon/Info You are currently impersonating a user ( [PERSON_NAME] ). Cancel Impe…" at bounding box center [695, 434] width 1390 height 868
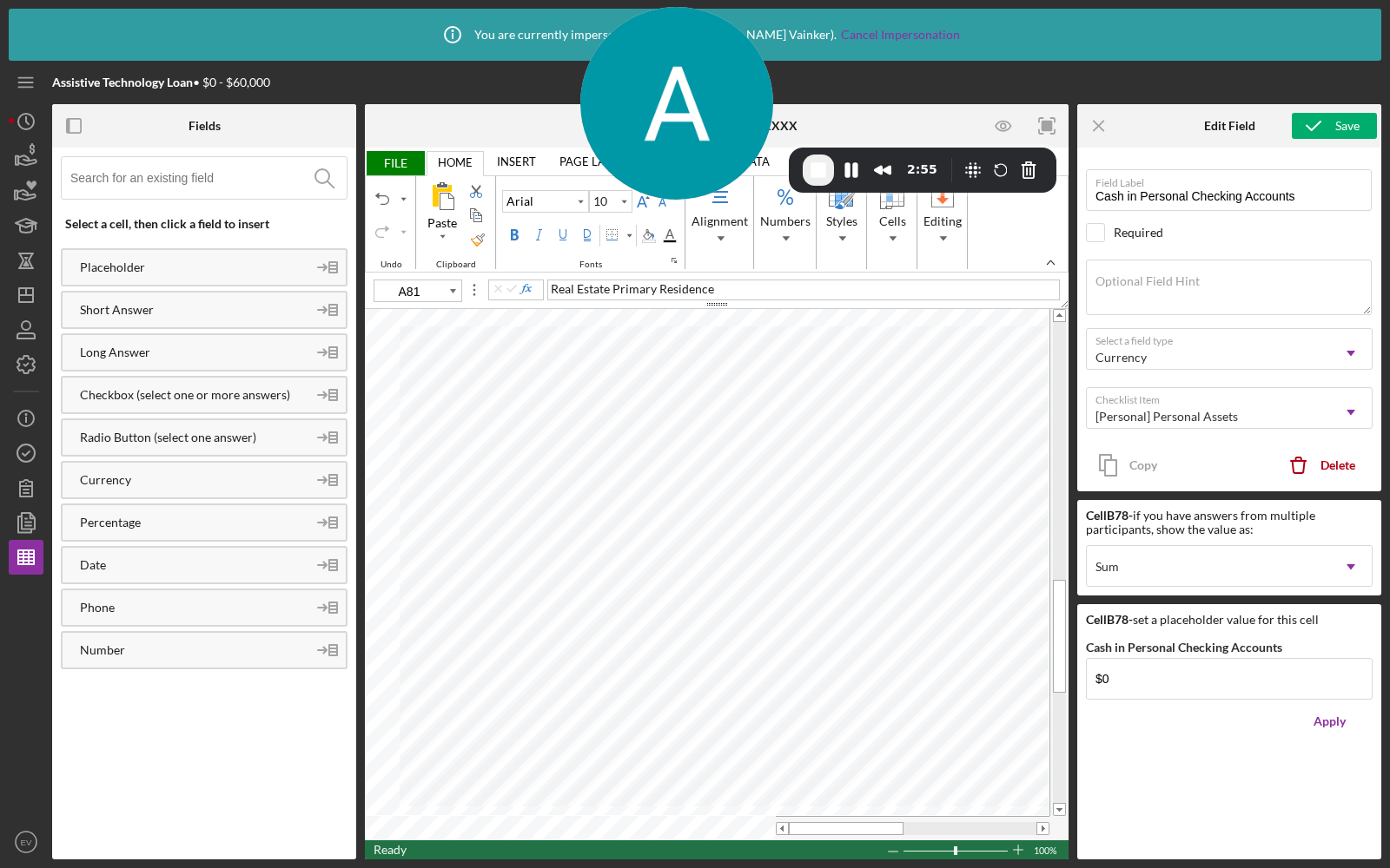
click at [384, 161] on span "FILE" at bounding box center [394, 163] width 60 height 24
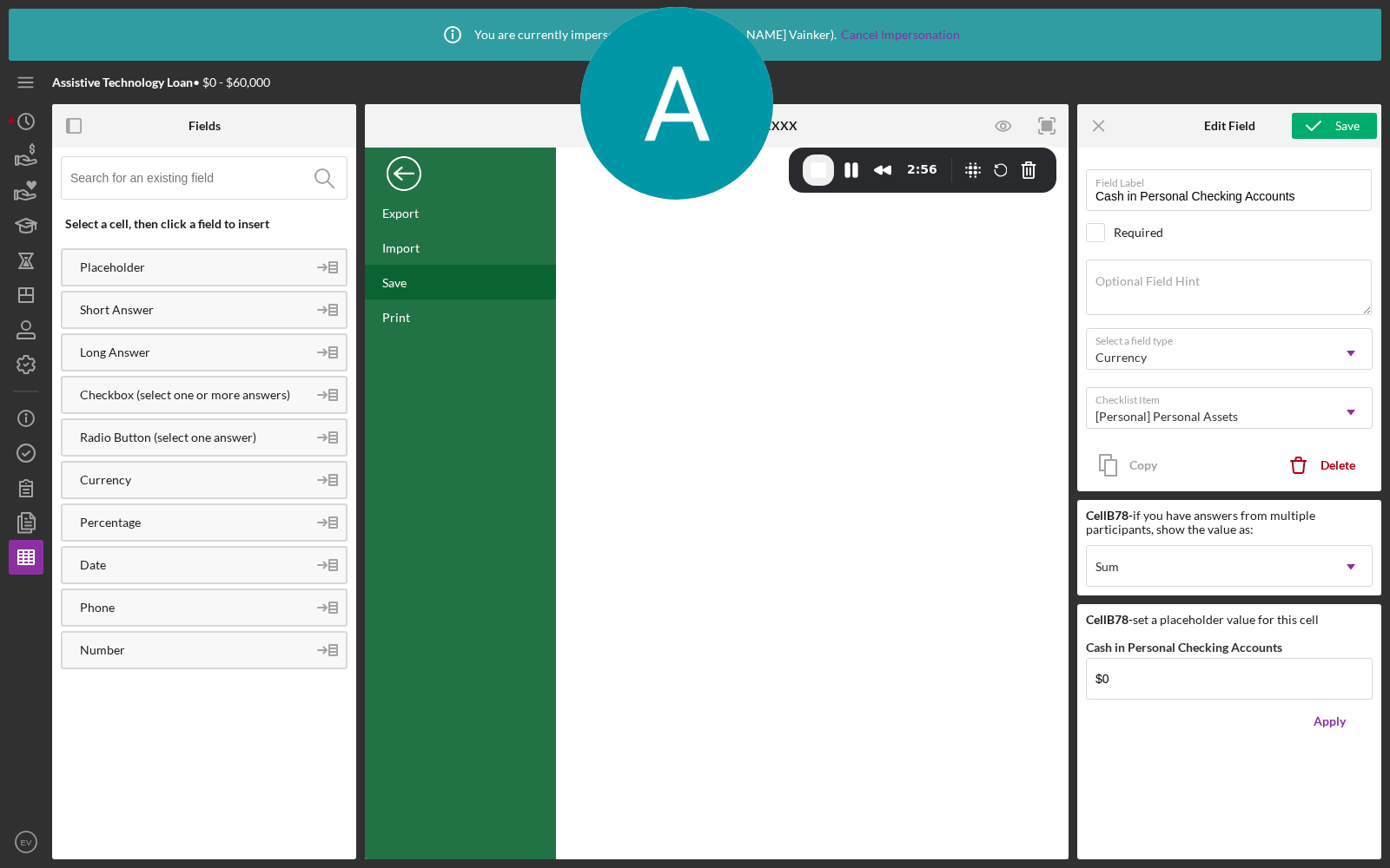
click at [401, 277] on div "Save" at bounding box center [394, 282] width 24 height 15
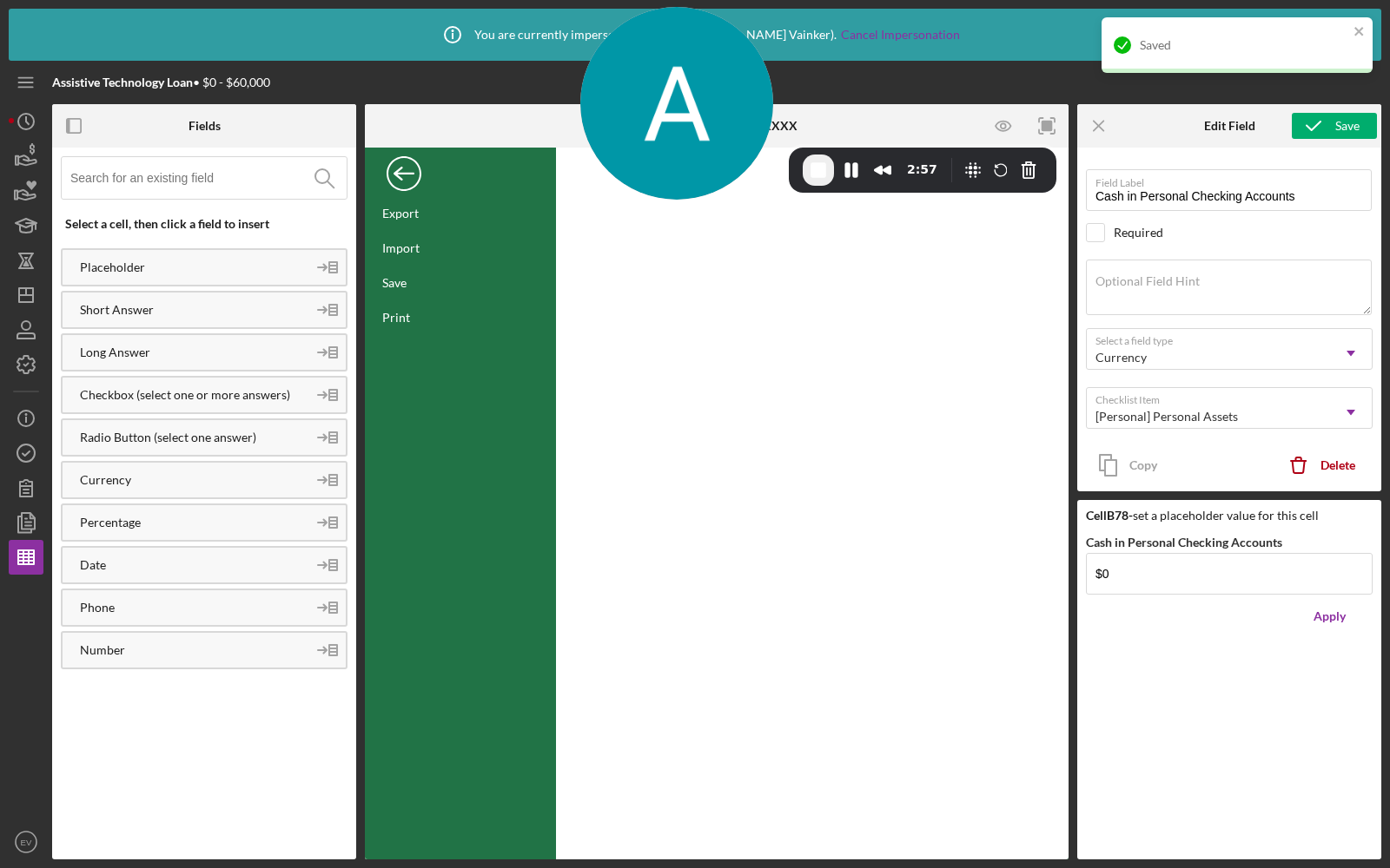
click at [409, 176] on div "Back" at bounding box center [404, 170] width 35 height 35
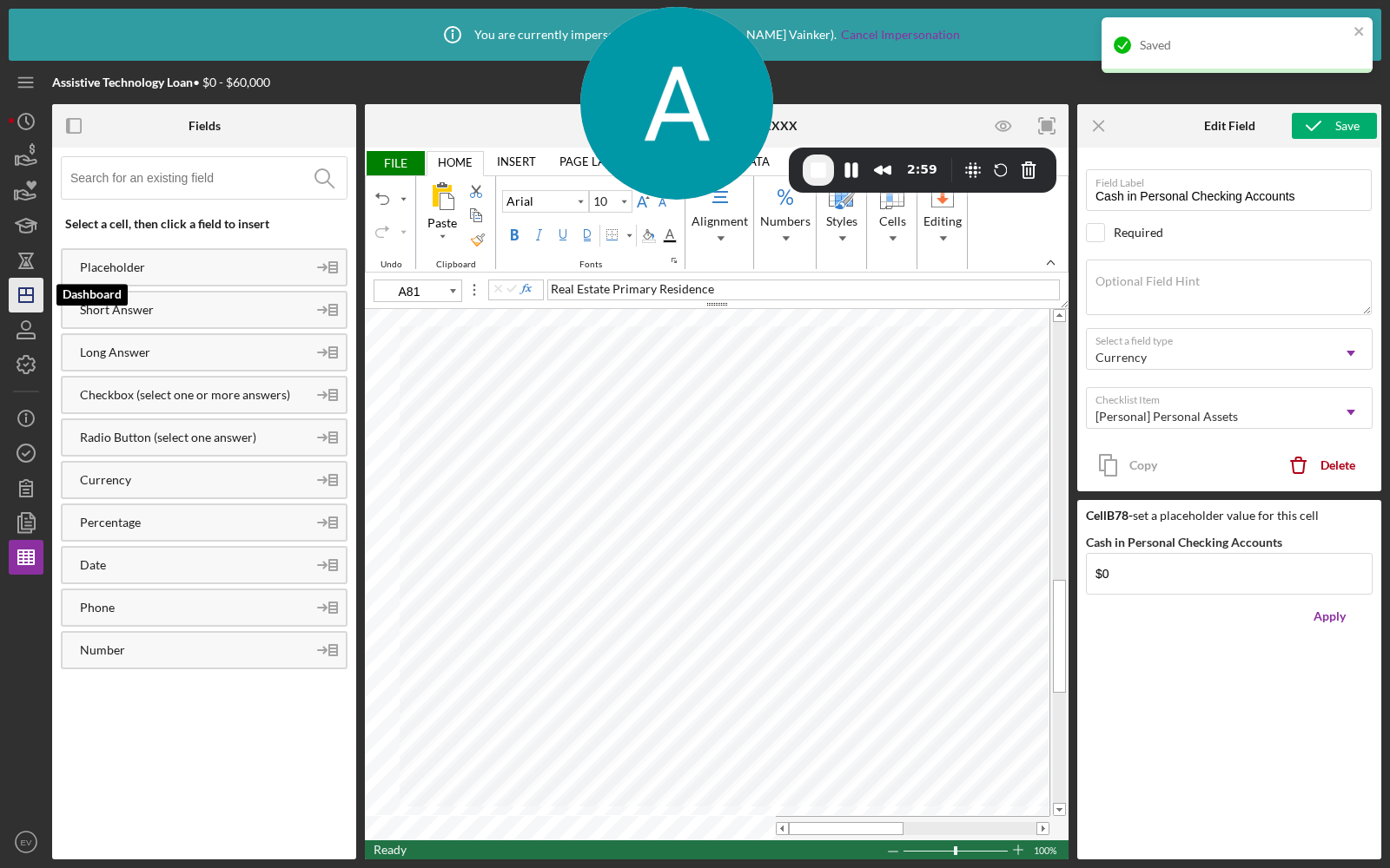
click at [21, 294] on icon "Icon/Dashboard" at bounding box center [25, 295] width 43 height 43
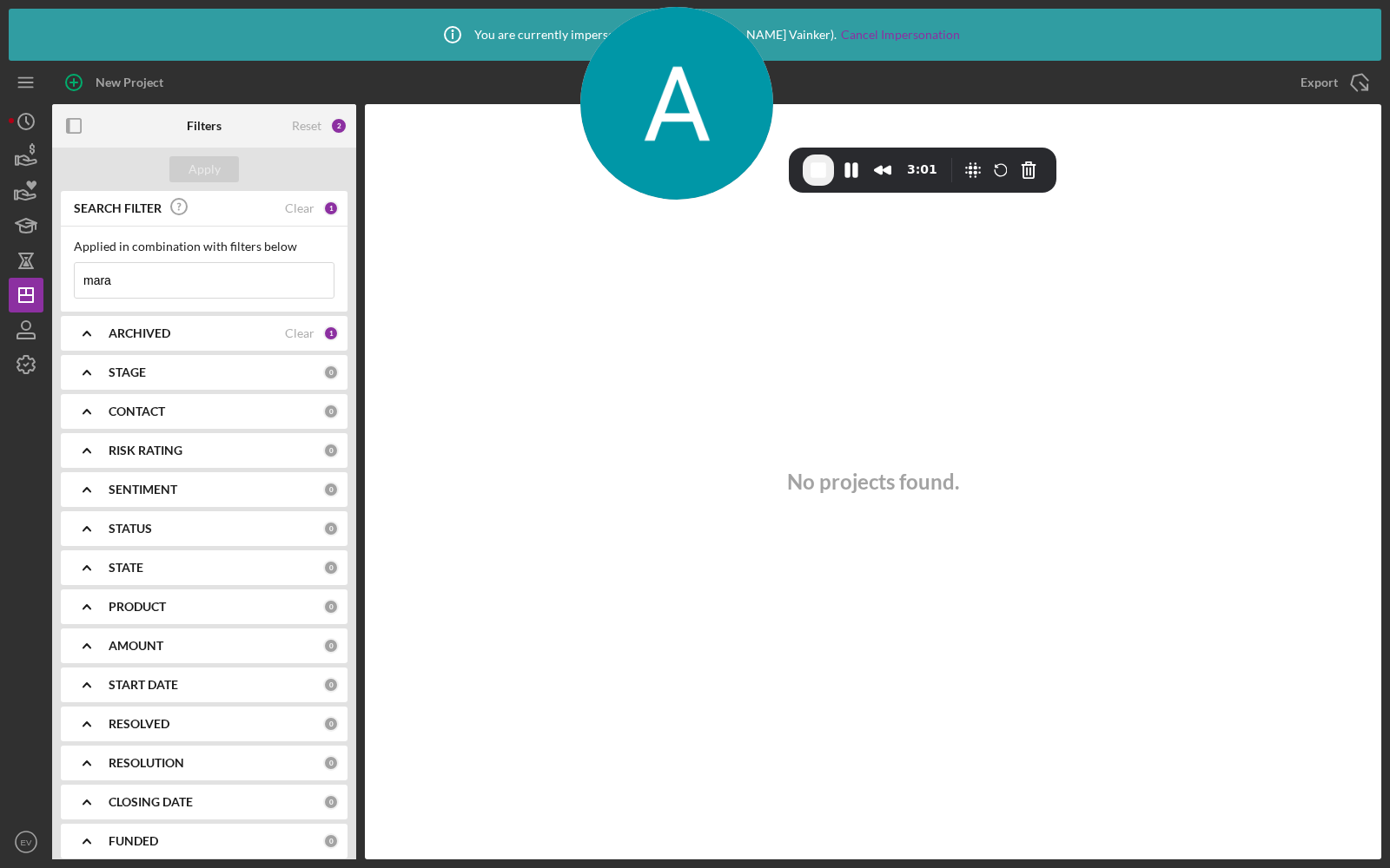
click at [145, 281] on input "mara" at bounding box center [203, 280] width 259 height 35
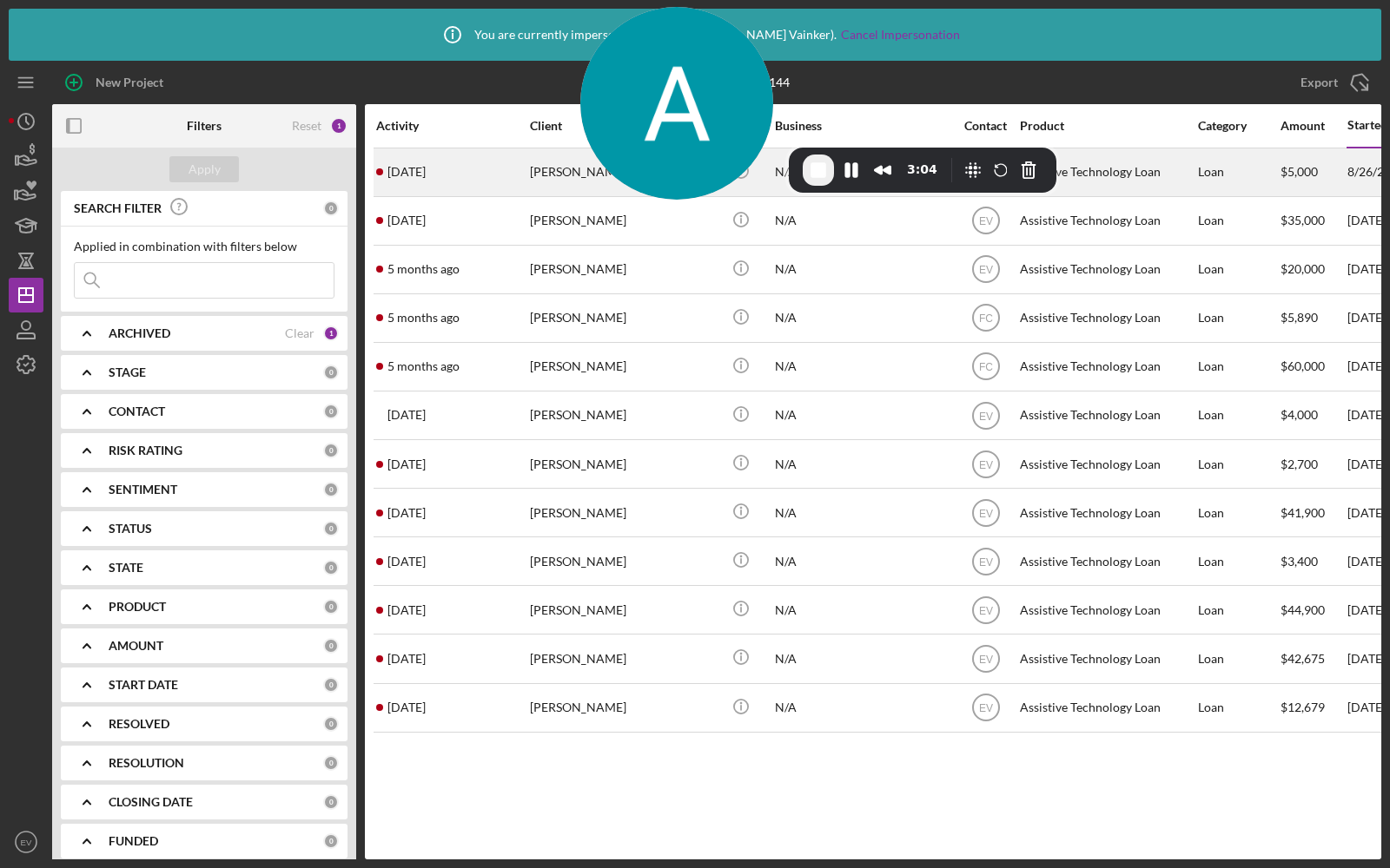
click at [553, 178] on div "[PERSON_NAME]" at bounding box center [616, 172] width 174 height 46
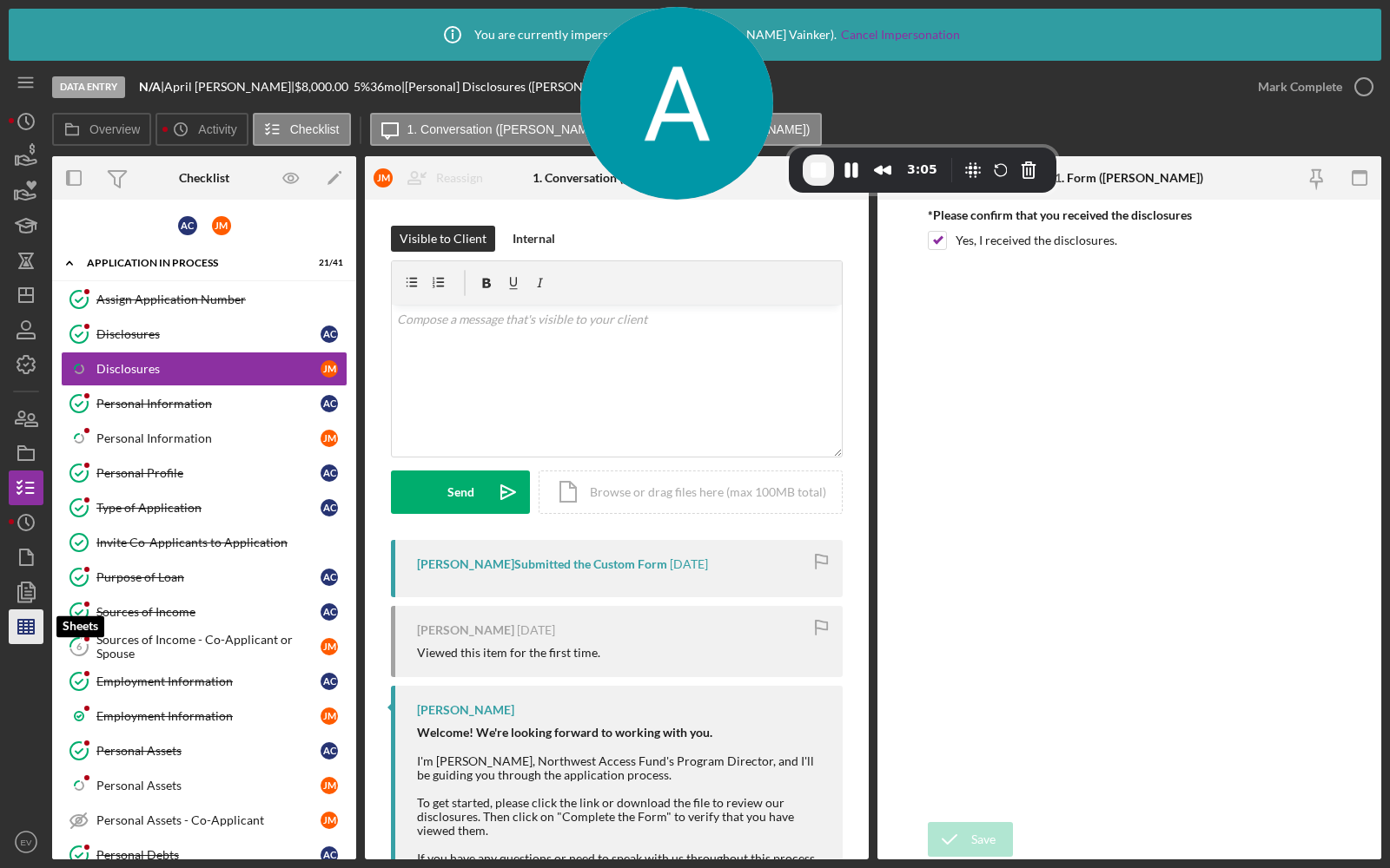
click at [24, 627] on line "button" at bounding box center [26, 627] width 16 height 0
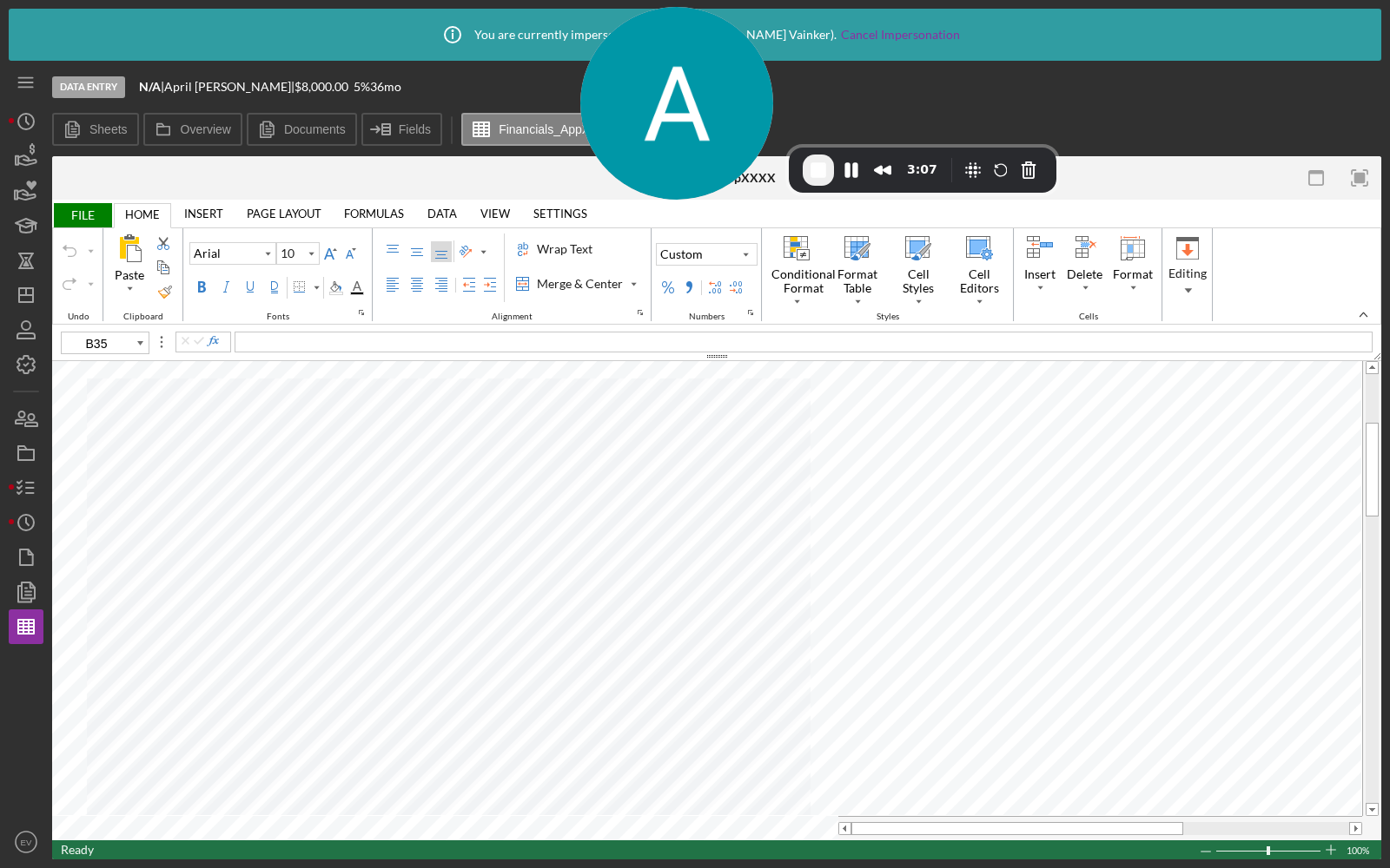
click at [74, 211] on span "FILE" at bounding box center [81, 215] width 60 height 24
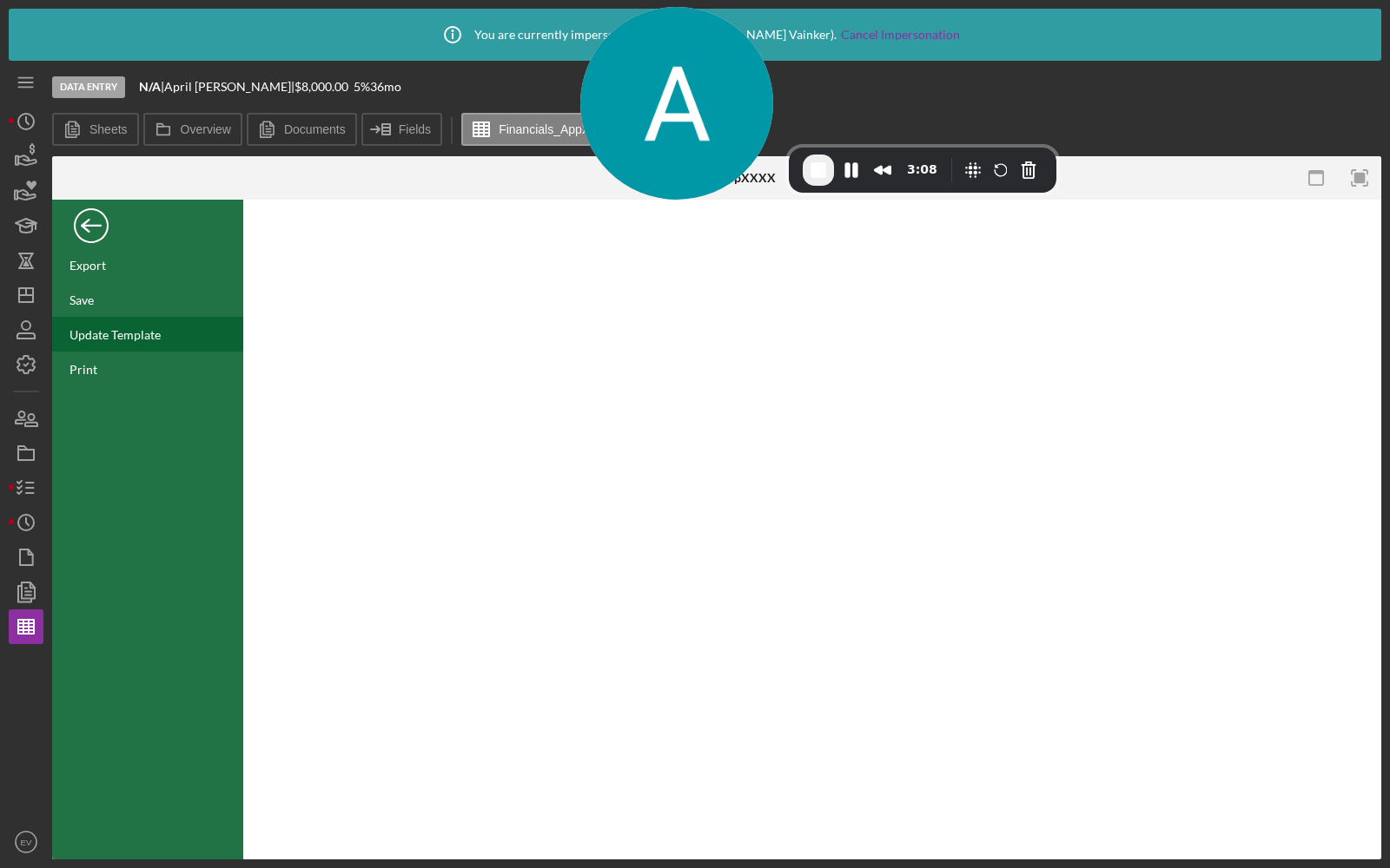
click at [106, 339] on div "Update Template" at bounding box center [114, 334] width 91 height 15
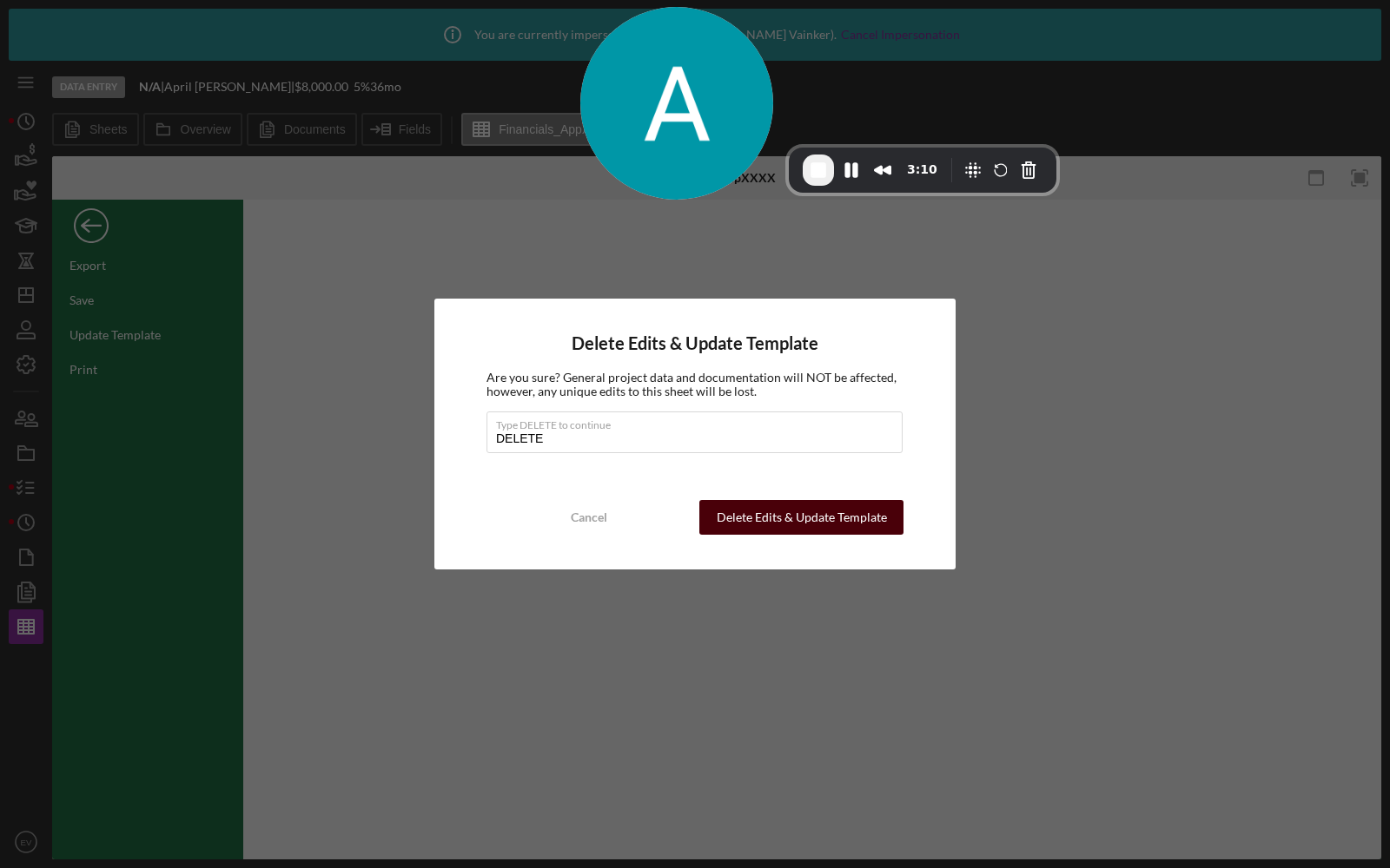
type input "DELETE"
click at [768, 517] on div "Delete Edits & Update Template" at bounding box center [802, 517] width 170 height 35
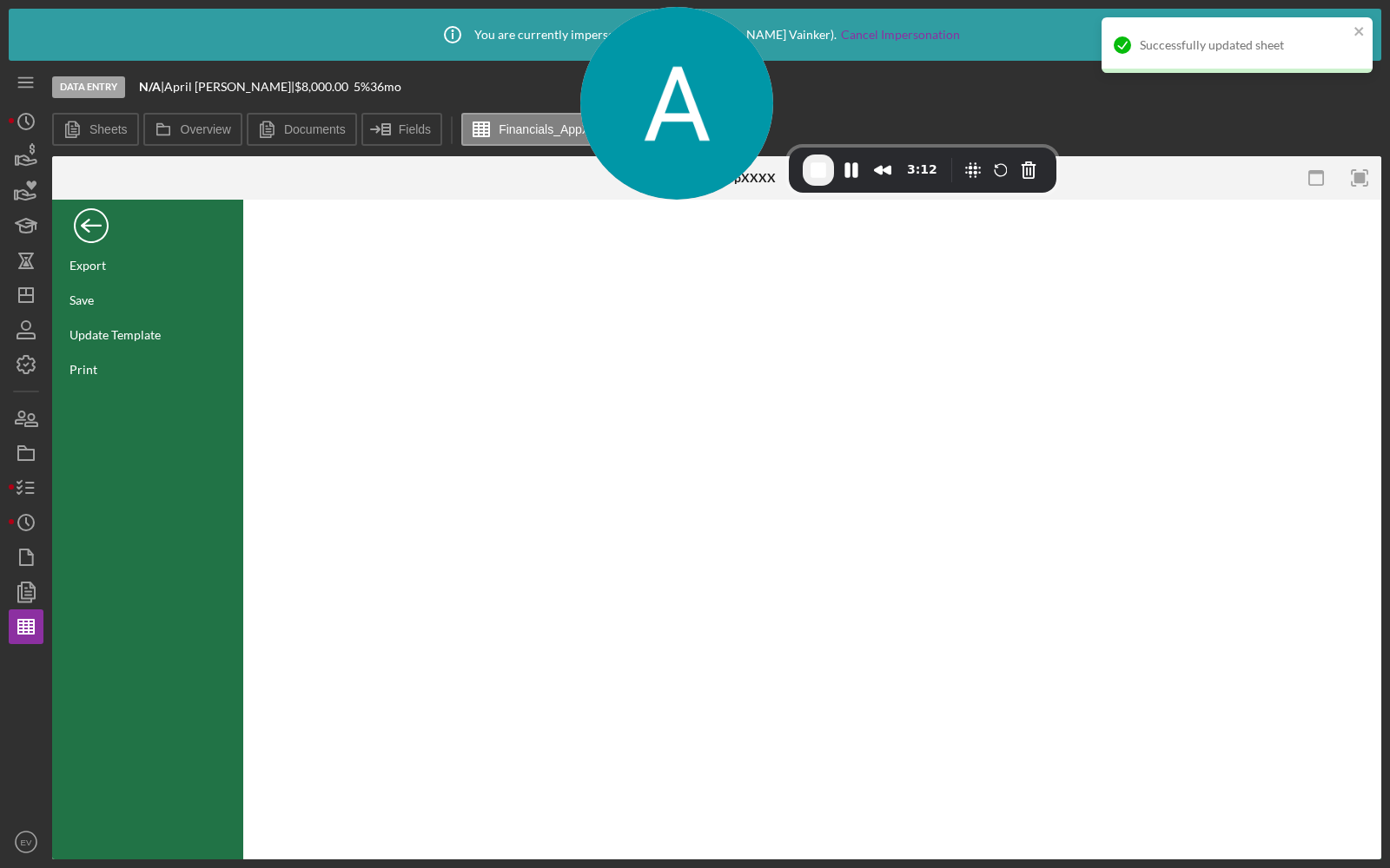
click at [89, 215] on div "Back" at bounding box center [92, 222] width 35 height 35
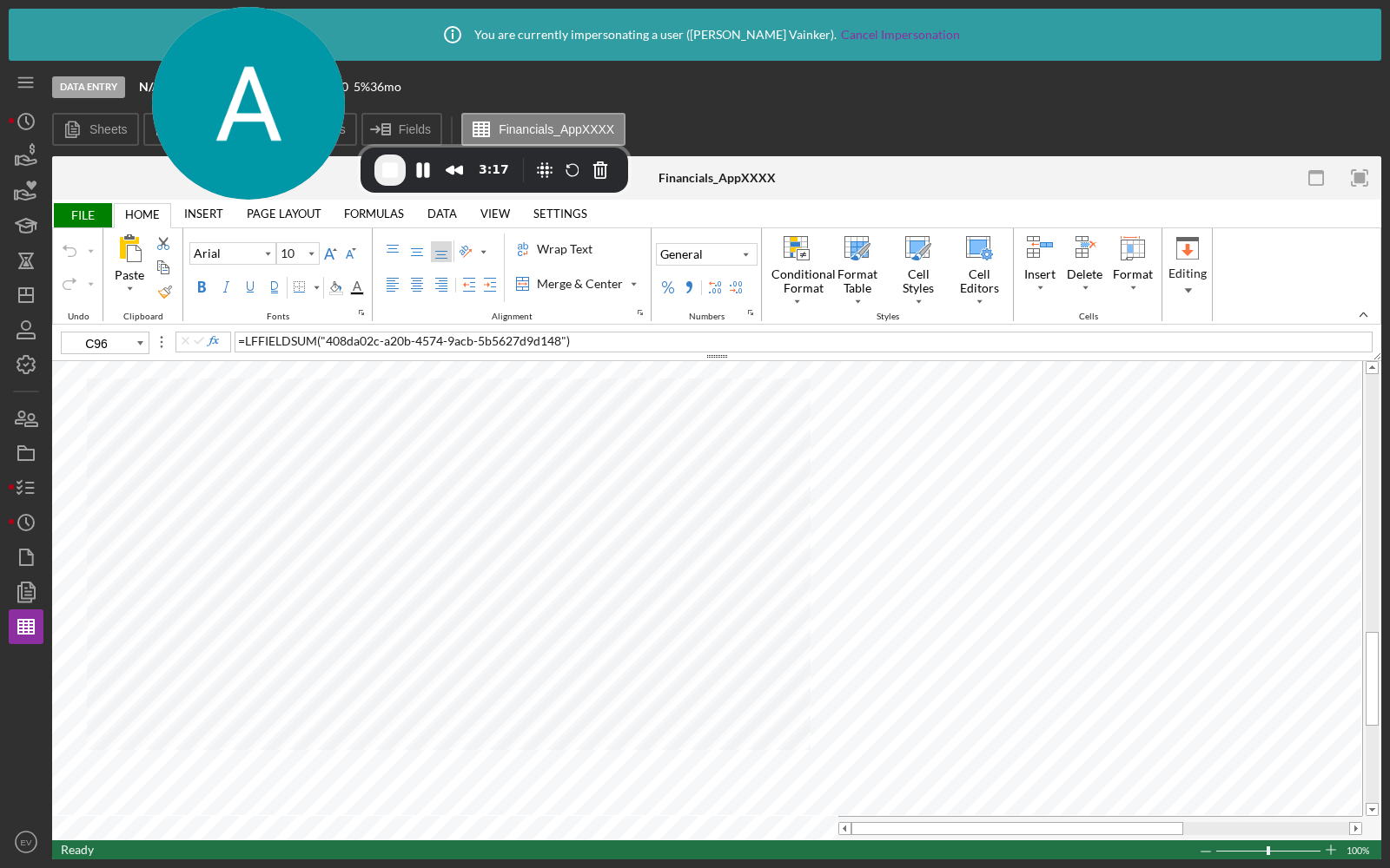
drag, startPoint x: 646, startPoint y: 65, endPoint x: 217, endPoint y: 0, distance: 433.9
click at [217, 0] on body "Icon/Info You are currently impersonating a user ( [PERSON_NAME] ). Cancel Impe…" at bounding box center [695, 434] width 1390 height 868
click at [708, 247] on div "General" at bounding box center [706, 254] width 100 height 21
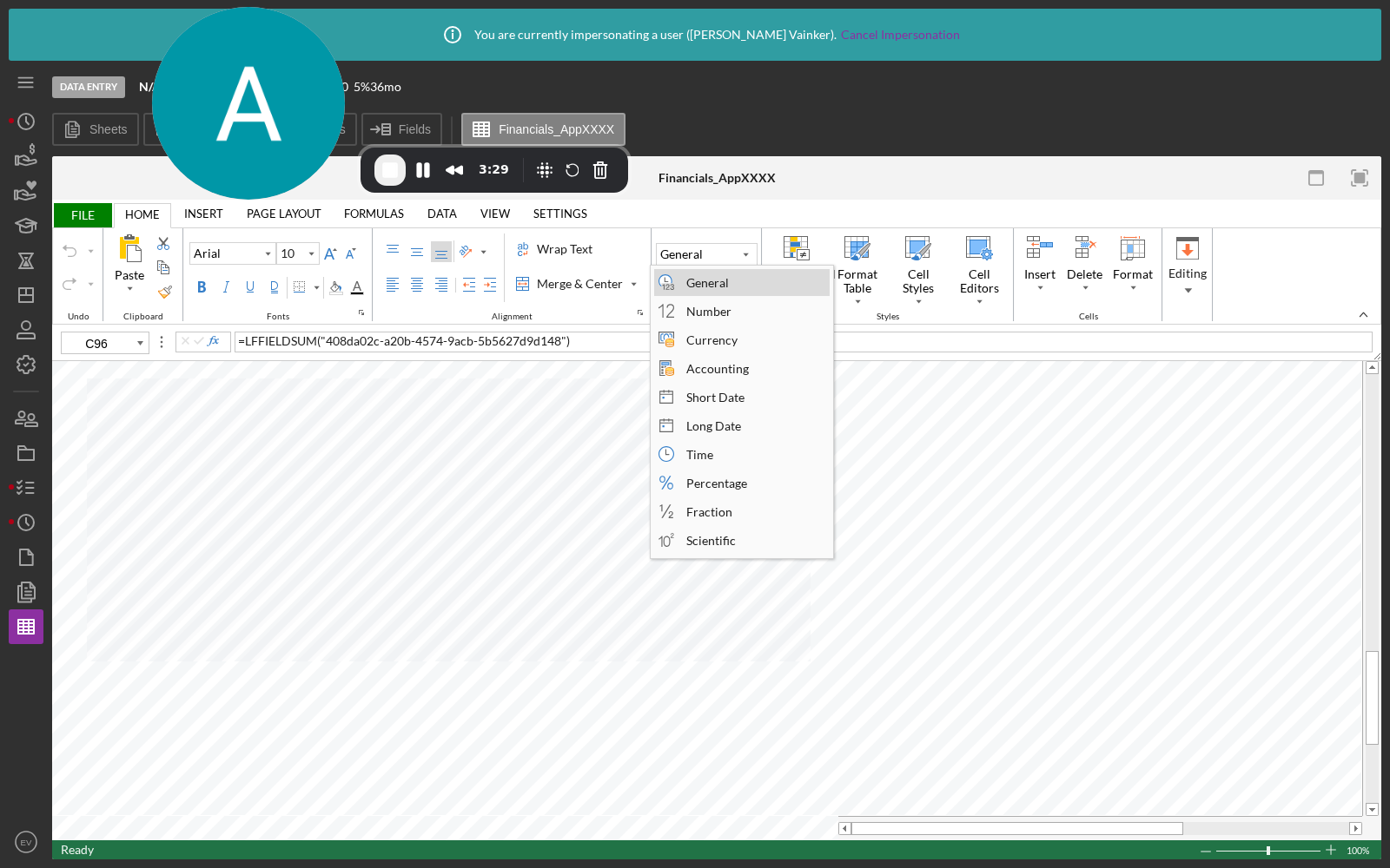
type input "C95"
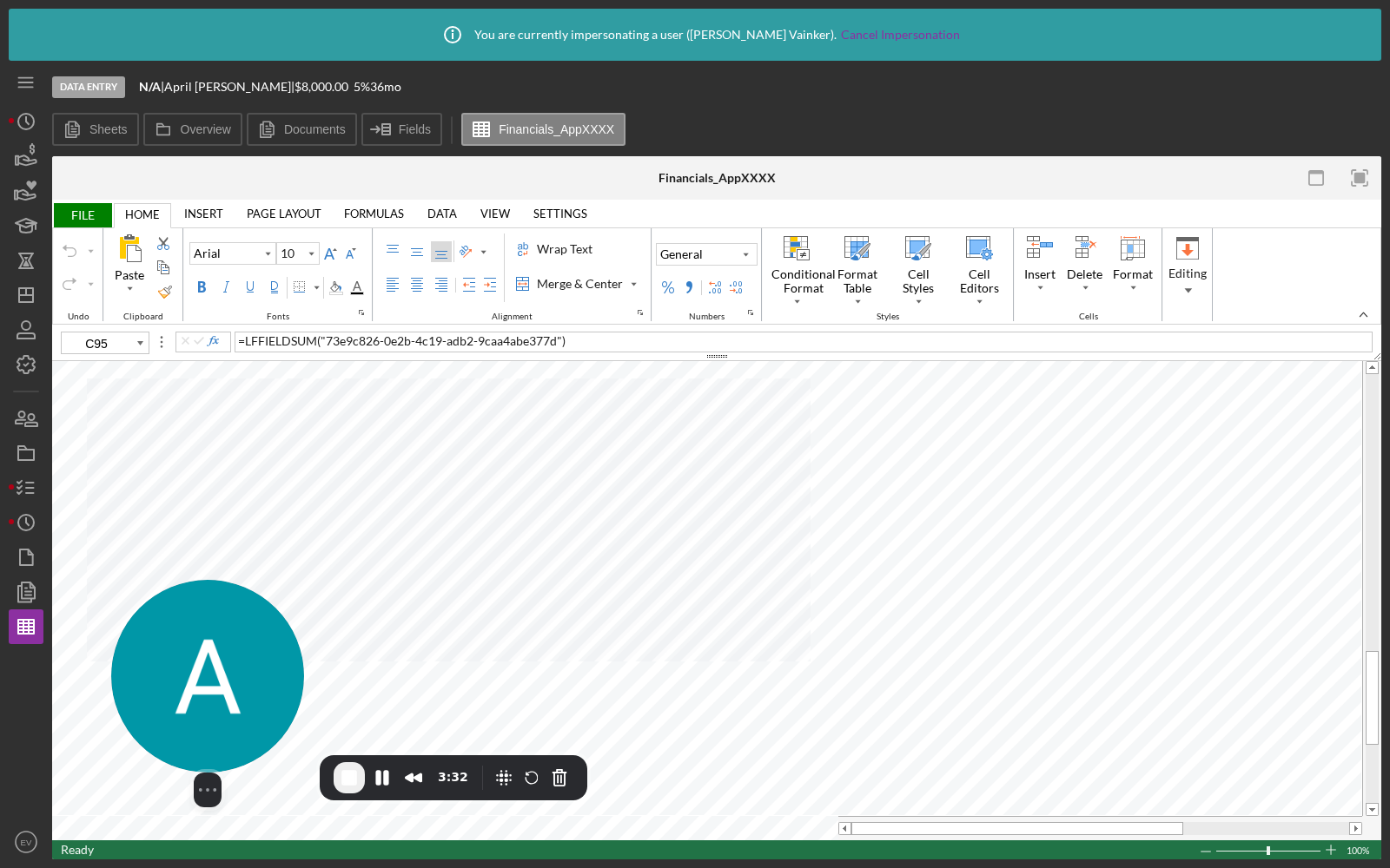
drag, startPoint x: 251, startPoint y: 583, endPoint x: 196, endPoint y: 772, distance: 196.8
click at [196, 772] on img at bounding box center [207, 676] width 192 height 192
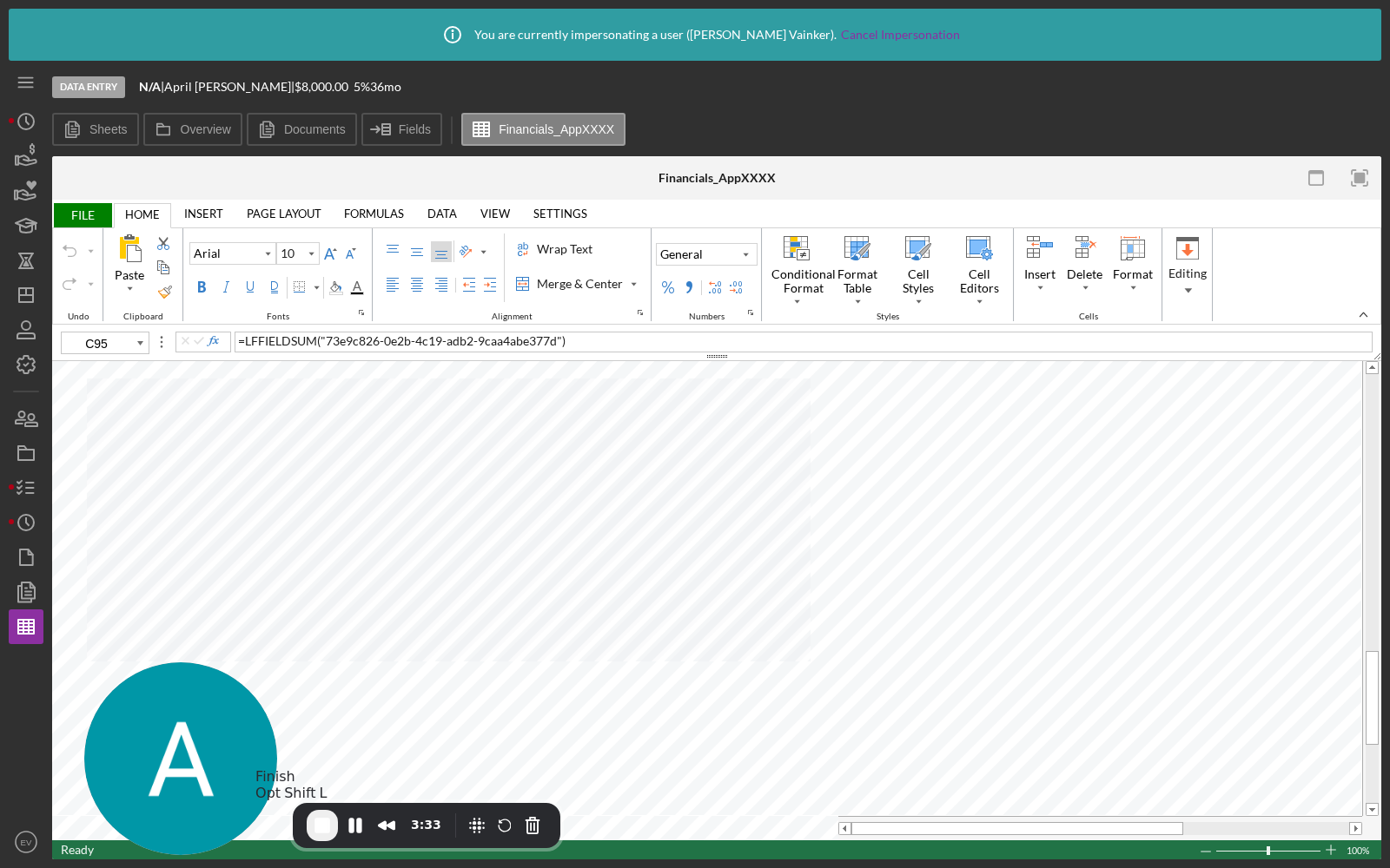
click at [324, 829] on span "End Recording" at bounding box center [321, 825] width 21 height 21
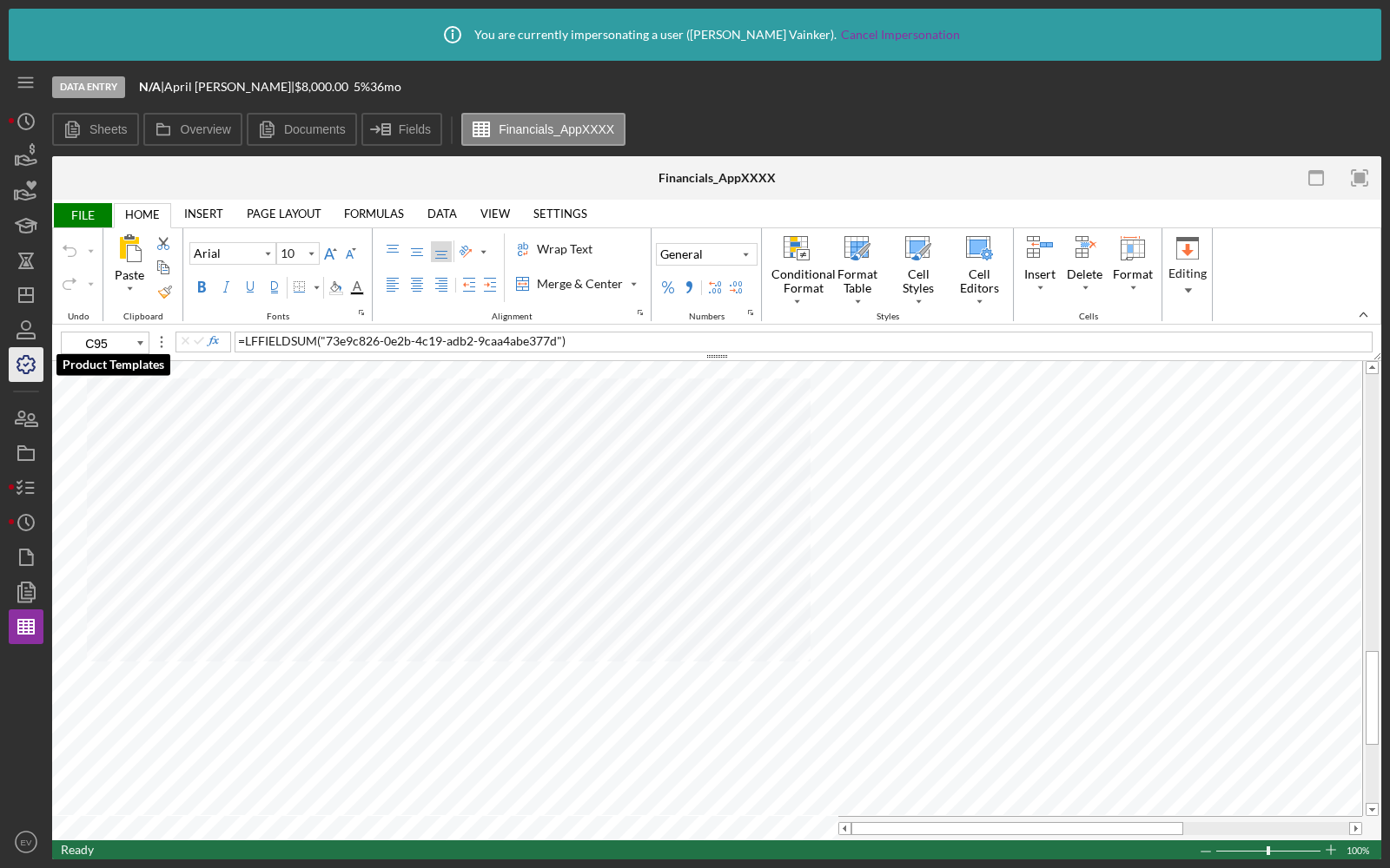
click at [30, 364] on icon "button" at bounding box center [25, 364] width 43 height 43
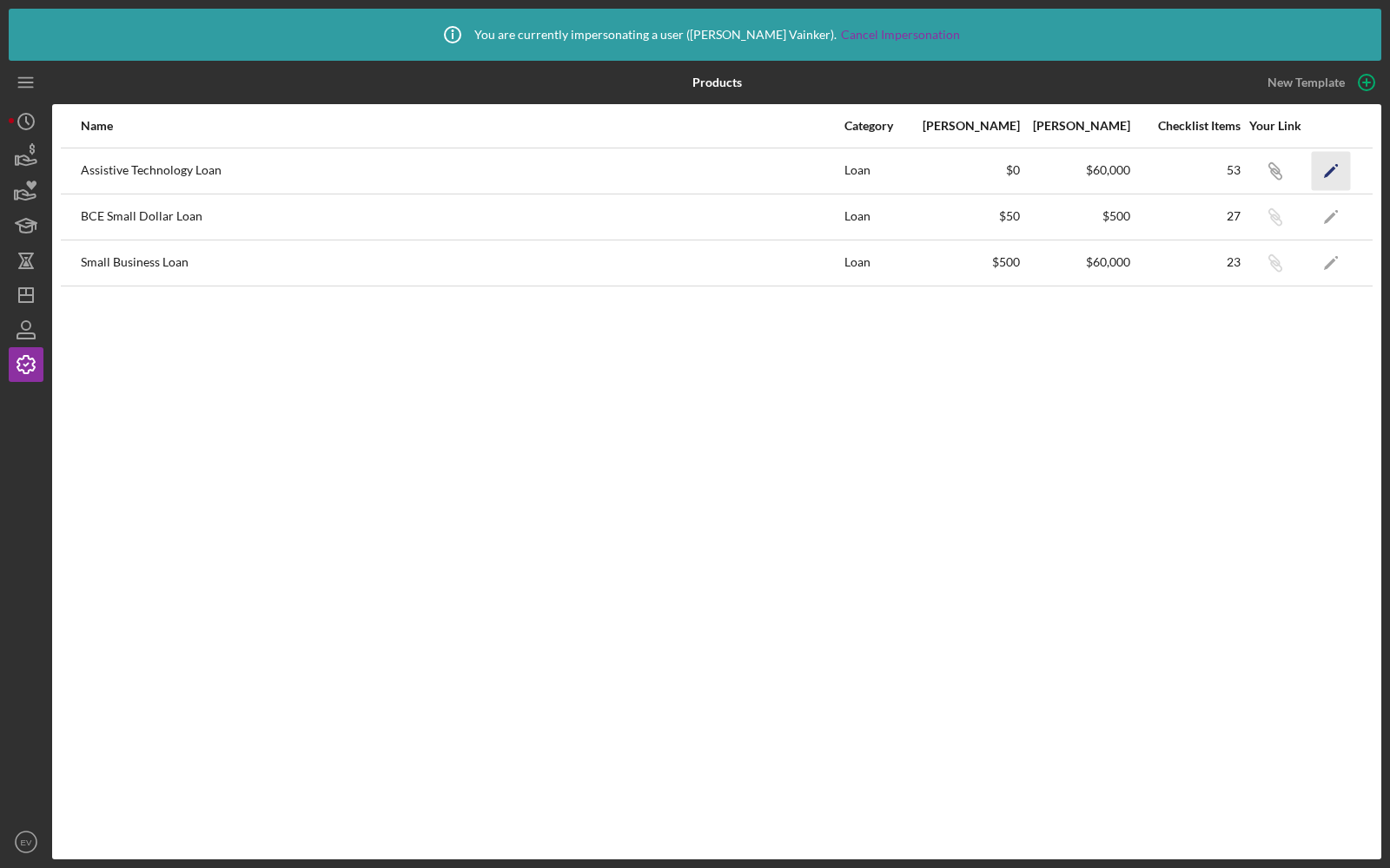
click at [1327, 173] on polygon "button" at bounding box center [1329, 172] width 12 height 12
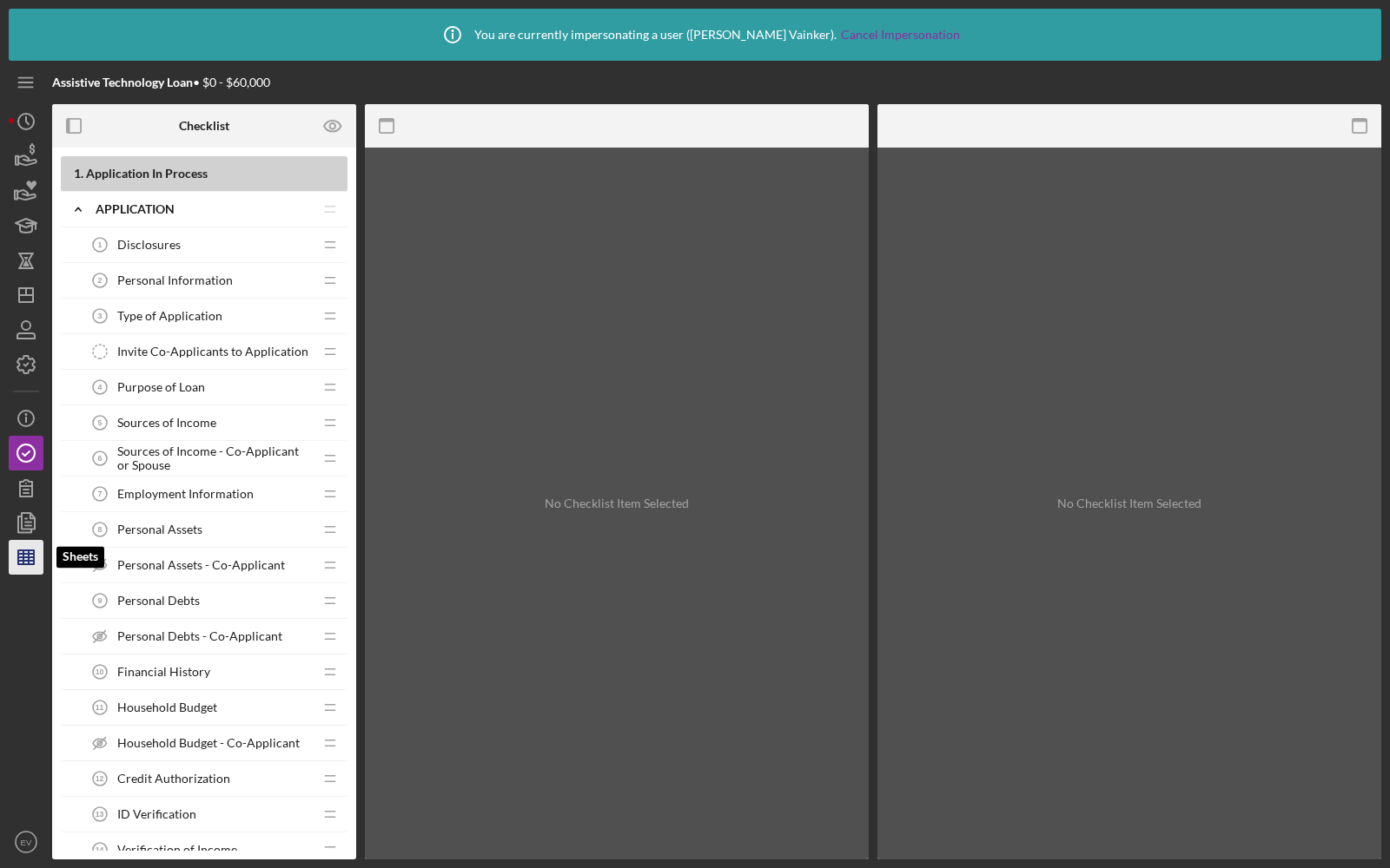
click at [35, 543] on icon "button" at bounding box center [25, 558] width 43 height 43
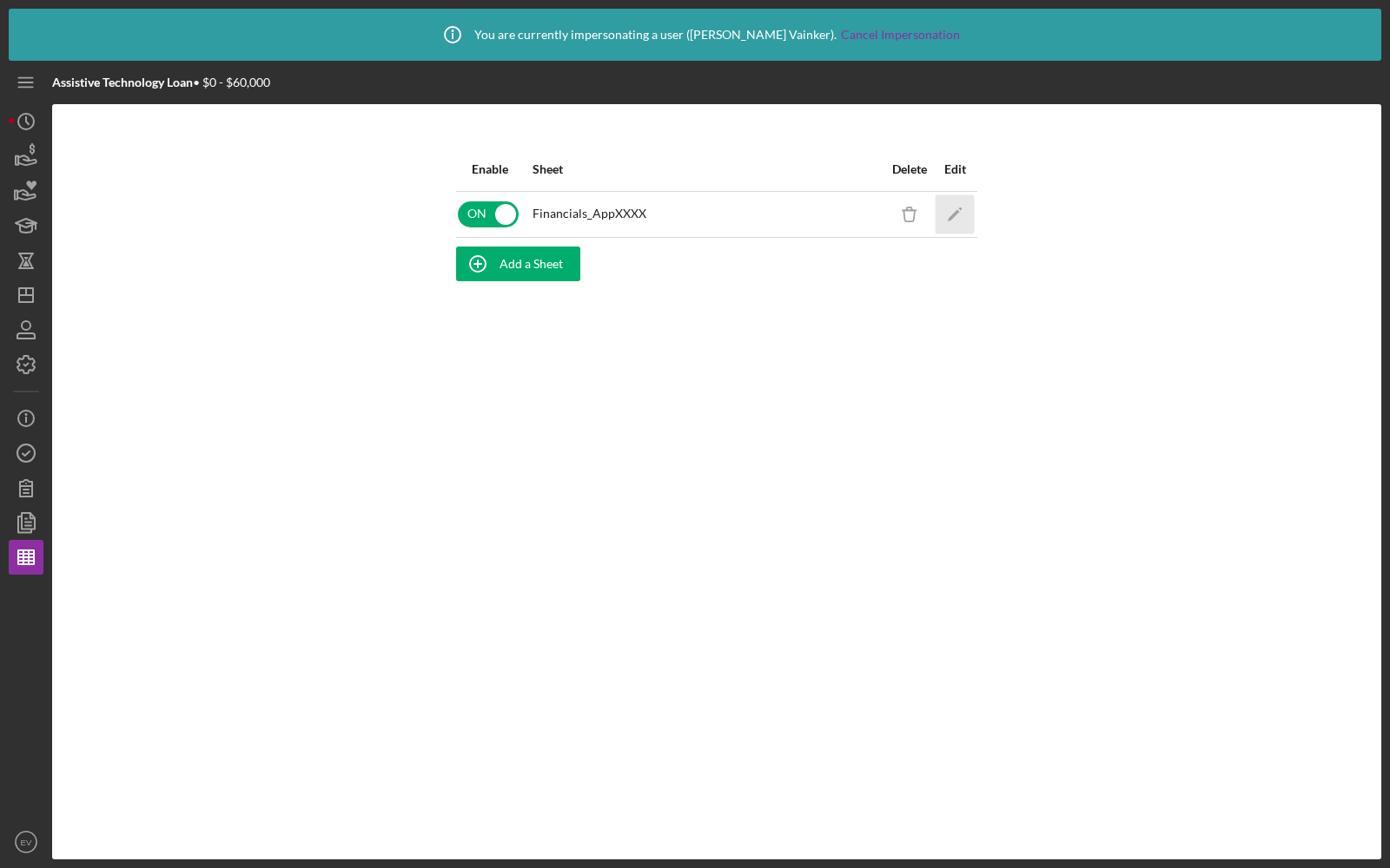
click at [952, 209] on icon "Icon/Edit" at bounding box center [955, 214] width 39 height 39
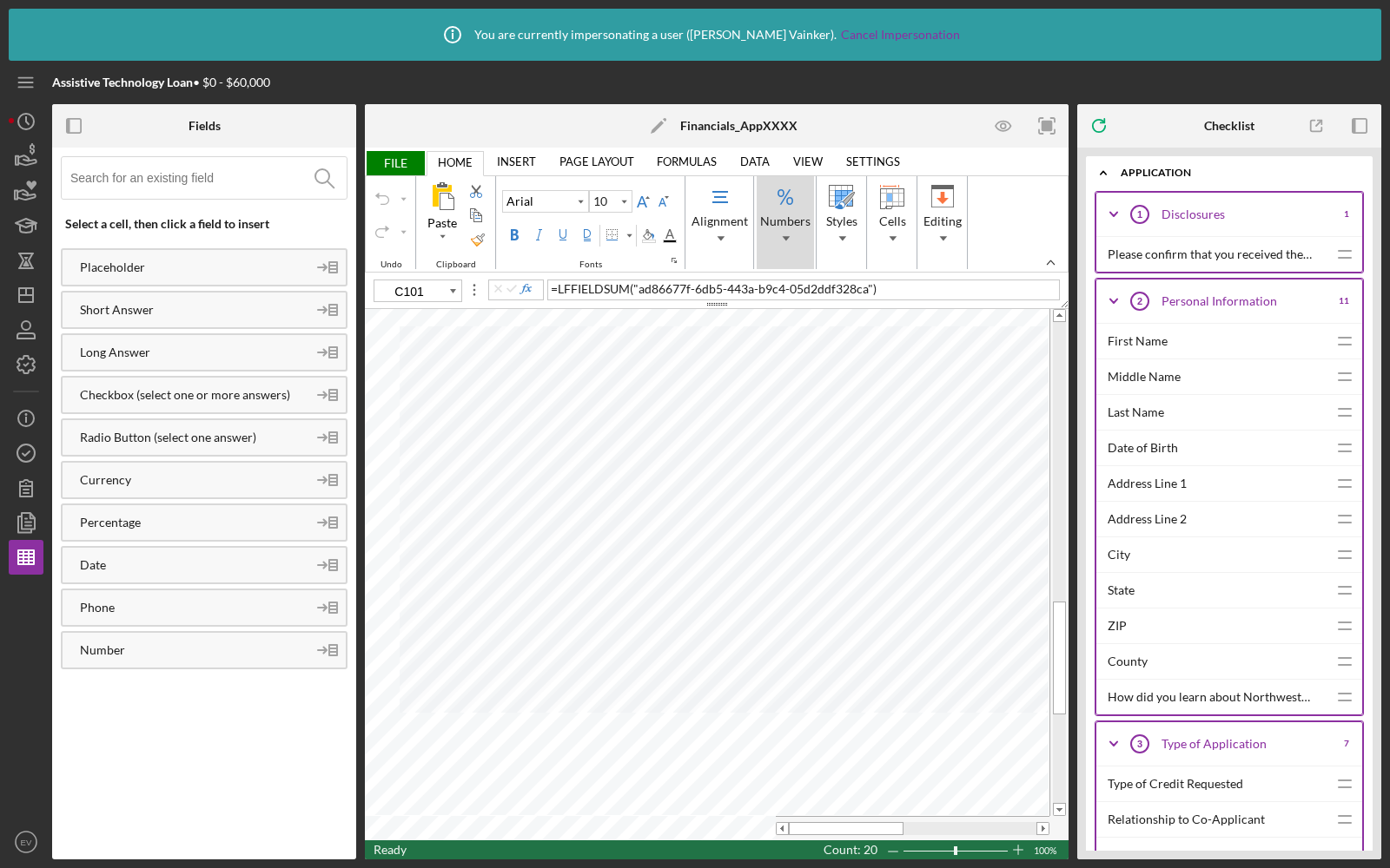
click at [770, 238] on span "Numbers" at bounding box center [785, 237] width 31 height 12
click at [790, 296] on div "General" at bounding box center [783, 299] width 50 height 18
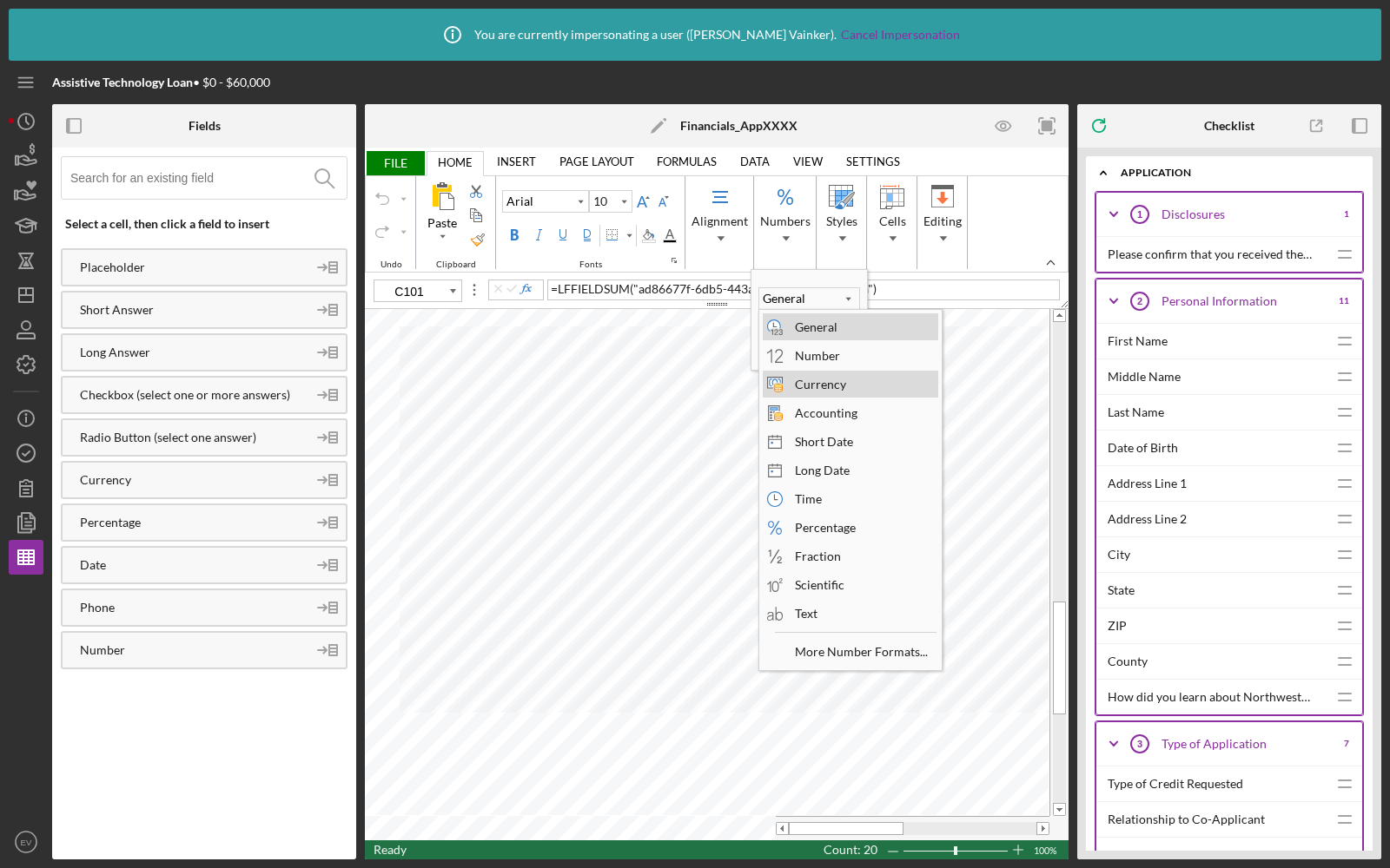
click at [821, 376] on div "Currency" at bounding box center [821, 385] width 68 height 23
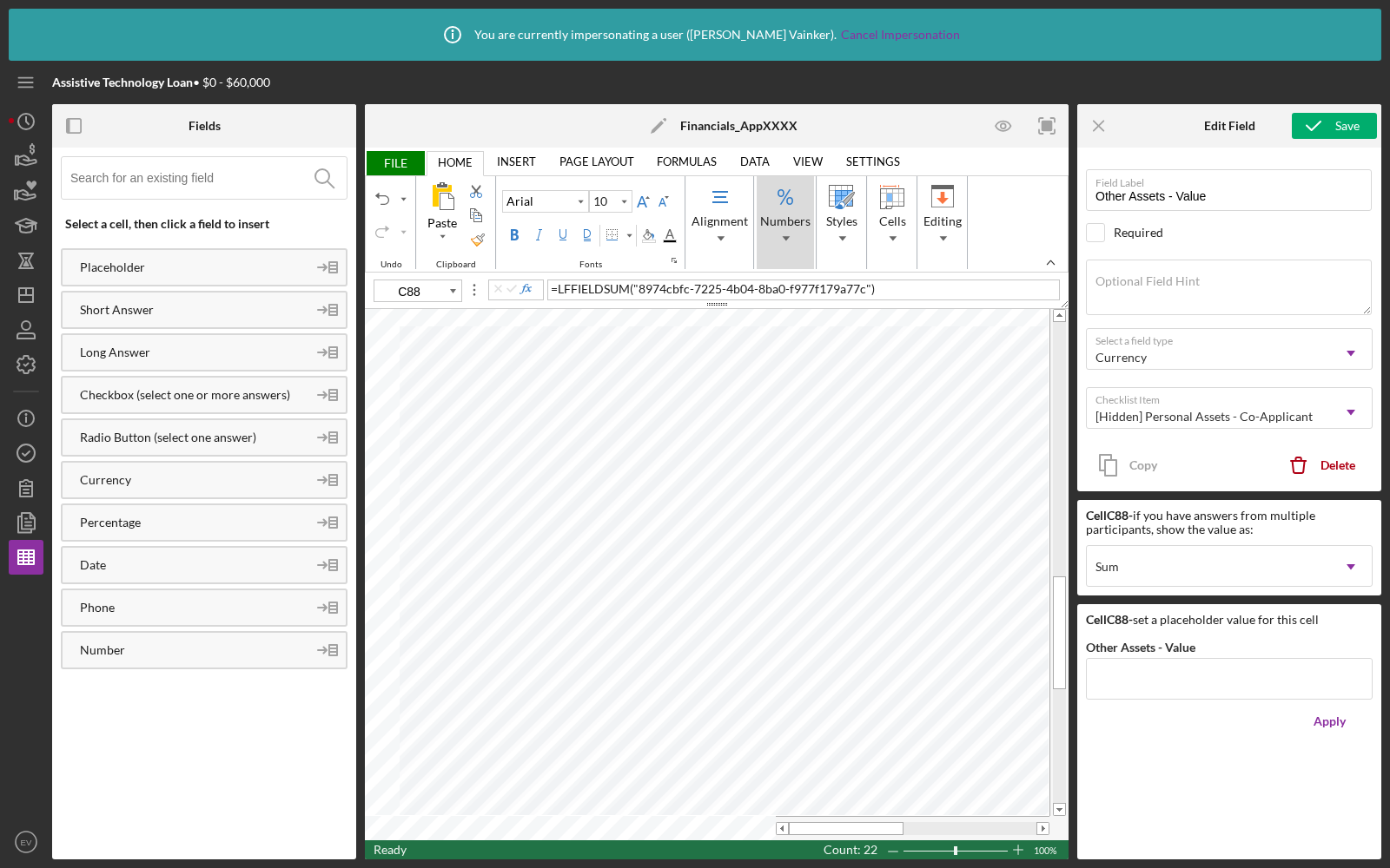
click at [775, 243] on span "Numbers" at bounding box center [785, 237] width 31 height 12
click at [787, 299] on div "General" at bounding box center [783, 299] width 50 height 18
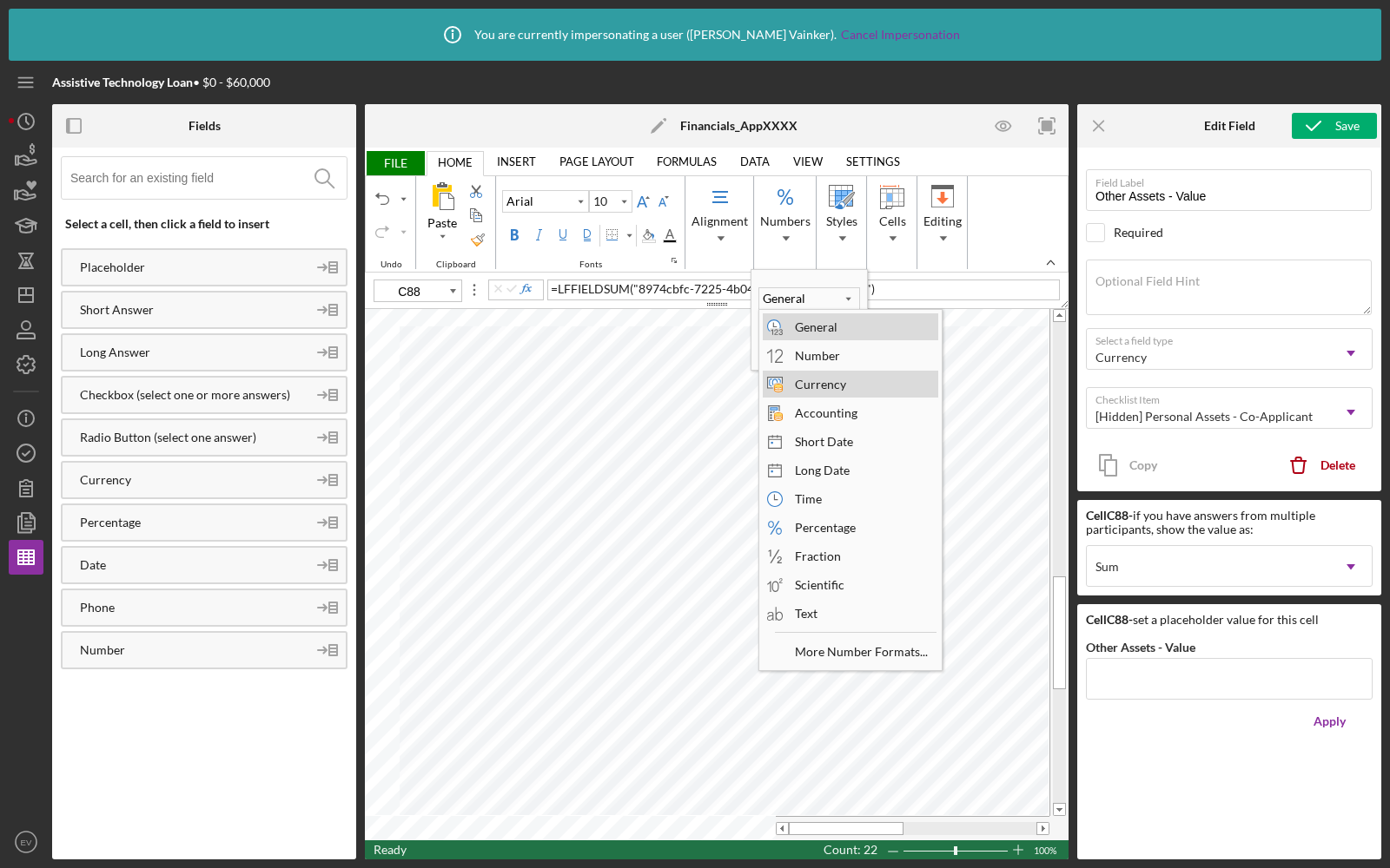
click at [807, 378] on div "Currency" at bounding box center [821, 385] width 68 height 23
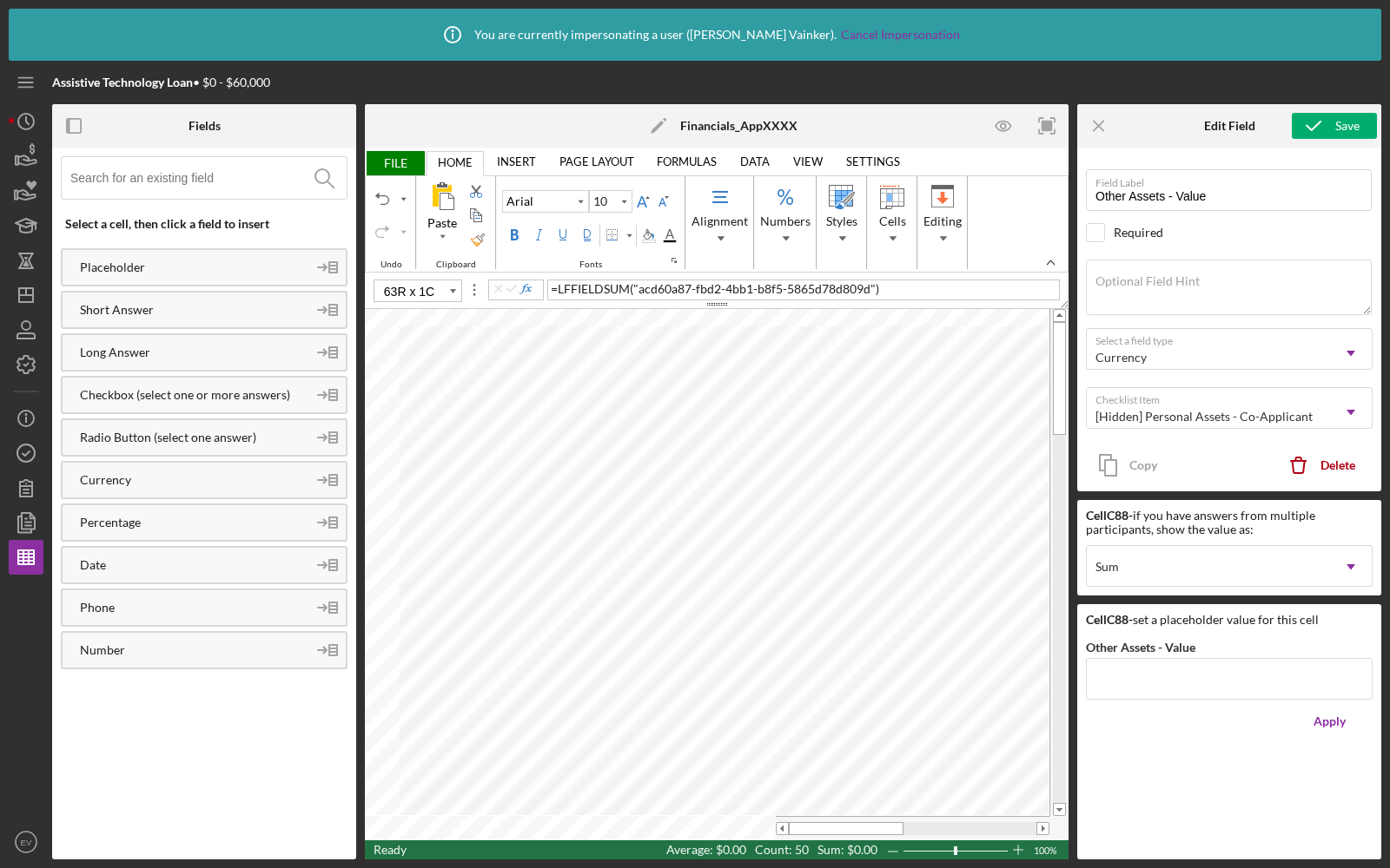
type input "C71"
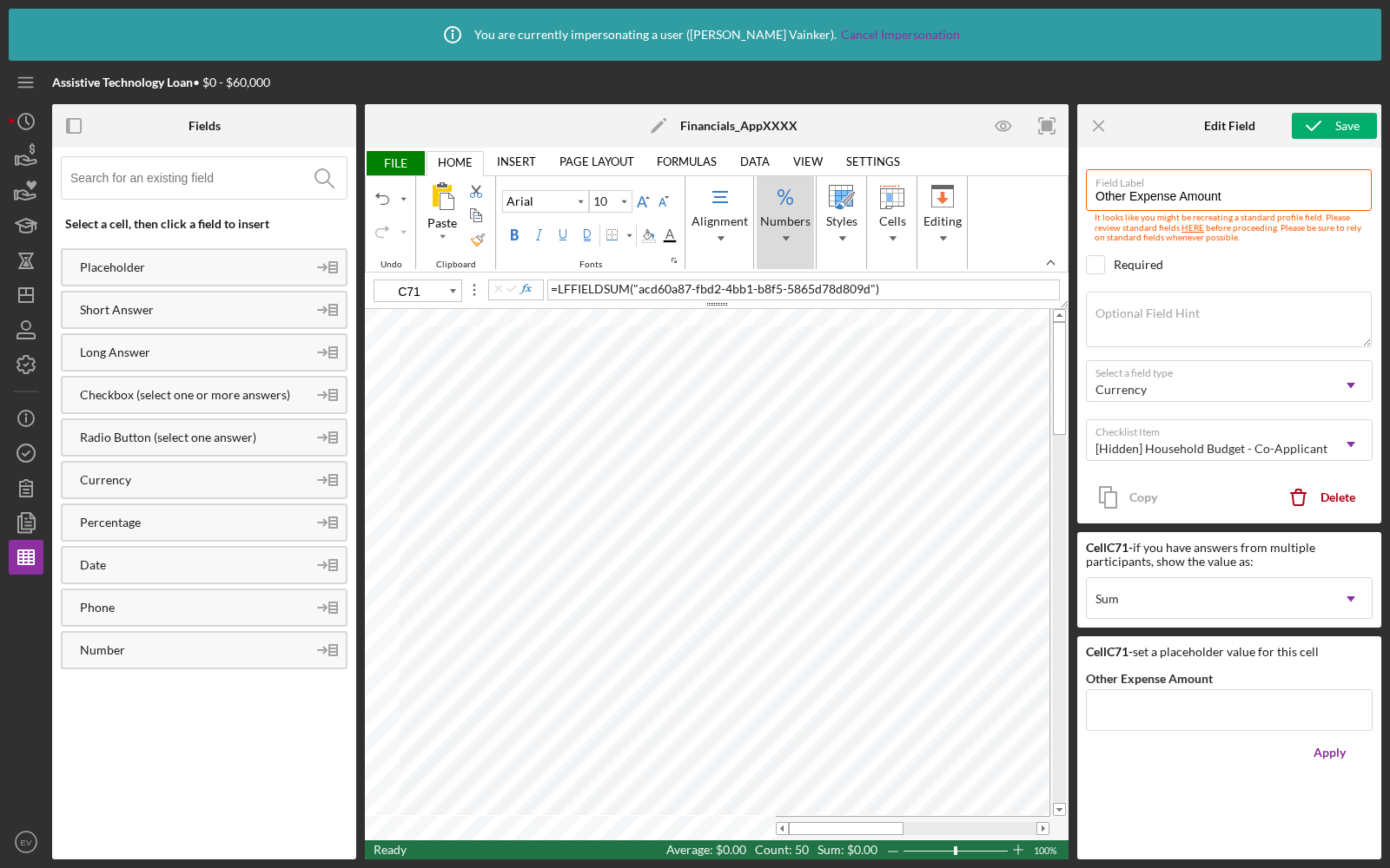
click at [771, 234] on span "Numbers" at bounding box center [785, 237] width 31 height 12
click at [786, 300] on div "General" at bounding box center [783, 299] width 50 height 18
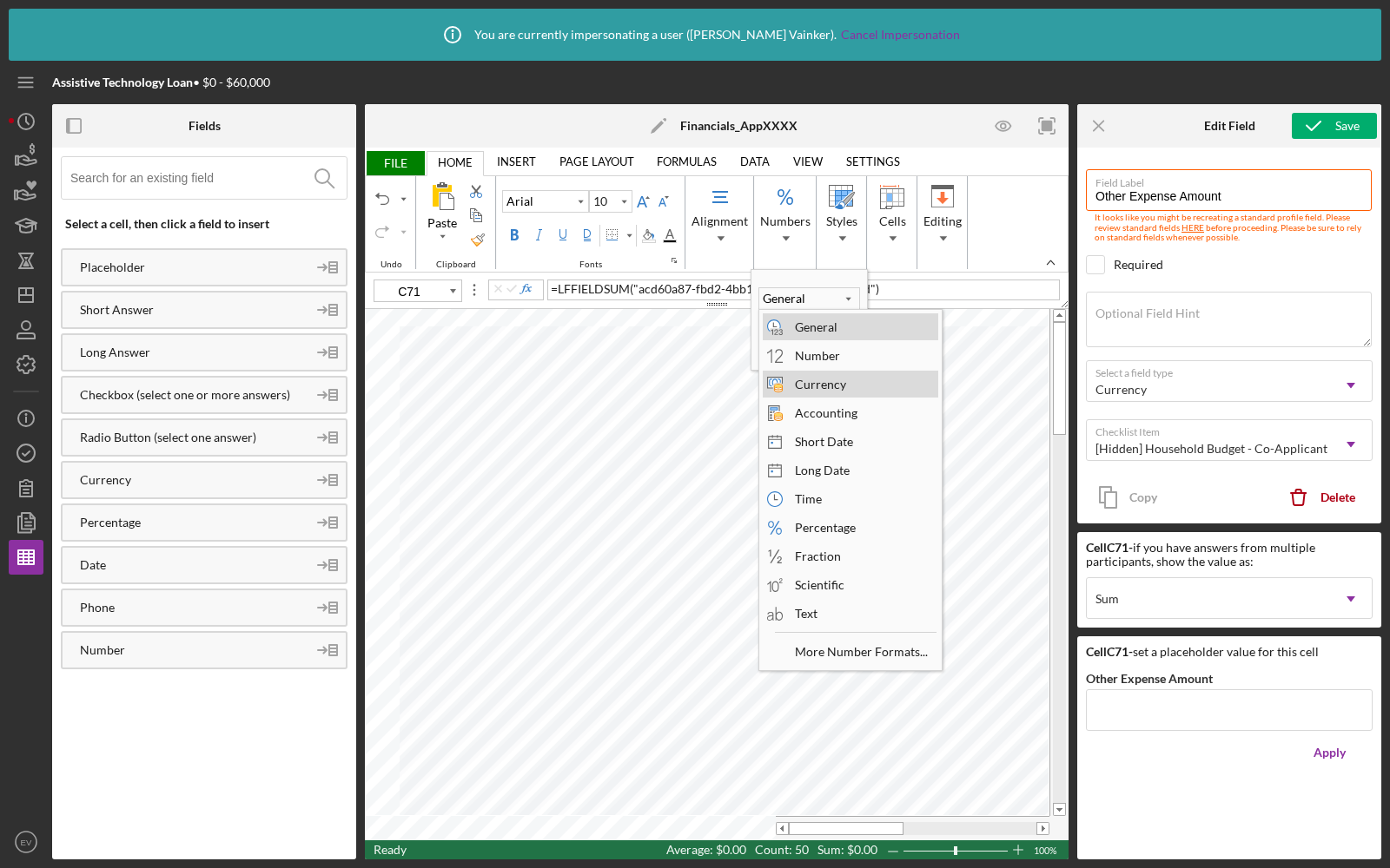
click at [815, 379] on div "Currency" at bounding box center [821, 385] width 68 height 23
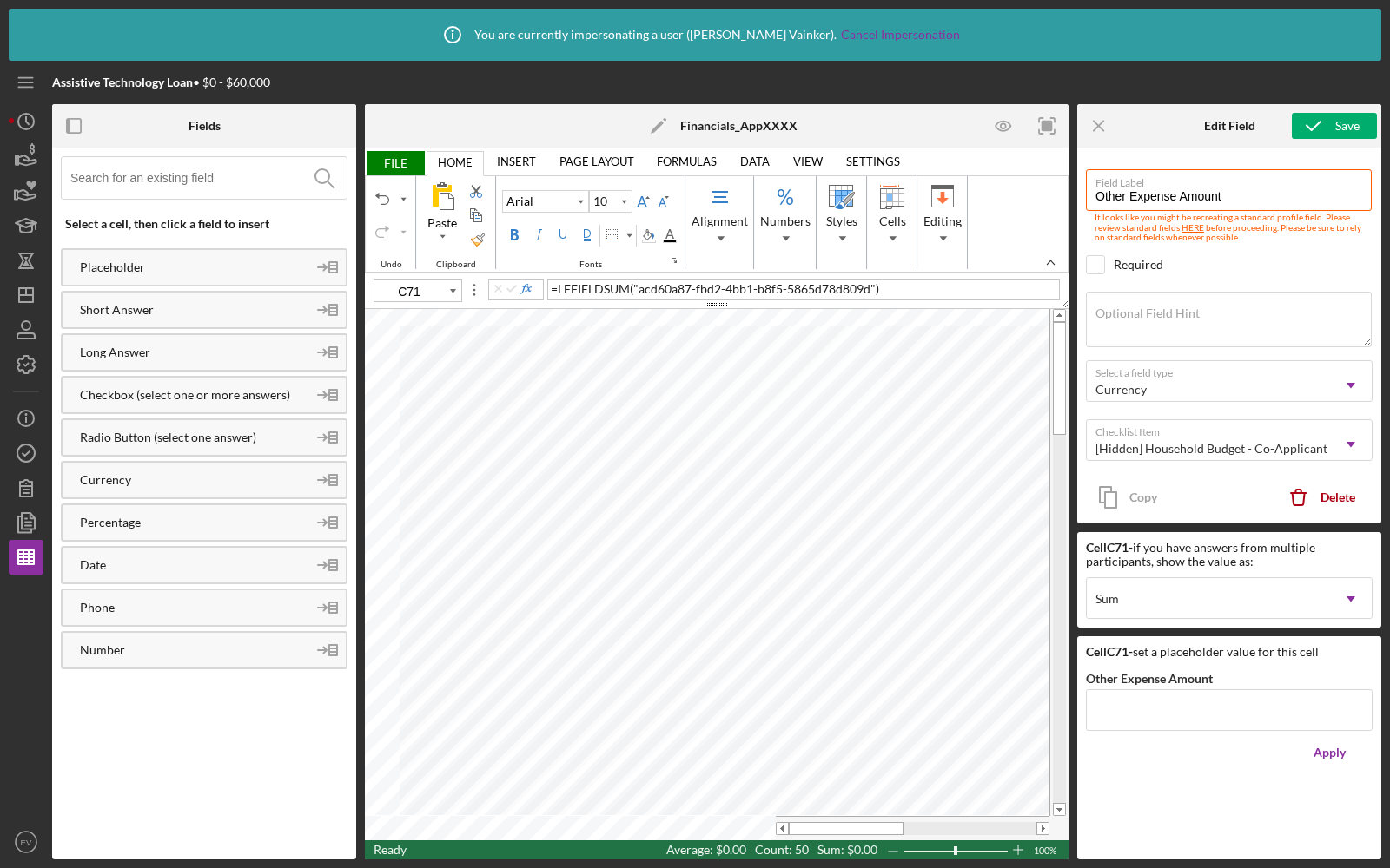
click at [388, 169] on span "FILE" at bounding box center [394, 163] width 60 height 24
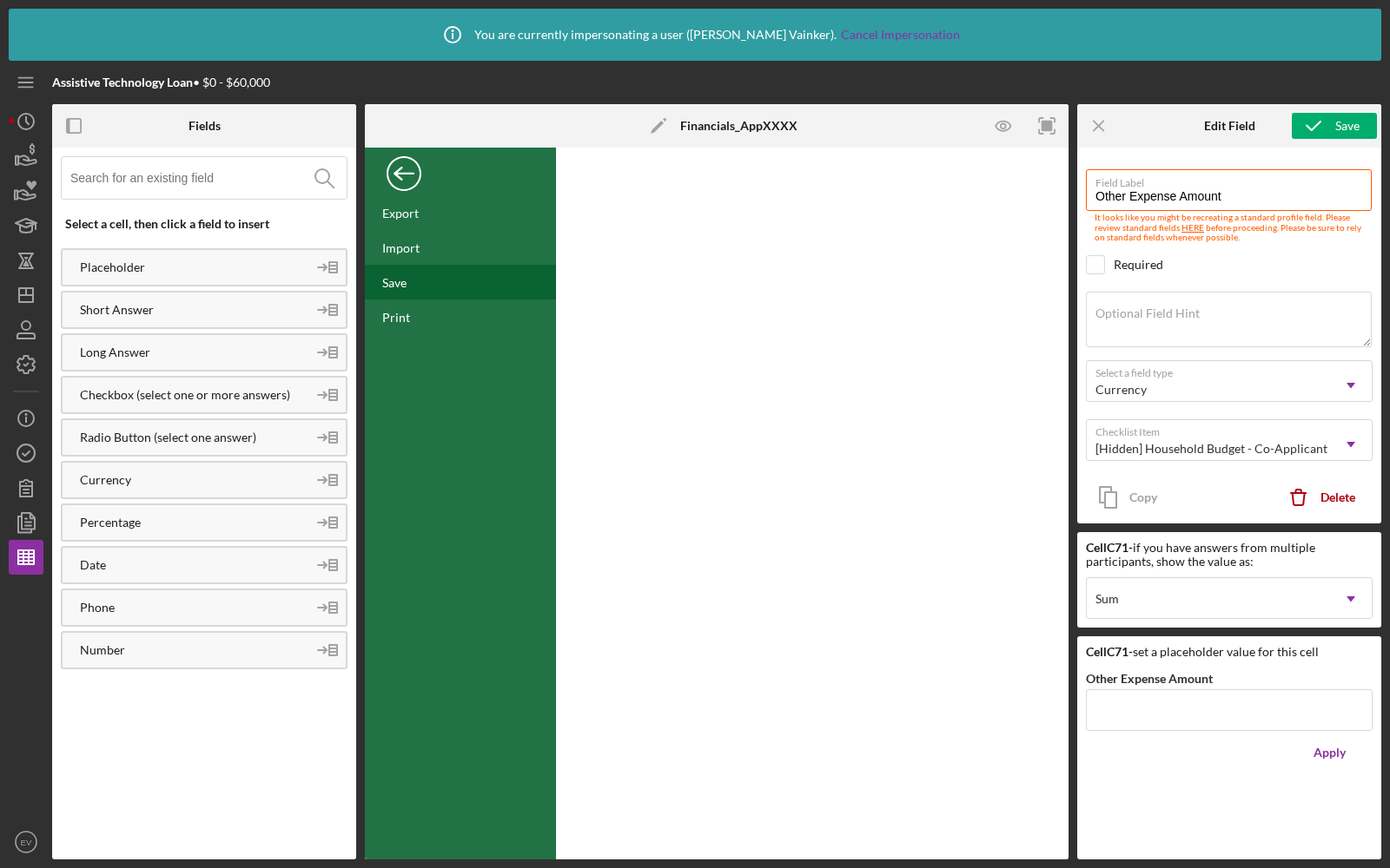
click at [424, 285] on div "Save" at bounding box center [460, 282] width 191 height 35
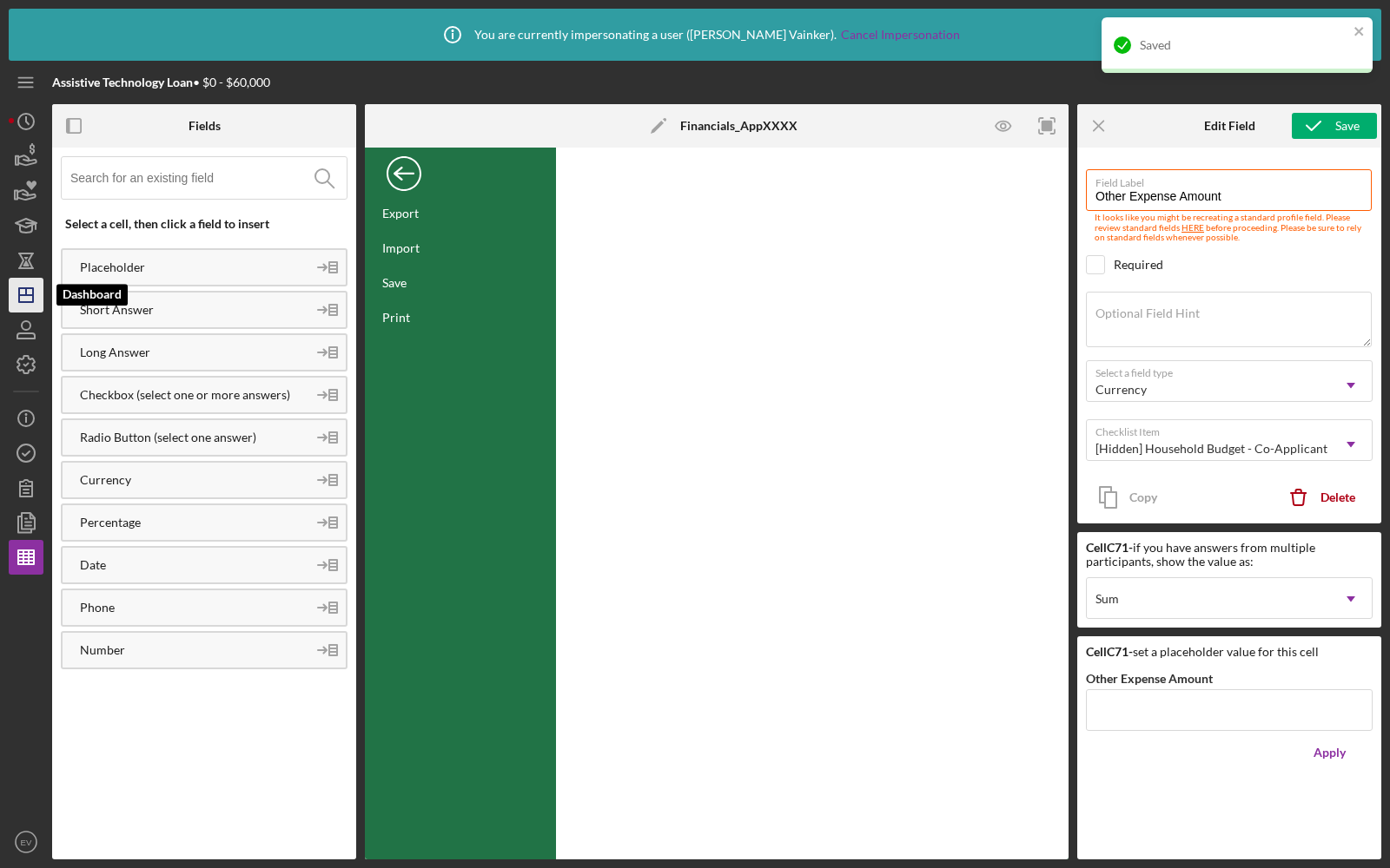
click at [28, 295] on line "button" at bounding box center [26, 295] width 14 height 0
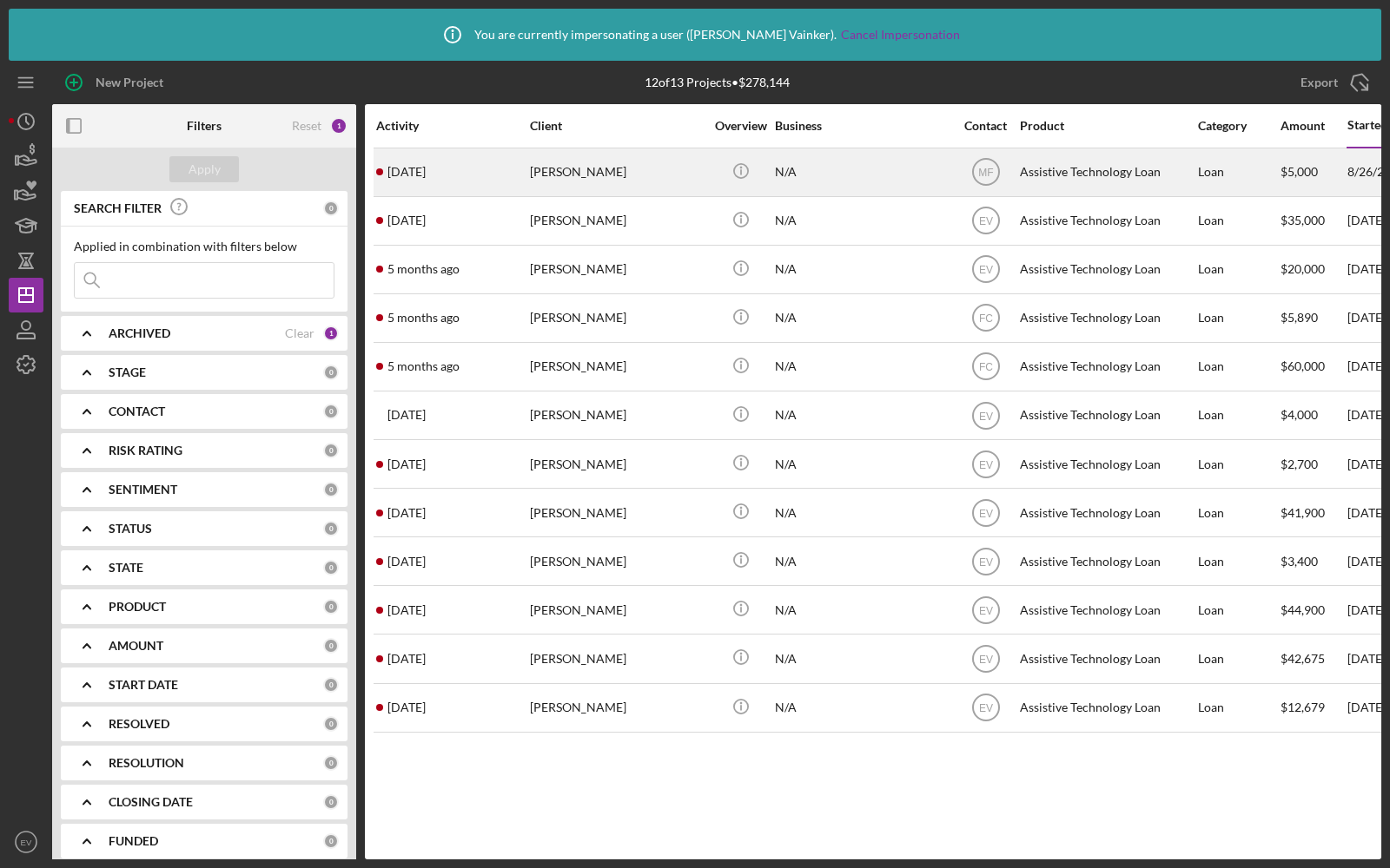
click at [468, 178] on div "[DATE] [PERSON_NAME]" at bounding box center [452, 172] width 152 height 46
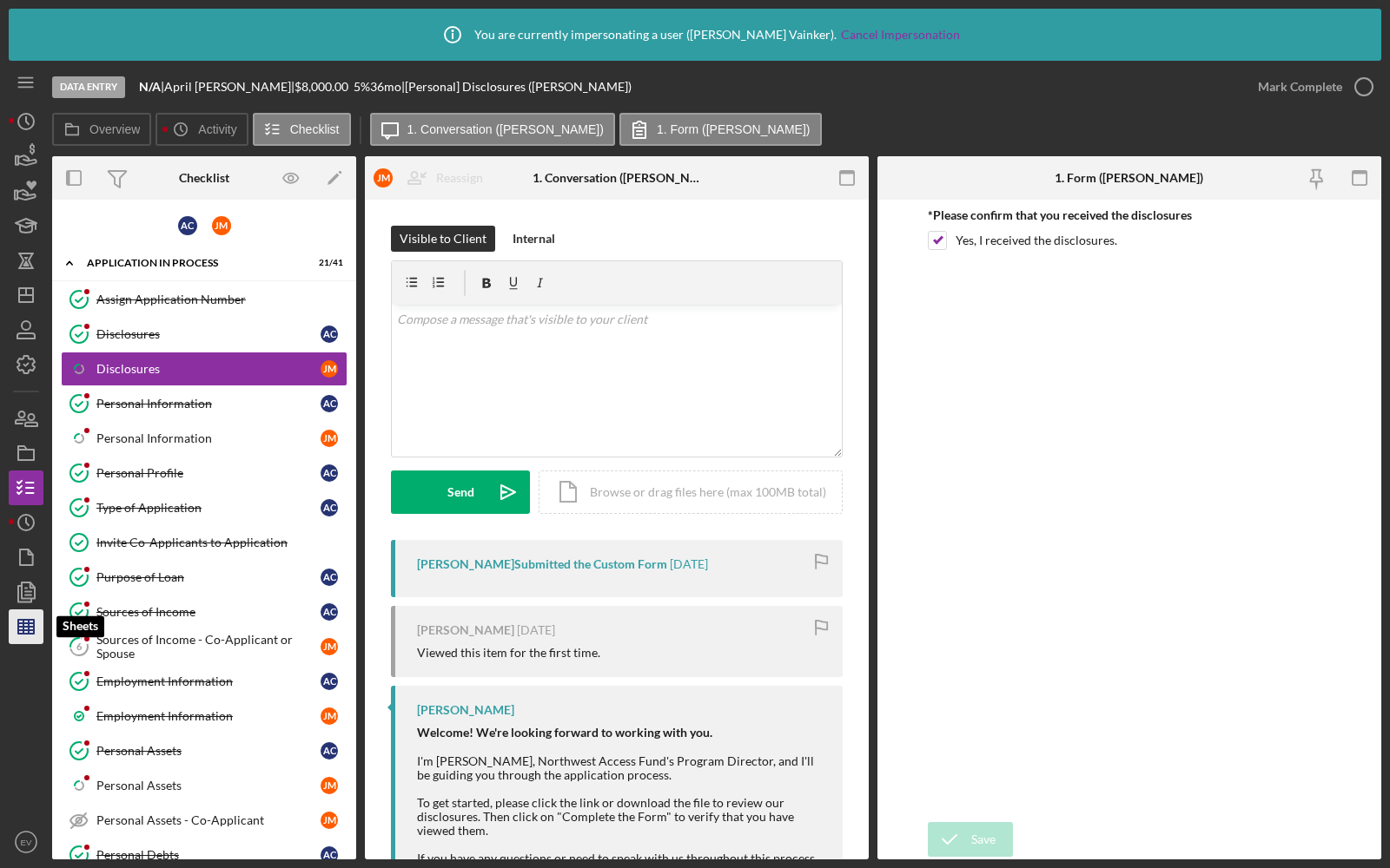
click at [27, 617] on icon "button" at bounding box center [25, 627] width 43 height 43
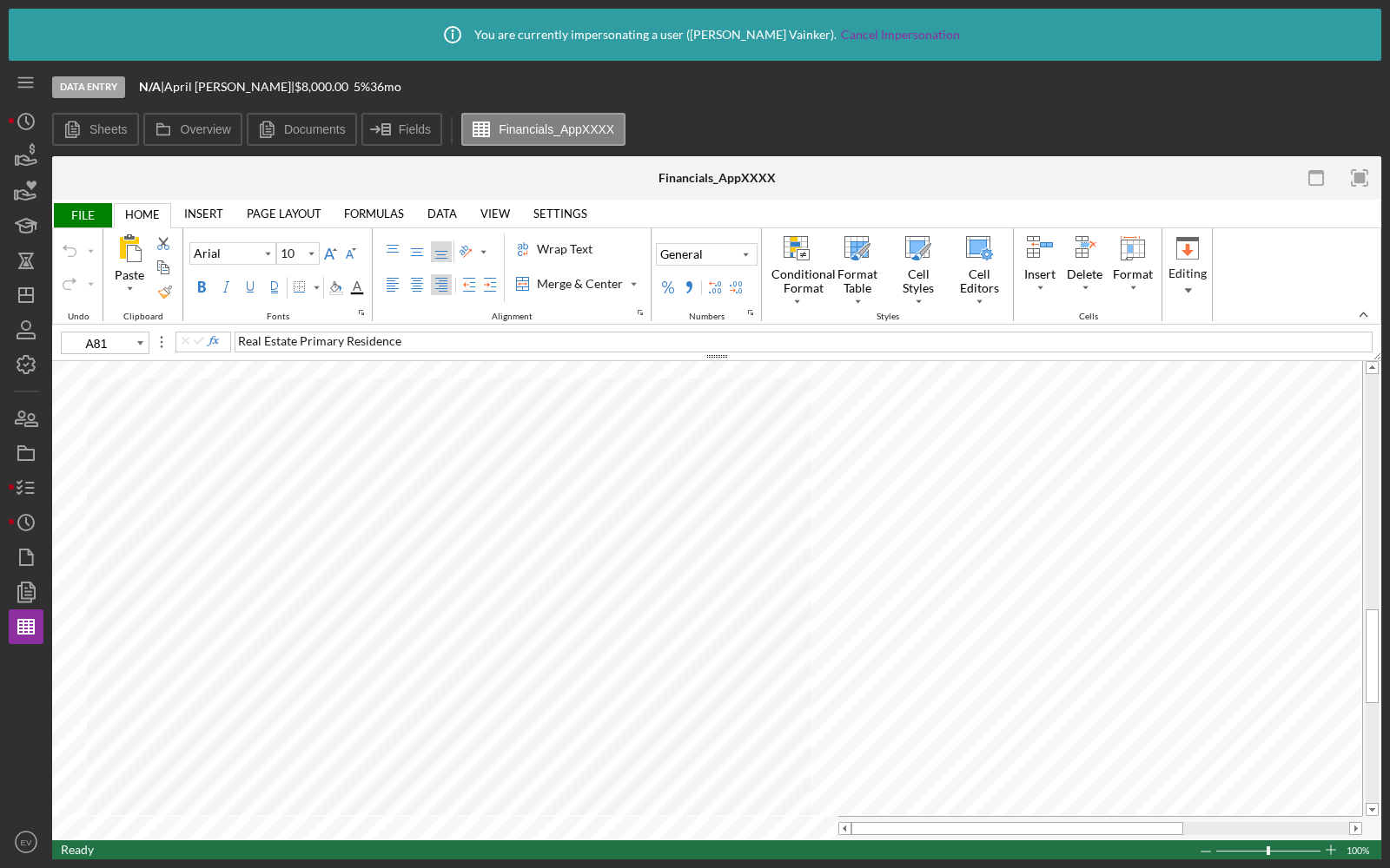
click at [98, 215] on span "FILE" at bounding box center [81, 215] width 60 height 24
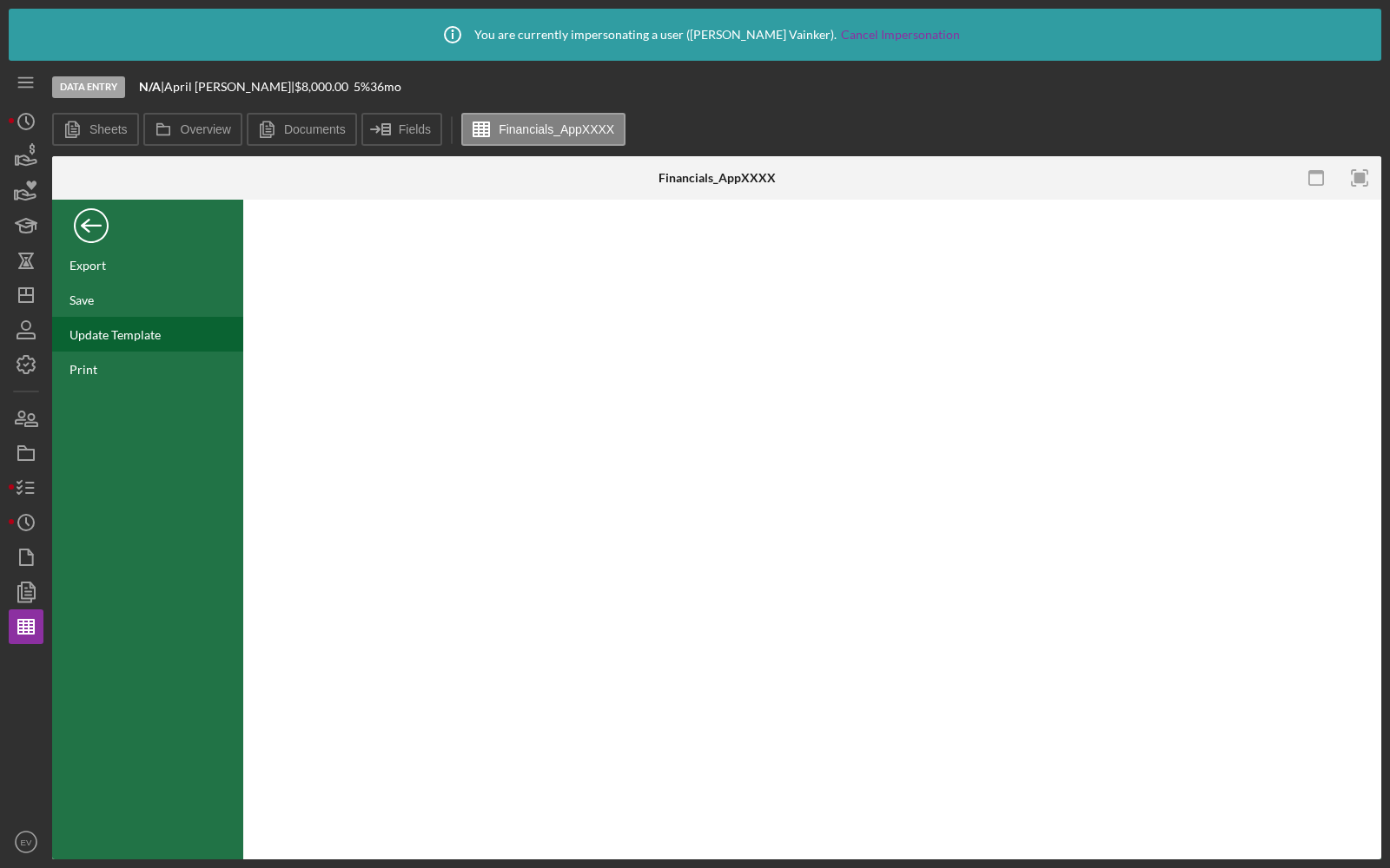
click at [122, 340] on div "Update Template" at bounding box center [114, 334] width 91 height 15
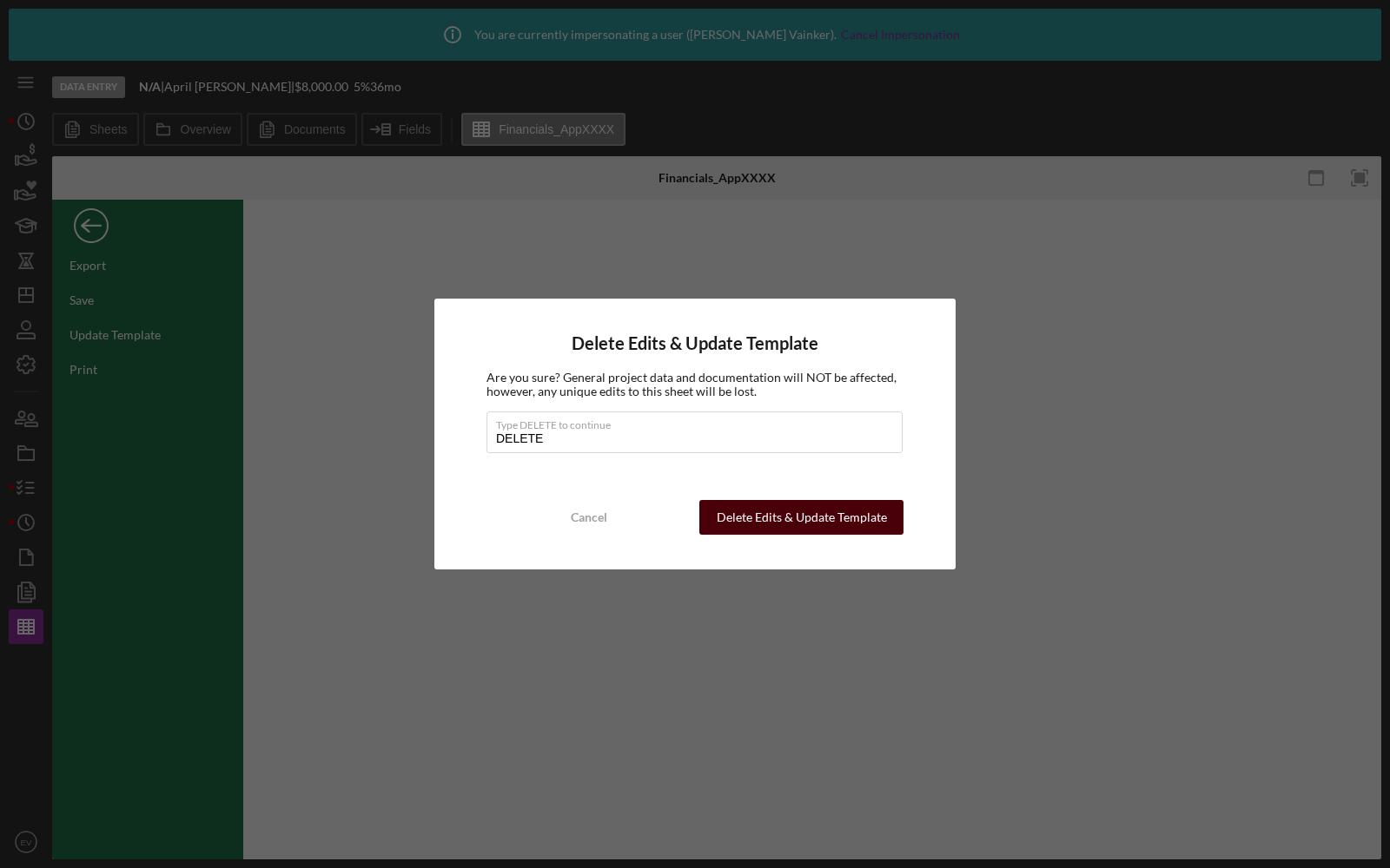
type input "DELETE"
click at [806, 517] on div "Delete Edits & Update Template" at bounding box center [802, 517] width 170 height 35
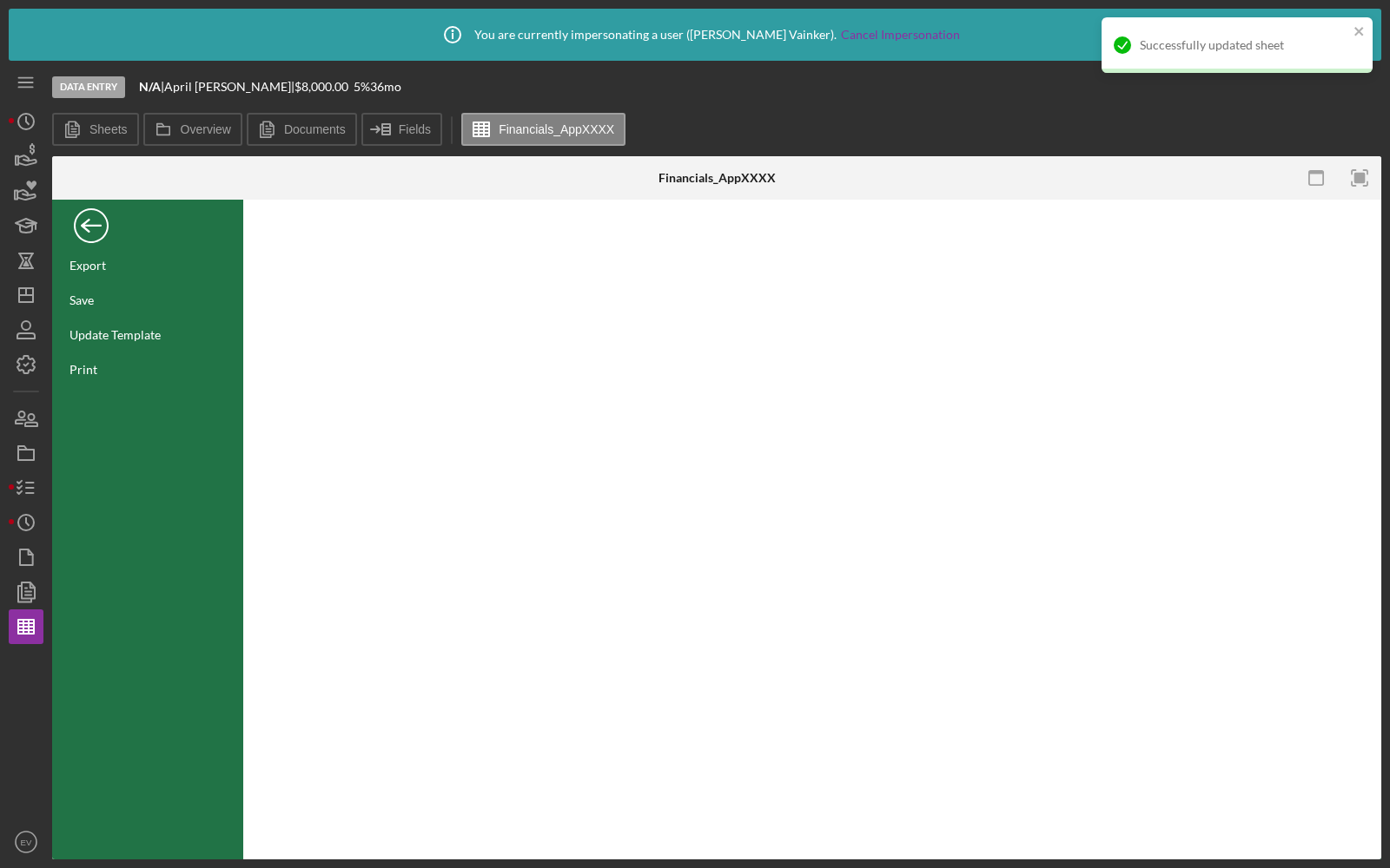
click at [91, 226] on div "Back" at bounding box center [92, 222] width 35 height 35
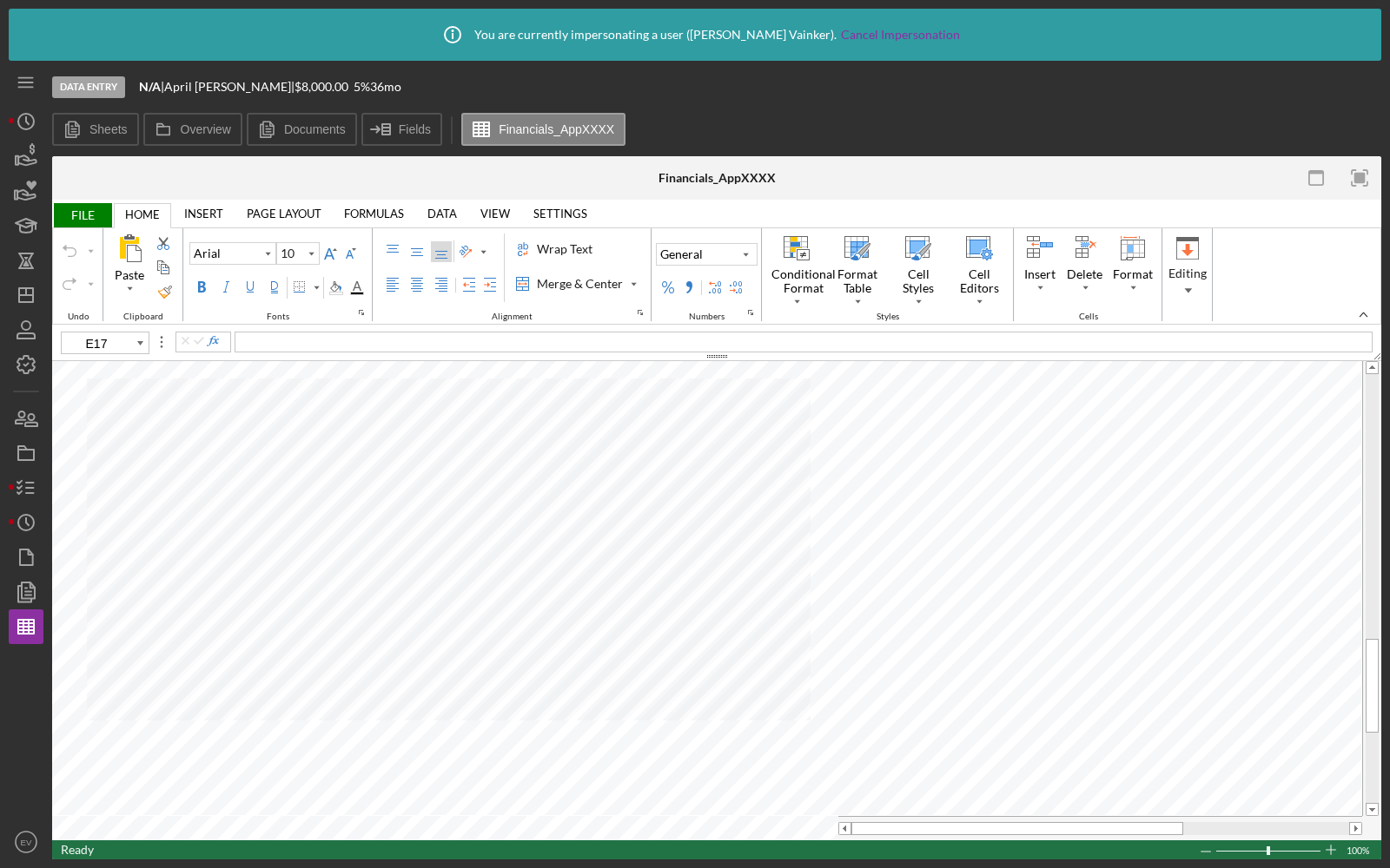
type input "C96"
click at [22, 371] on icon "button" at bounding box center [26, 365] width 18 height 18
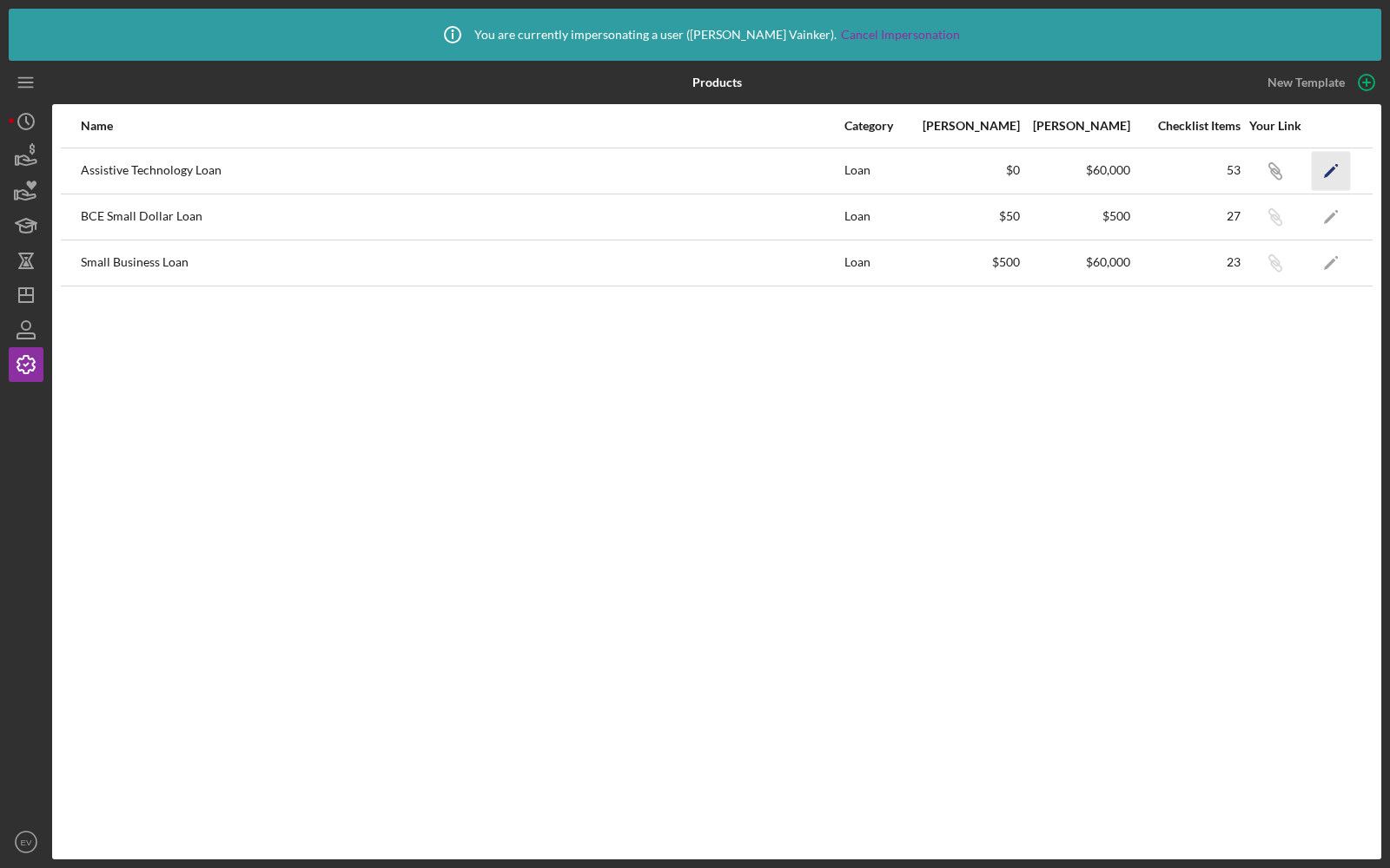
click at [1324, 163] on icon "Icon/Edit" at bounding box center [1331, 171] width 39 height 39
